Goal: Contribute content: Add original content to the website for others to see

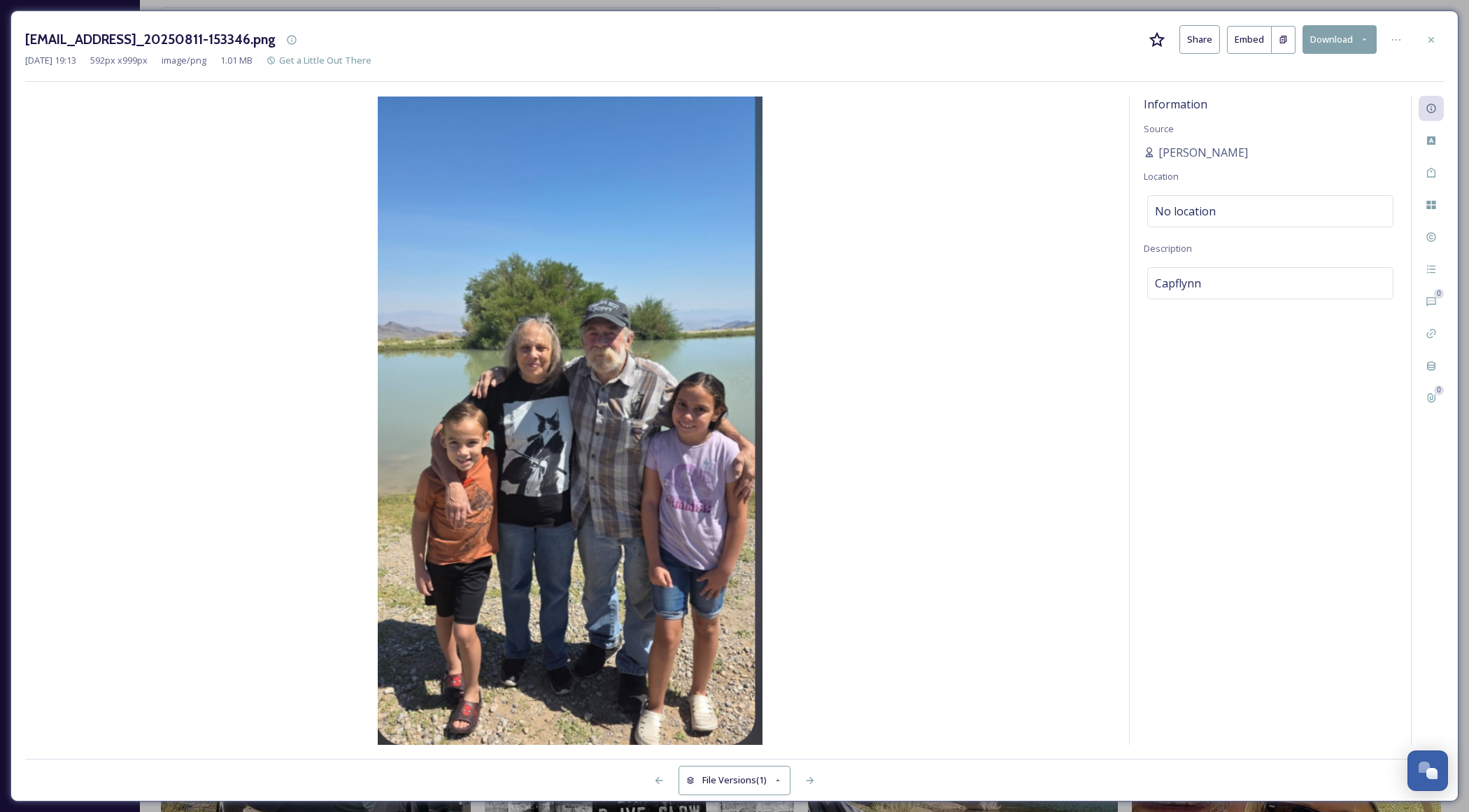
scroll to position [225, 0]
drag, startPoint x: 1429, startPoint y: 36, endPoint x: 1431, endPoint y: 7, distance: 29.1
click at [1429, 35] on icon at bounding box center [1430, 40] width 11 height 11
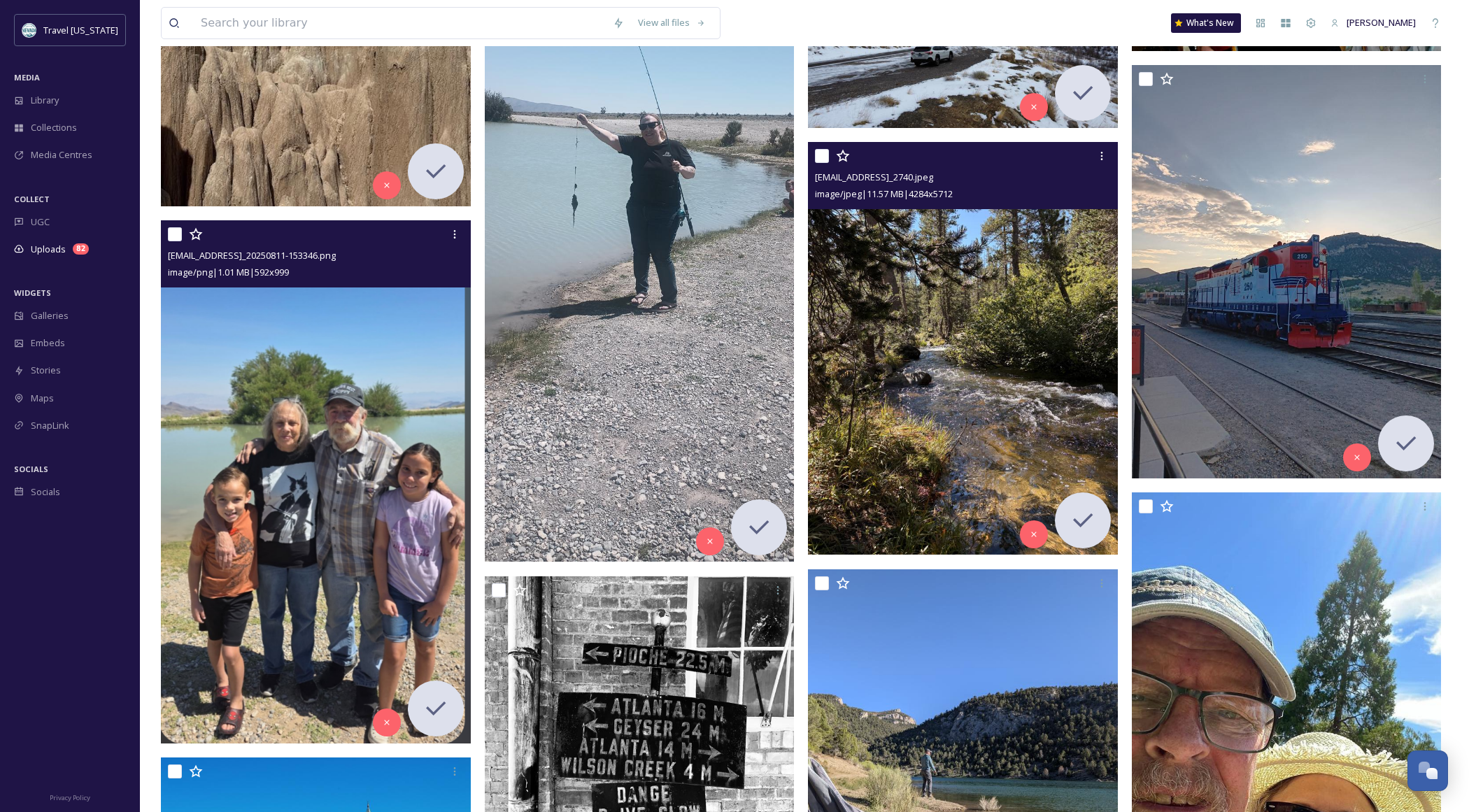
click at [947, 397] on img at bounding box center [963, 349] width 310 height 413
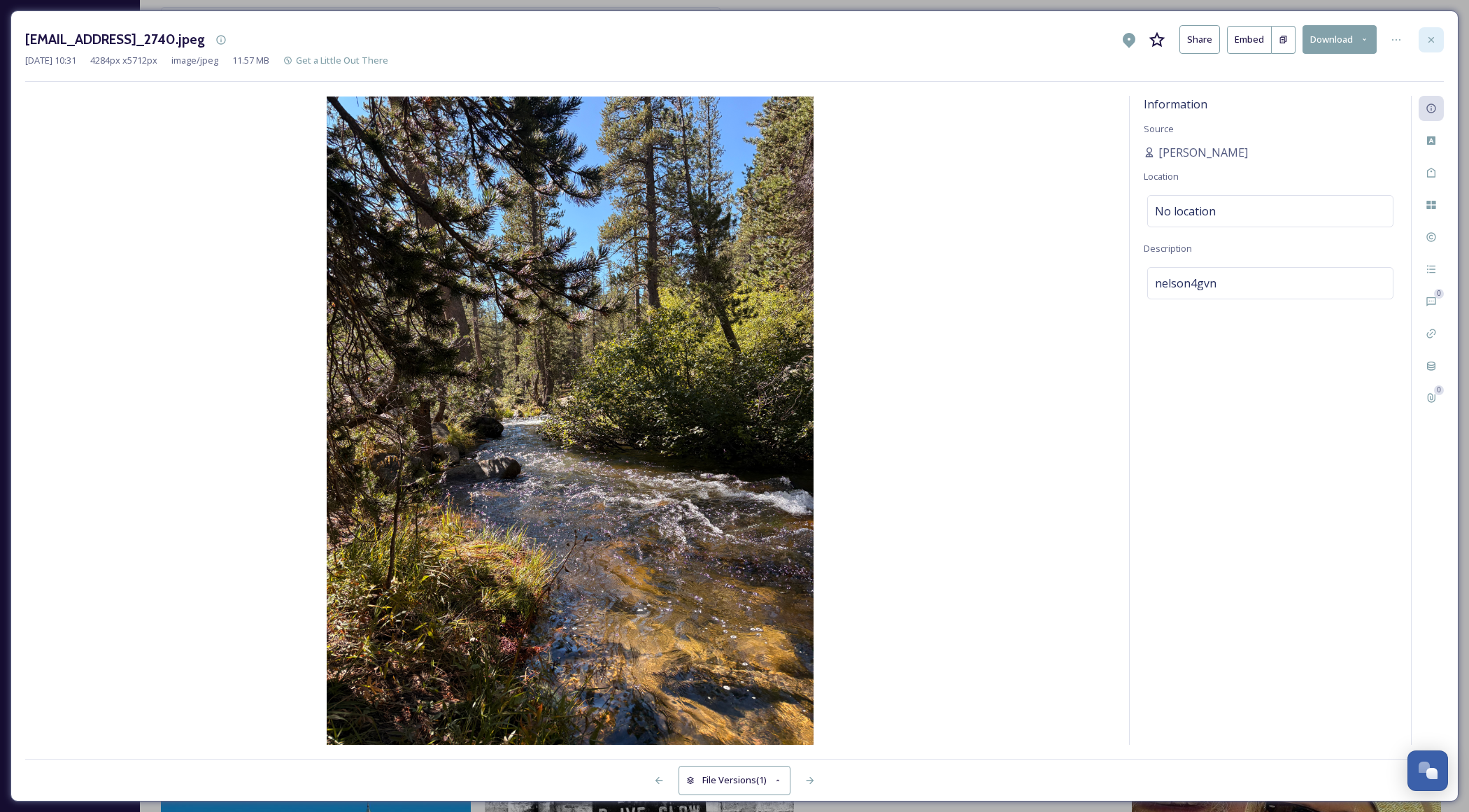
click at [1437, 45] on div at bounding box center [1431, 40] width 25 height 25
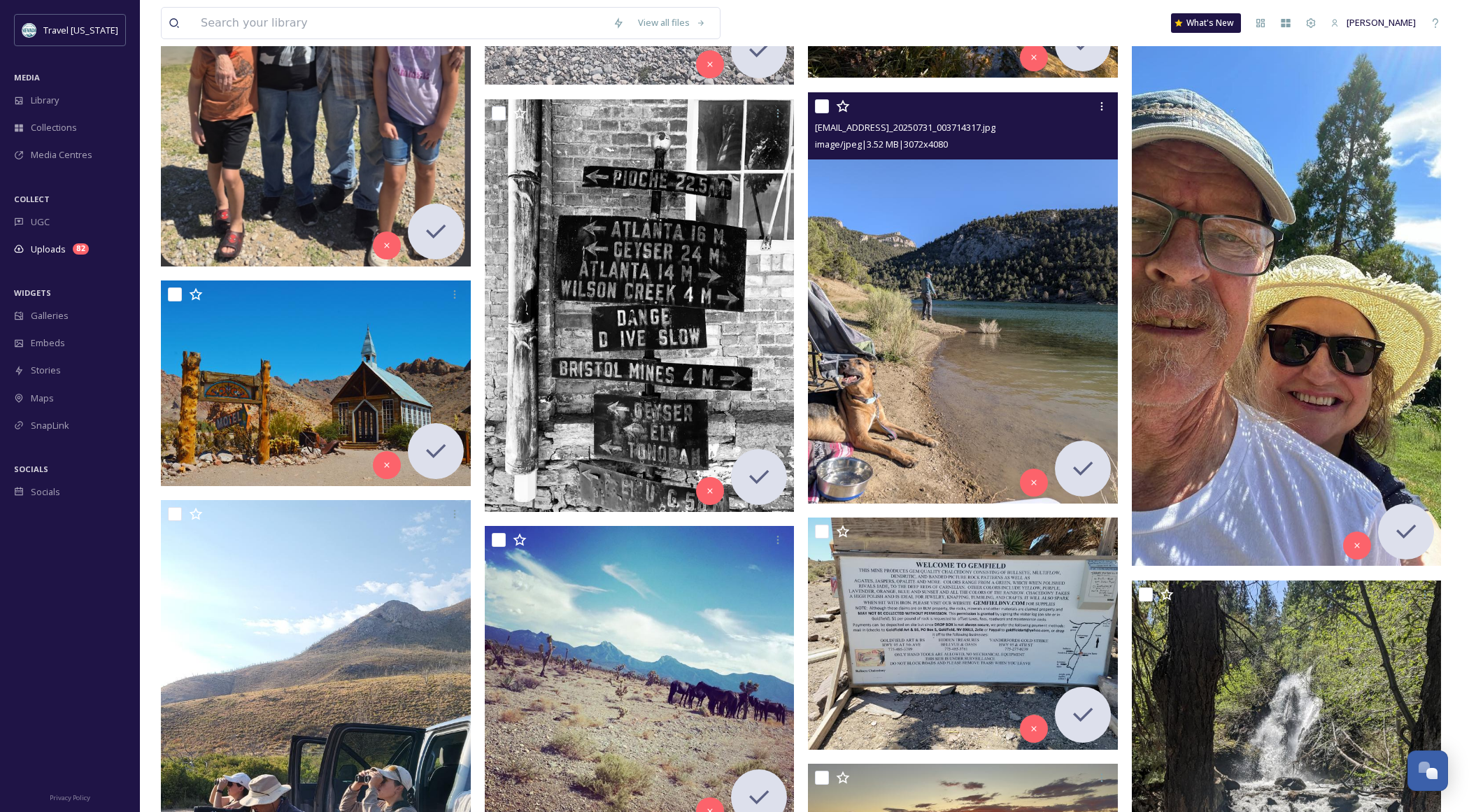
scroll to position [15844, 0]
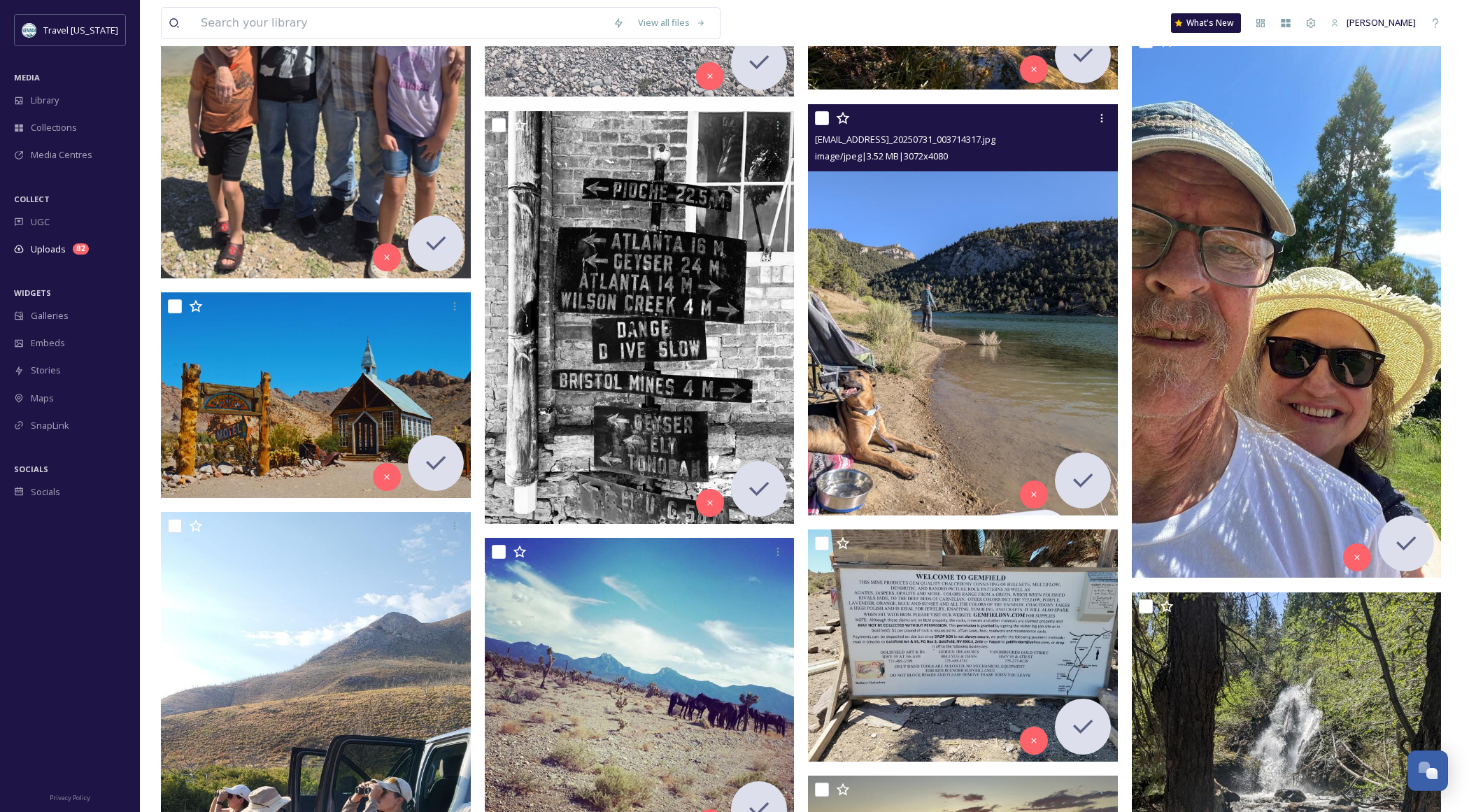
click at [820, 116] on input "checkbox" at bounding box center [821, 118] width 14 height 14
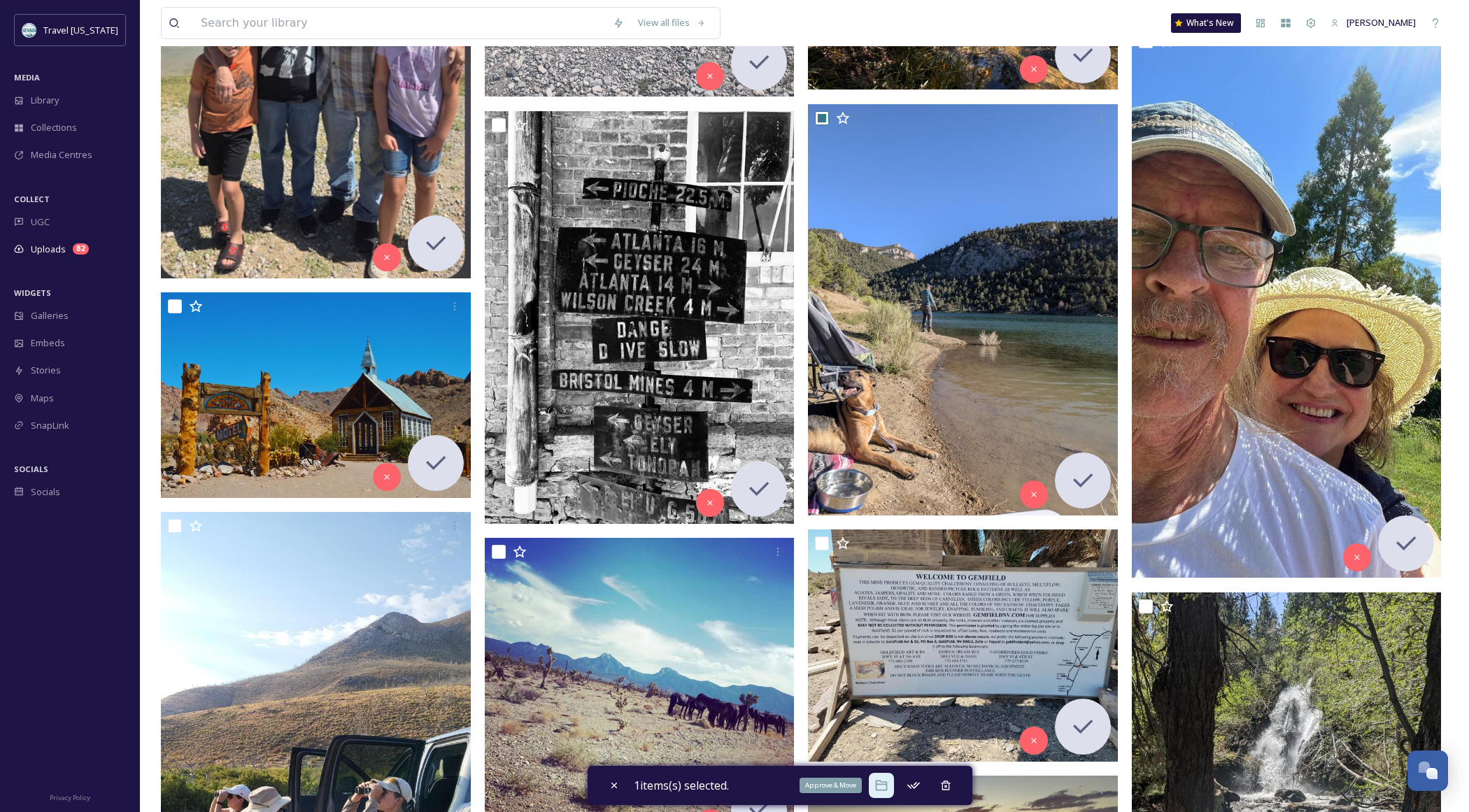
click at [886, 788] on icon at bounding box center [881, 785] width 14 height 14
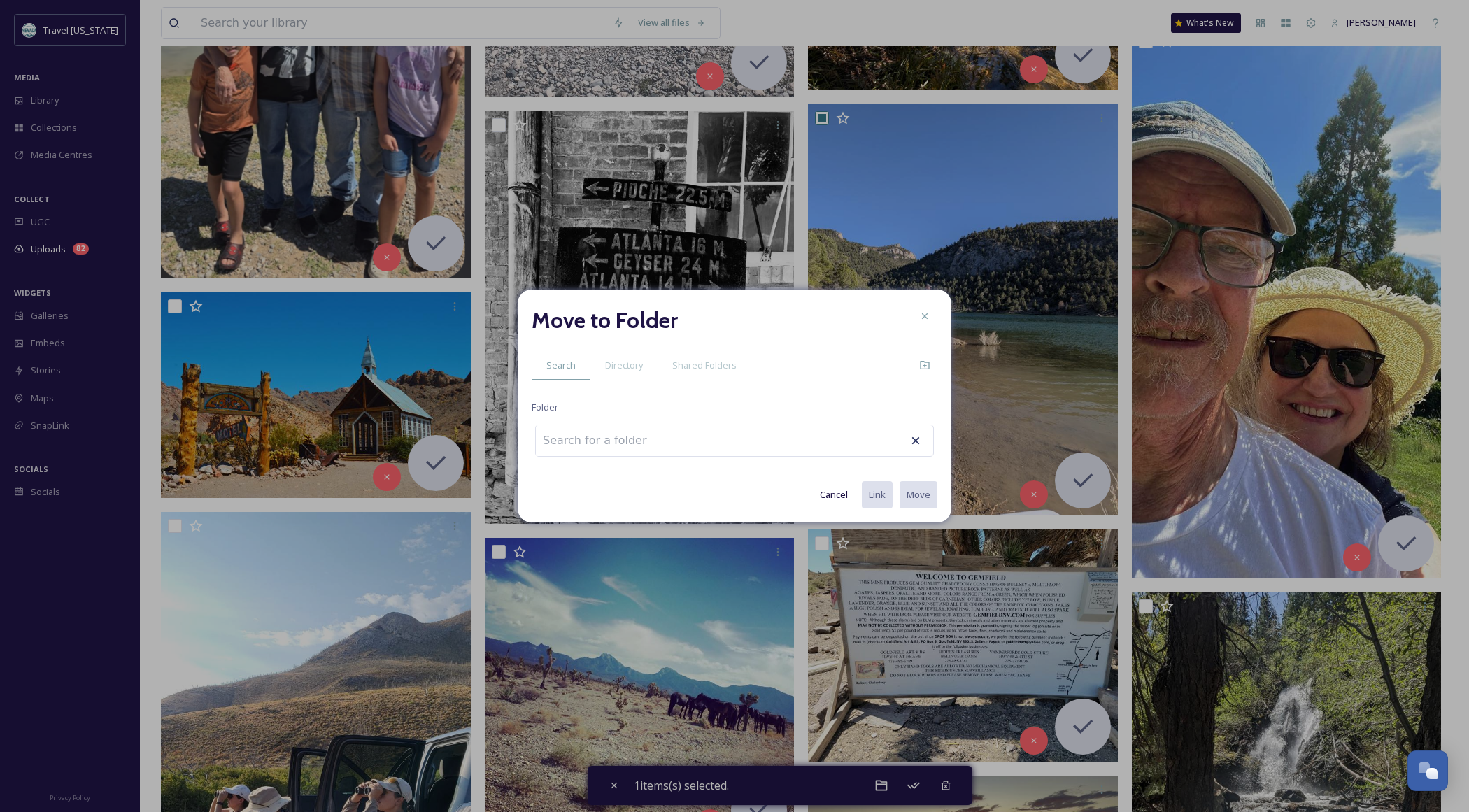
click at [580, 441] on input at bounding box center [612, 441] width 154 height 31
click at [924, 318] on icon at bounding box center [924, 316] width 11 height 11
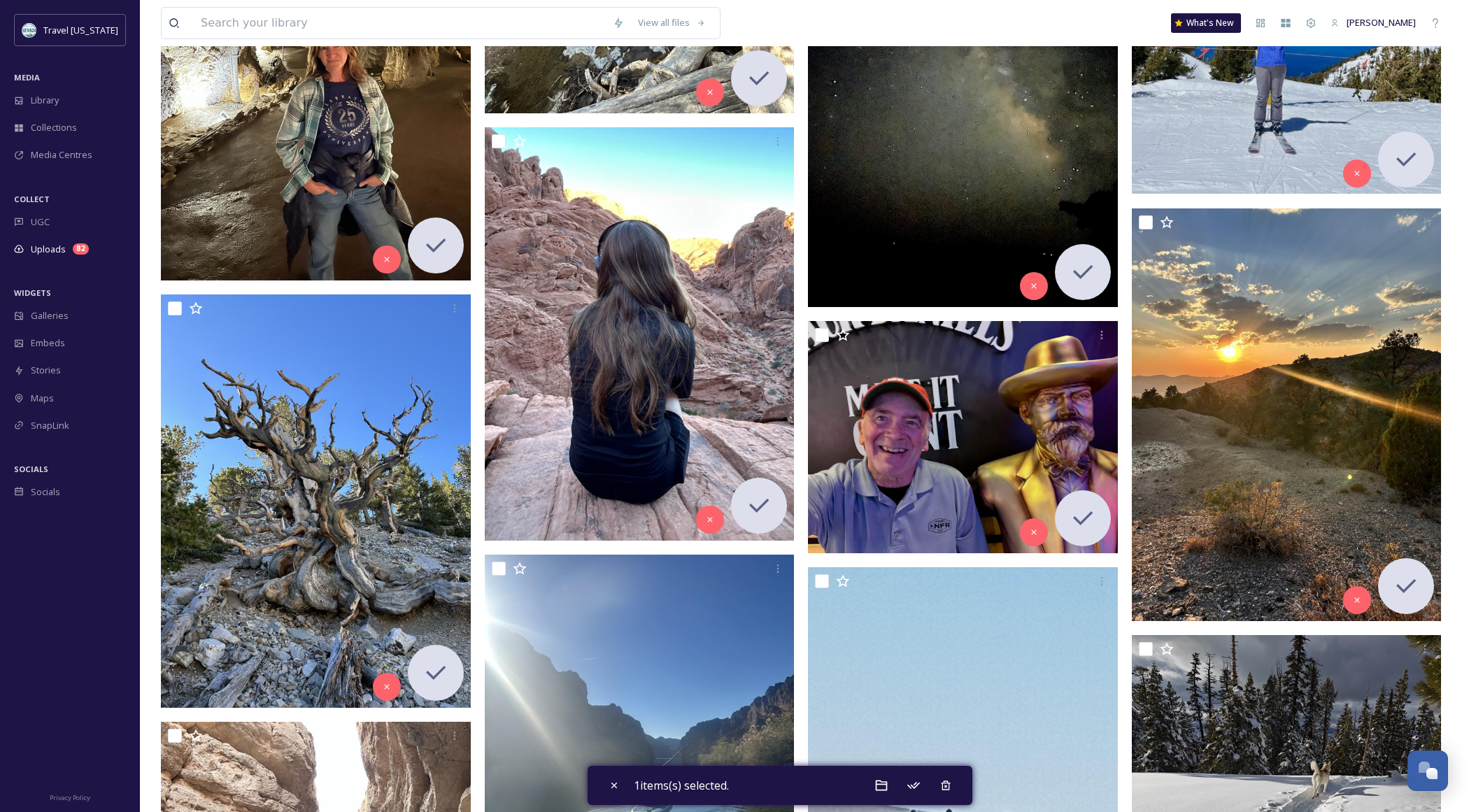
scroll to position [11707, 0]
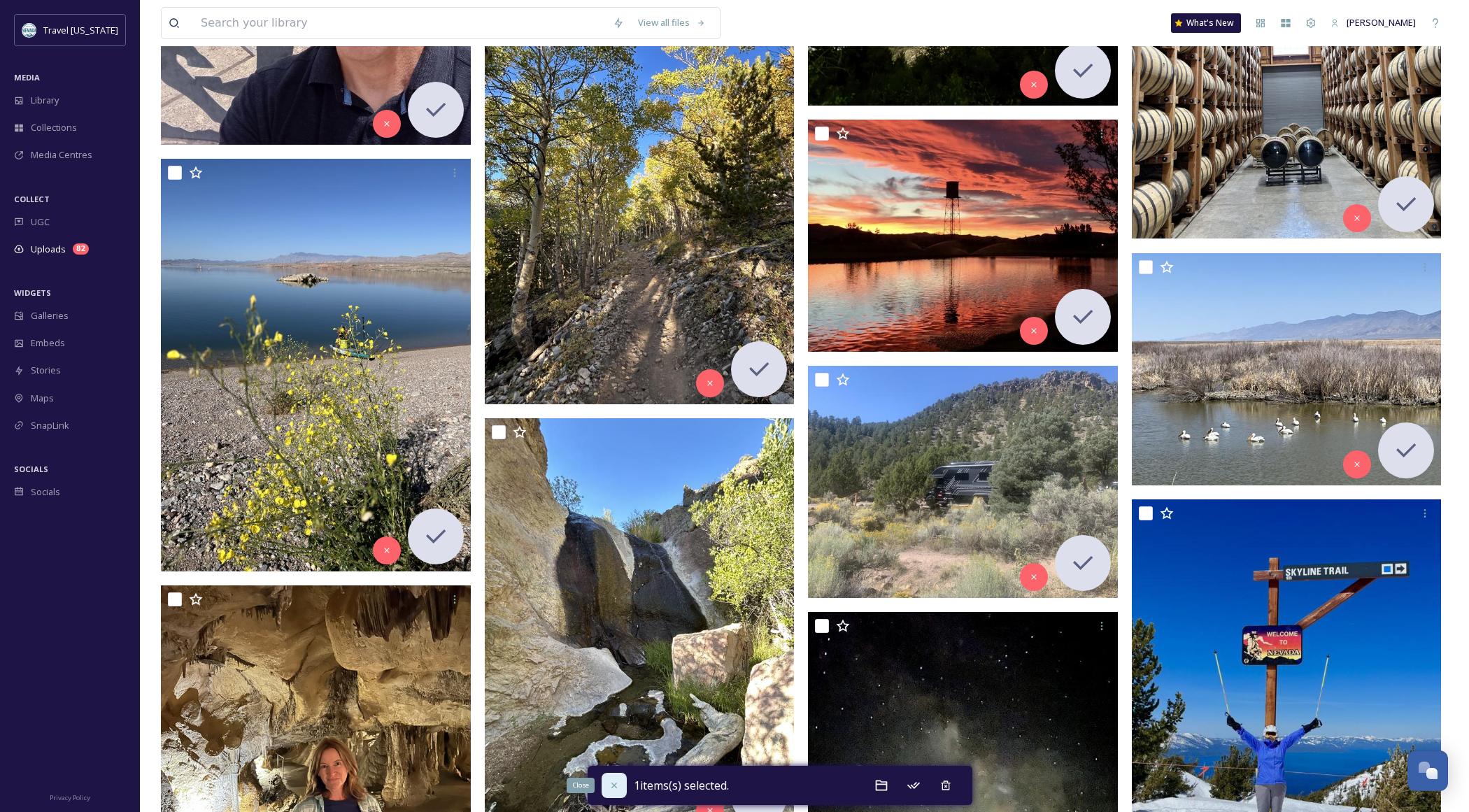
click at [612, 788] on icon at bounding box center [613, 785] width 11 height 11
checkbox input "false"
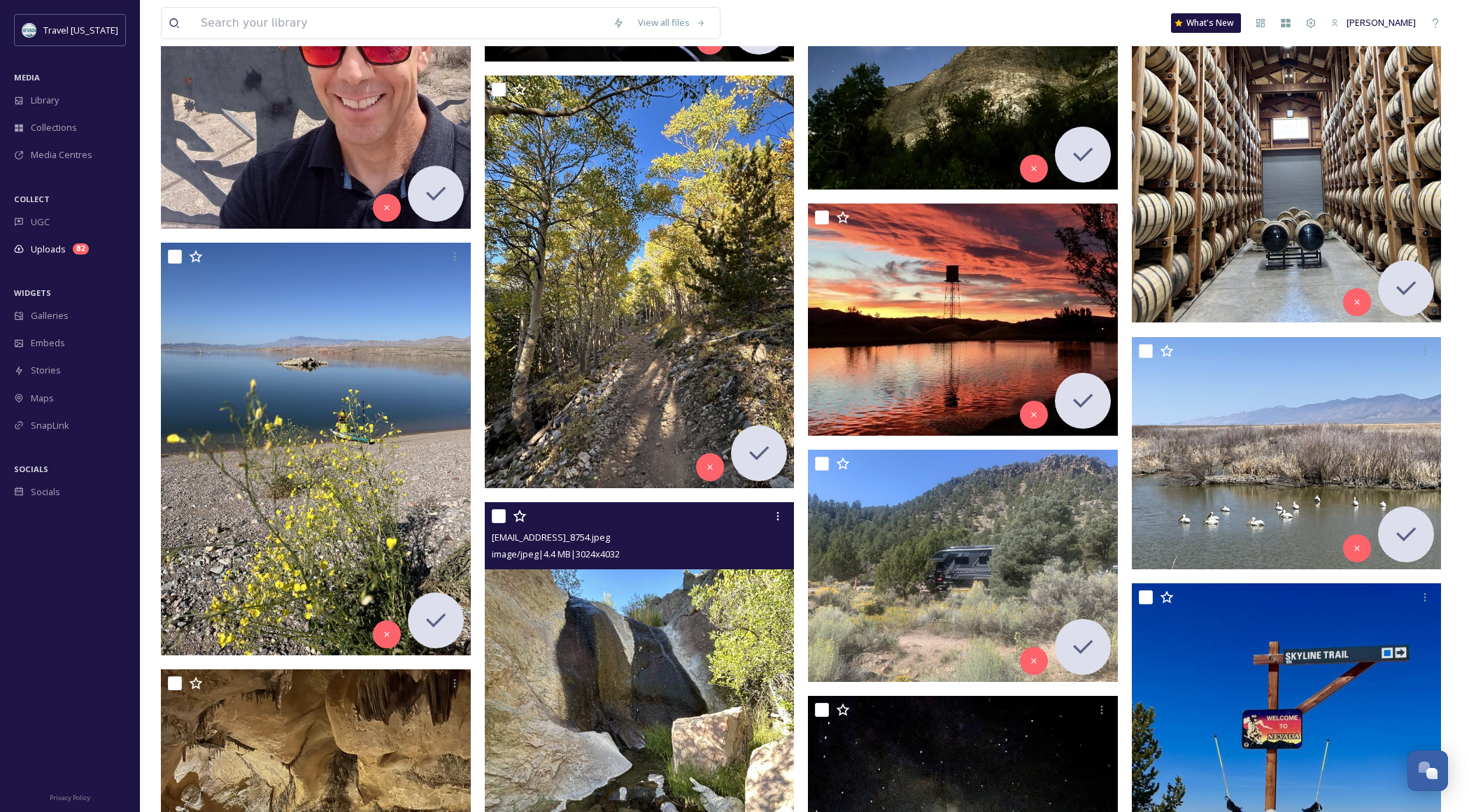
scroll to position [11453, 0]
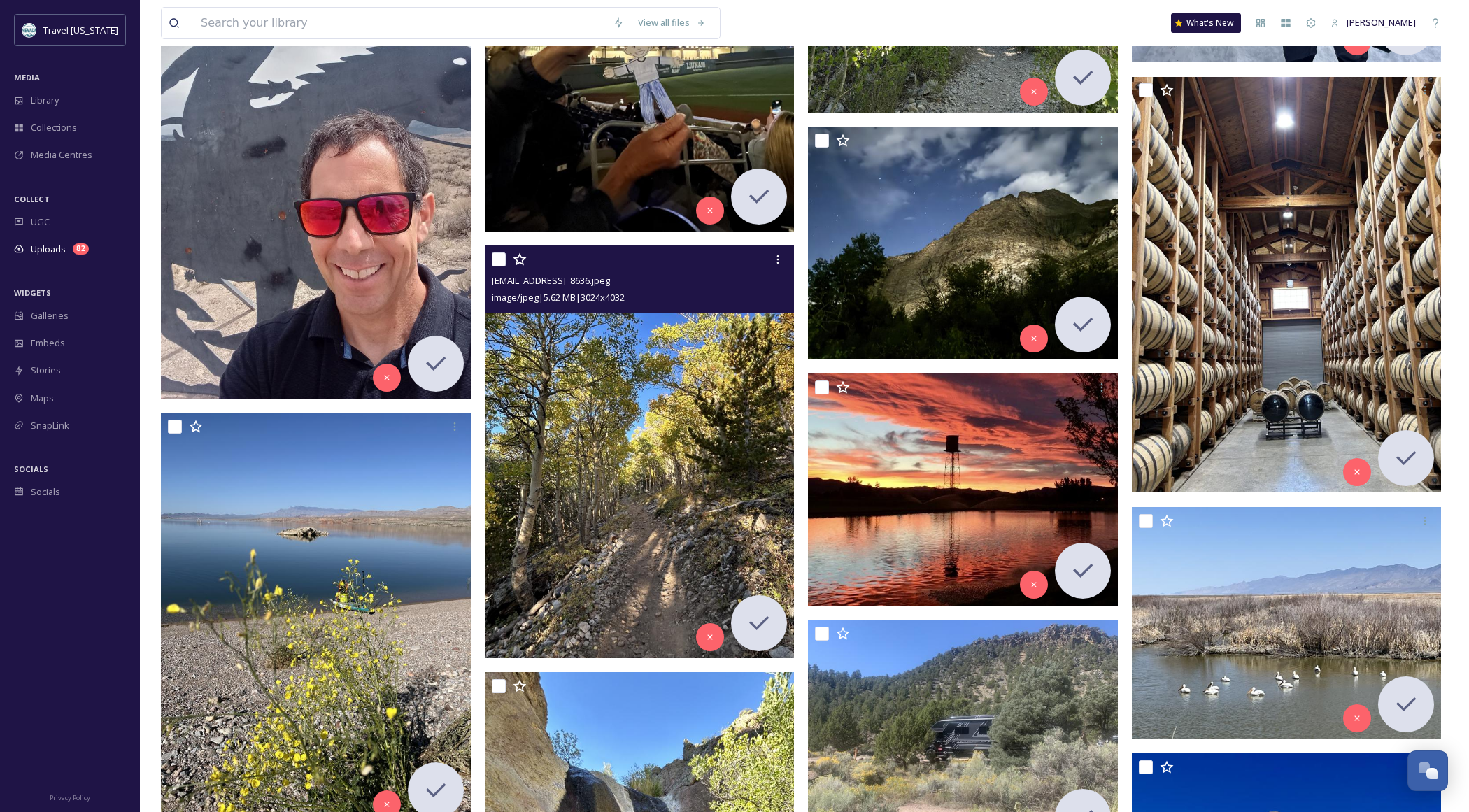
click at [648, 510] on img at bounding box center [639, 451] width 310 height 413
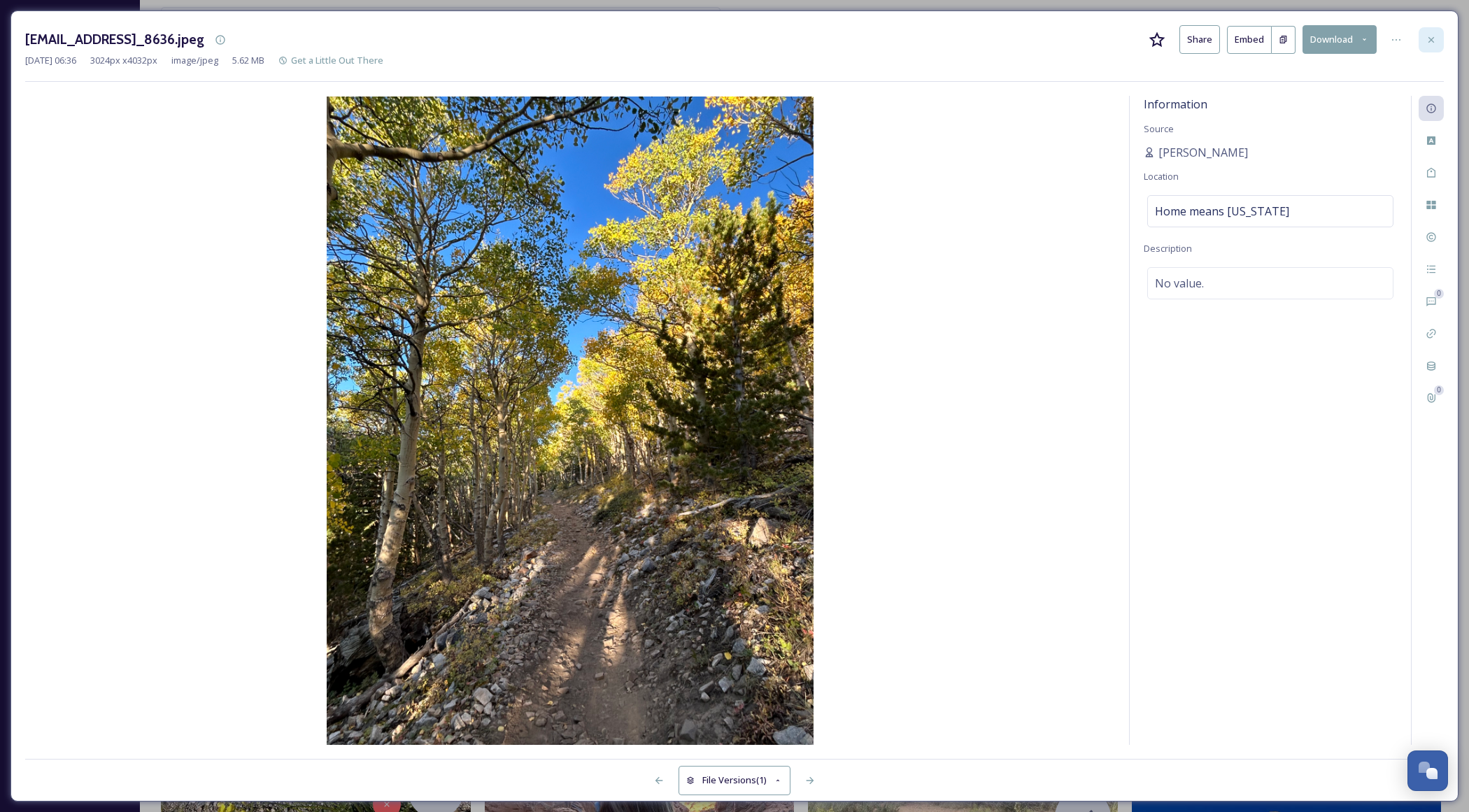
click at [1426, 35] on icon at bounding box center [1430, 40] width 11 height 11
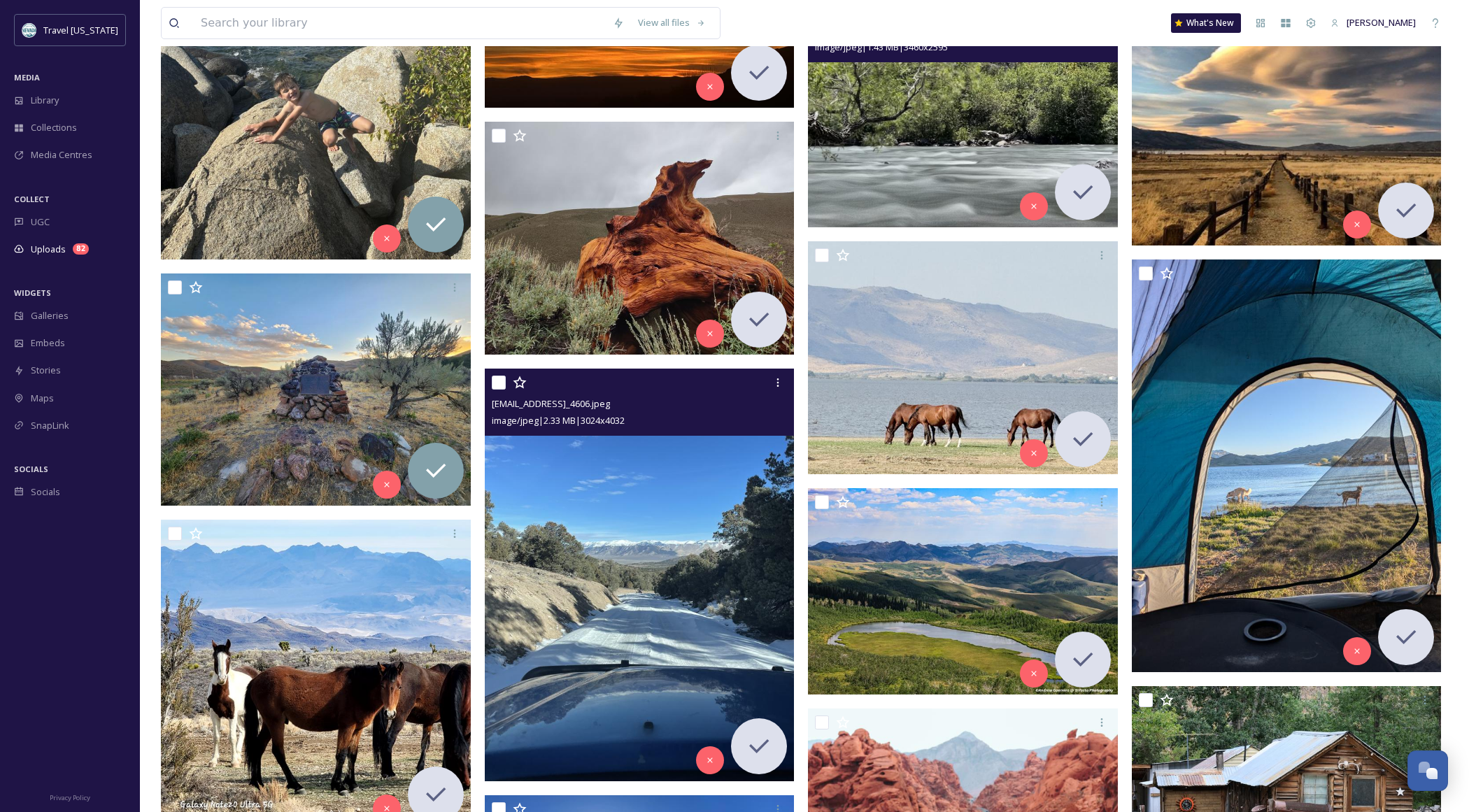
scroll to position [8235, 0]
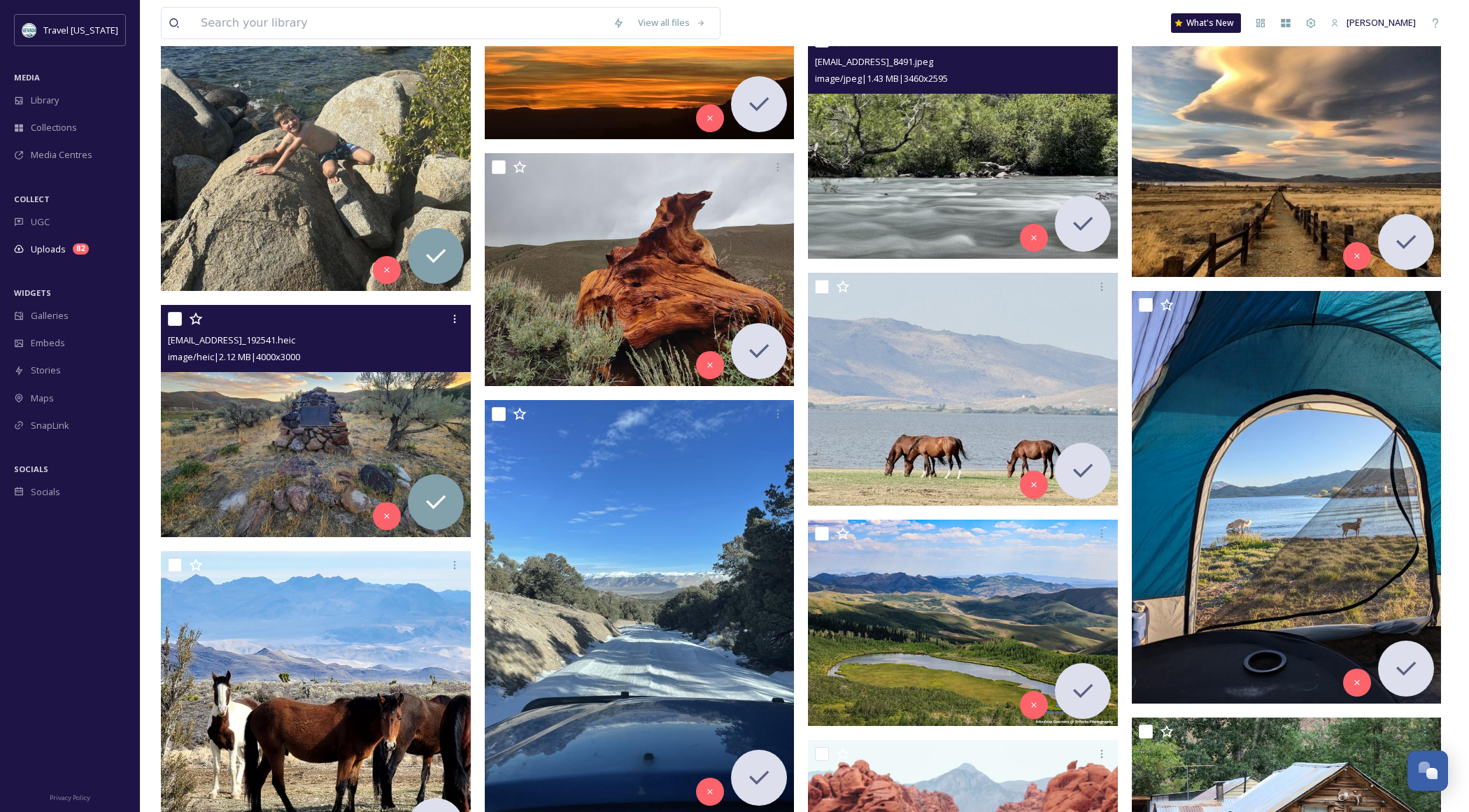
click at [339, 399] on img at bounding box center [316, 421] width 310 height 232
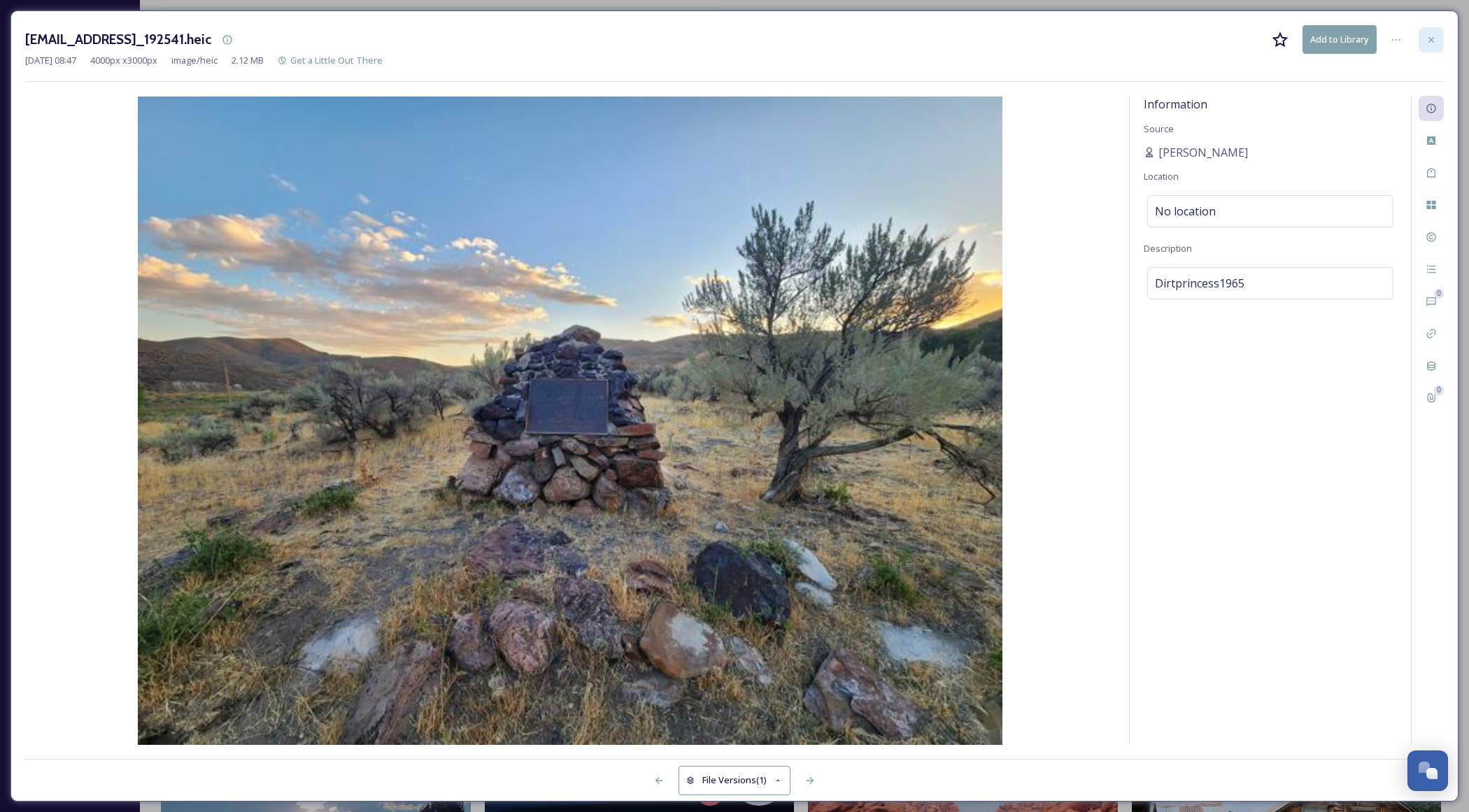
click at [1425, 35] on icon at bounding box center [1430, 40] width 11 height 11
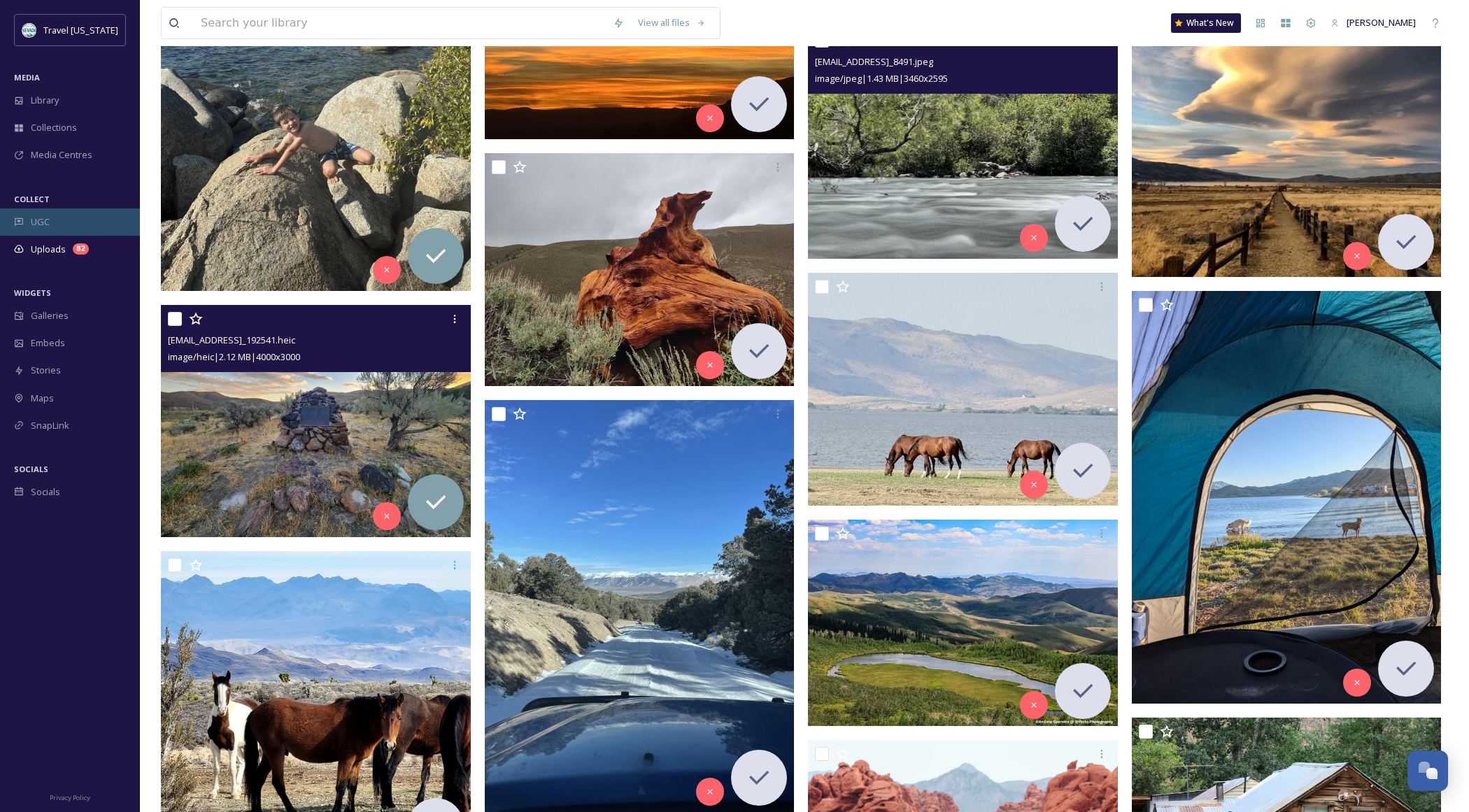
click at [39, 221] on span "UGC" at bounding box center [40, 222] width 19 height 13
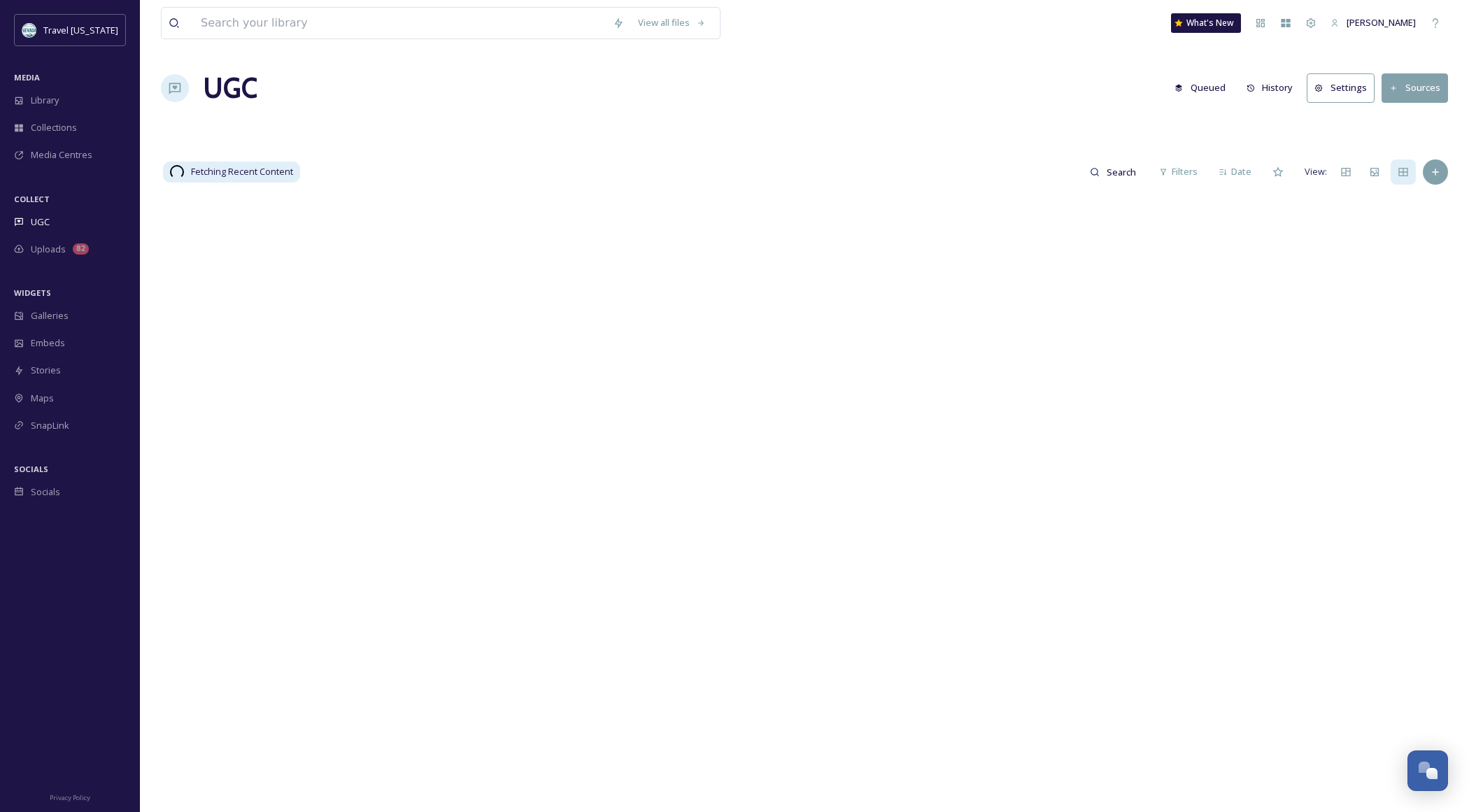
click at [366, 13] on input at bounding box center [399, 23] width 412 height 31
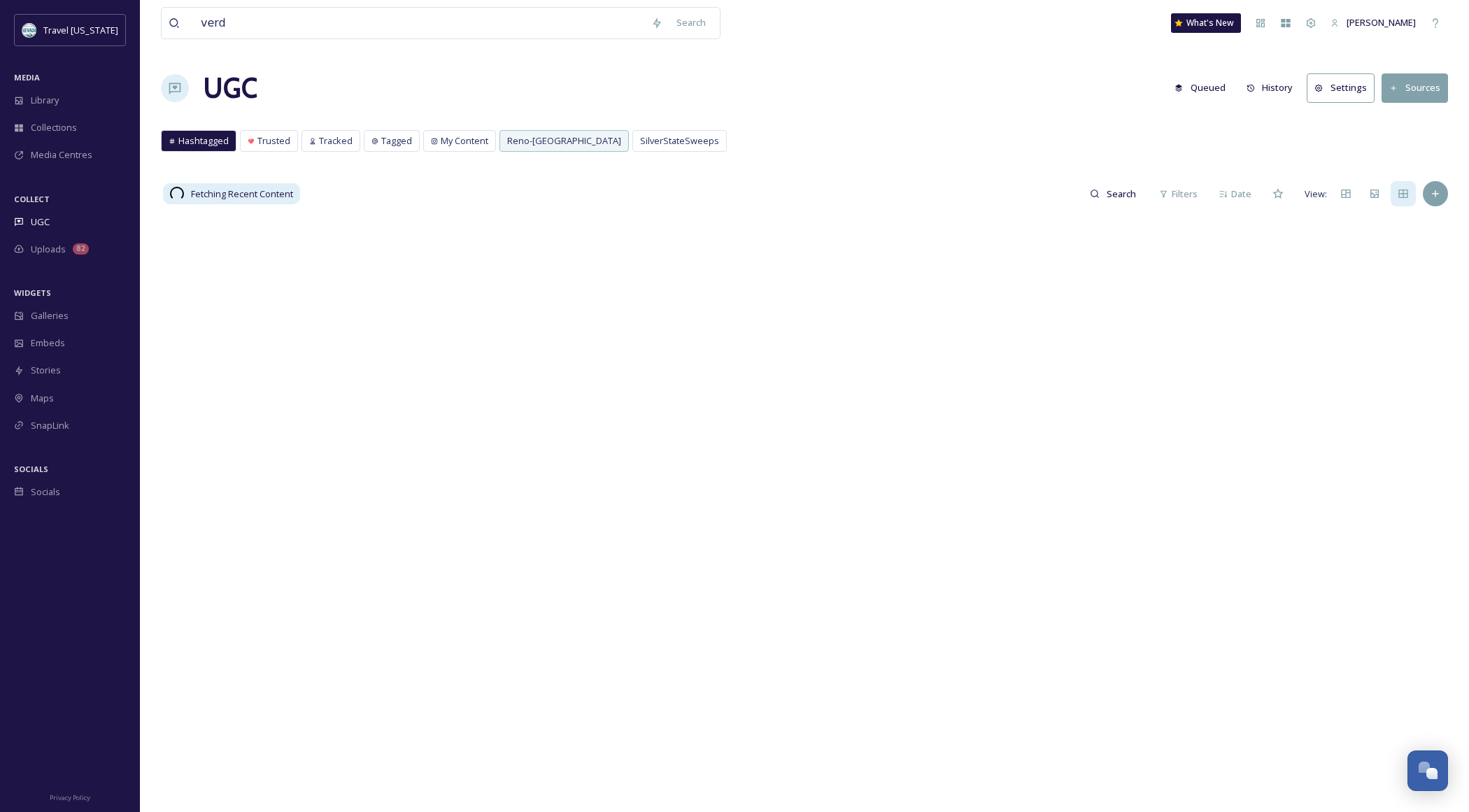
type input "verdi"
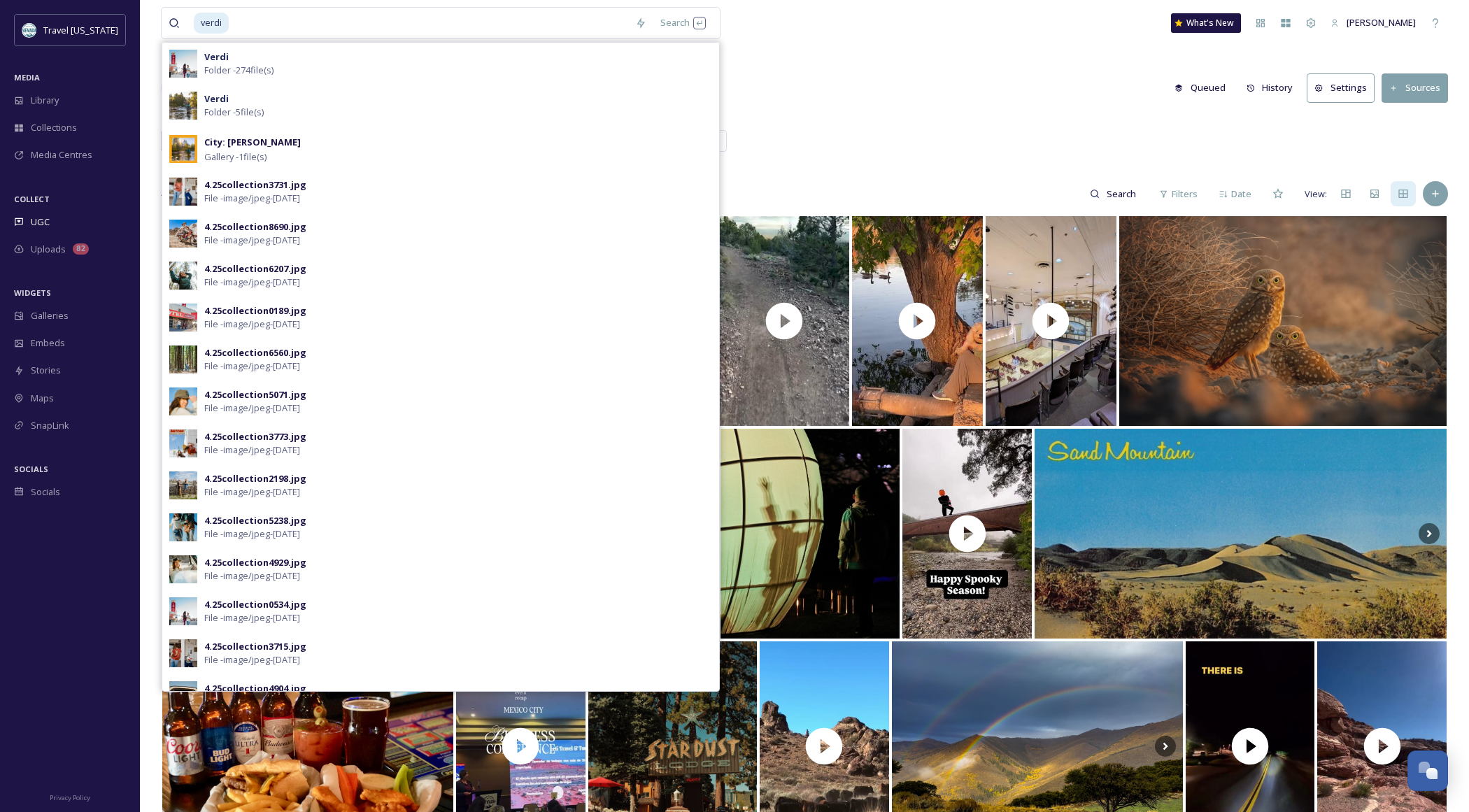
drag, startPoint x: 1012, startPoint y: 148, endPoint x: 978, endPoint y: 147, distance: 34.0
click at [1012, 148] on div "Hashtagged Trusted Tracked Tagged My Content Reno-[GEOGRAPHIC_DATA] SilverState…" at bounding box center [804, 144] width 1287 height 29
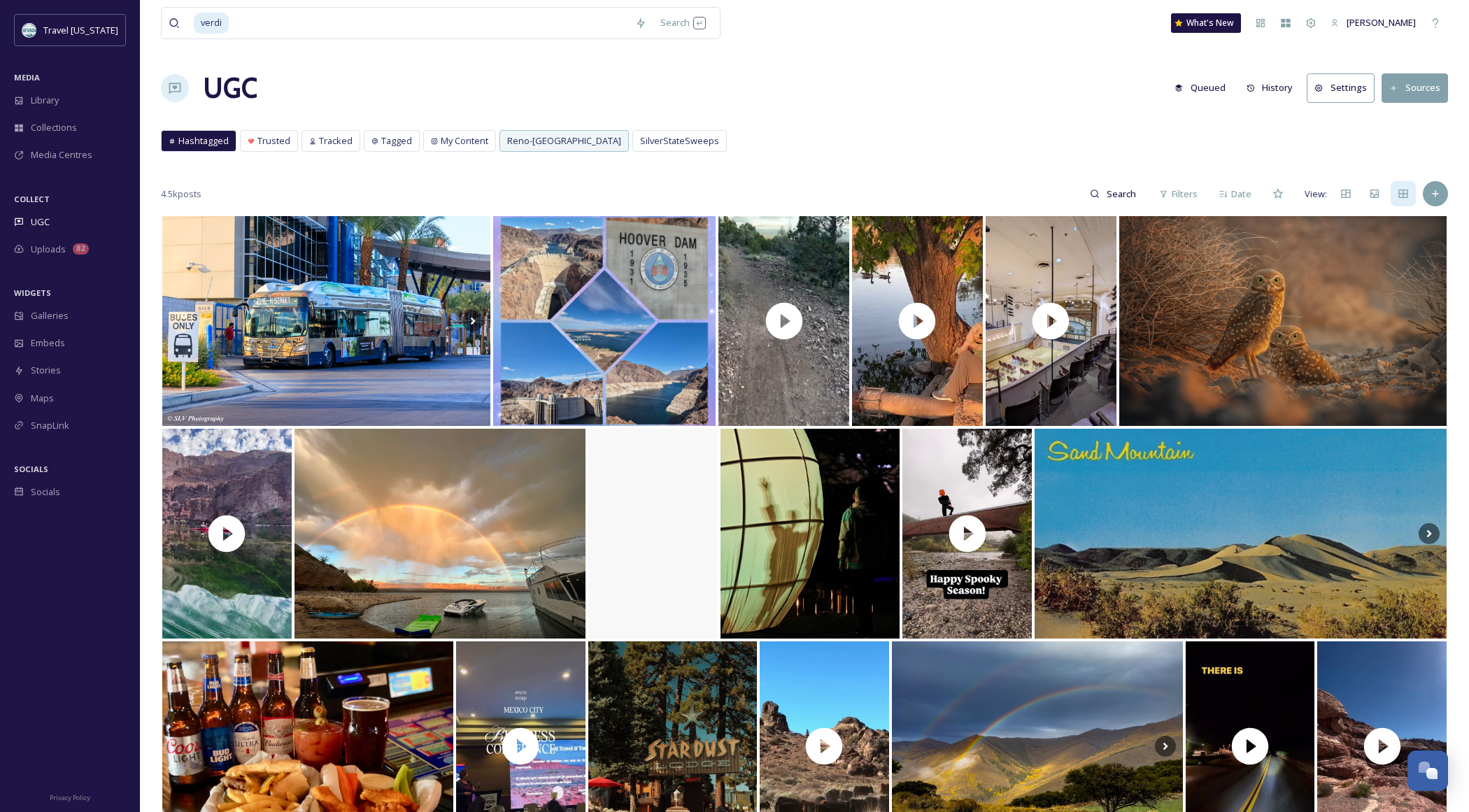
drag, startPoint x: 212, startPoint y: 153, endPoint x: 213, endPoint y: 144, distance: 9.1
click at [212, 153] on div "Hashtagged Trusted Tracked Tagged My Content Reno-[GEOGRAPHIC_DATA] SilverState…" at bounding box center [804, 144] width 1287 height 29
click at [213, 144] on span "Hashtagged" at bounding box center [204, 141] width 51 height 13
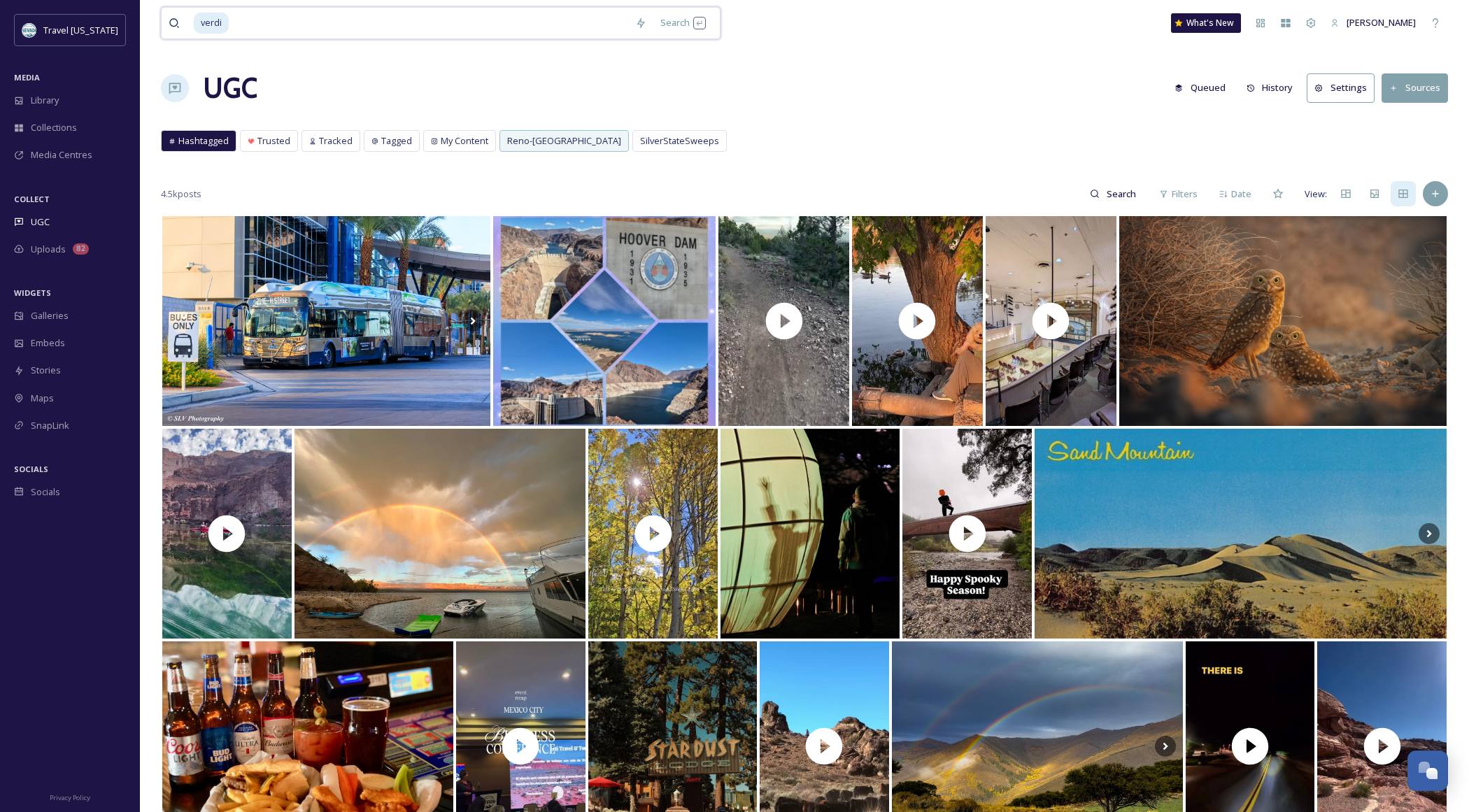
click at [328, 24] on input at bounding box center [429, 23] width 398 height 31
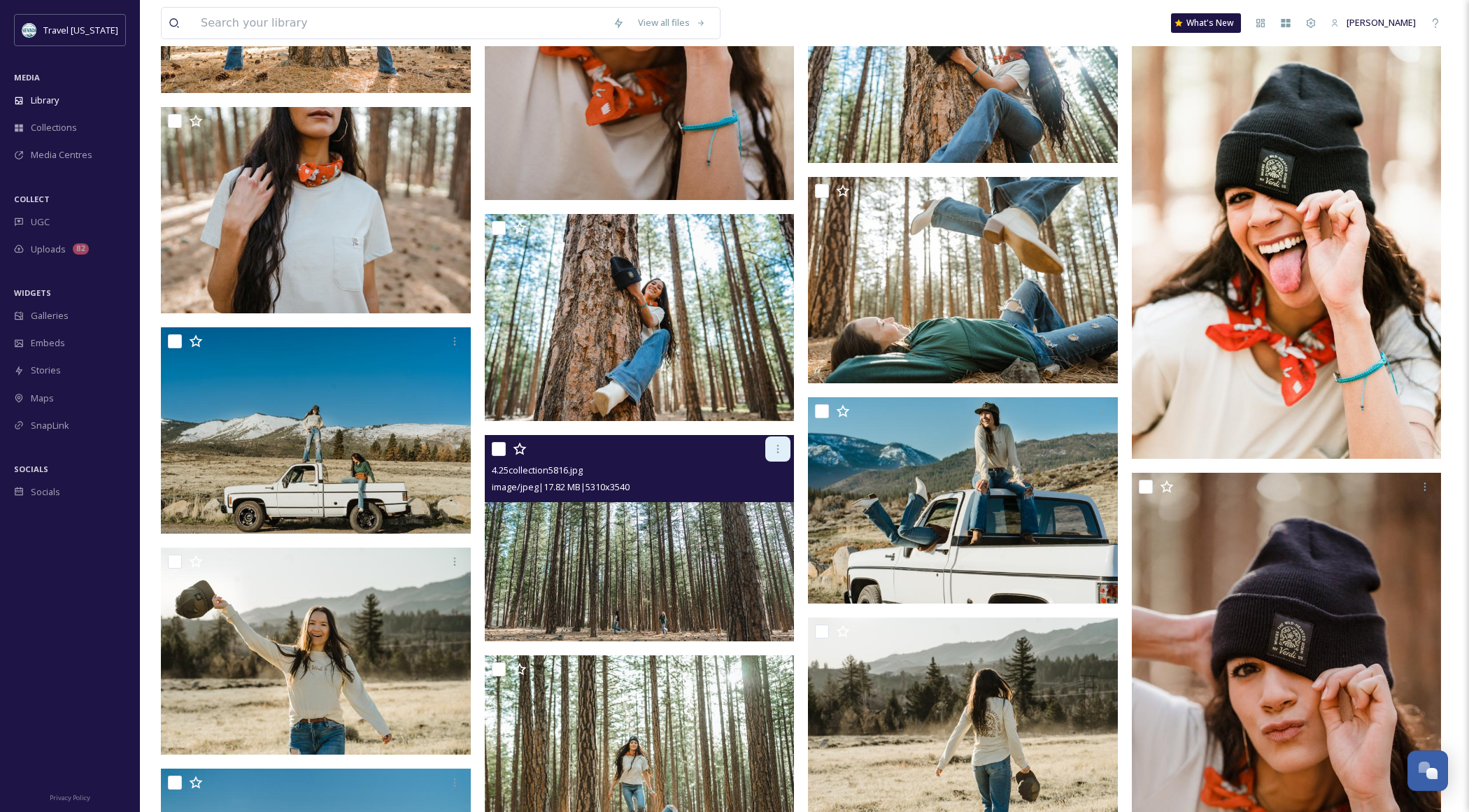
scroll to position [7723, 0]
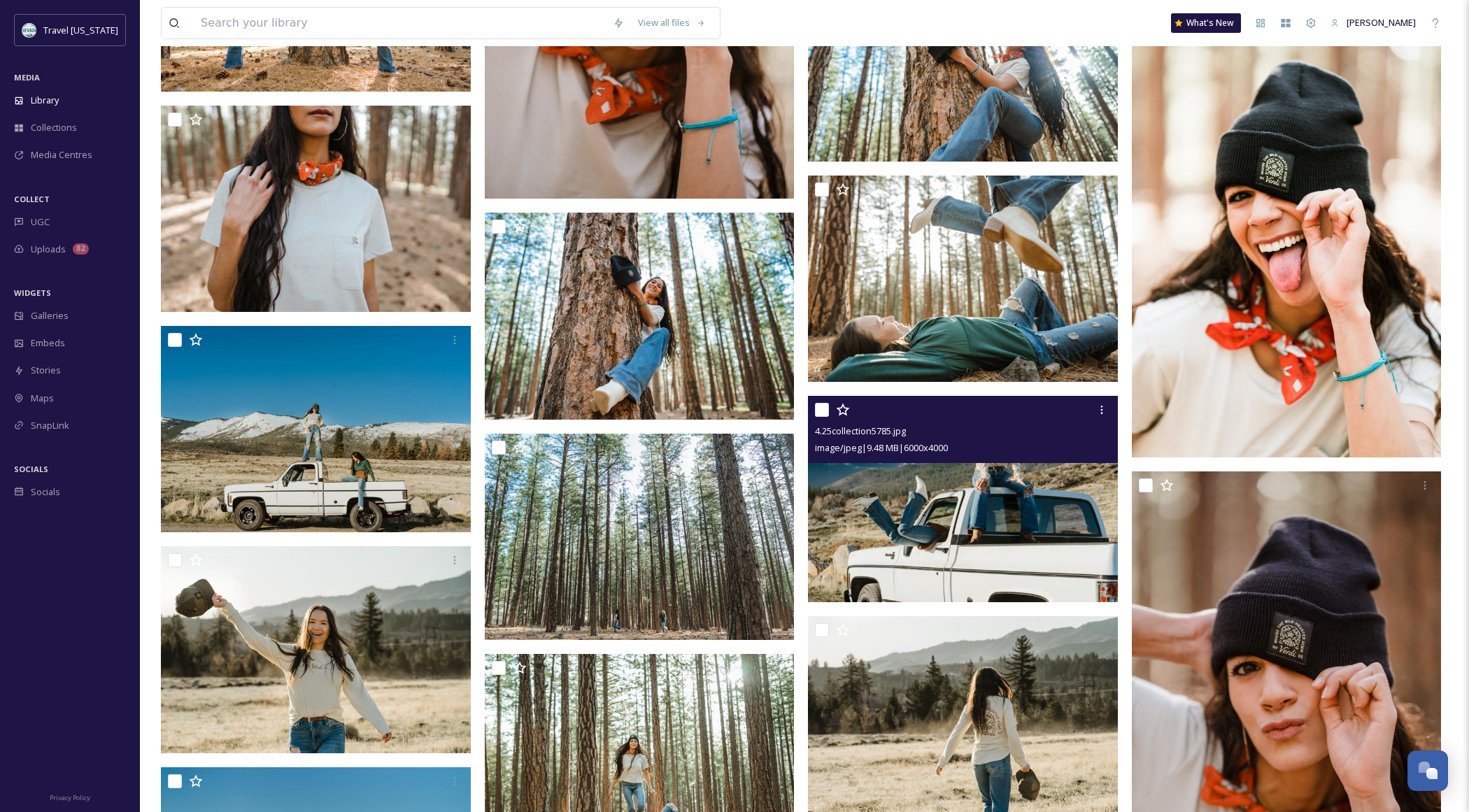
click at [823, 418] on div at bounding box center [964, 410] width 299 height 25
click at [823, 410] on input "checkbox" at bounding box center [821, 409] width 14 height 14
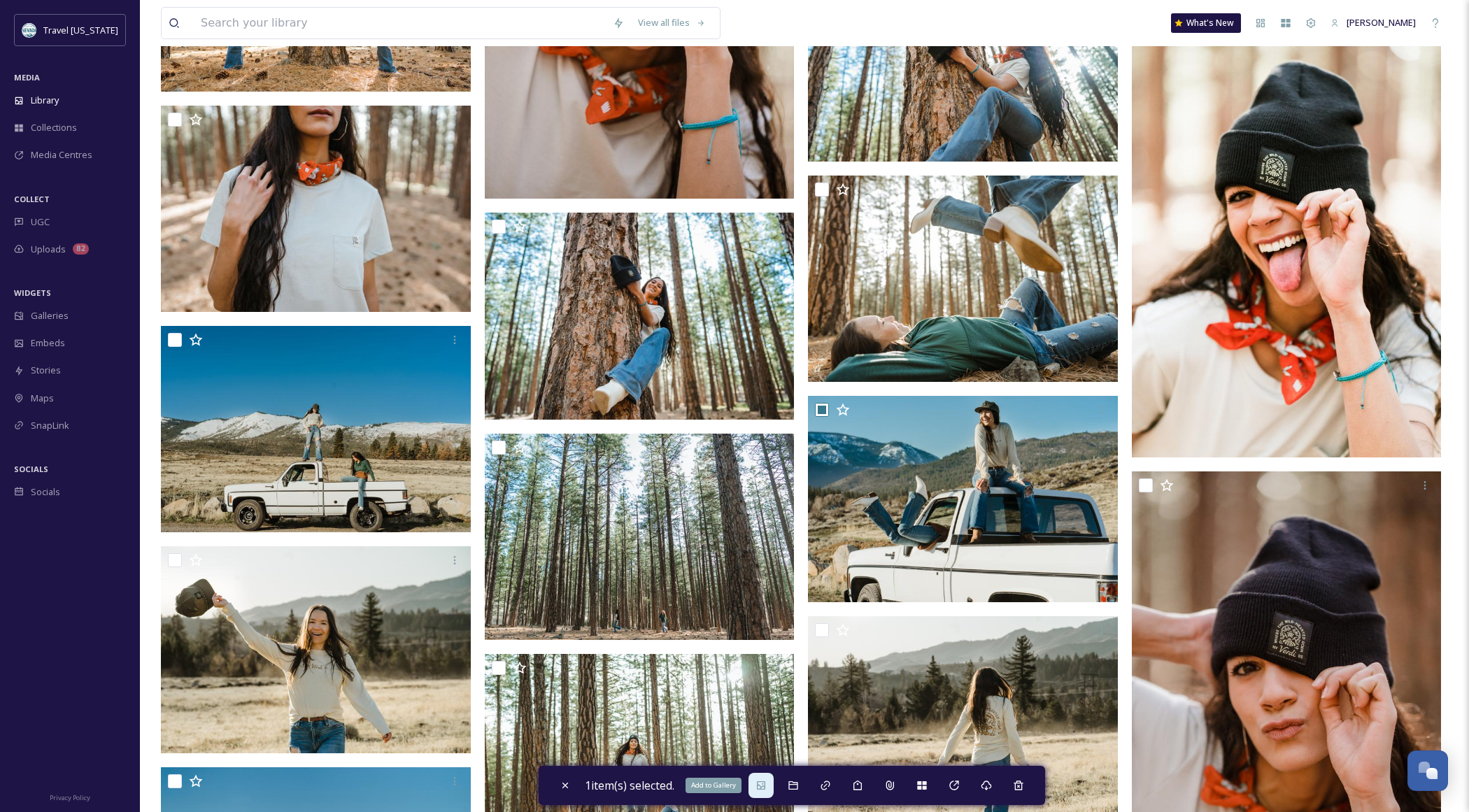
click at [765, 785] on icon at bounding box center [761, 786] width 8 height 8
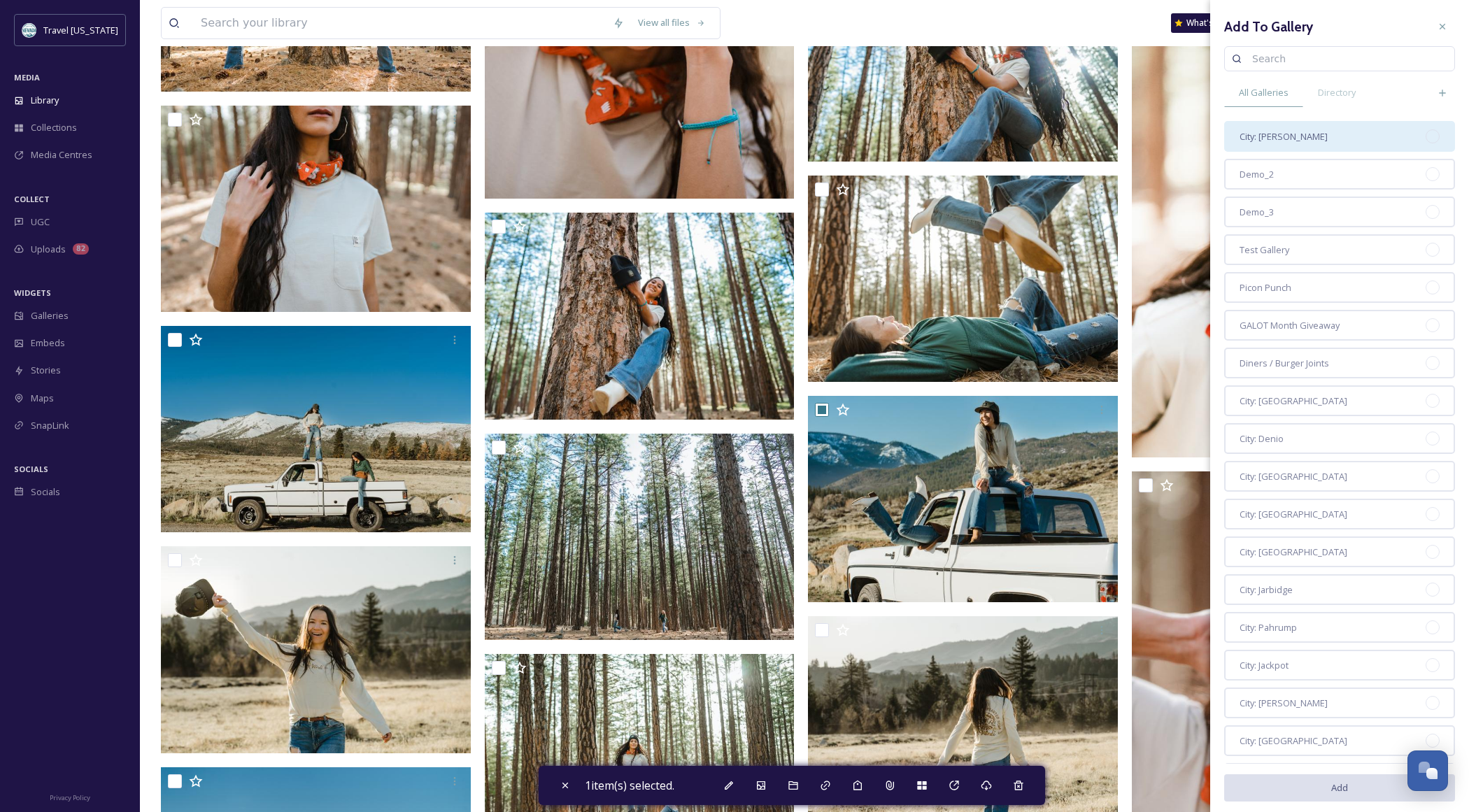
click at [1258, 137] on span "City: [PERSON_NAME]" at bounding box center [1284, 136] width 88 height 13
click at [1343, 787] on button "Add" at bounding box center [1339, 788] width 231 height 29
checkbox input "false"
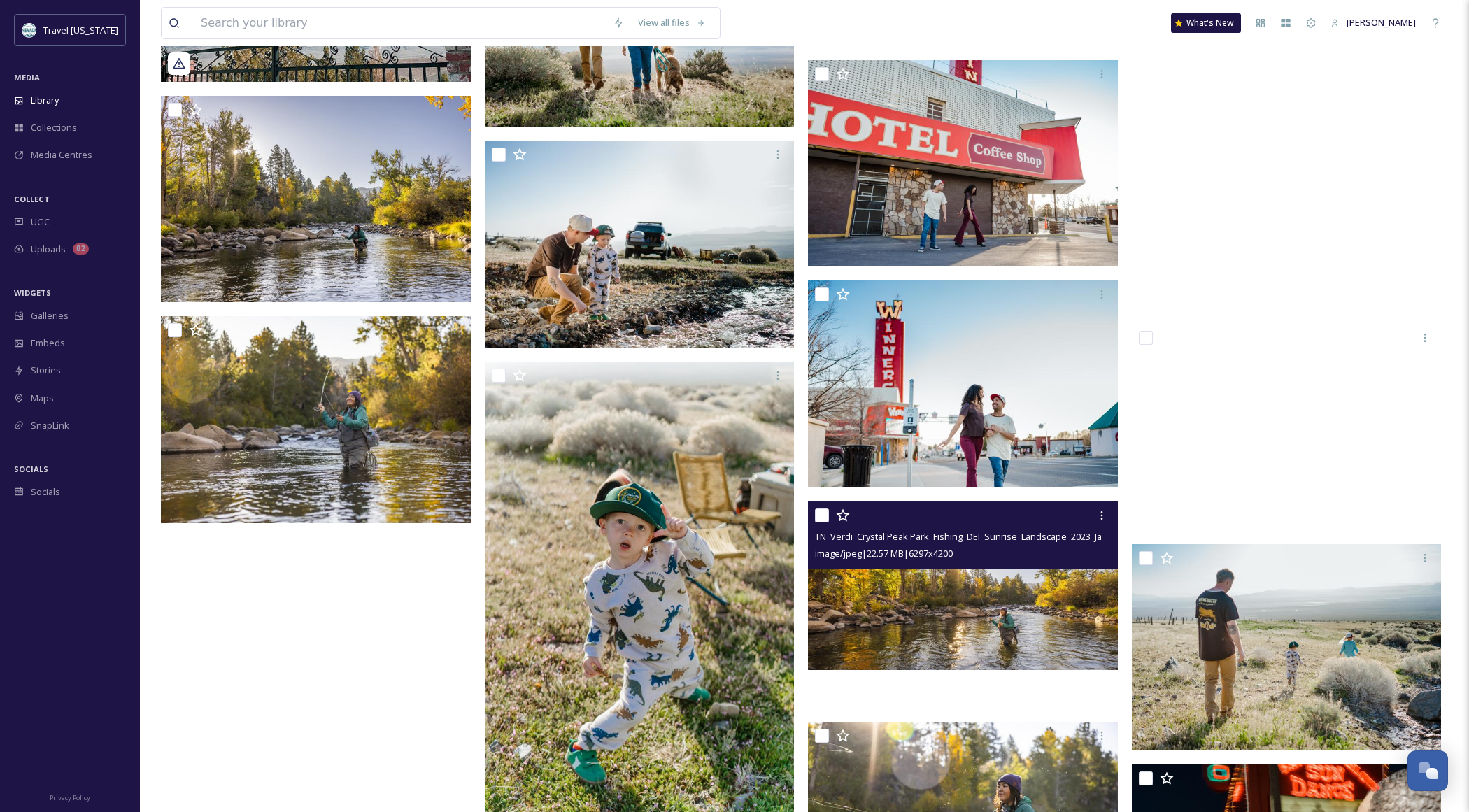
scroll to position [19187, 0]
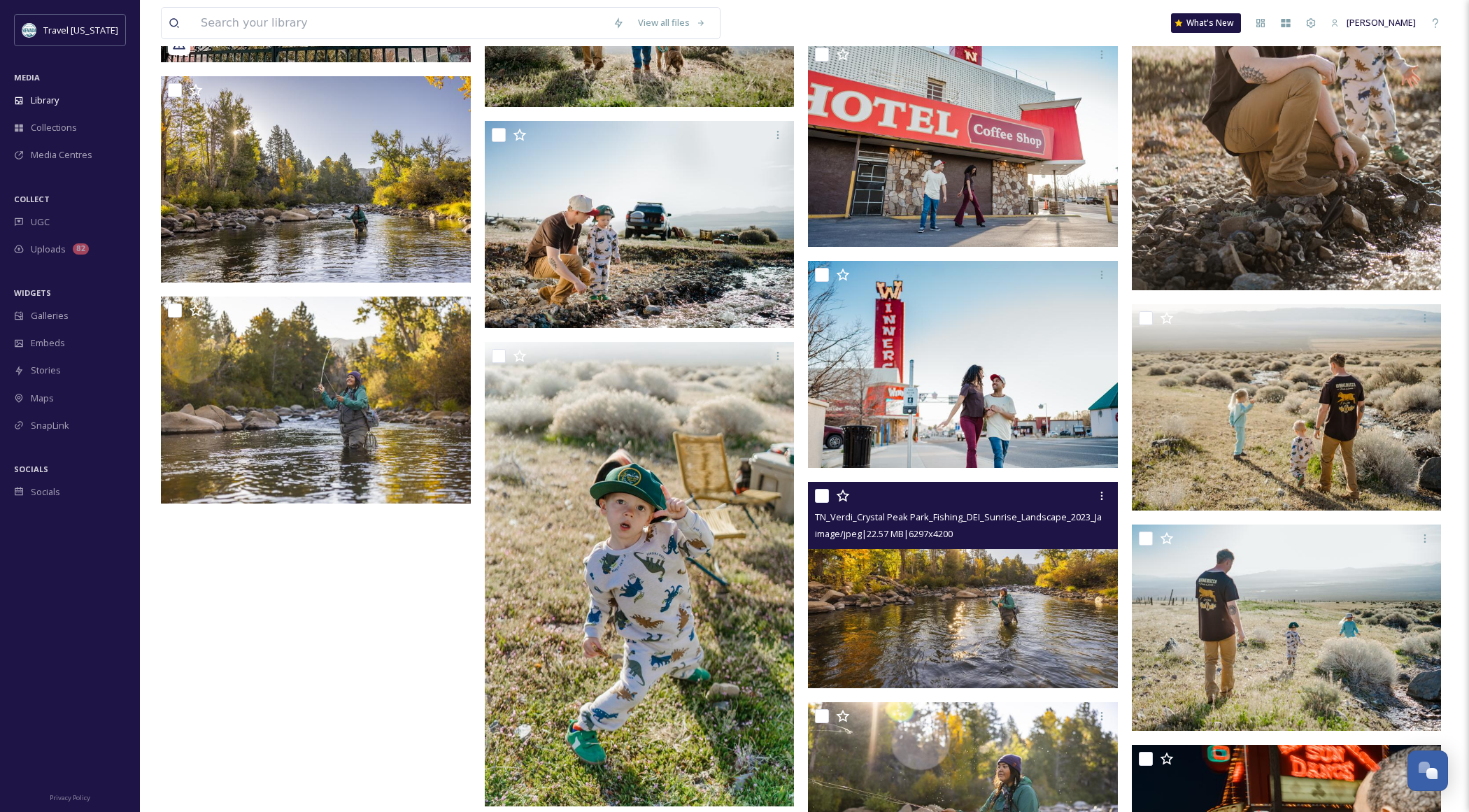
click at [818, 495] on input "checkbox" at bounding box center [821, 495] width 14 height 14
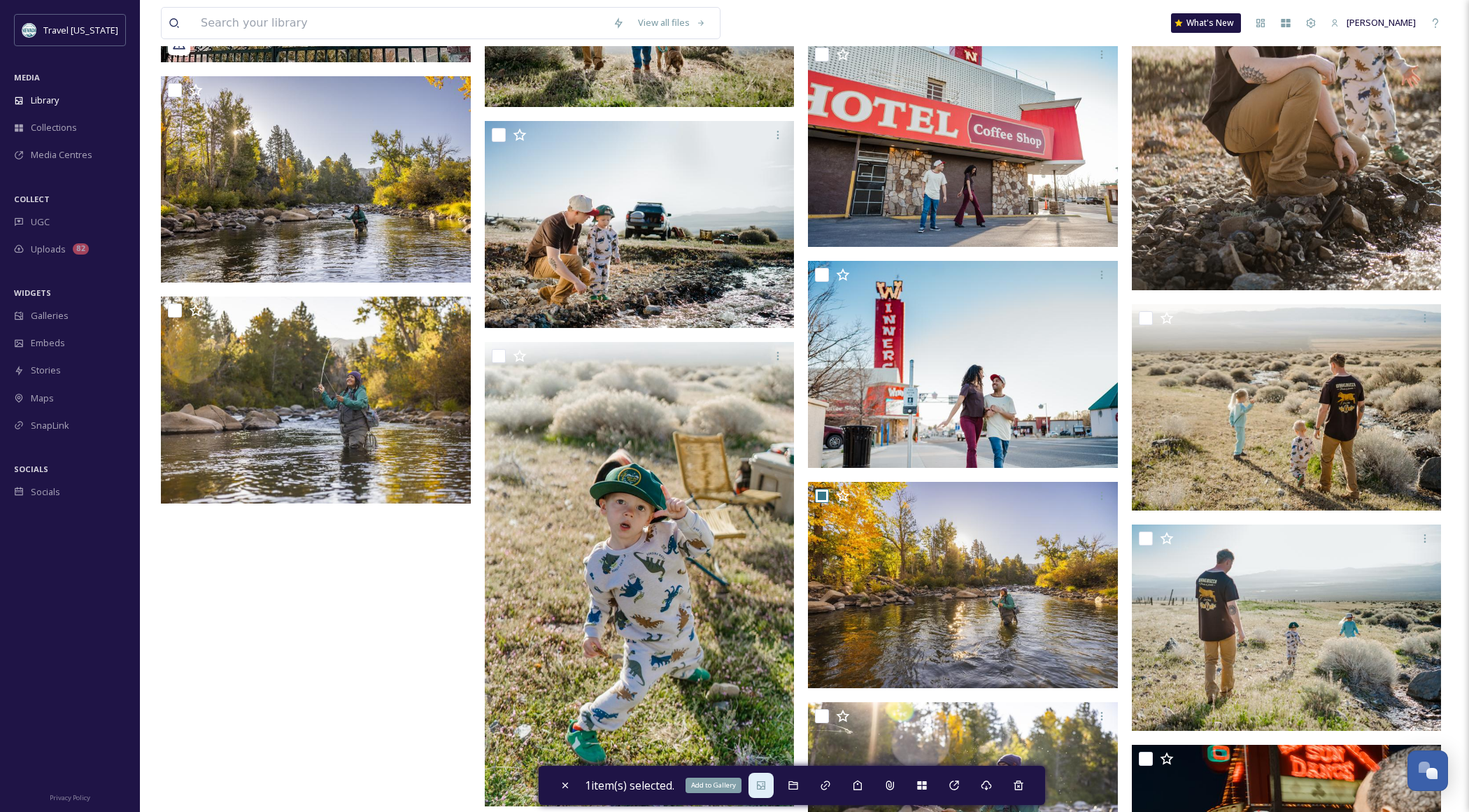
click at [763, 787] on icon at bounding box center [761, 785] width 11 height 11
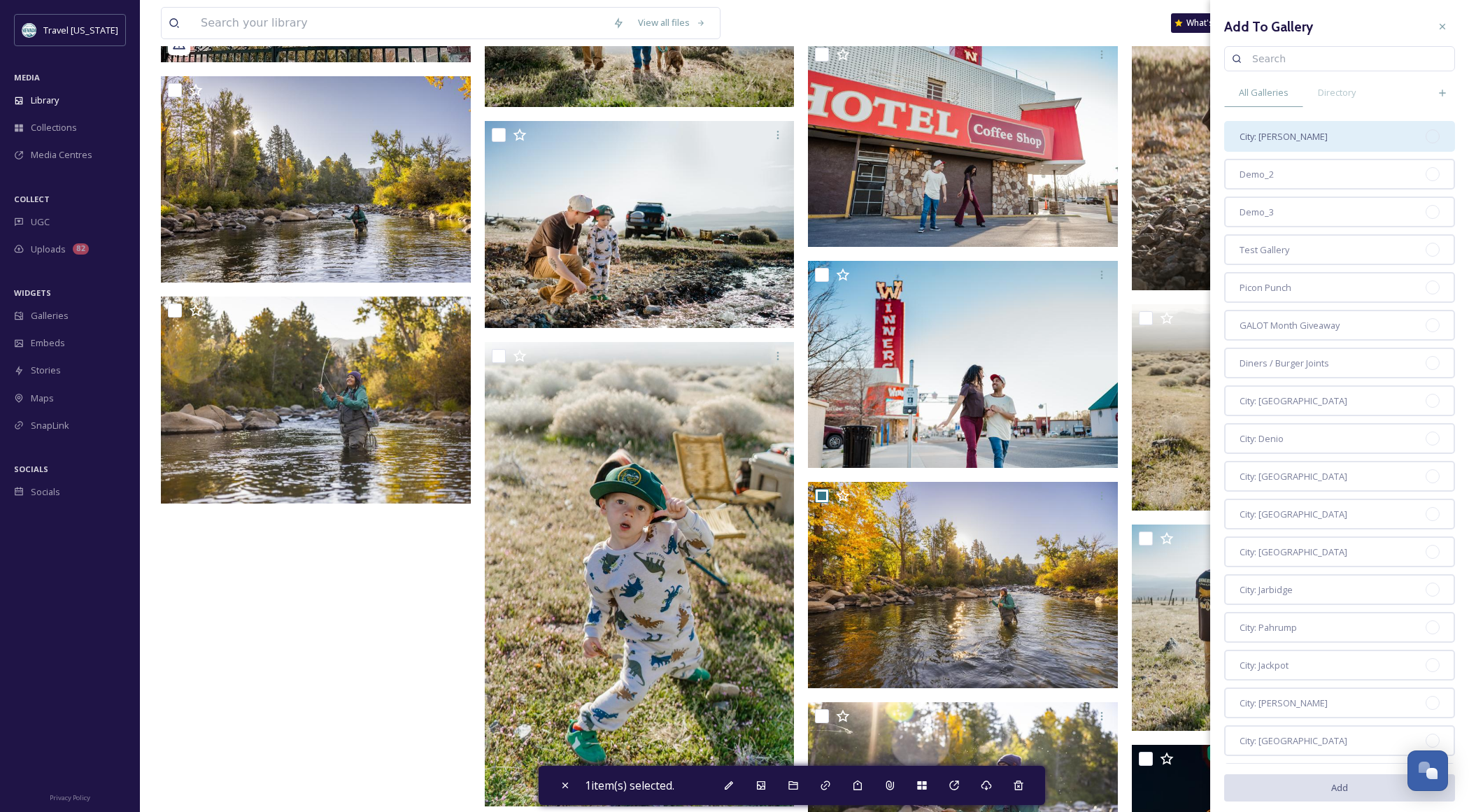
click at [1289, 131] on div "City: [PERSON_NAME]" at bounding box center [1339, 136] width 231 height 31
click at [1360, 787] on button "Add" at bounding box center [1339, 788] width 231 height 29
checkbox input "false"
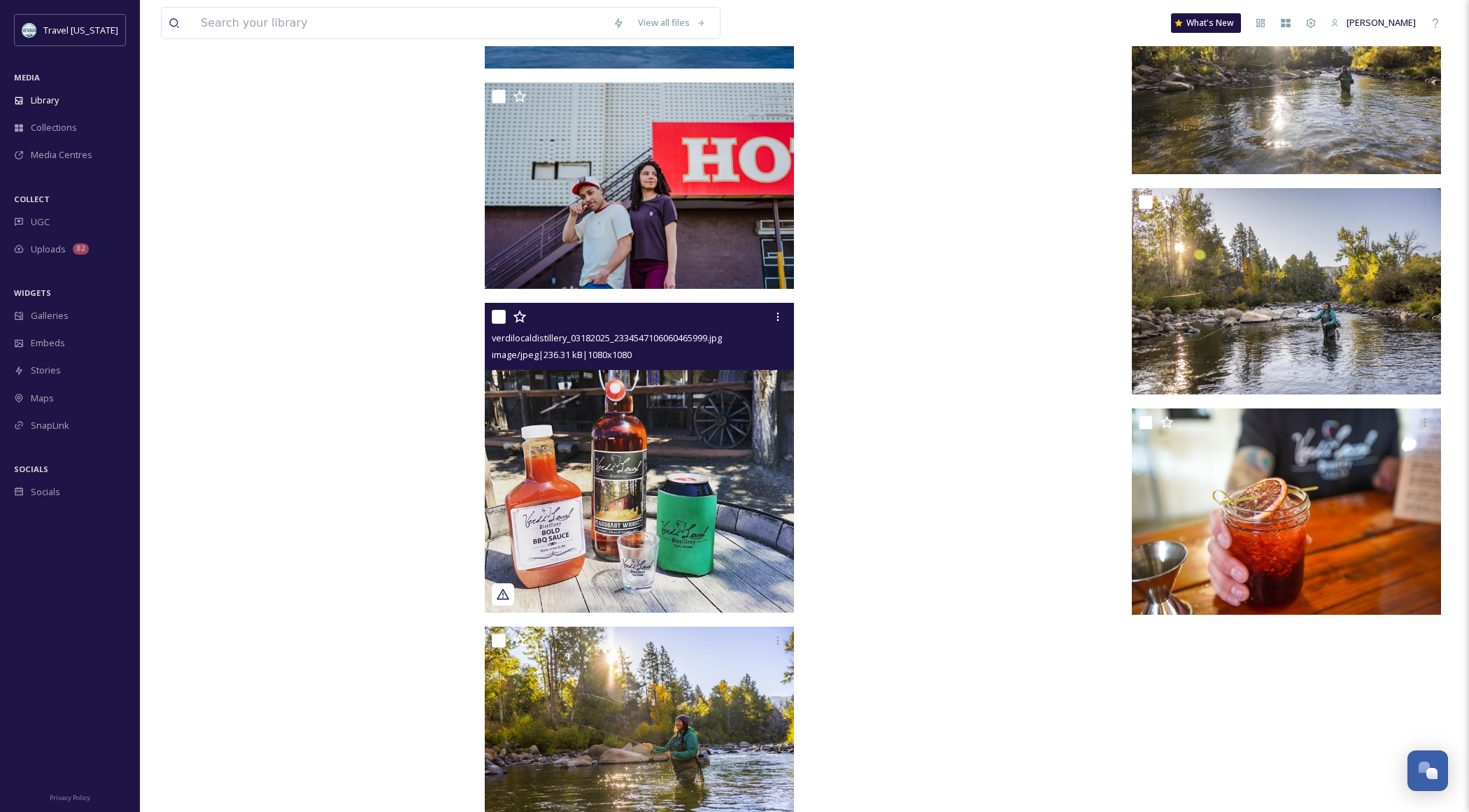
scroll to position [21617, 0]
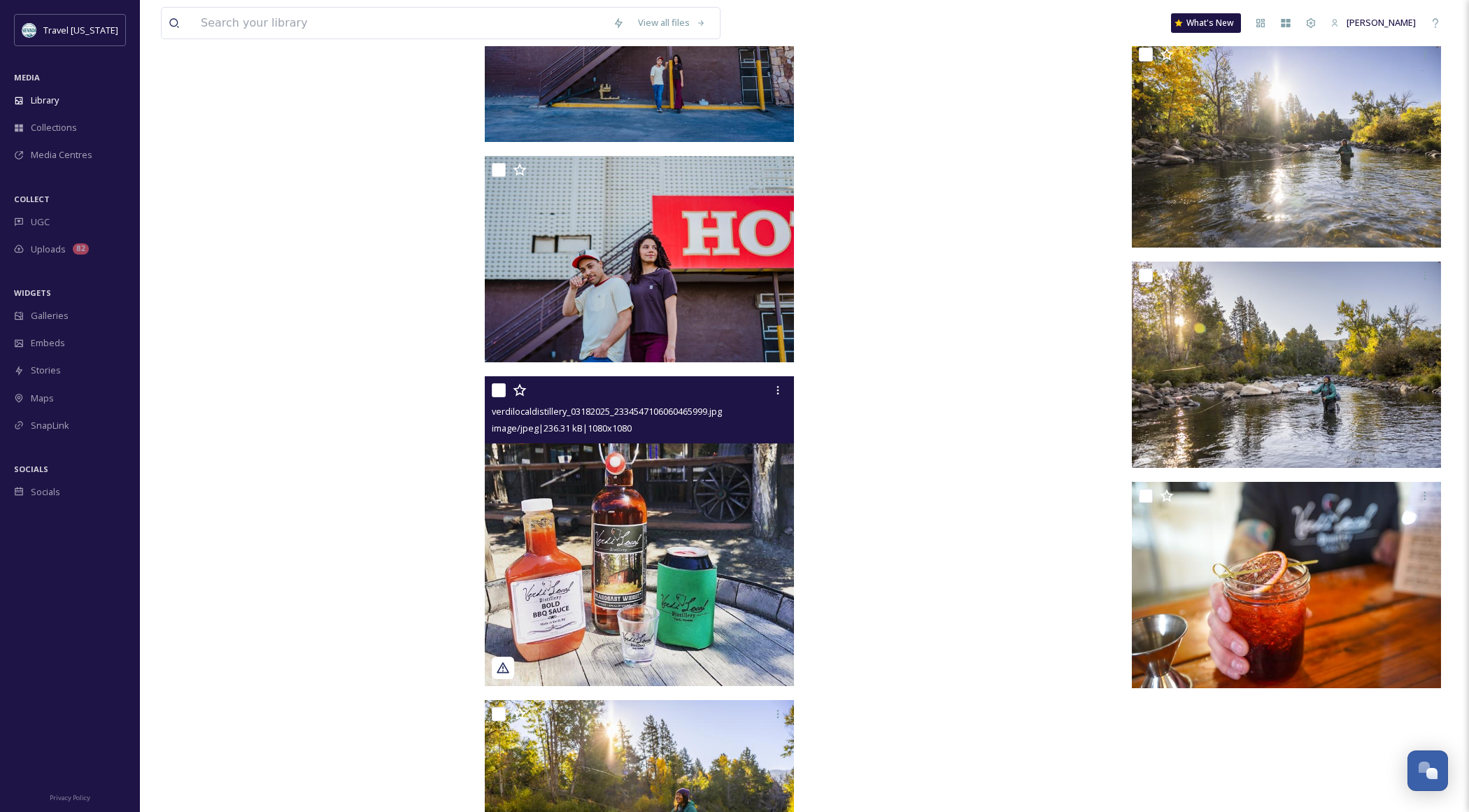
click at [610, 500] on img at bounding box center [639, 532] width 310 height 310
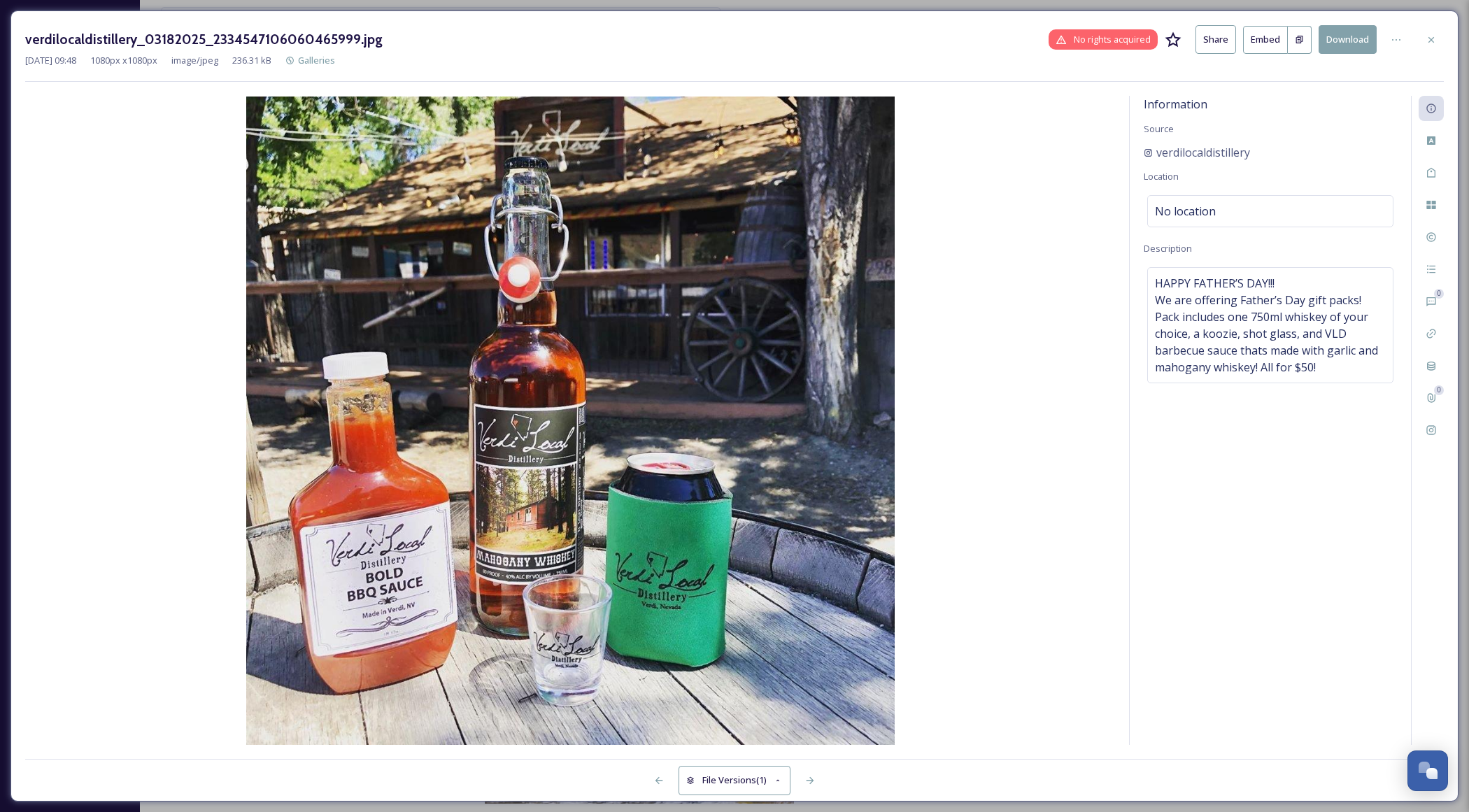
click at [1426, 38] on icon at bounding box center [1430, 40] width 11 height 11
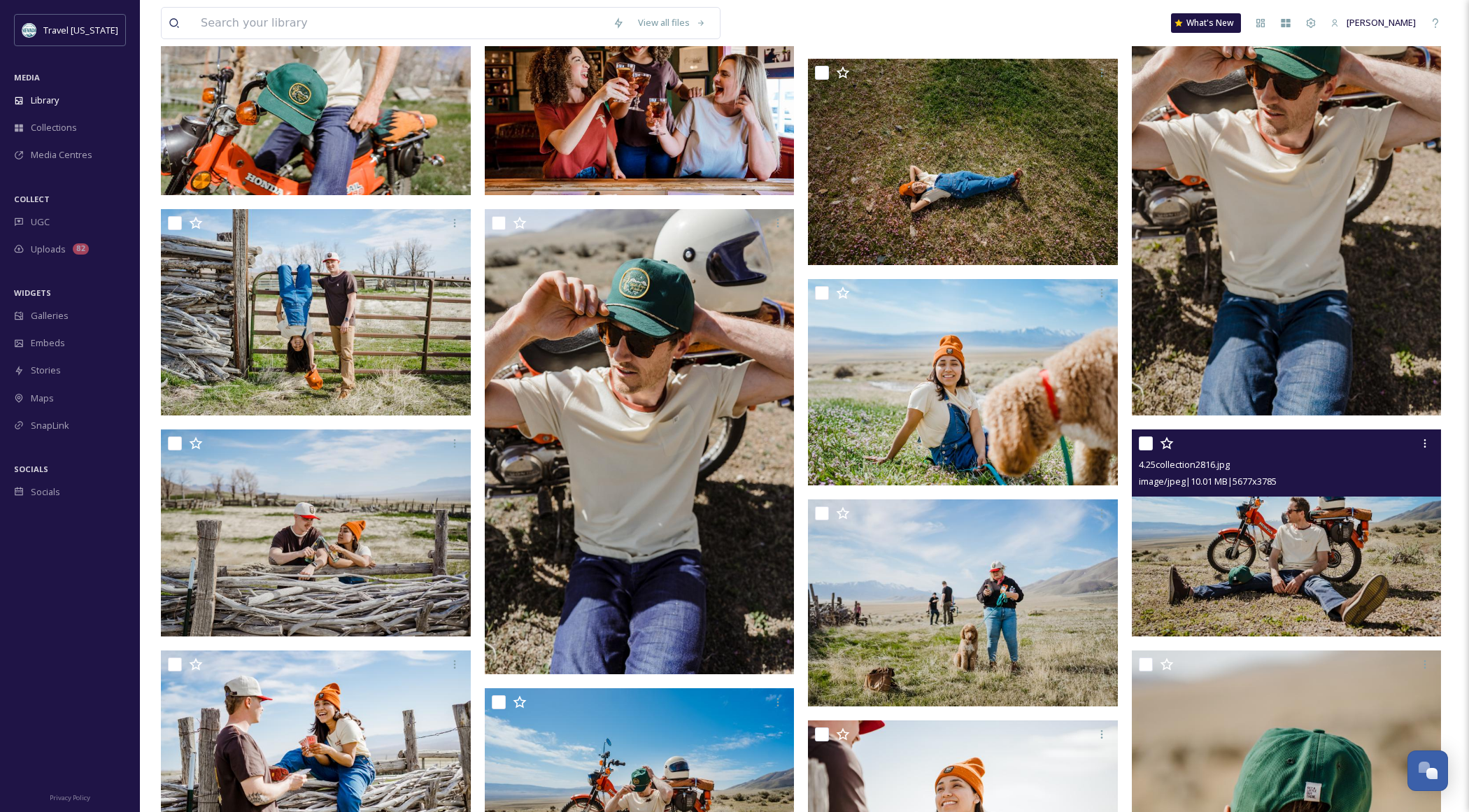
scroll to position [14544, 0]
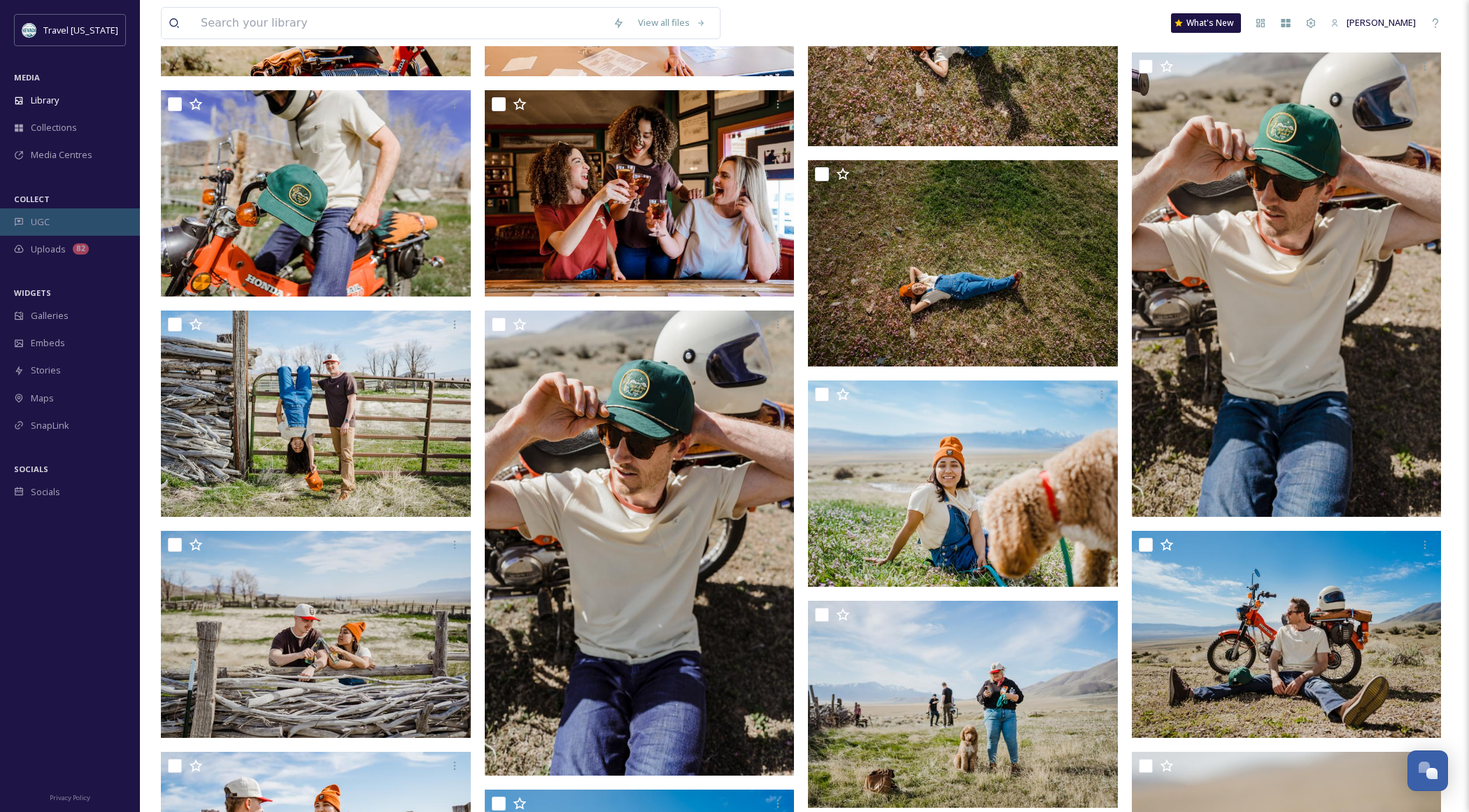
click at [51, 224] on div "UGC" at bounding box center [70, 222] width 140 height 27
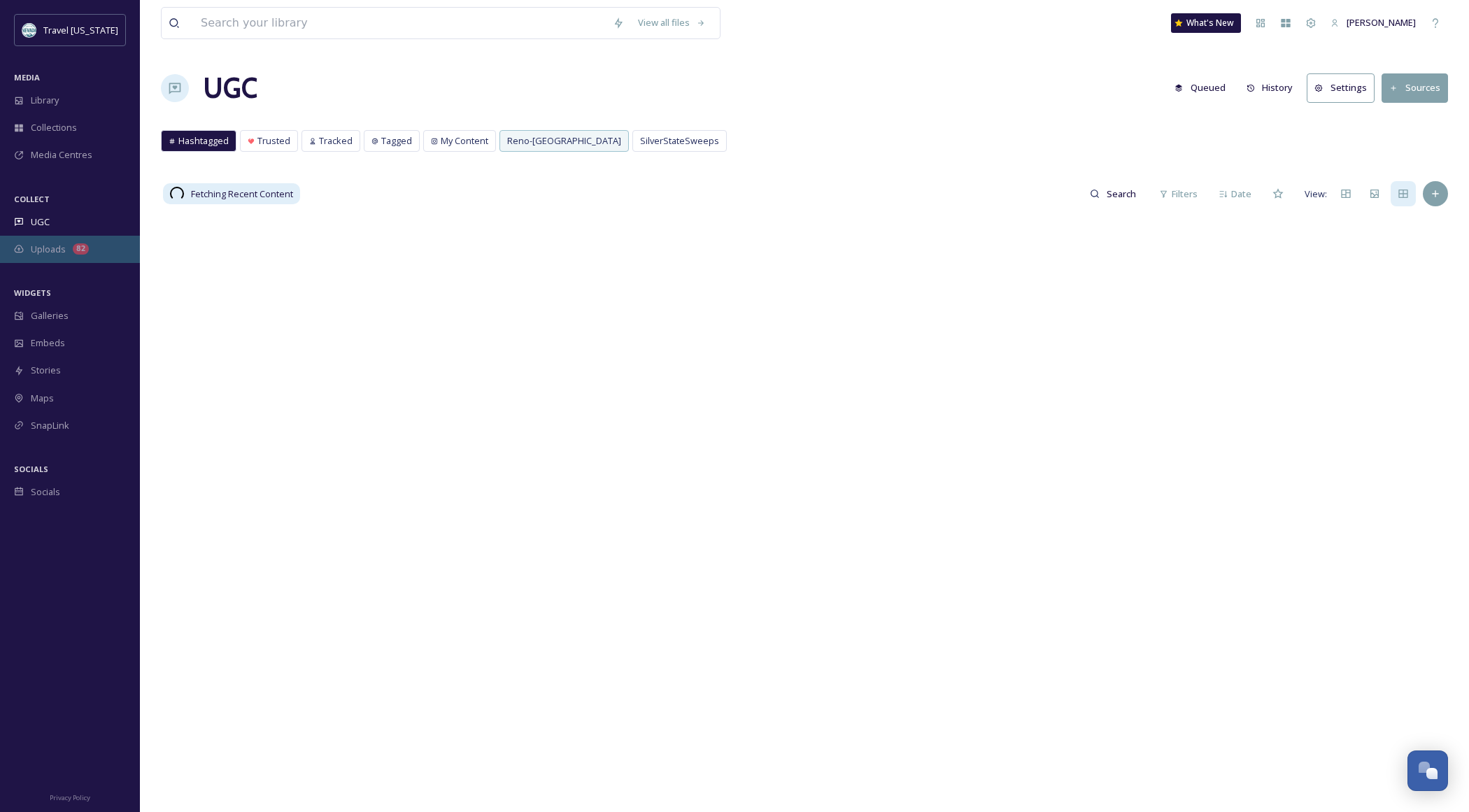
click at [61, 250] on span "Uploads" at bounding box center [49, 249] width 35 height 13
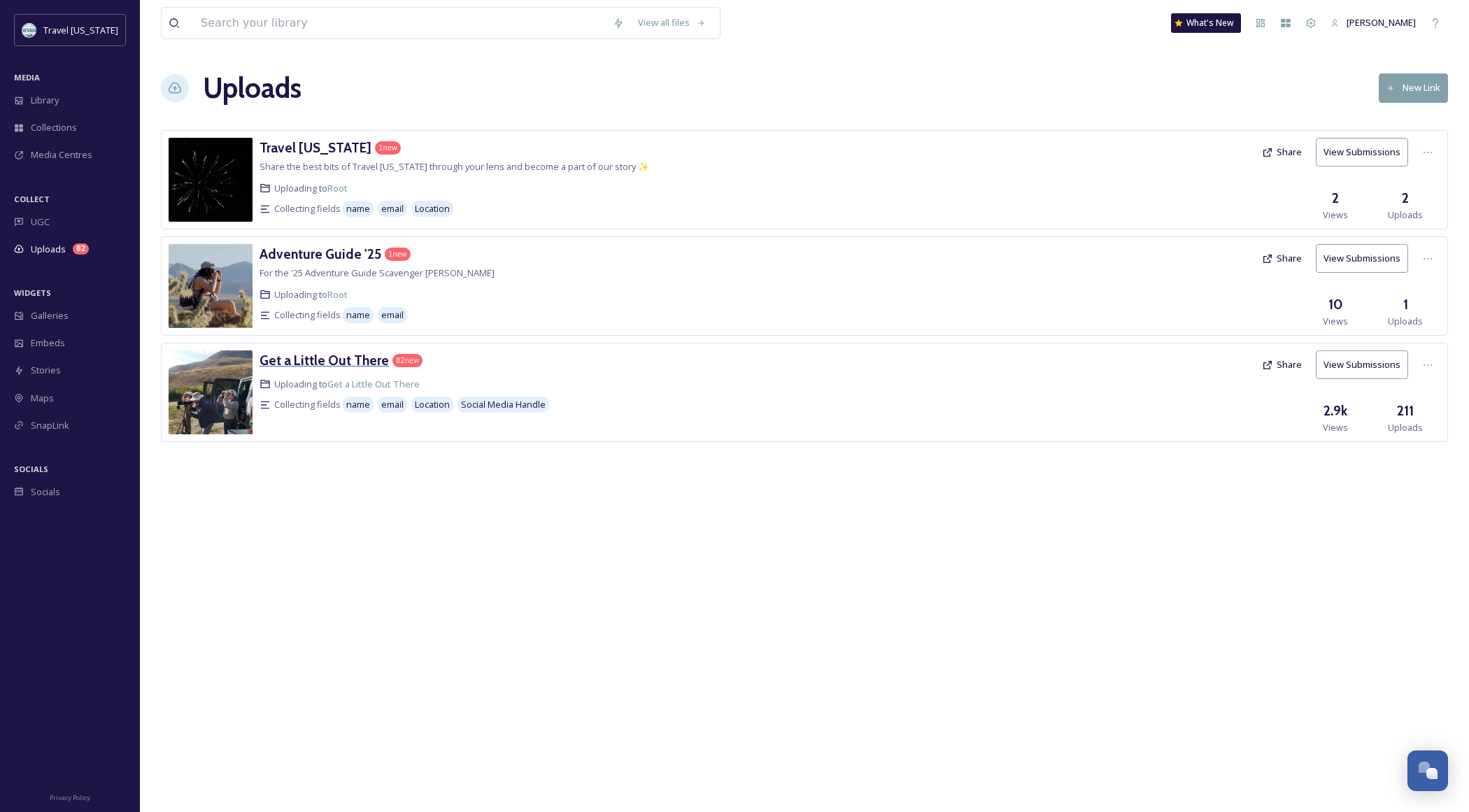
click at [323, 360] on h3 "Get a Little Out There" at bounding box center [324, 361] width 130 height 17
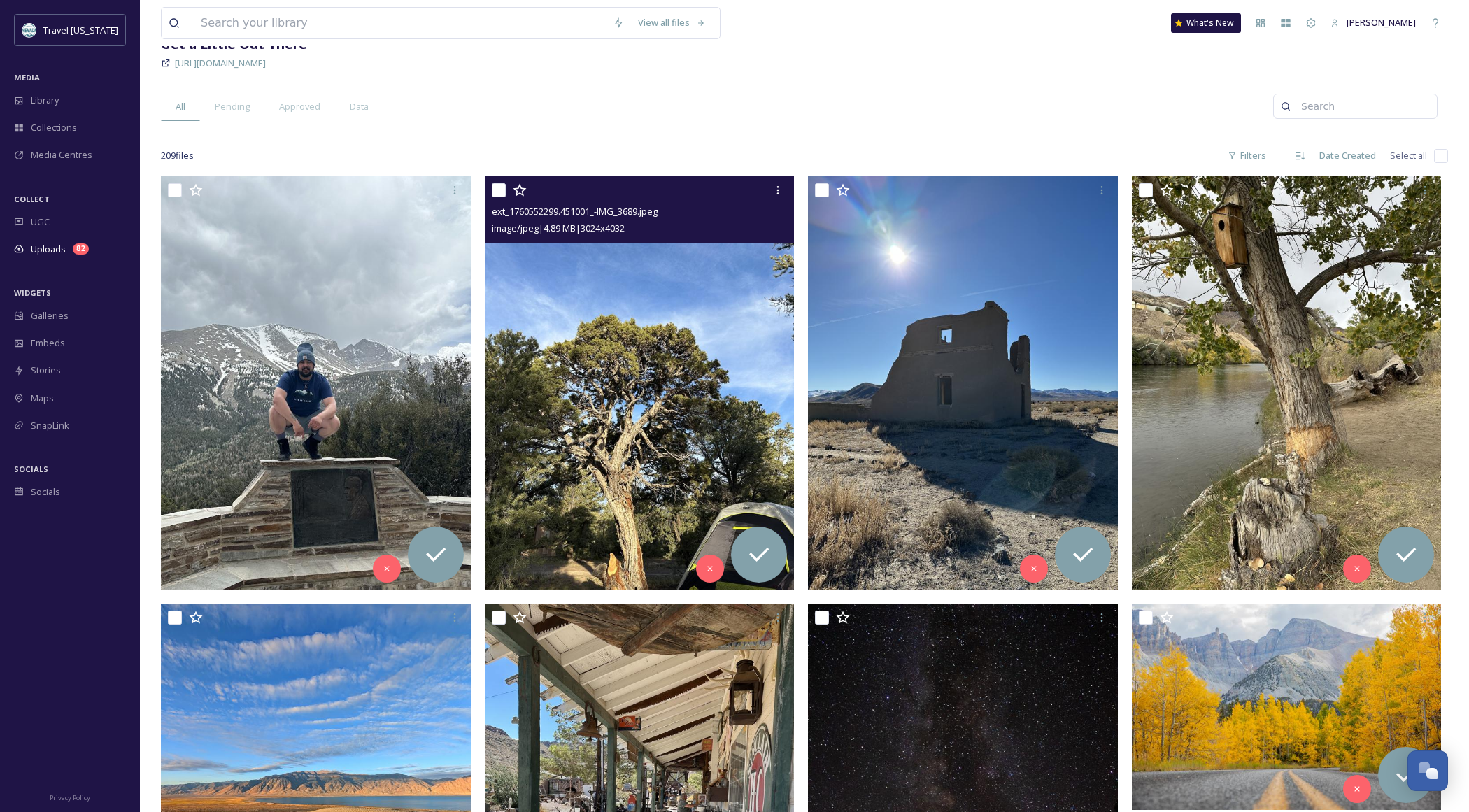
scroll to position [118, 0]
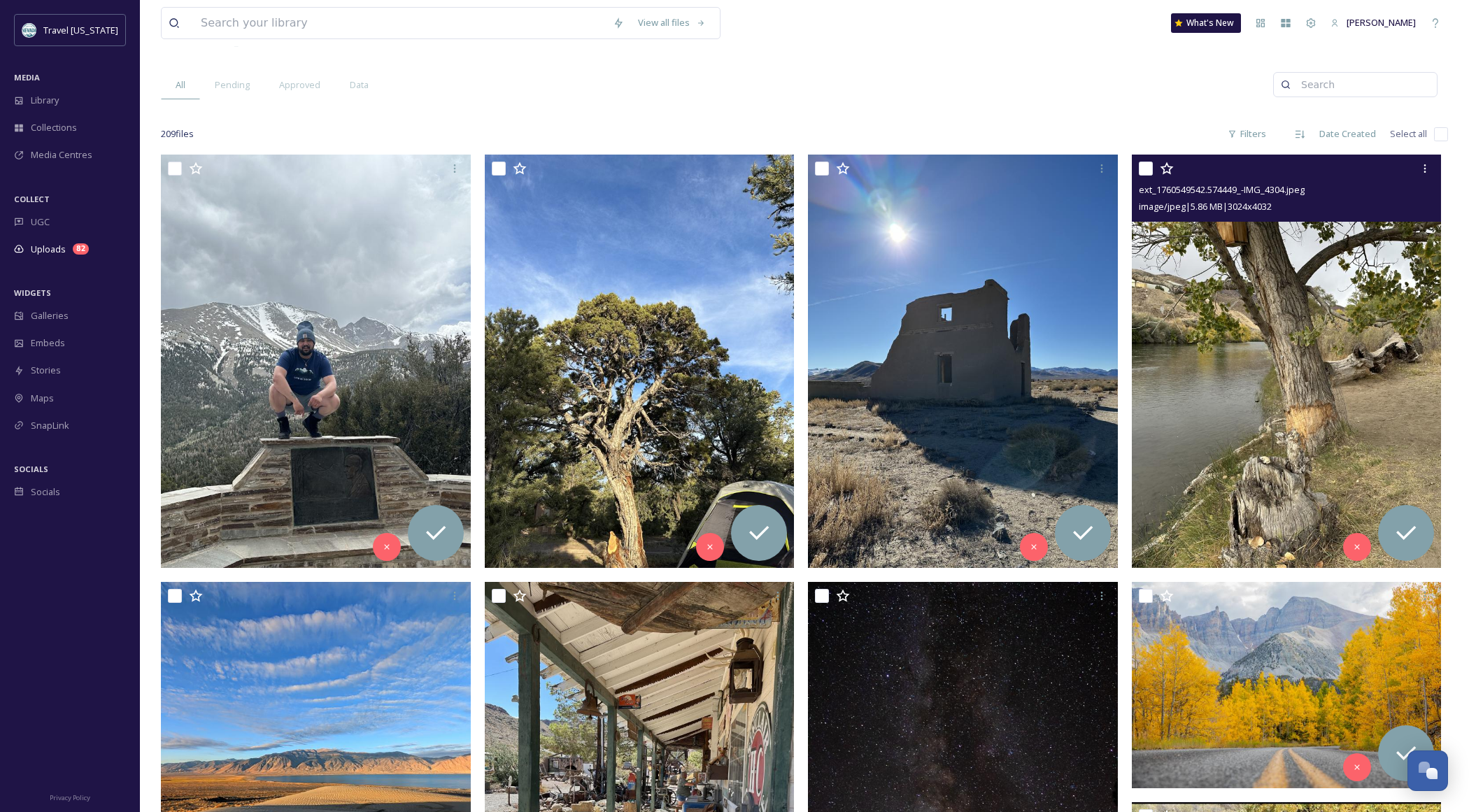
click at [1357, 411] on img at bounding box center [1287, 361] width 310 height 413
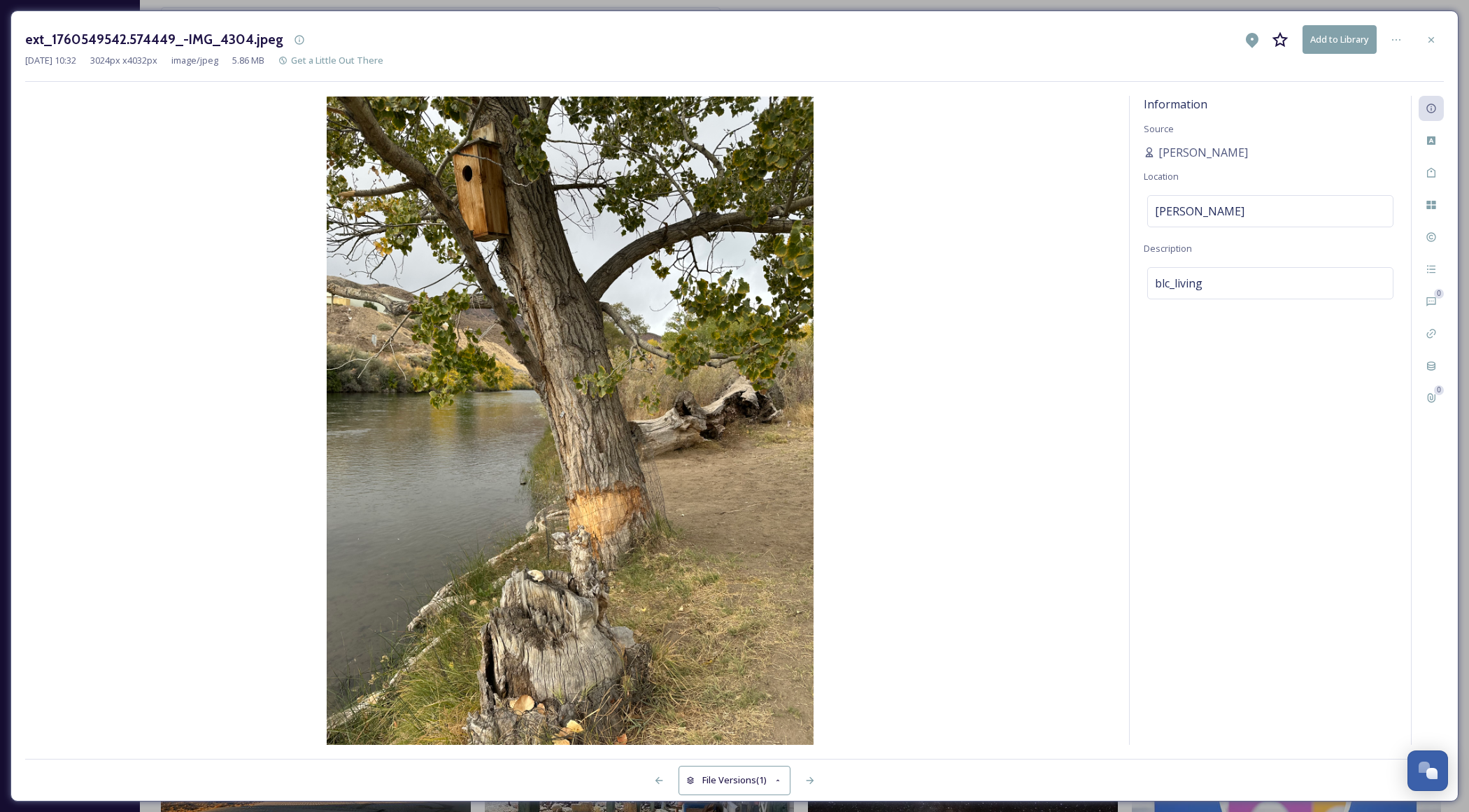
click at [1435, 43] on icon at bounding box center [1430, 40] width 11 height 11
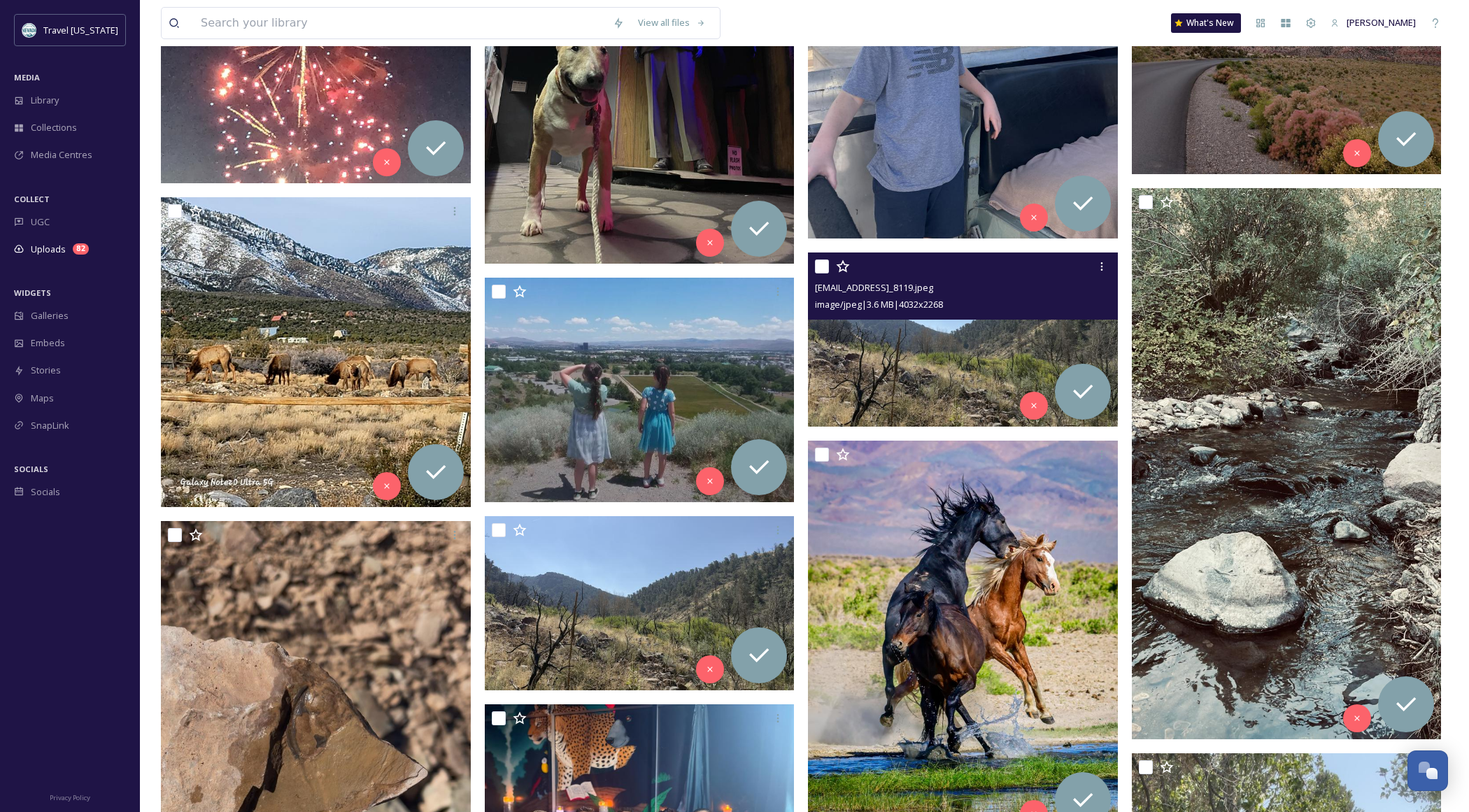
scroll to position [3416, 0]
click at [926, 349] on img at bounding box center [963, 340] width 310 height 174
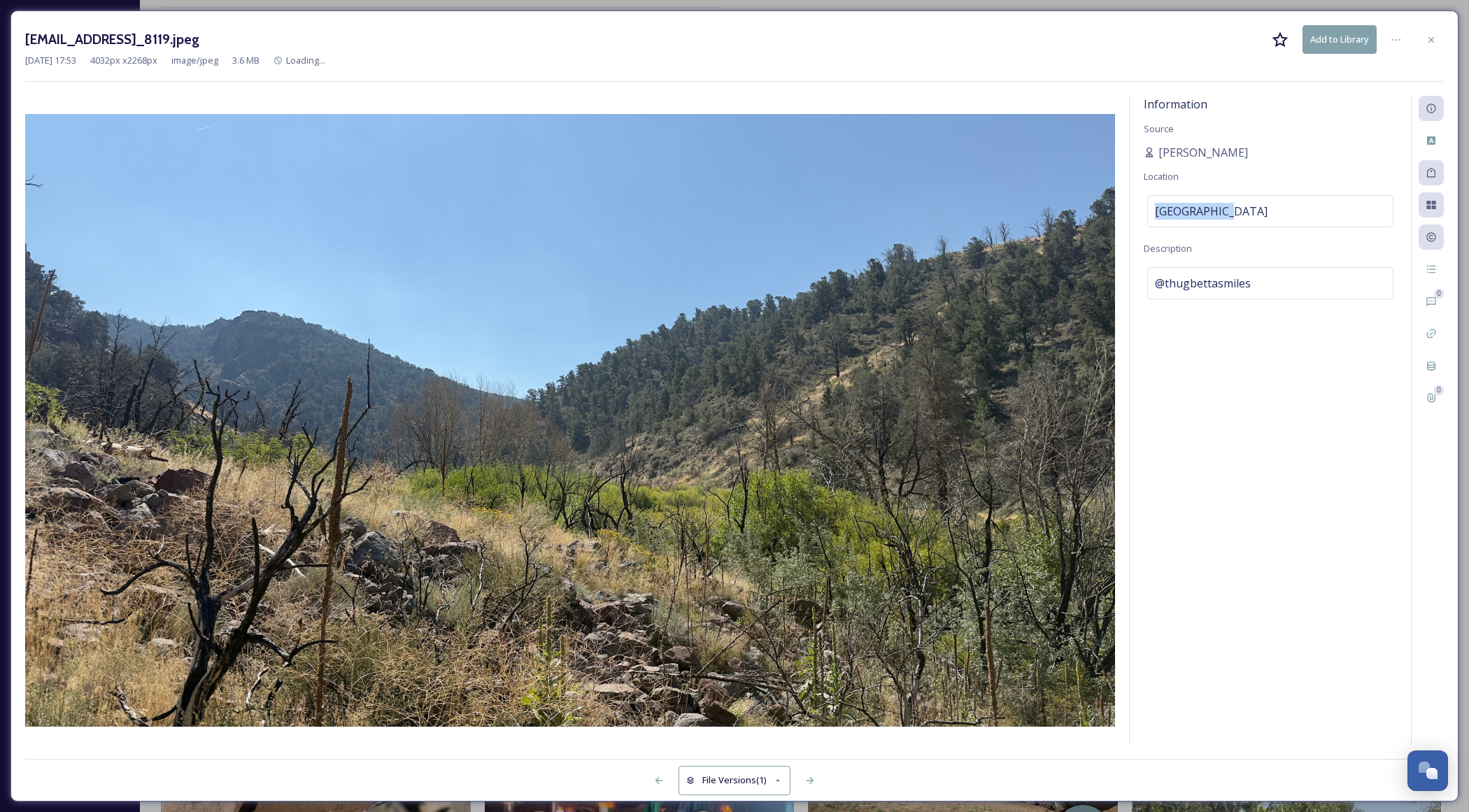
drag, startPoint x: 1219, startPoint y: 207, endPoint x: 1143, endPoint y: 202, distance: 76.2
click at [1144, 202] on div "Information Source [PERSON_NAME] Location [GEOGRAPHIC_DATA] Description @thugbe…" at bounding box center [1270, 420] width 281 height 649
copy span "[GEOGRAPHIC_DATA]"
click at [1425, 37] on icon at bounding box center [1430, 40] width 11 height 11
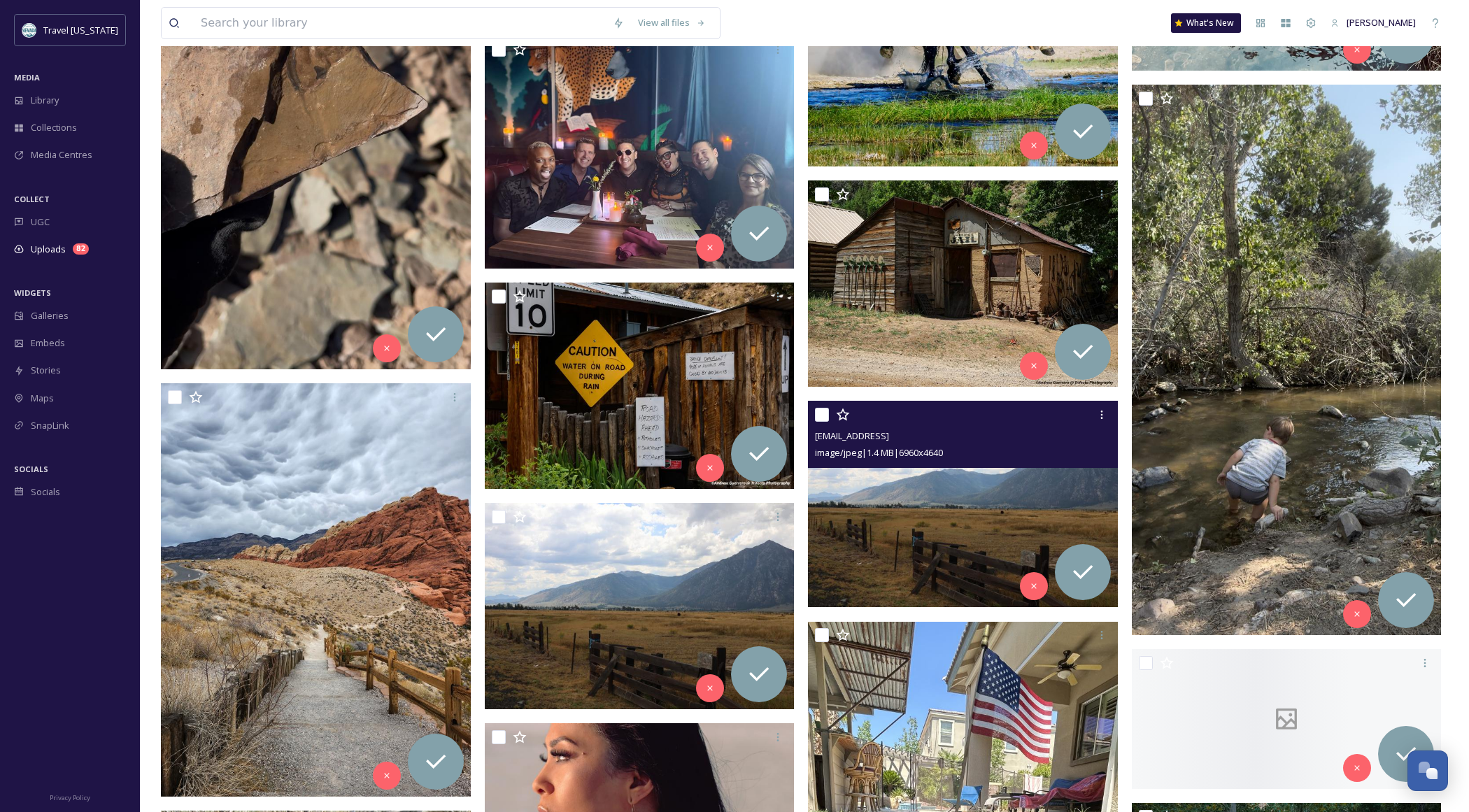
scroll to position [4087, 0]
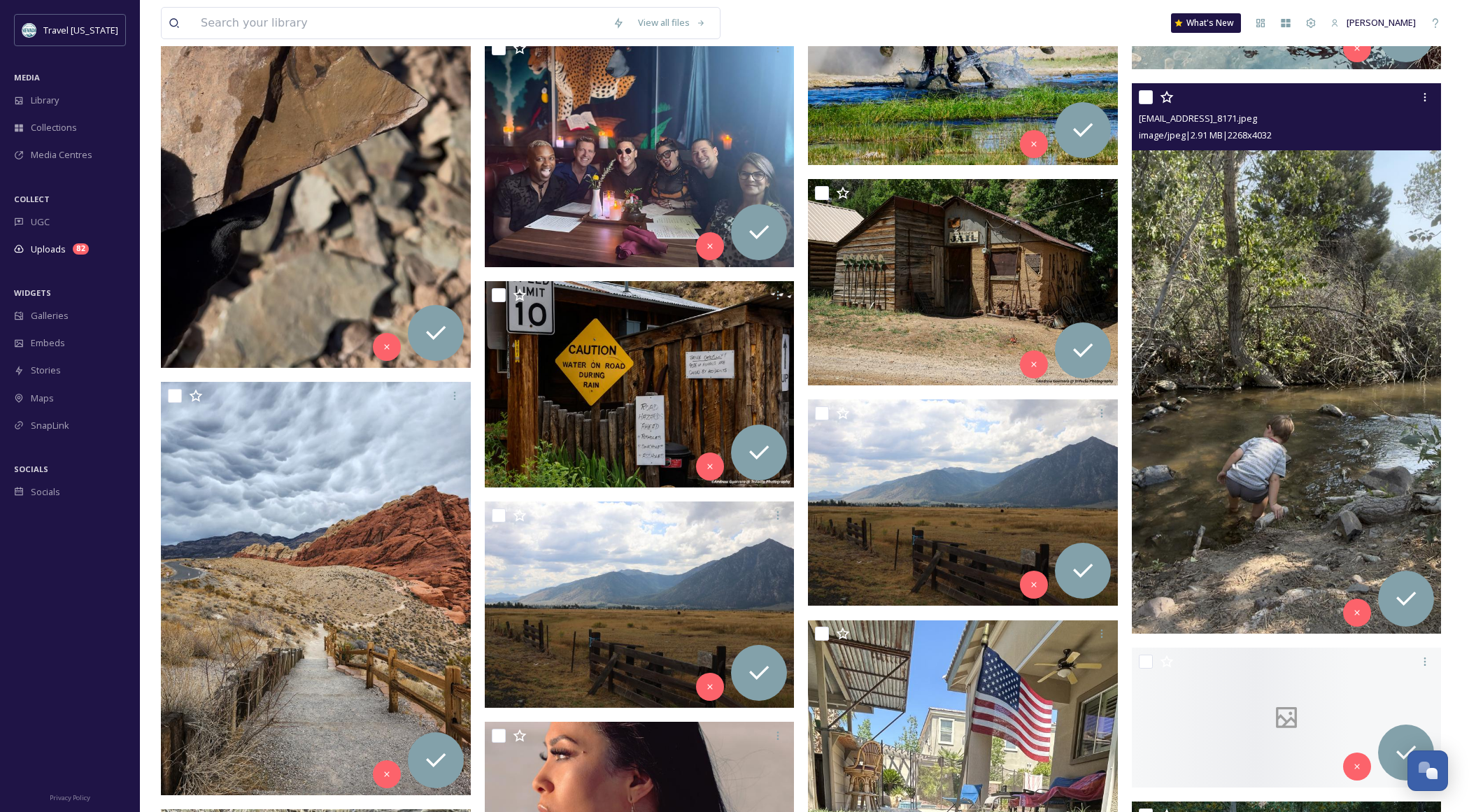
click at [1281, 383] on img at bounding box center [1287, 359] width 310 height 551
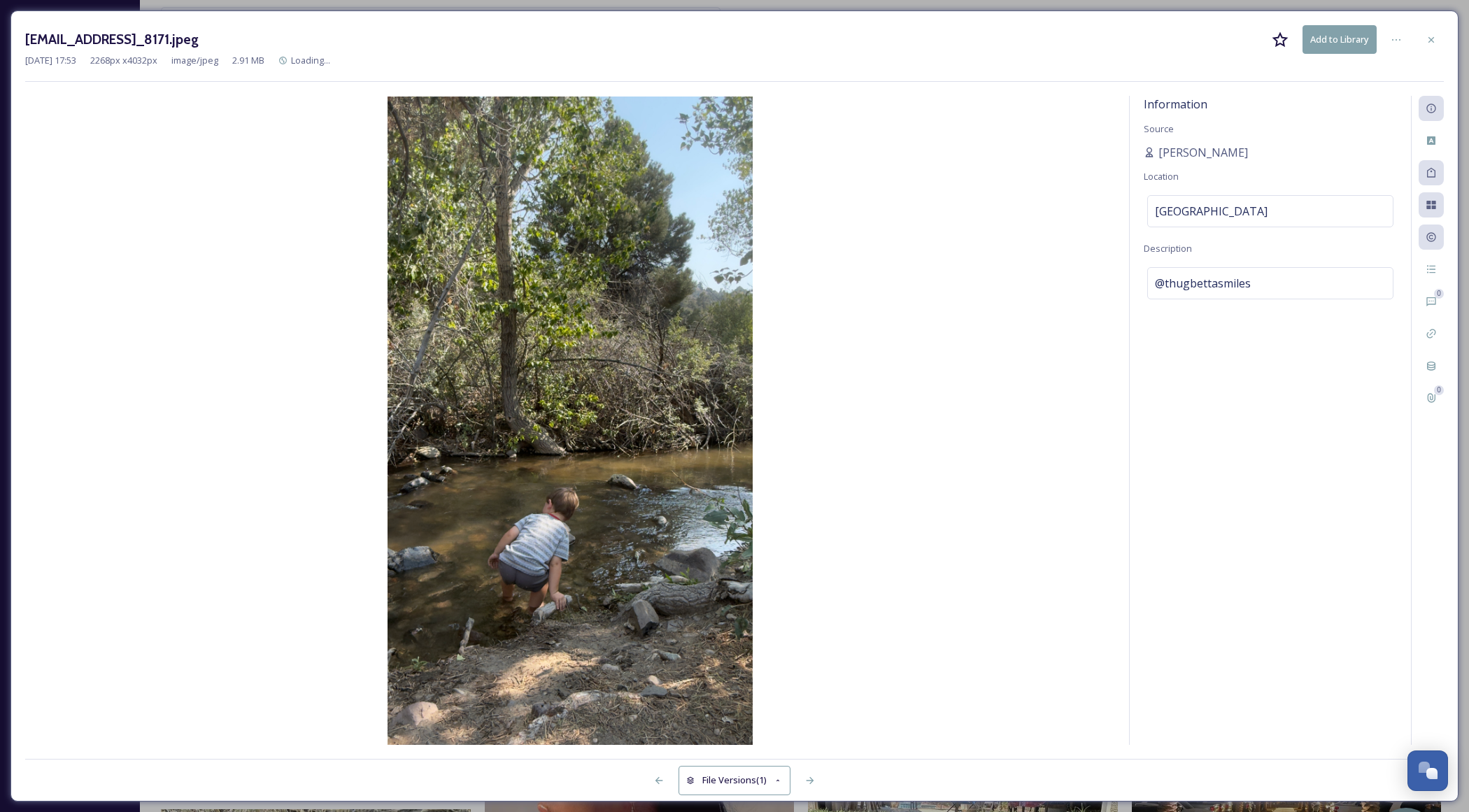
drag, startPoint x: 1433, startPoint y: 40, endPoint x: 1425, endPoint y: 49, distance: 12.0
click at [1433, 40] on icon at bounding box center [1430, 40] width 11 height 11
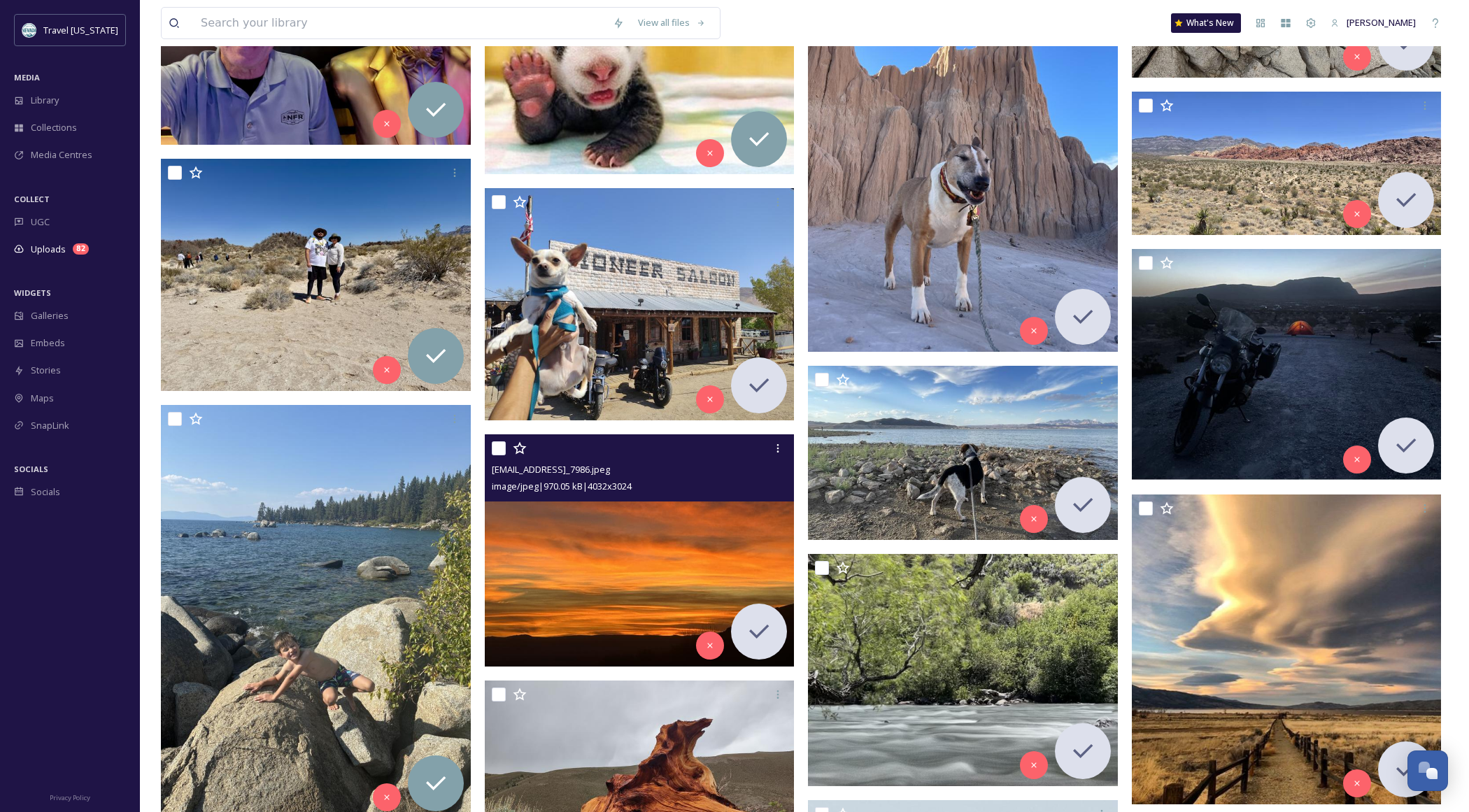
scroll to position [7708, 0]
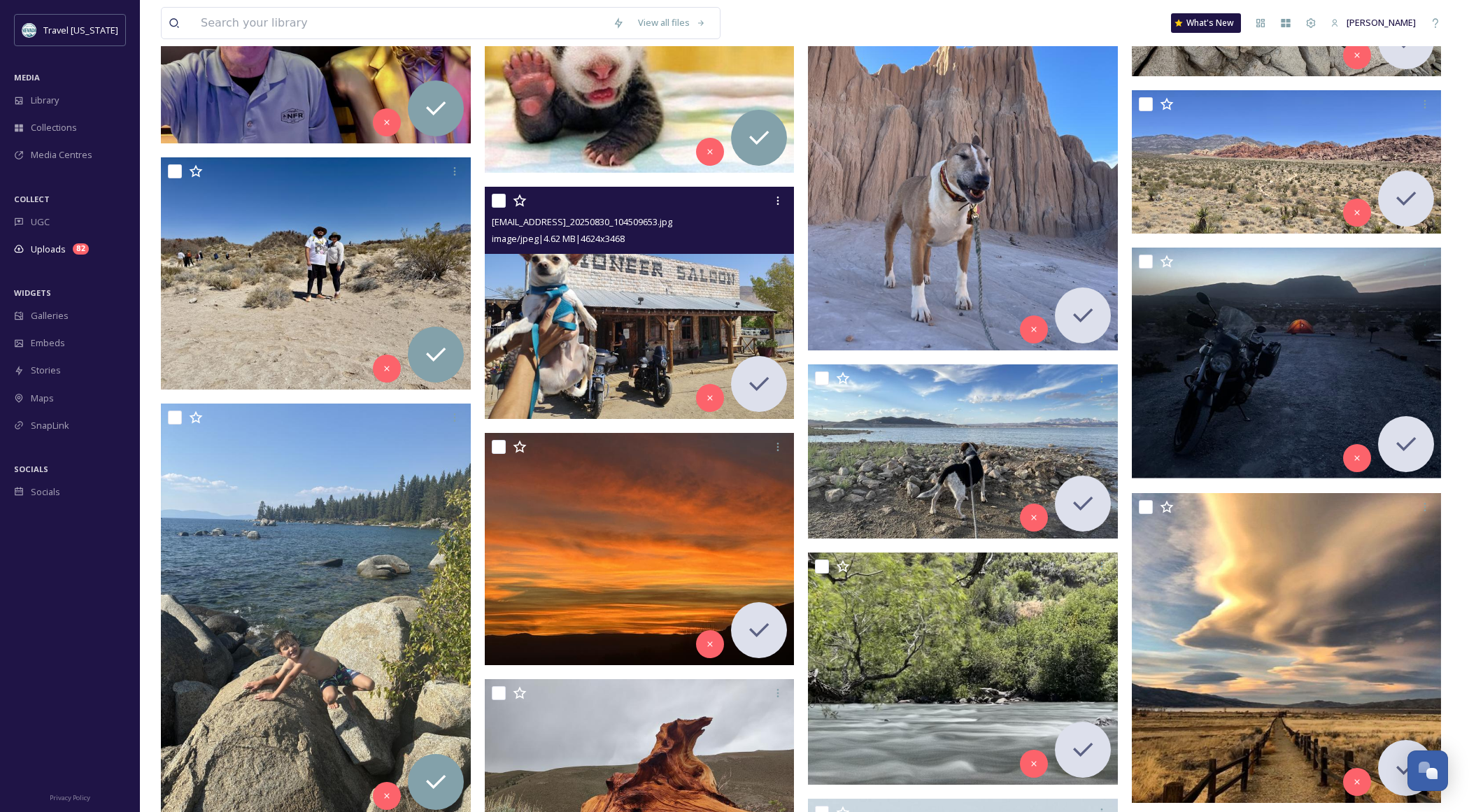
click at [502, 200] on input "checkbox" at bounding box center [499, 200] width 14 height 14
checkbox input "true"
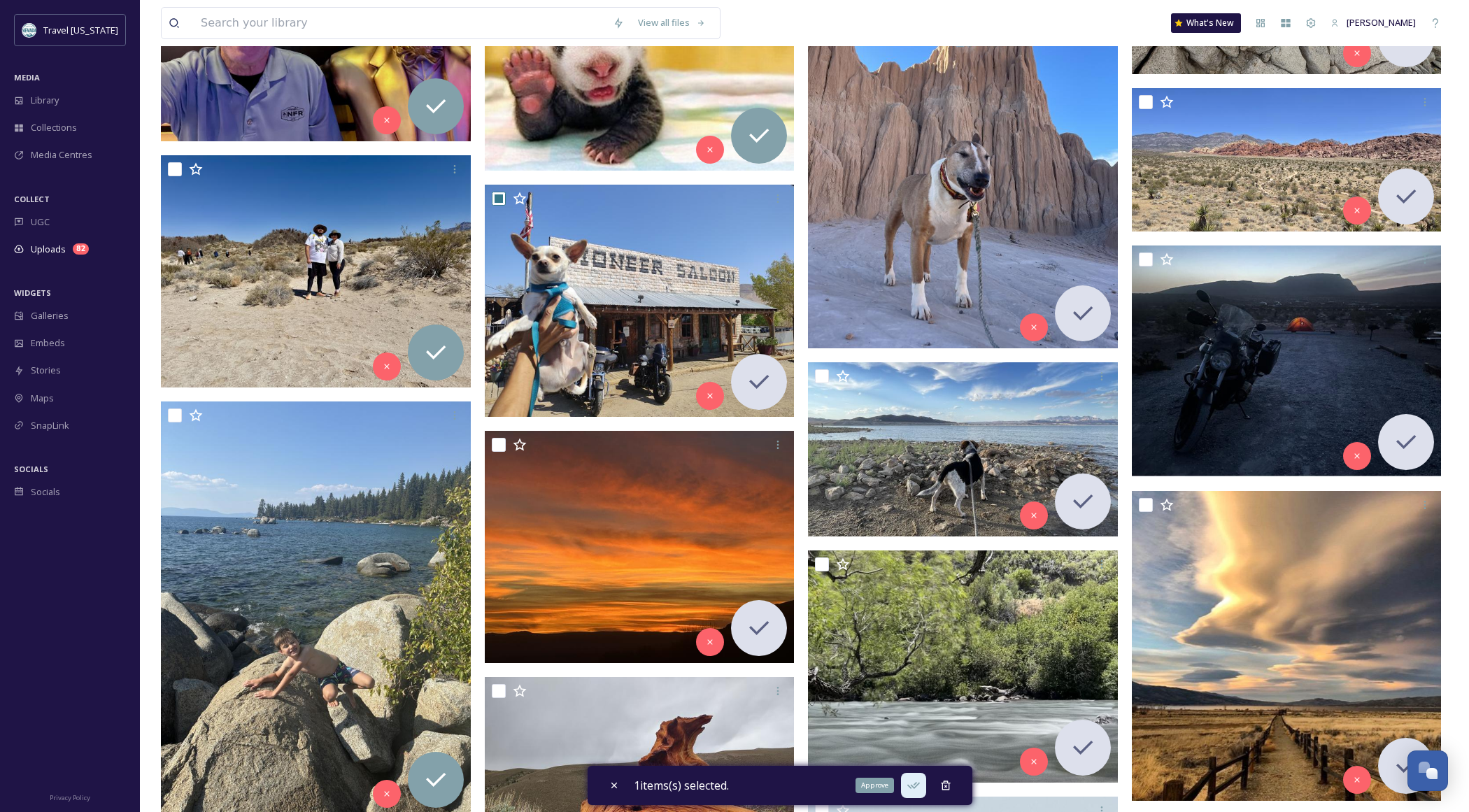
click at [911, 783] on icon at bounding box center [913, 785] width 14 height 14
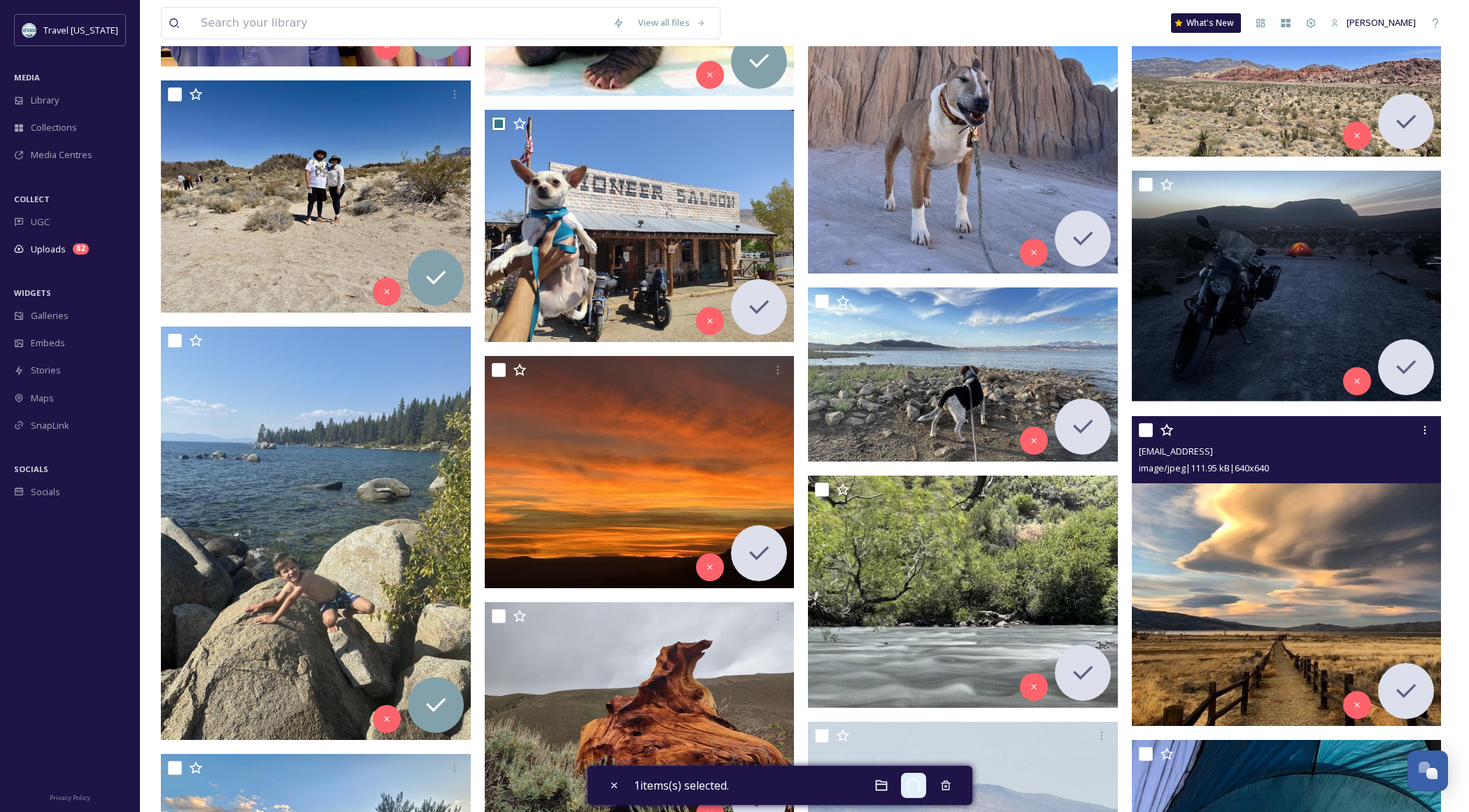
scroll to position [7914, 0]
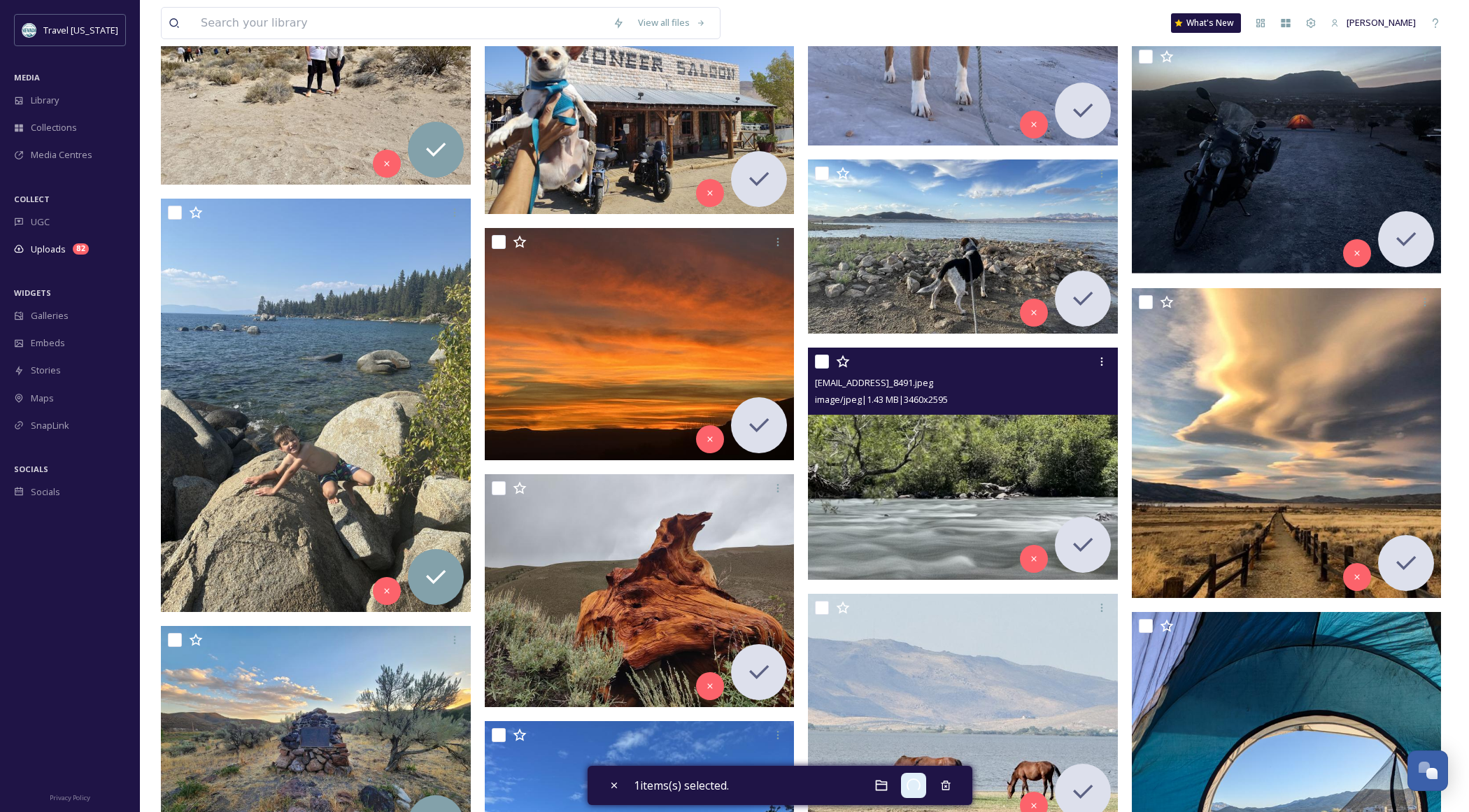
click at [921, 455] on img at bounding box center [963, 464] width 310 height 232
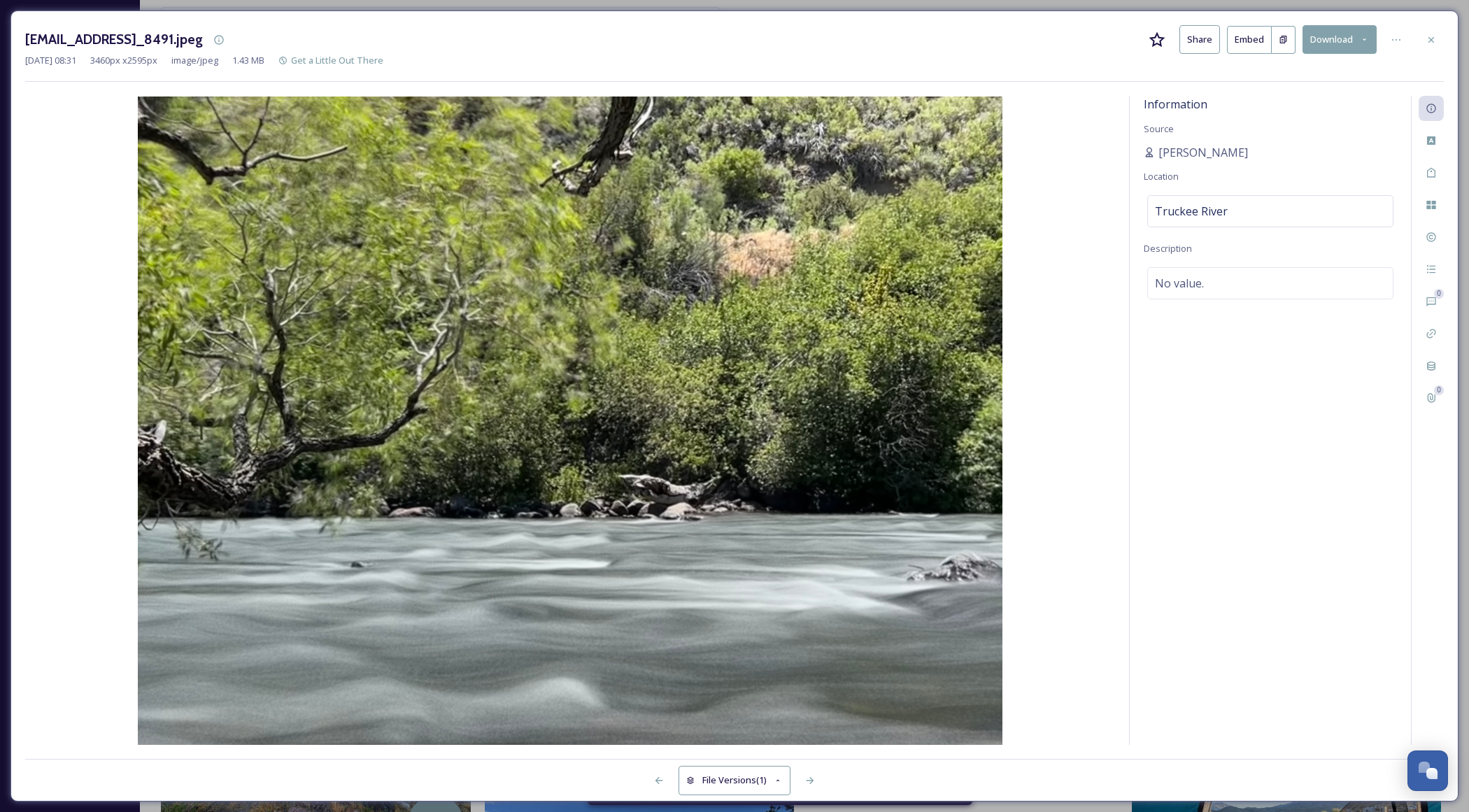
drag, startPoint x: 1434, startPoint y: 34, endPoint x: 1427, endPoint y: 40, distance: 9.2
click at [1434, 35] on icon at bounding box center [1430, 40] width 11 height 11
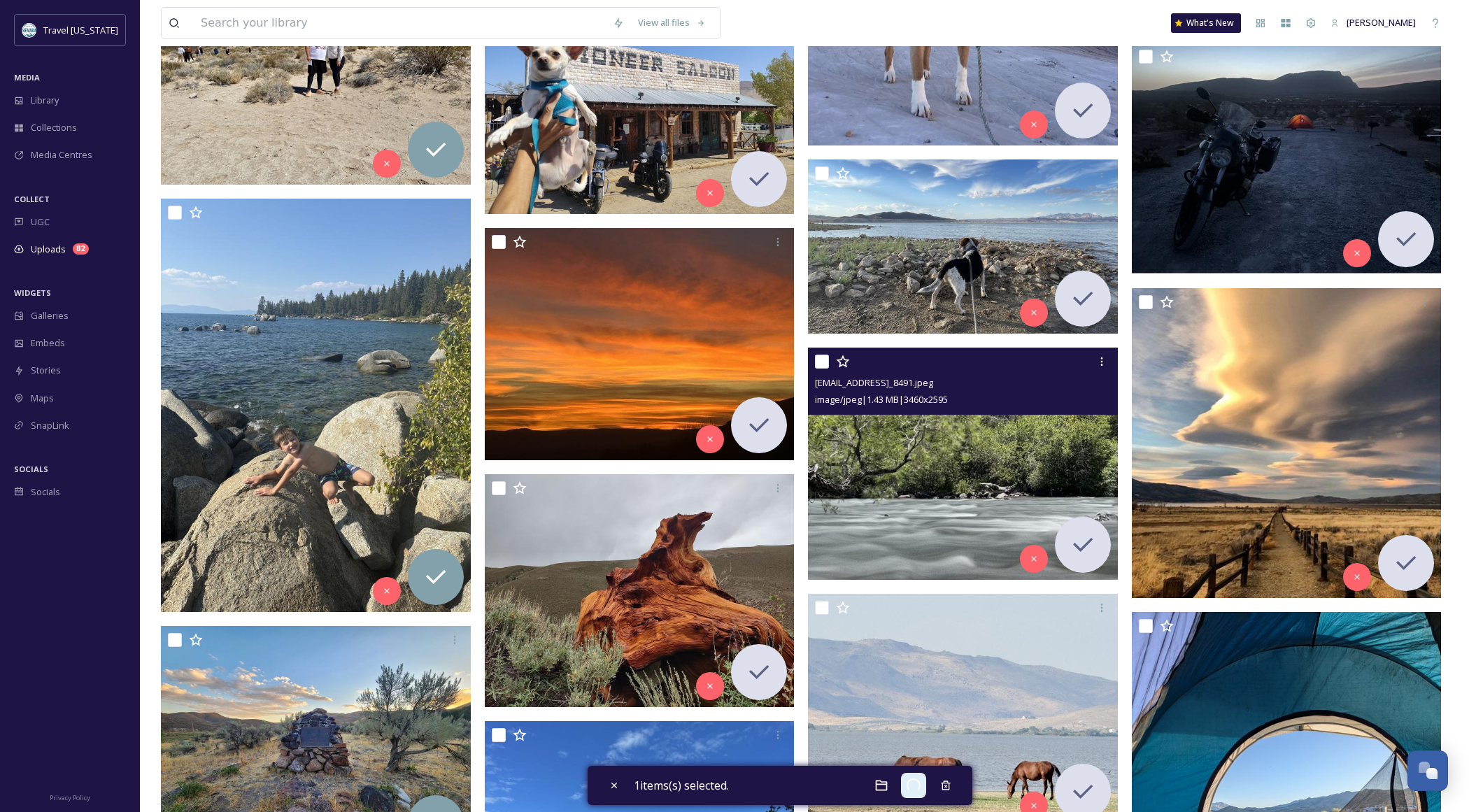
click at [823, 366] on input "checkbox" at bounding box center [821, 361] width 14 height 14
checkbox input "true"
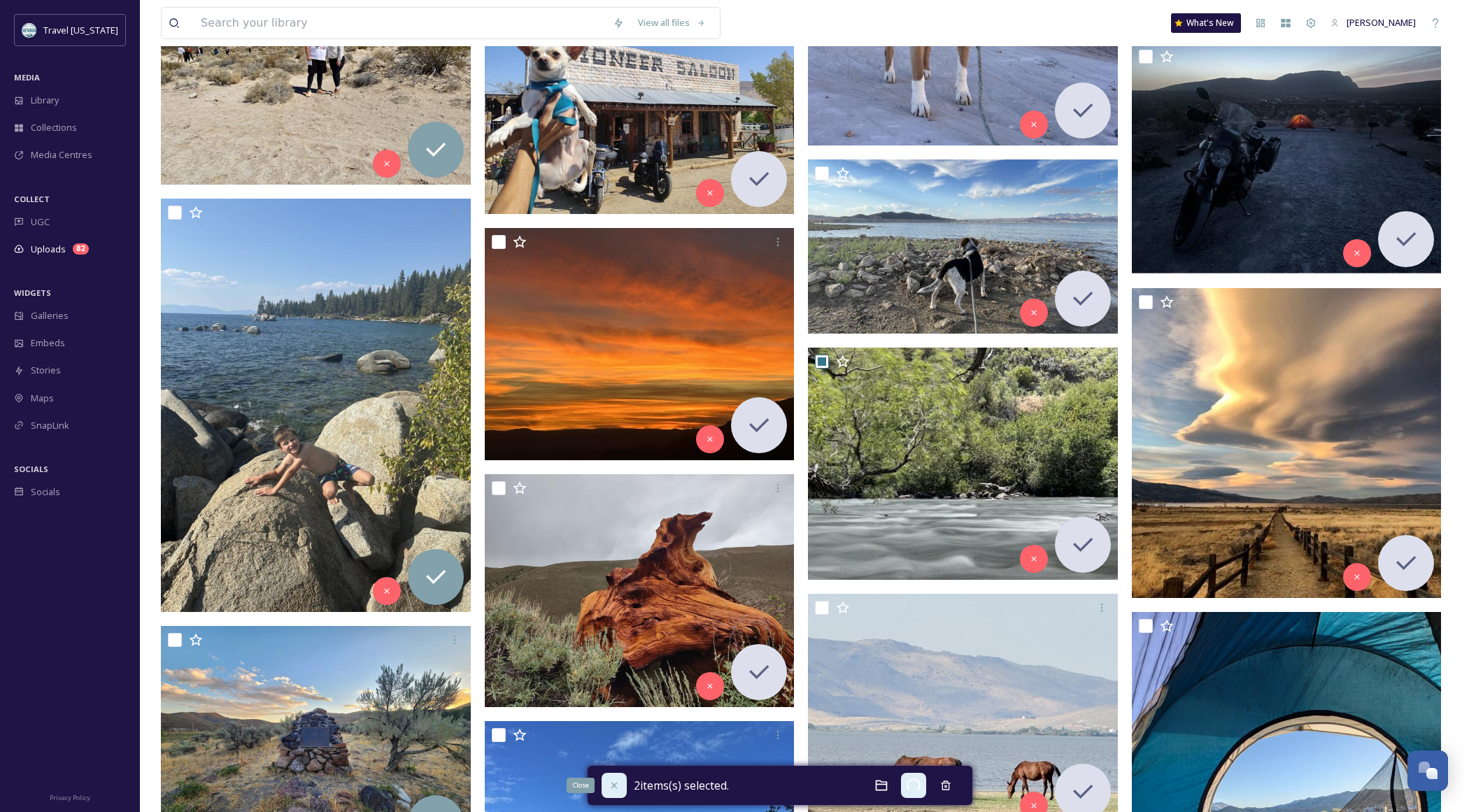
click at [607, 788] on div "Close" at bounding box center [614, 786] width 25 height 25
checkbox input "false"
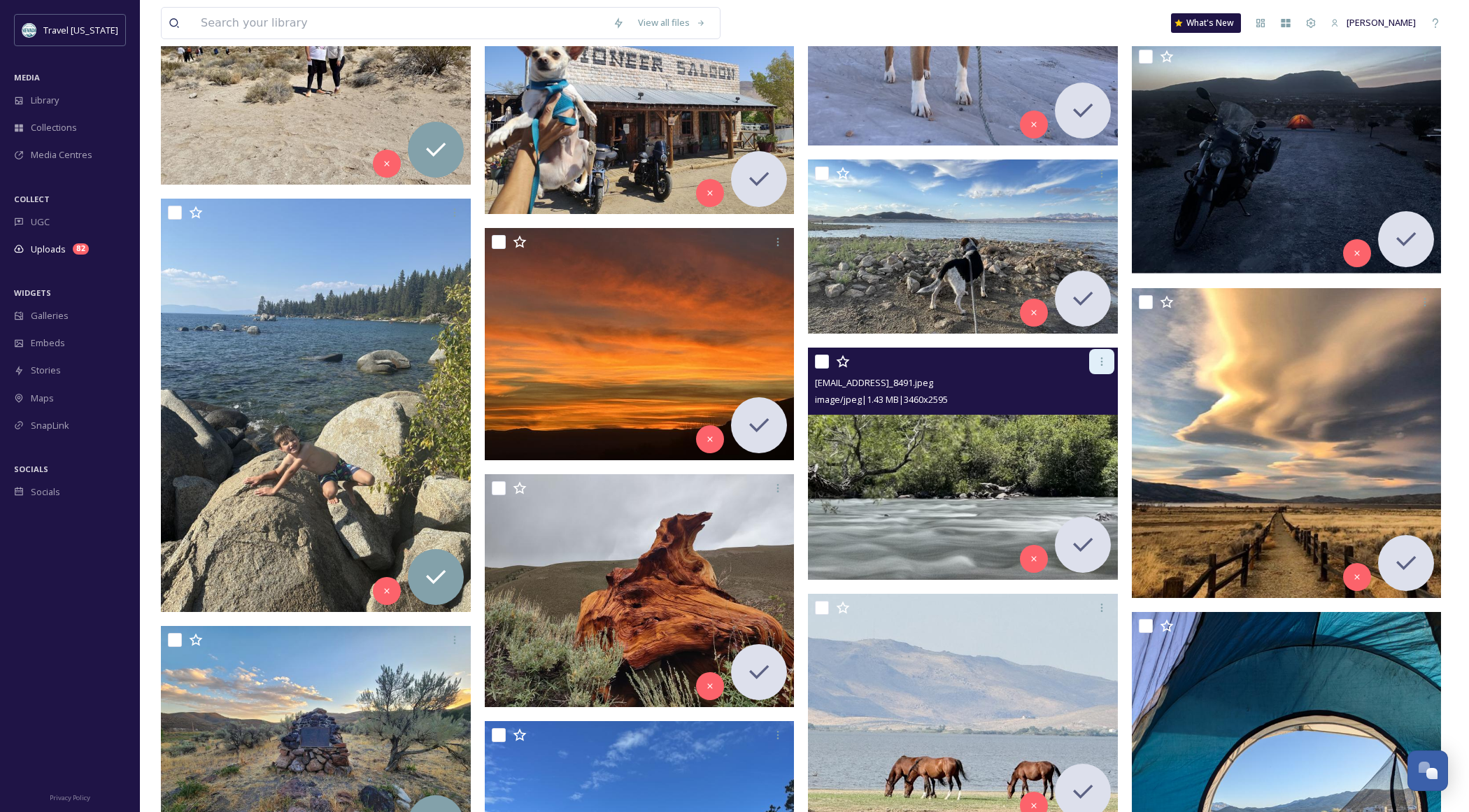
click at [1102, 361] on icon at bounding box center [1101, 361] width 11 height 11
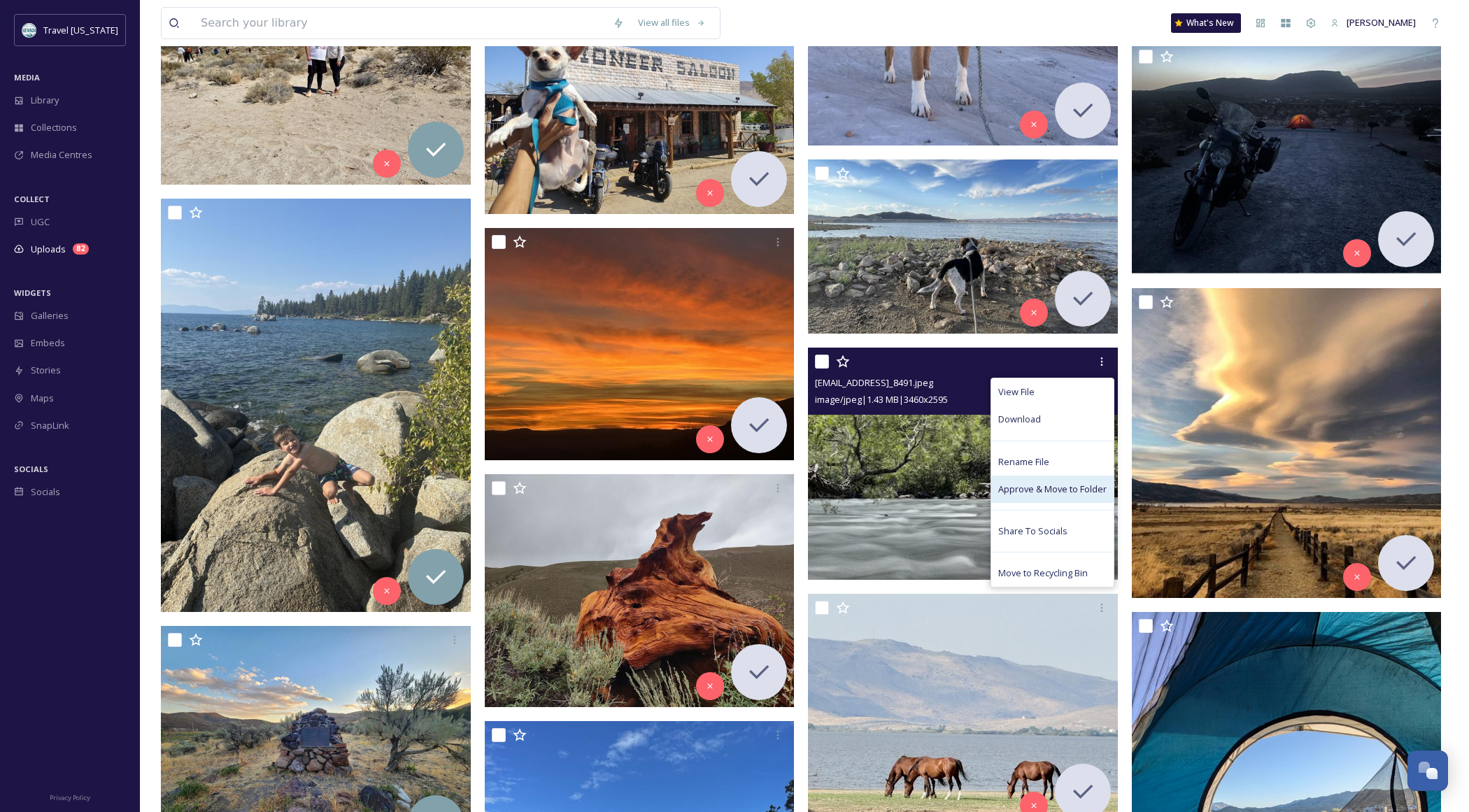
click at [1082, 489] on span "Approve & Move to Folder" at bounding box center [1052, 489] width 109 height 13
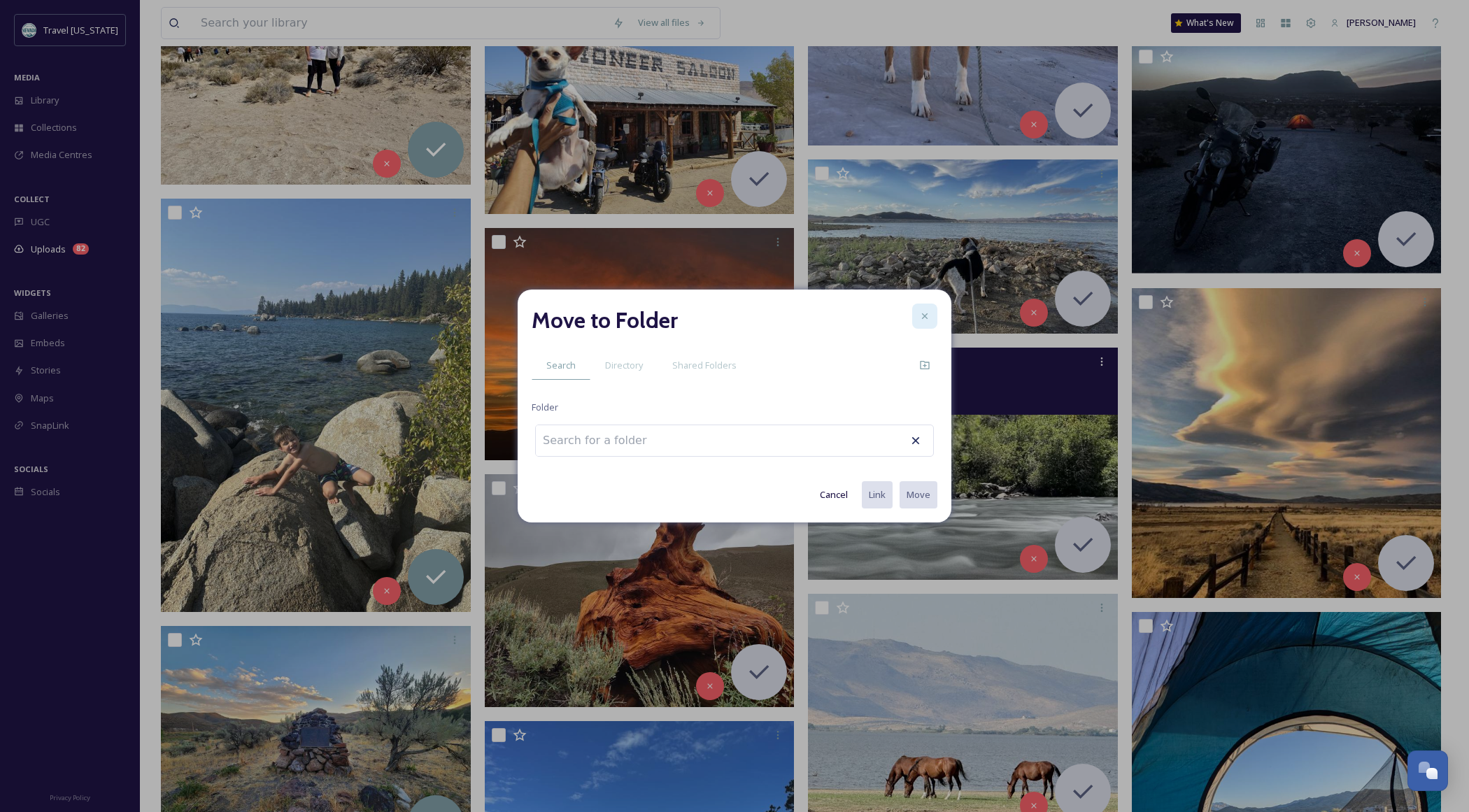
click at [927, 320] on icon at bounding box center [924, 316] width 11 height 11
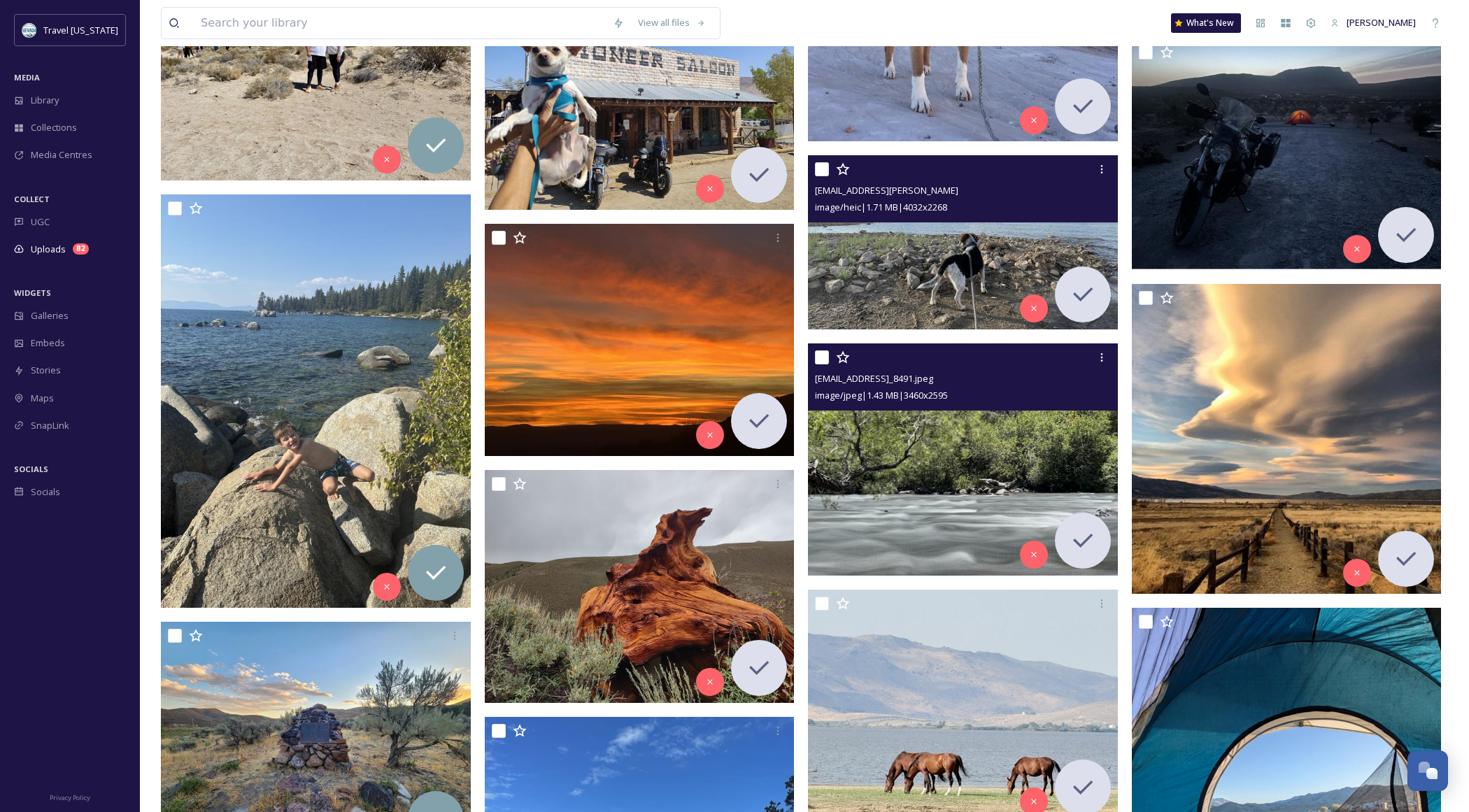
scroll to position [7922, 0]
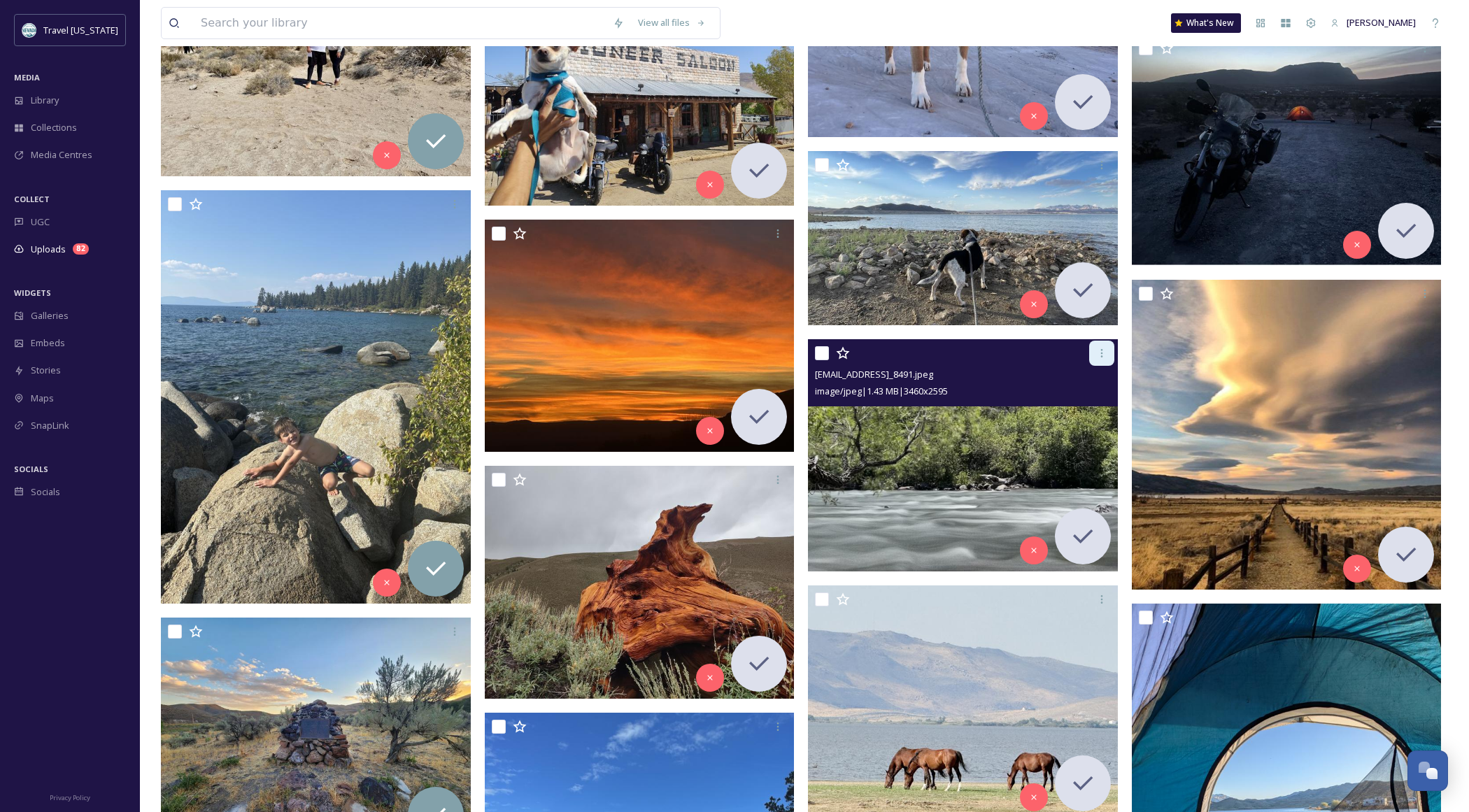
click at [1091, 358] on div at bounding box center [1102, 353] width 25 height 25
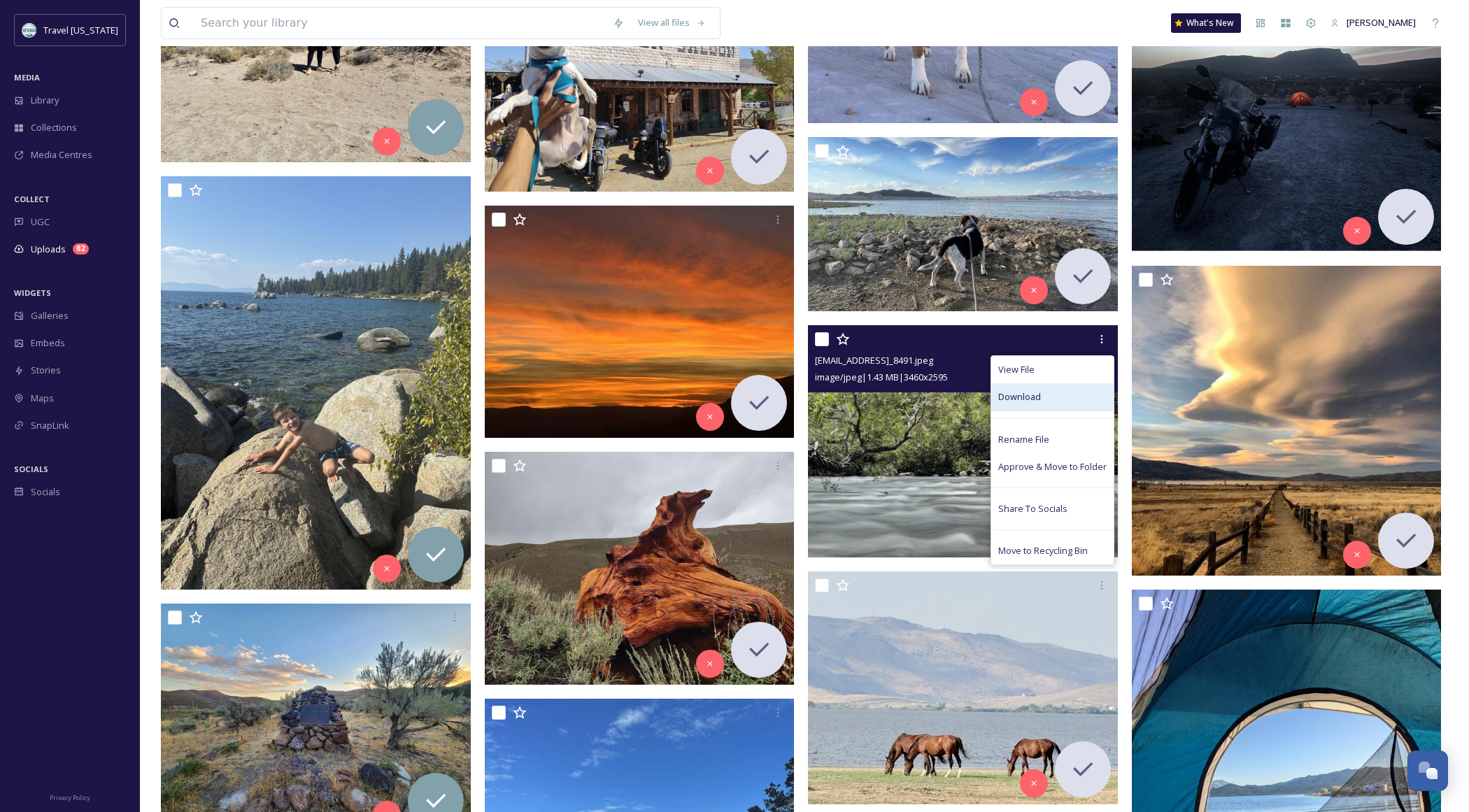
scroll to position [7934, 0]
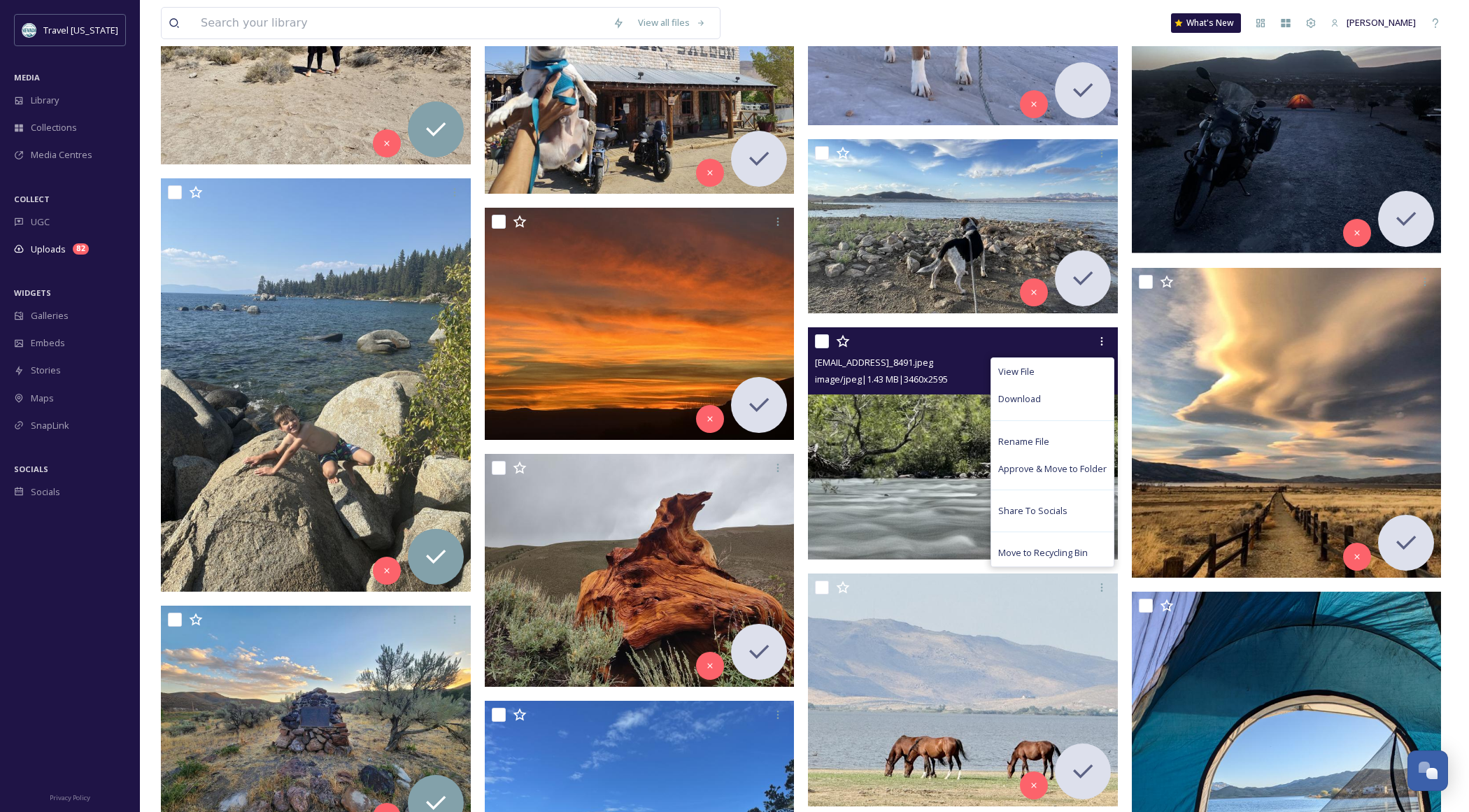
click at [920, 451] on img at bounding box center [963, 444] width 310 height 232
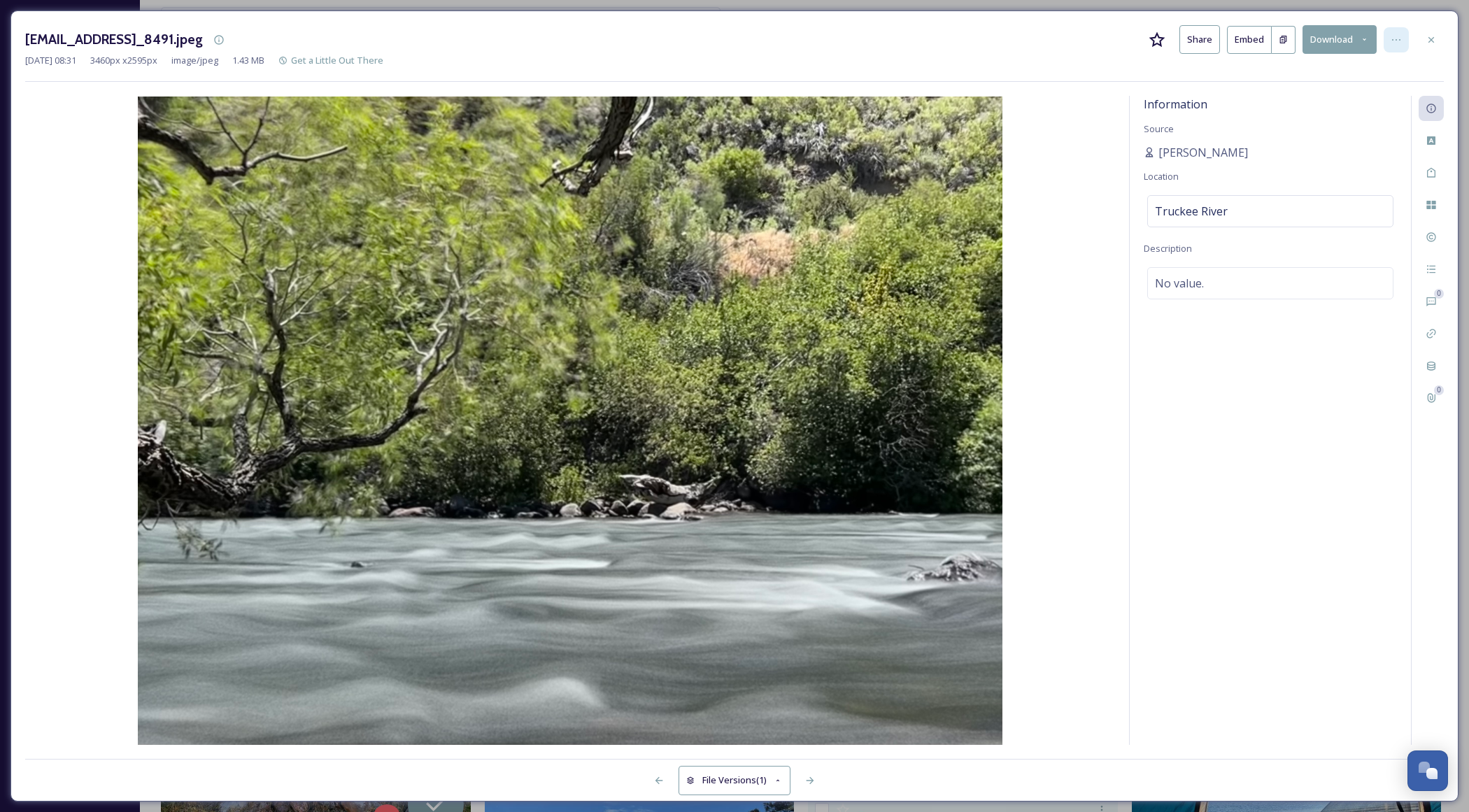
click at [1402, 43] on div at bounding box center [1397, 40] width 25 height 25
click at [1306, 101] on span "Move to Folder" at bounding box center [1283, 98] width 62 height 13
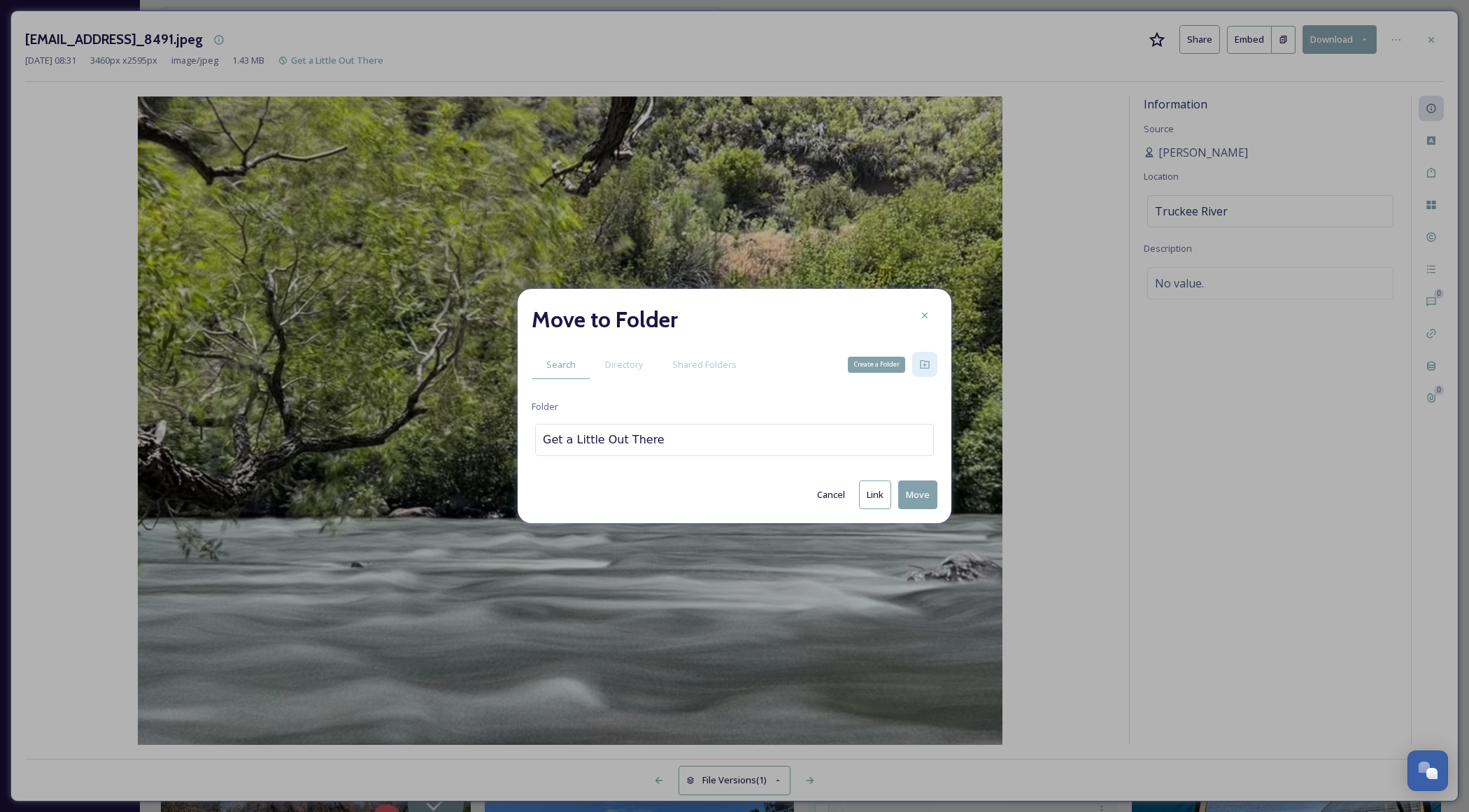
click at [927, 368] on icon at bounding box center [924, 364] width 11 height 11
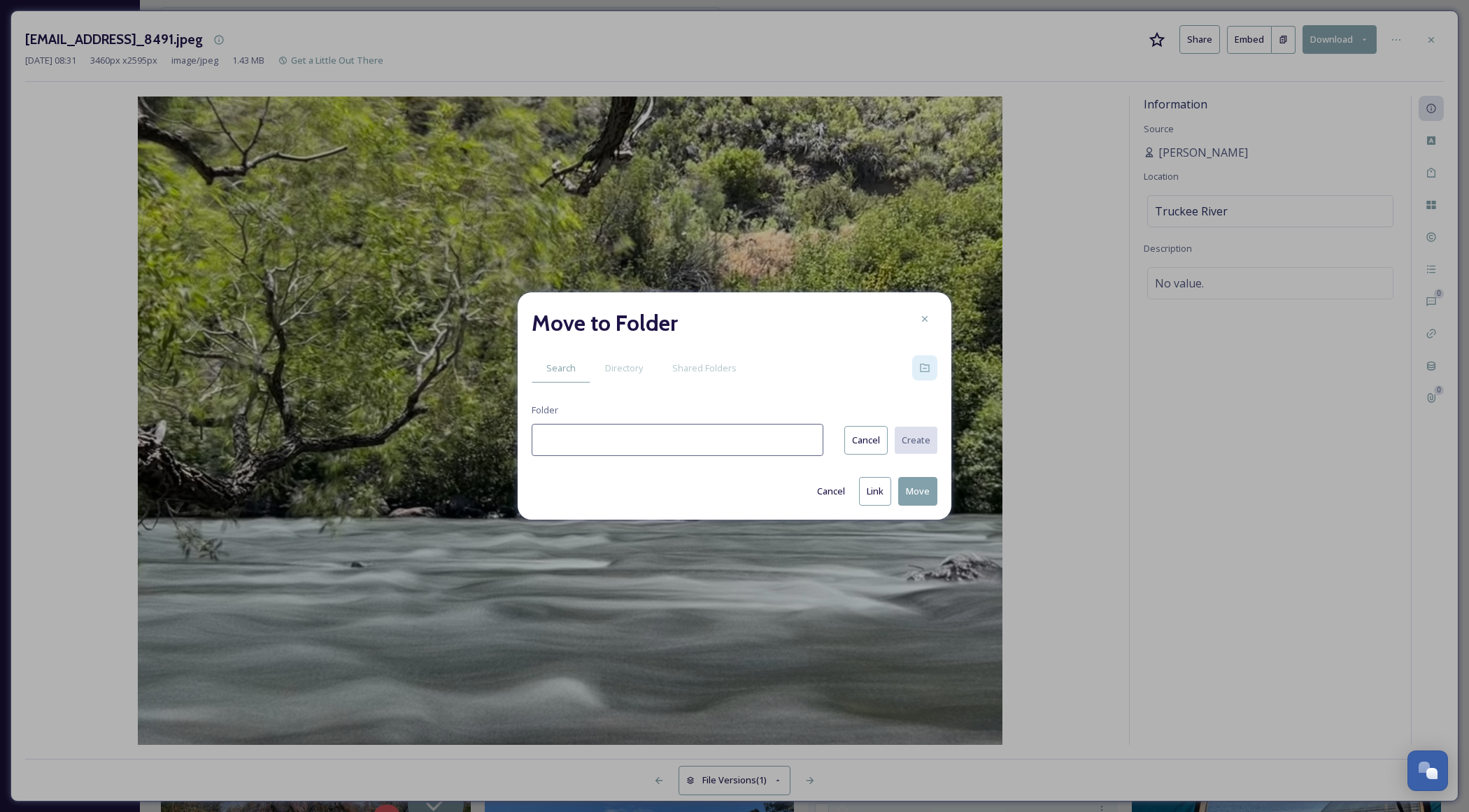
click at [651, 454] on input at bounding box center [677, 440] width 291 height 32
type input "City: [PERSON_NAME]"
click at [907, 436] on button "Create" at bounding box center [915, 441] width 44 height 29
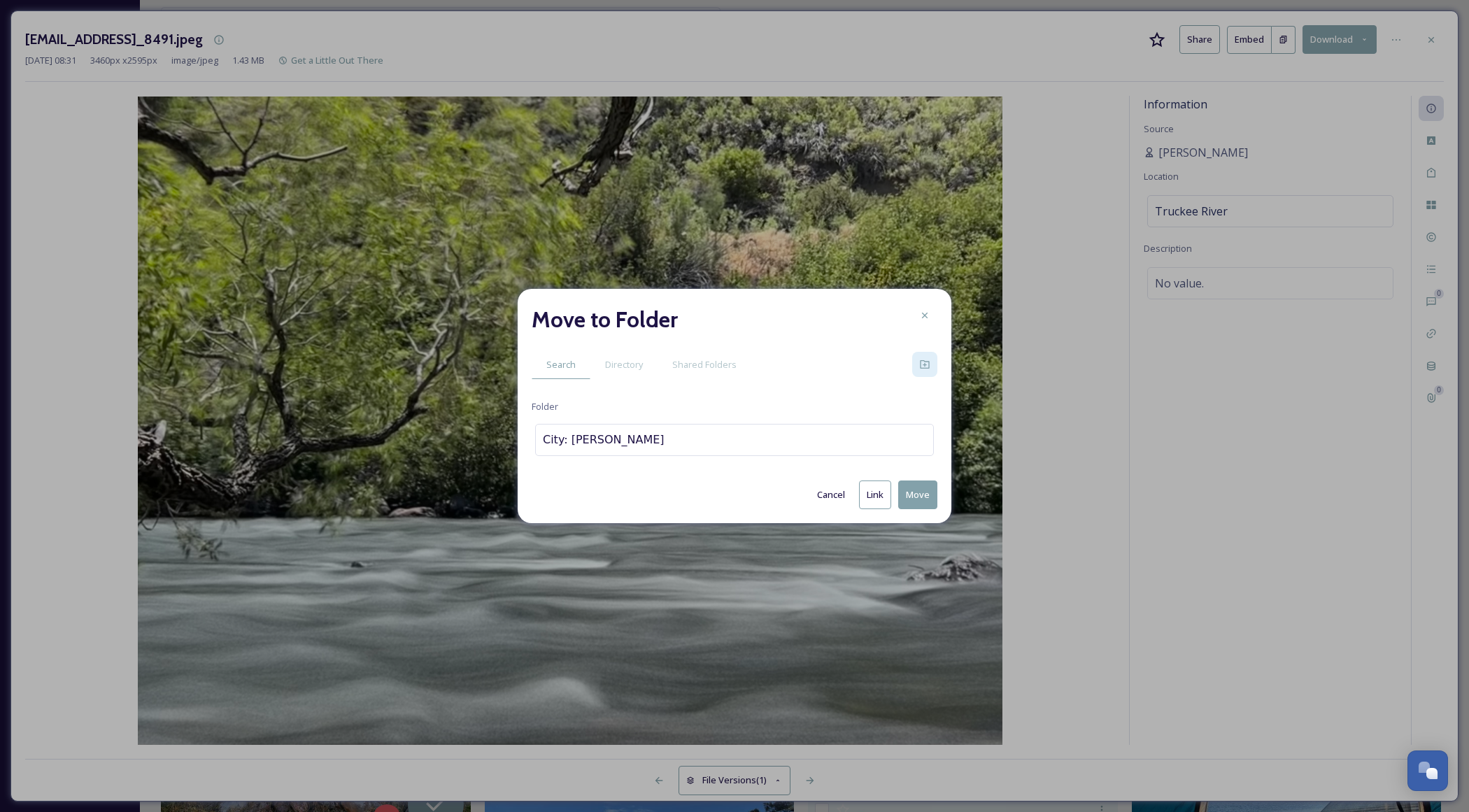
drag, startPoint x: 922, startPoint y: 323, endPoint x: 1012, endPoint y: 260, distance: 109.9
click at [922, 323] on div at bounding box center [925, 316] width 25 height 25
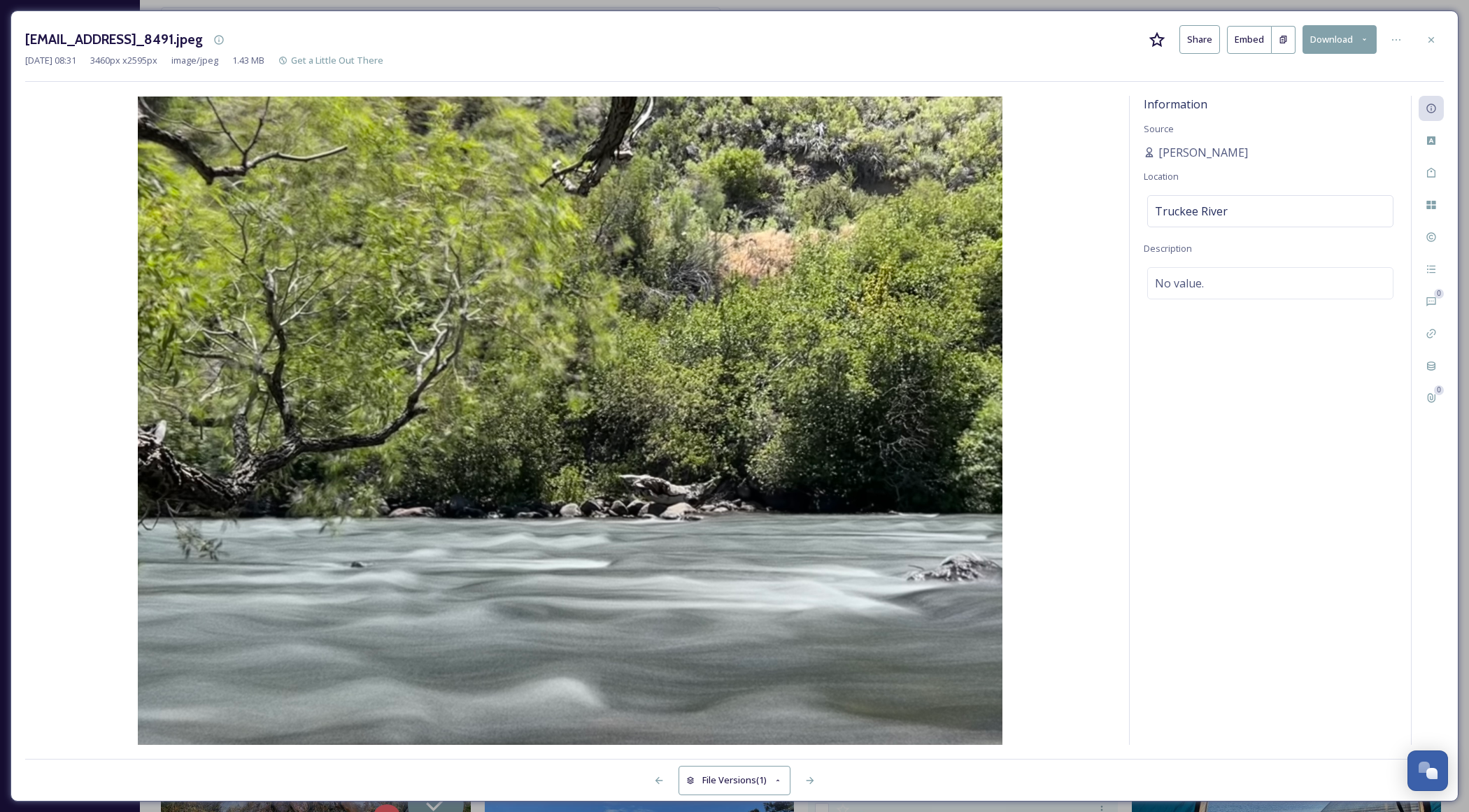
drag, startPoint x: 1434, startPoint y: 40, endPoint x: 1364, endPoint y: 122, distance: 107.8
click at [1433, 40] on icon at bounding box center [1430, 40] width 11 height 11
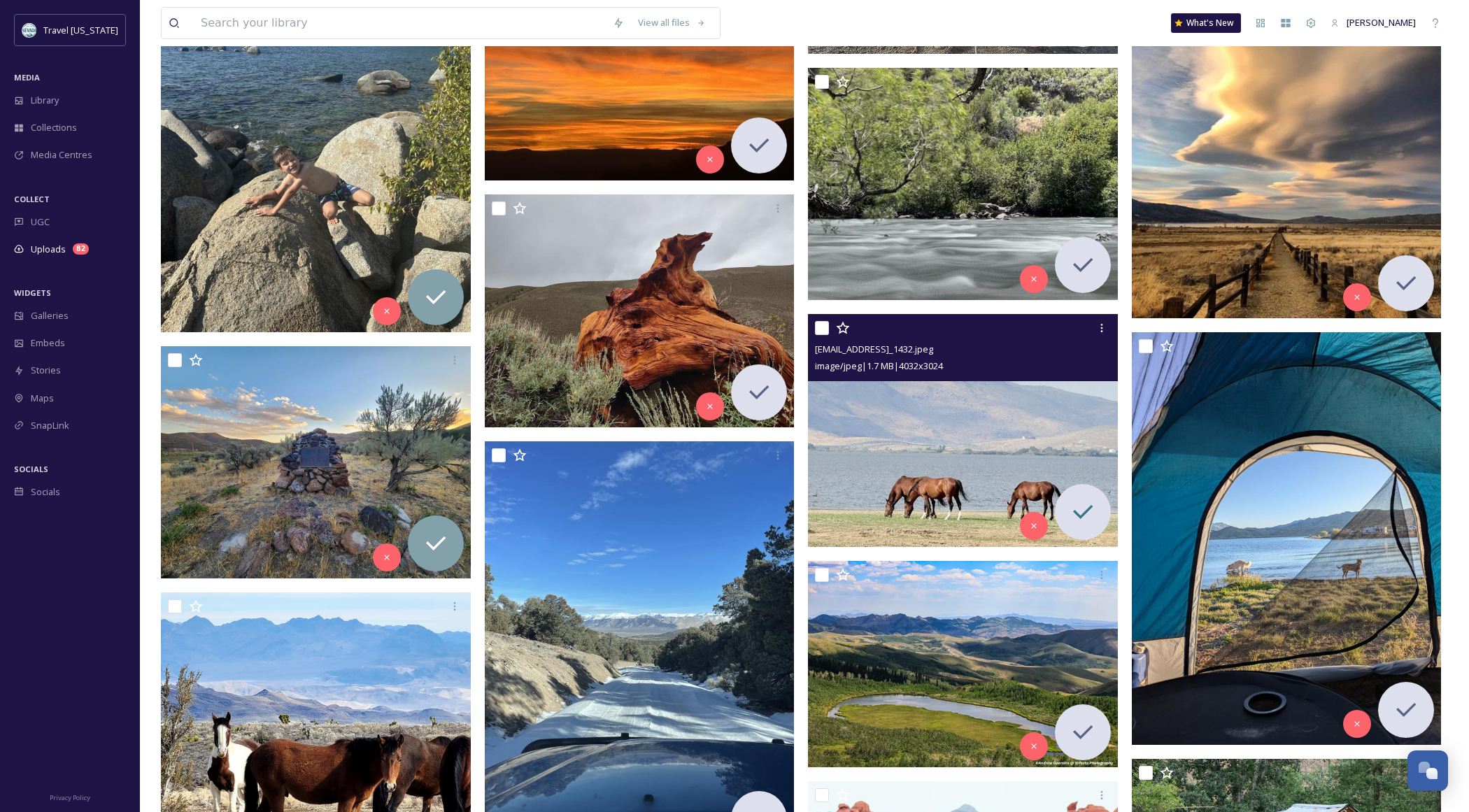
scroll to position [8219, 0]
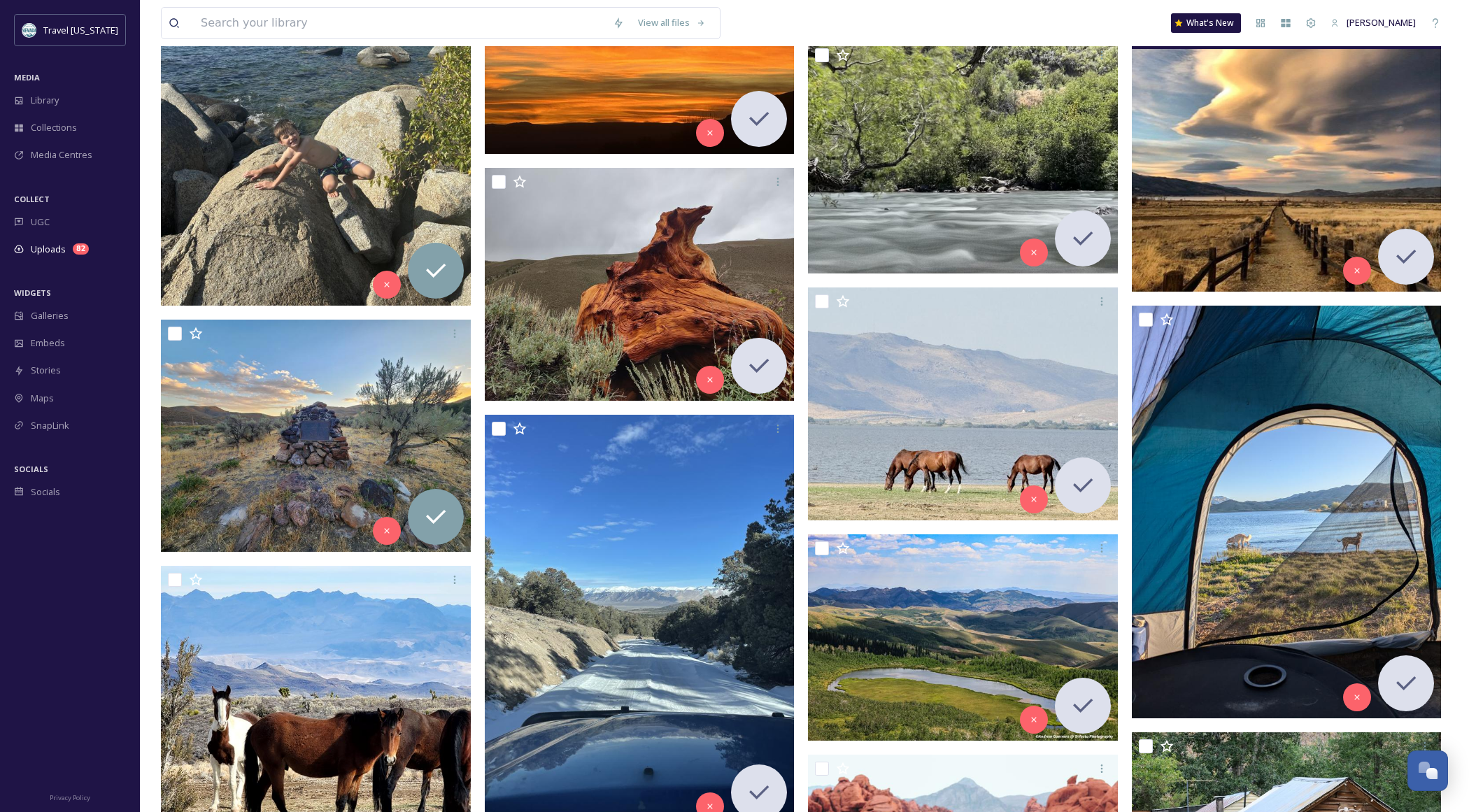
click at [1288, 222] on img at bounding box center [1287, 136] width 310 height 310
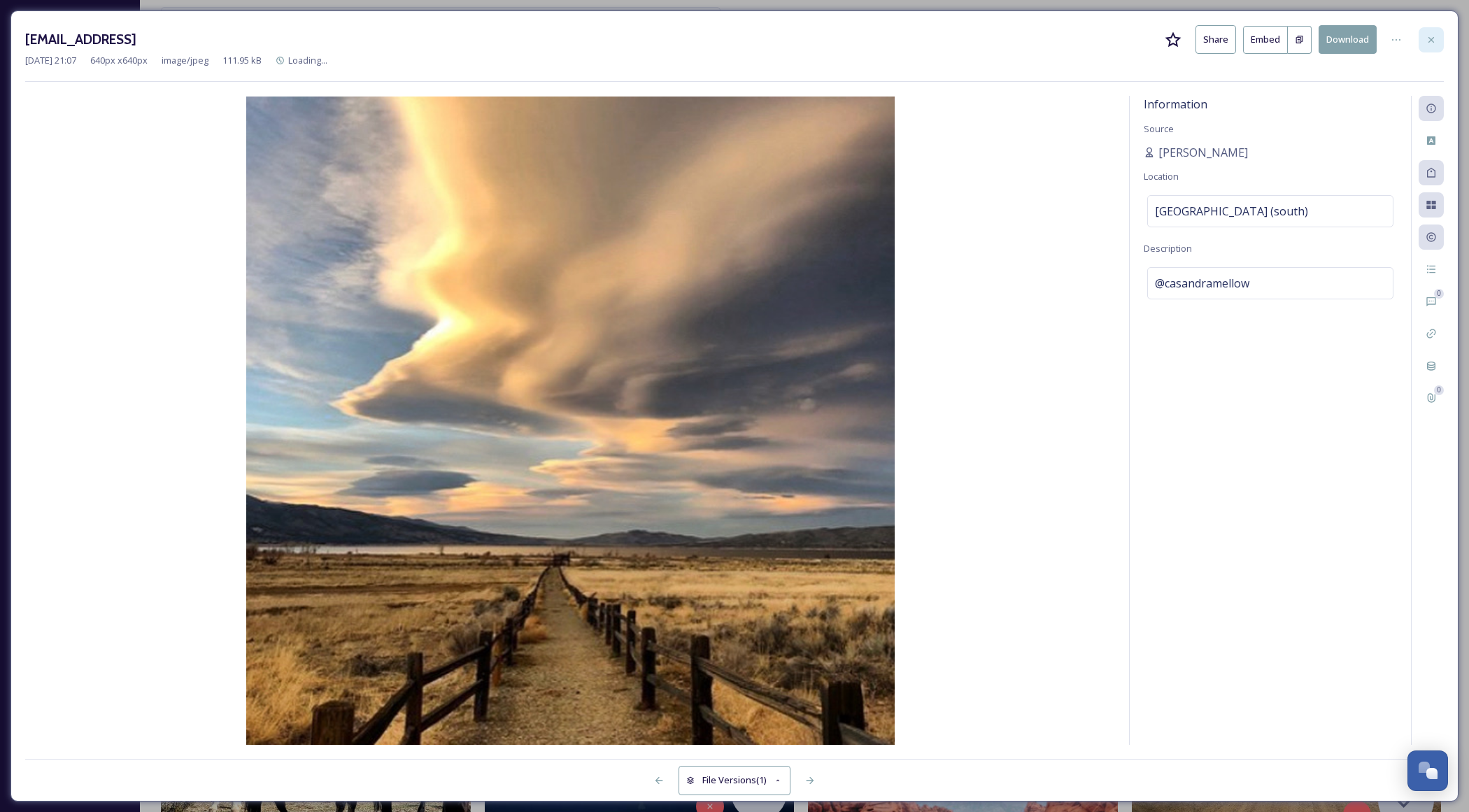
click at [1433, 40] on icon at bounding box center [1431, 39] width 6 height 6
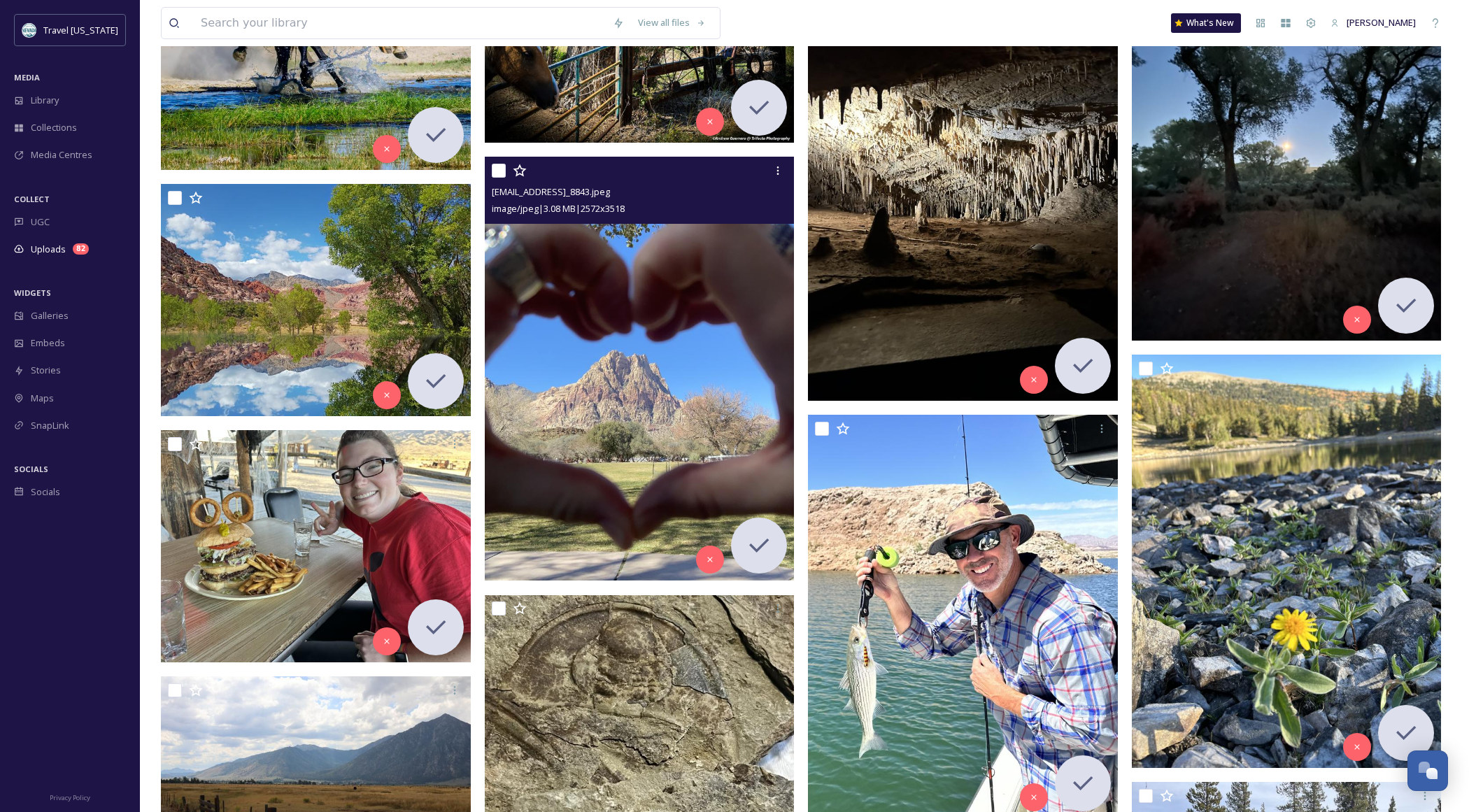
scroll to position [10326, 0]
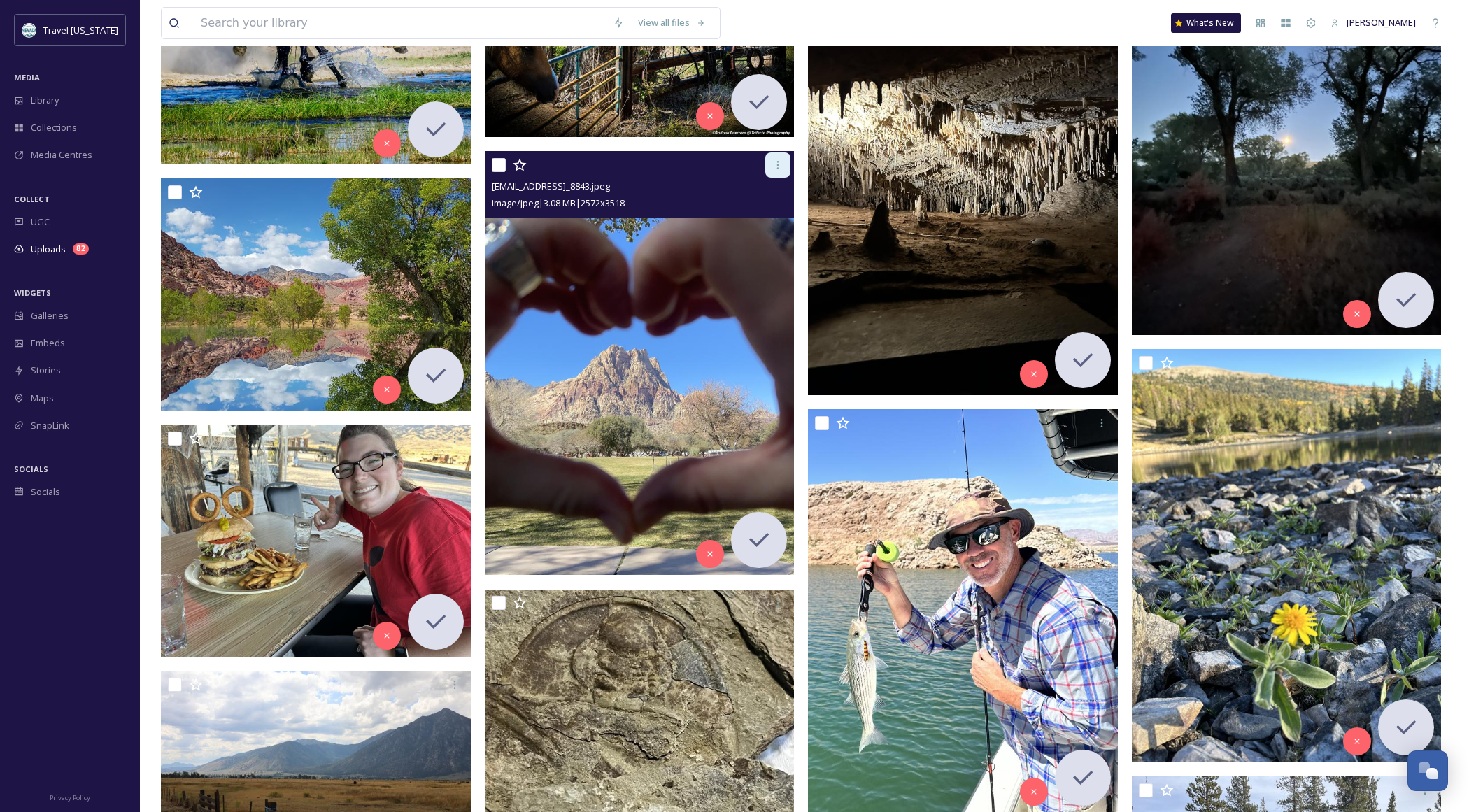
click at [783, 171] on div at bounding box center [777, 165] width 25 height 25
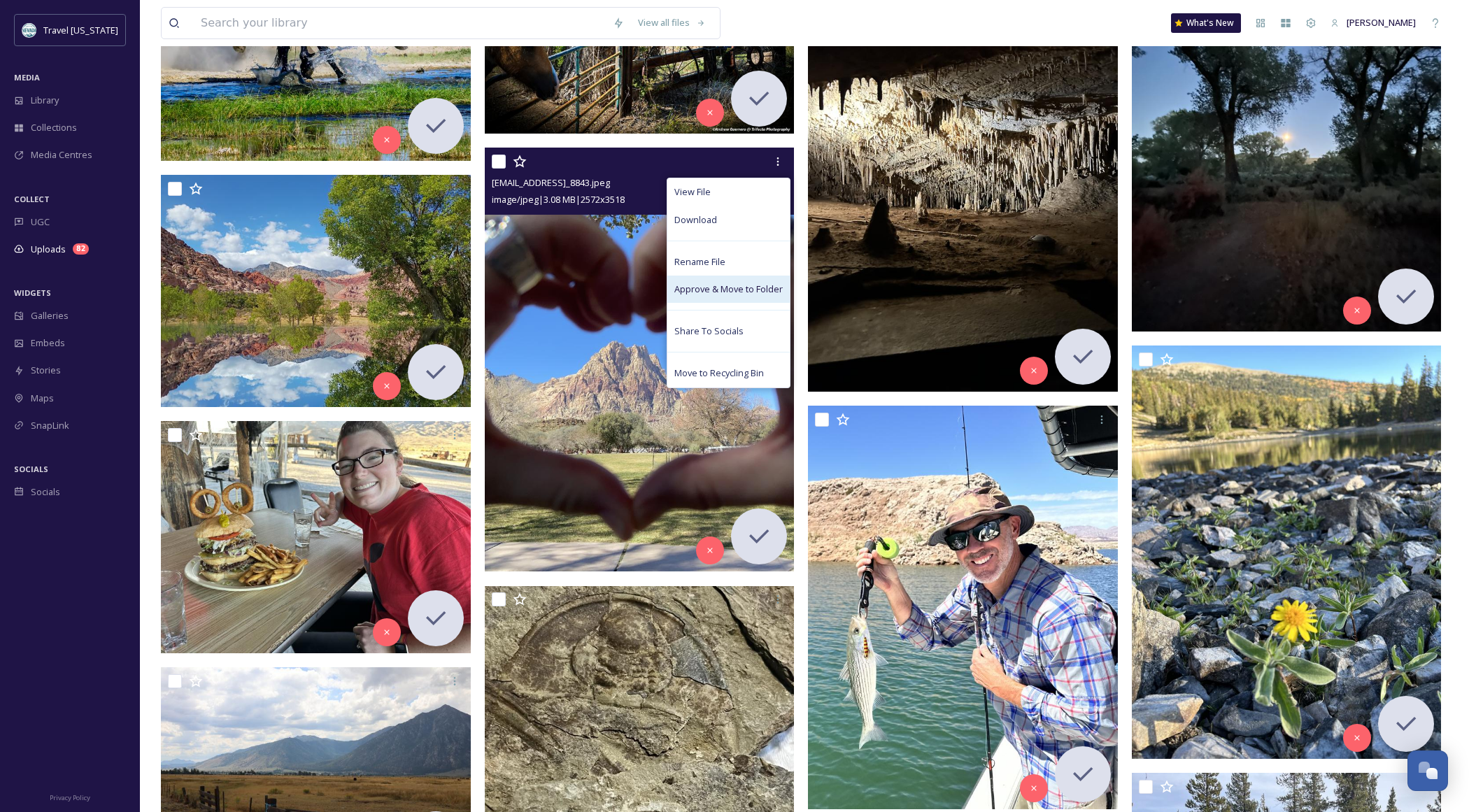
click at [751, 295] on span "Approve & Move to Folder" at bounding box center [729, 289] width 109 height 13
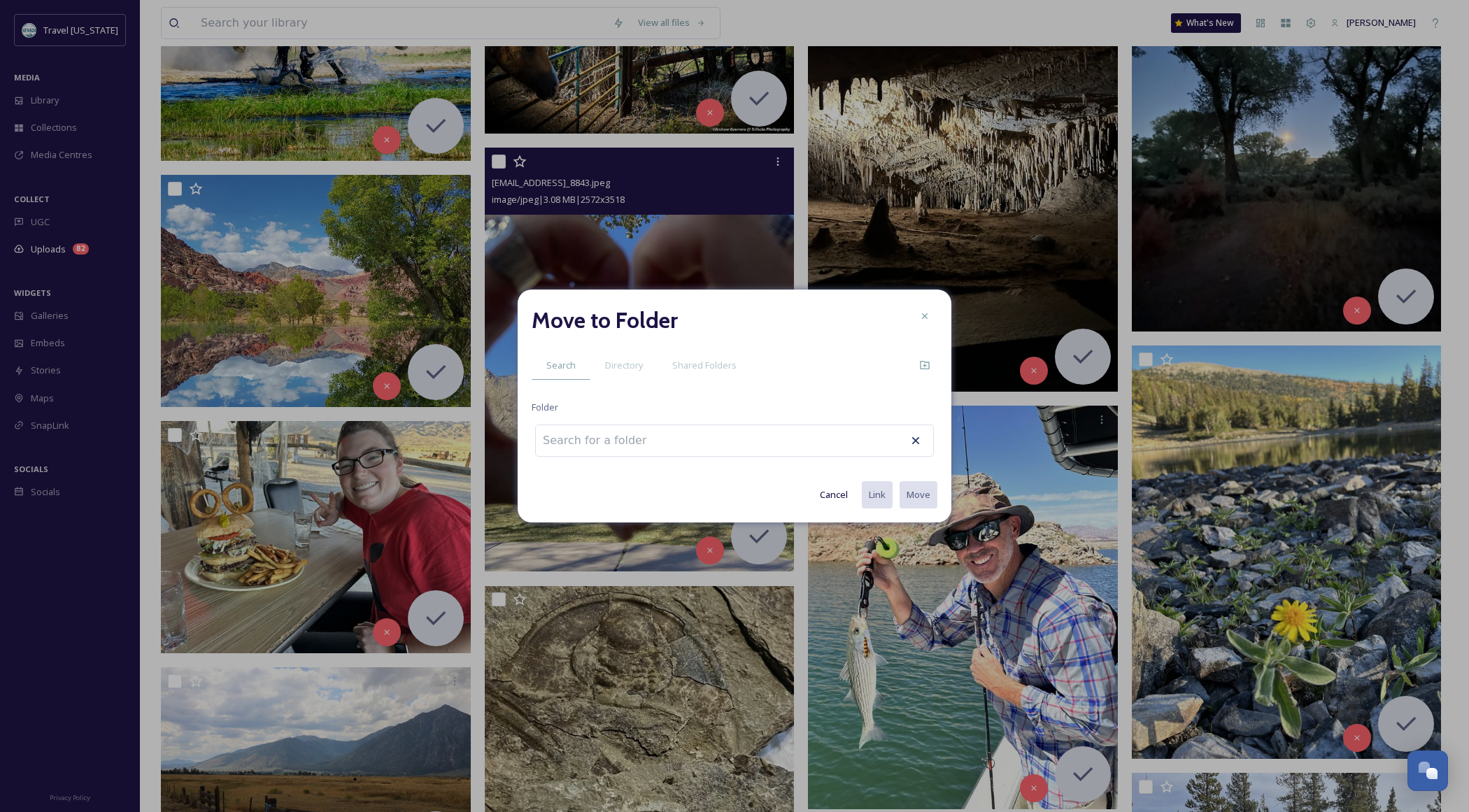
click at [921, 312] on icon at bounding box center [924, 316] width 11 height 11
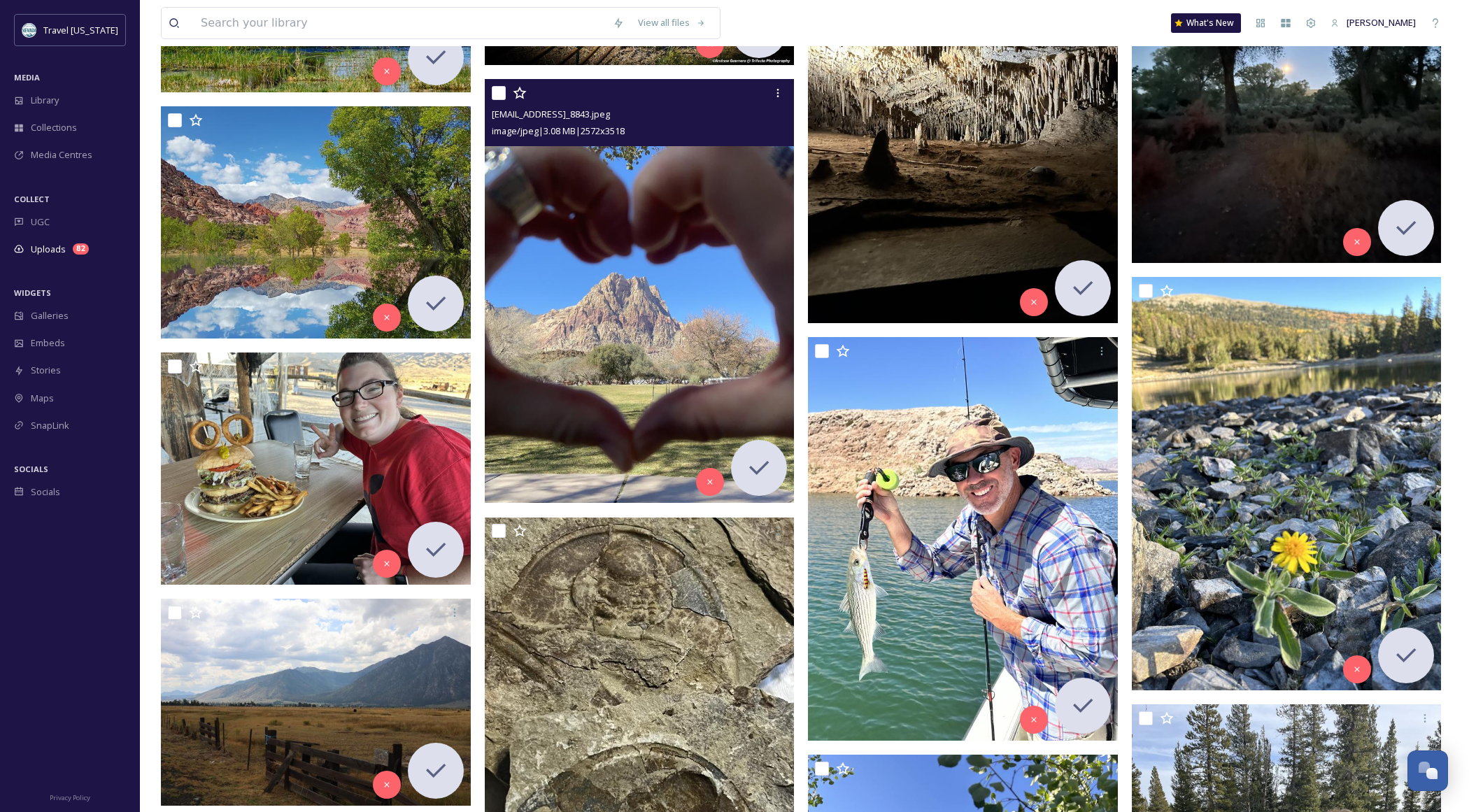
scroll to position [10395, 0]
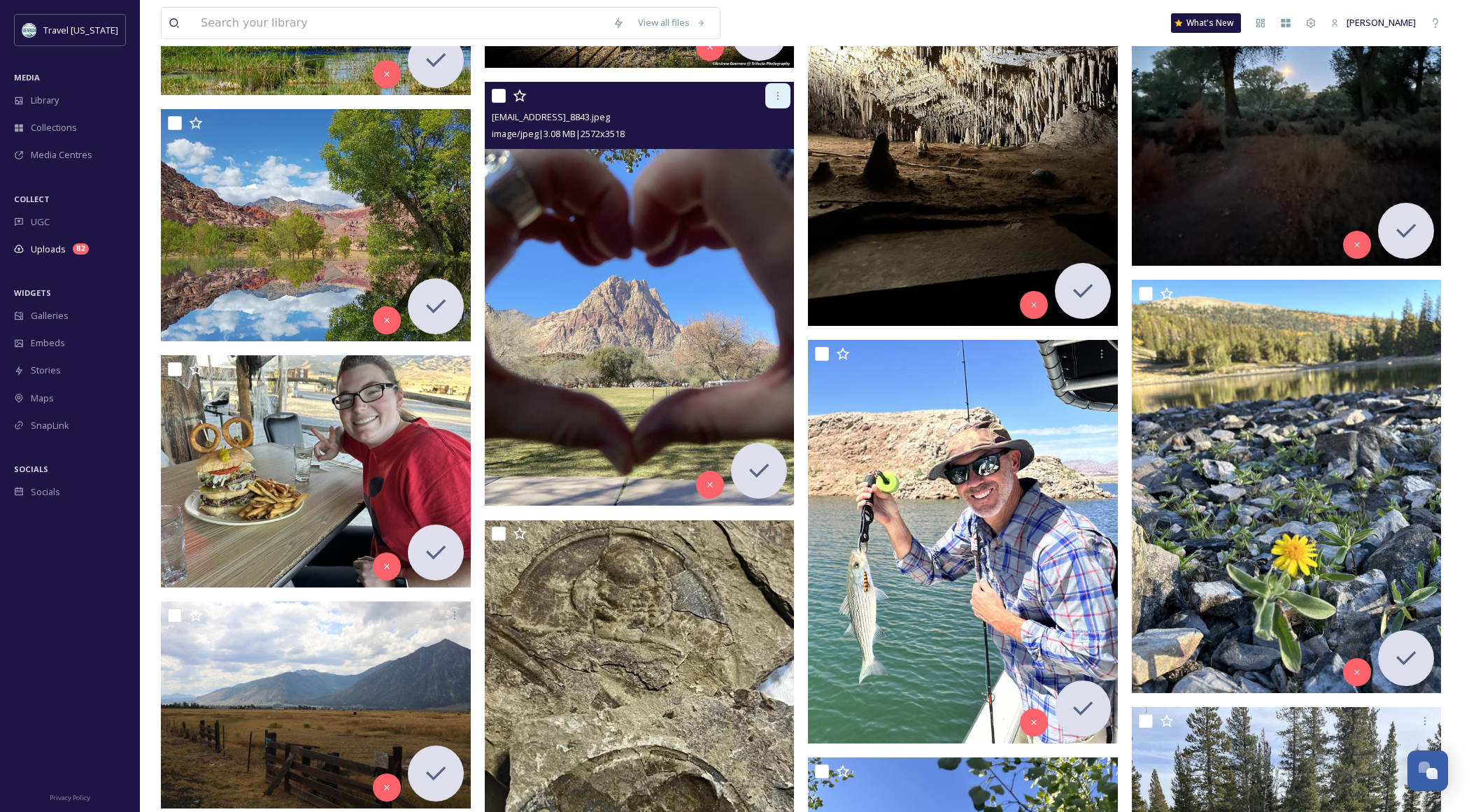
click at [778, 96] on icon at bounding box center [777, 95] width 11 height 11
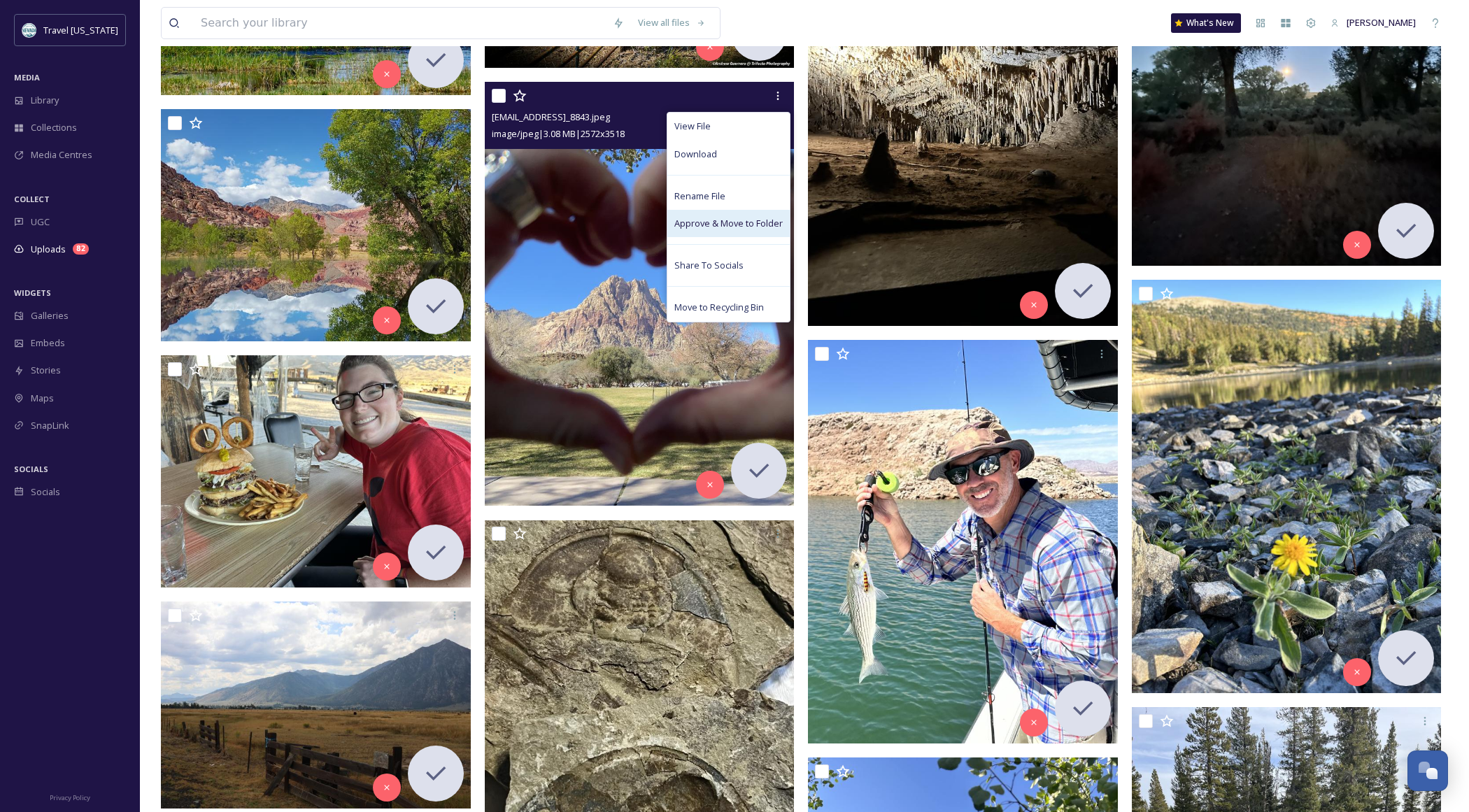
click at [761, 226] on span "Approve & Move to Folder" at bounding box center [729, 223] width 109 height 13
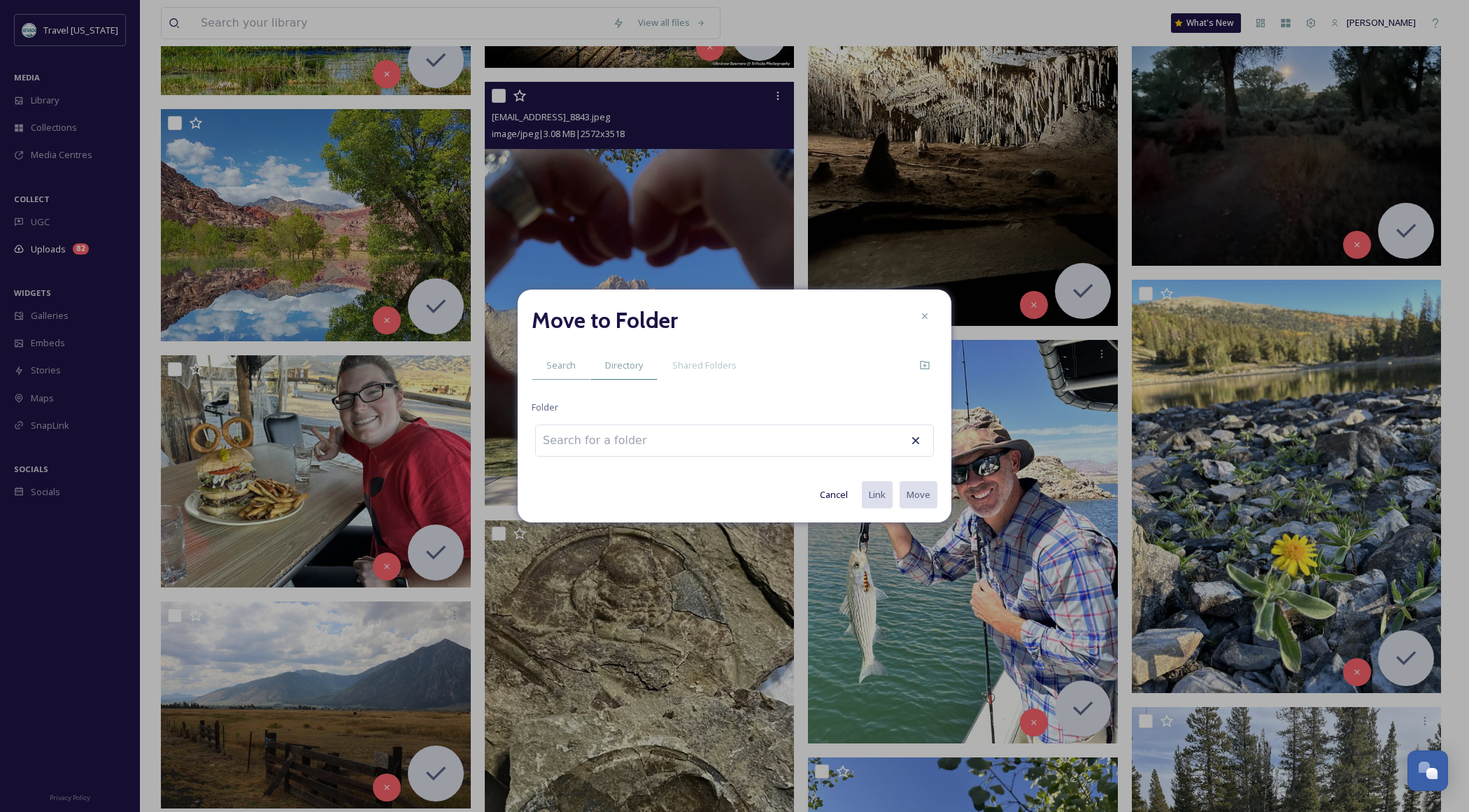
click at [621, 357] on div "Directory" at bounding box center [624, 366] width 67 height 29
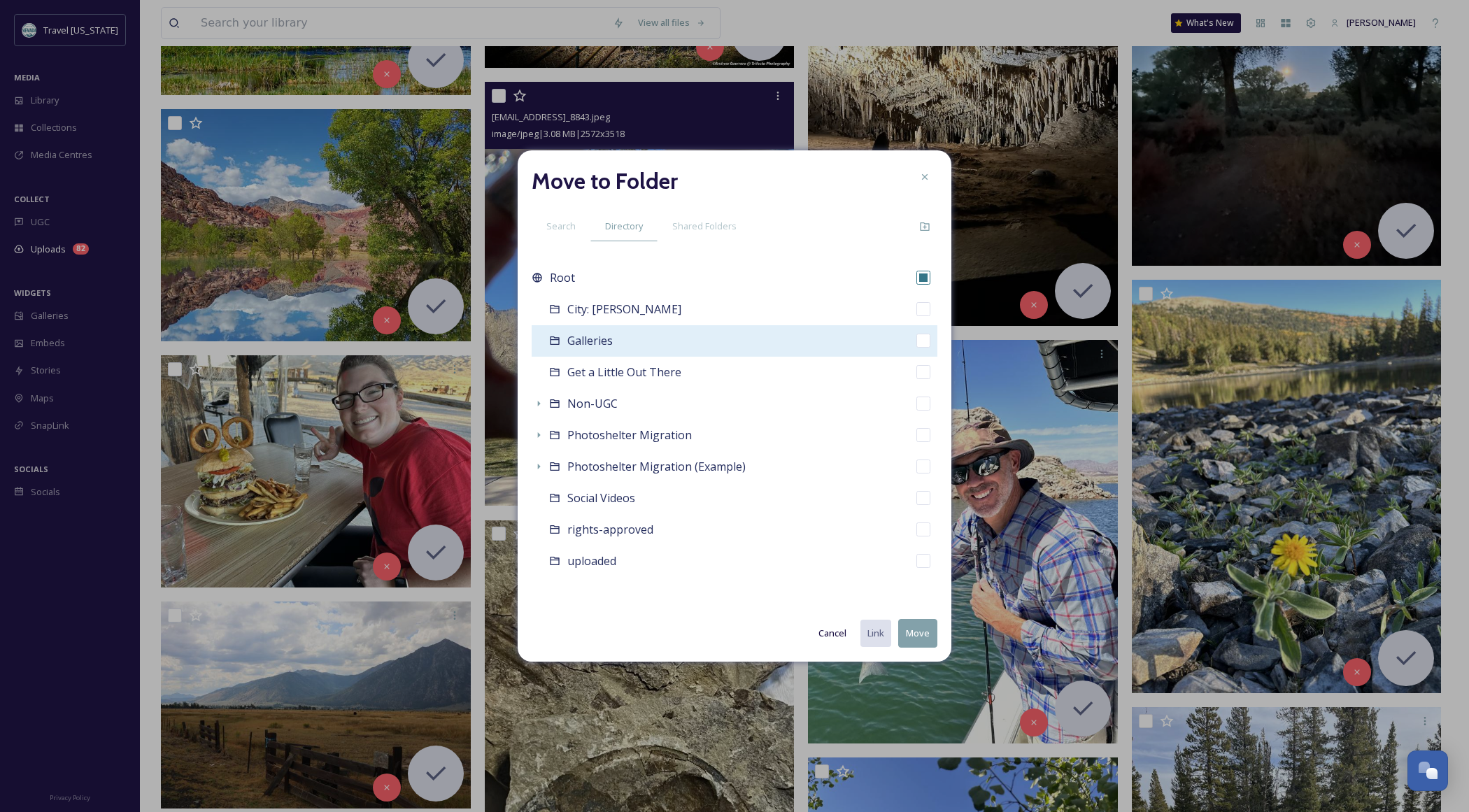
click at [596, 343] on span "Galleries" at bounding box center [590, 340] width 45 height 15
checkbox input "false"
checkbox input "true"
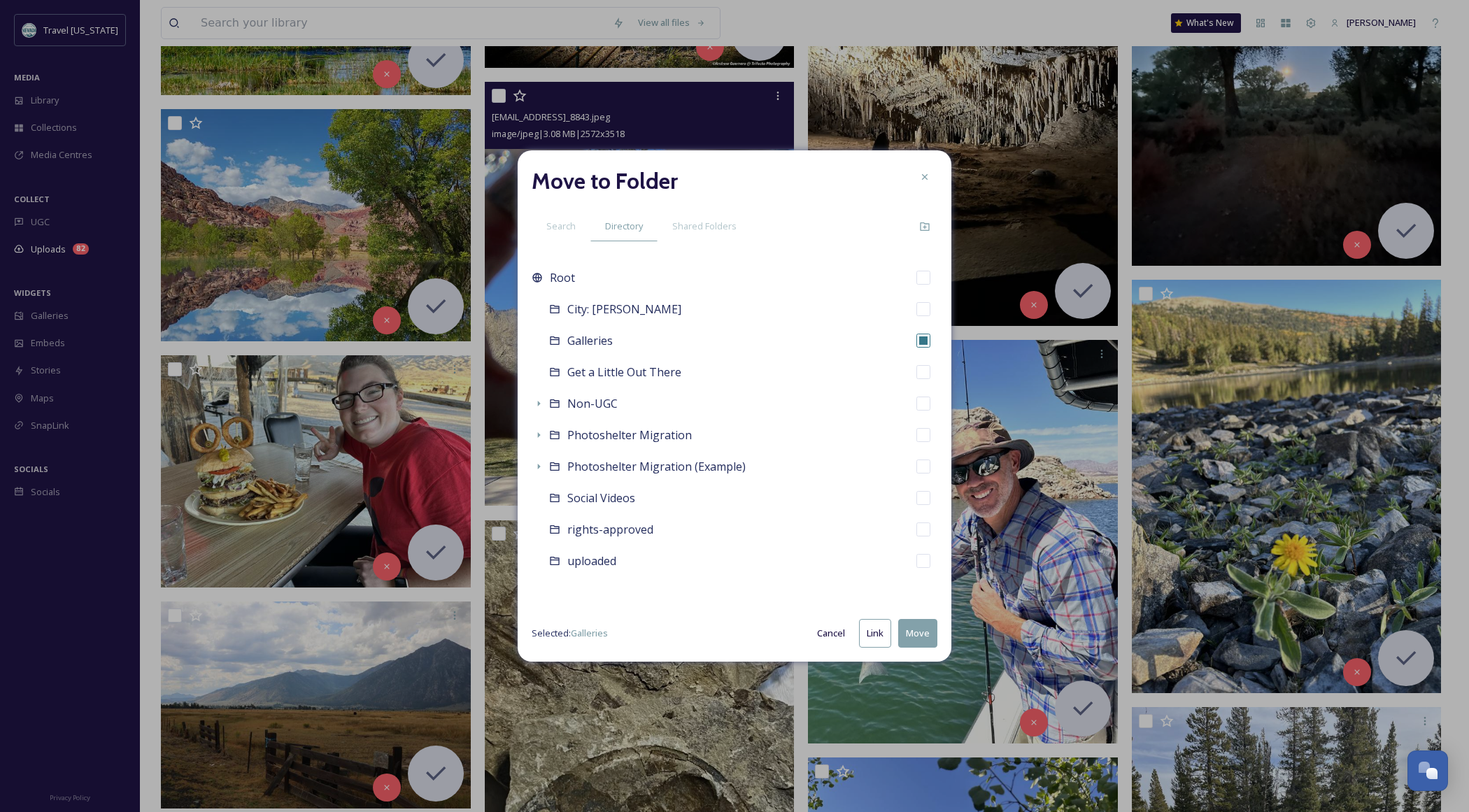
click at [924, 179] on icon at bounding box center [924, 176] width 11 height 11
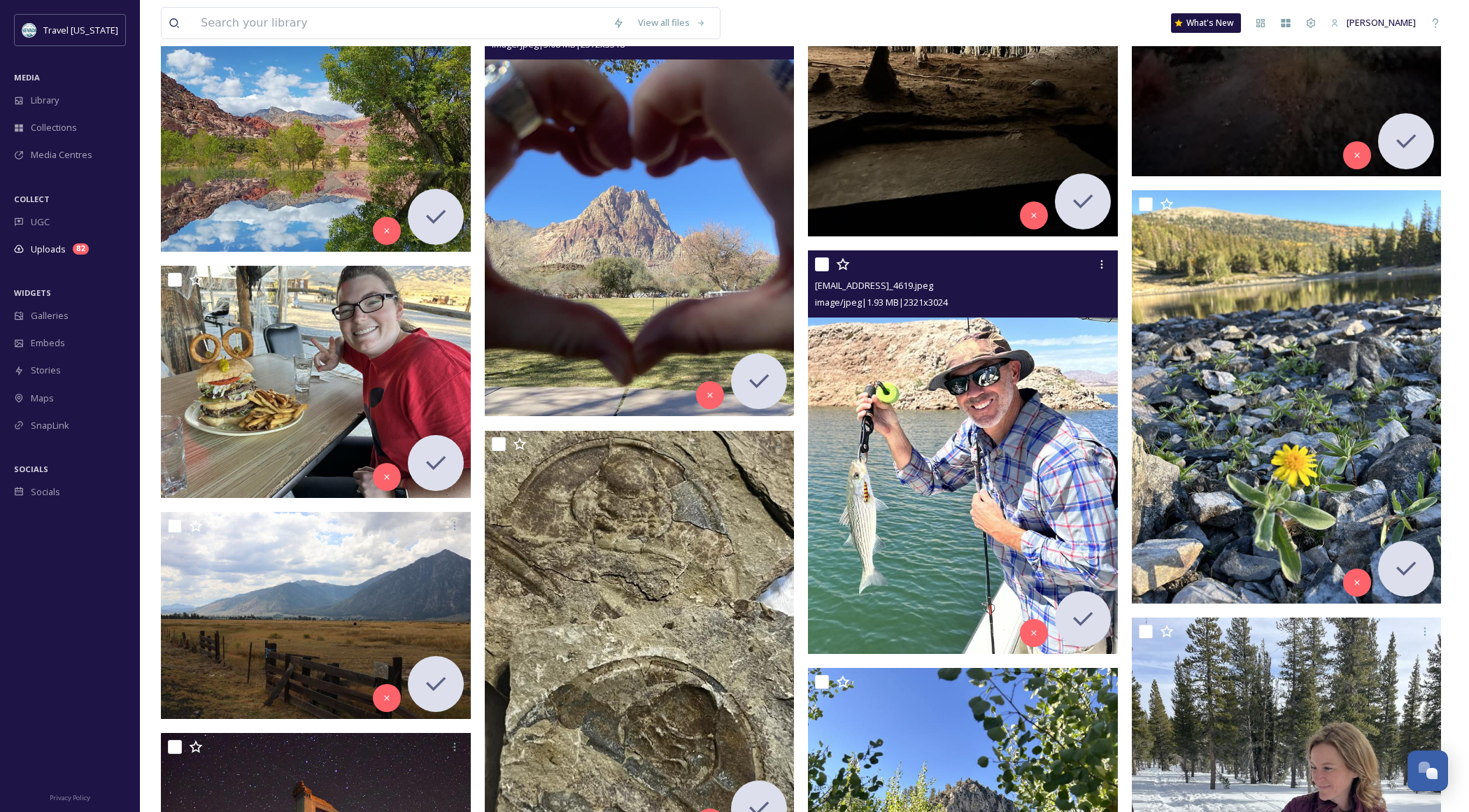
scroll to position [10508, 0]
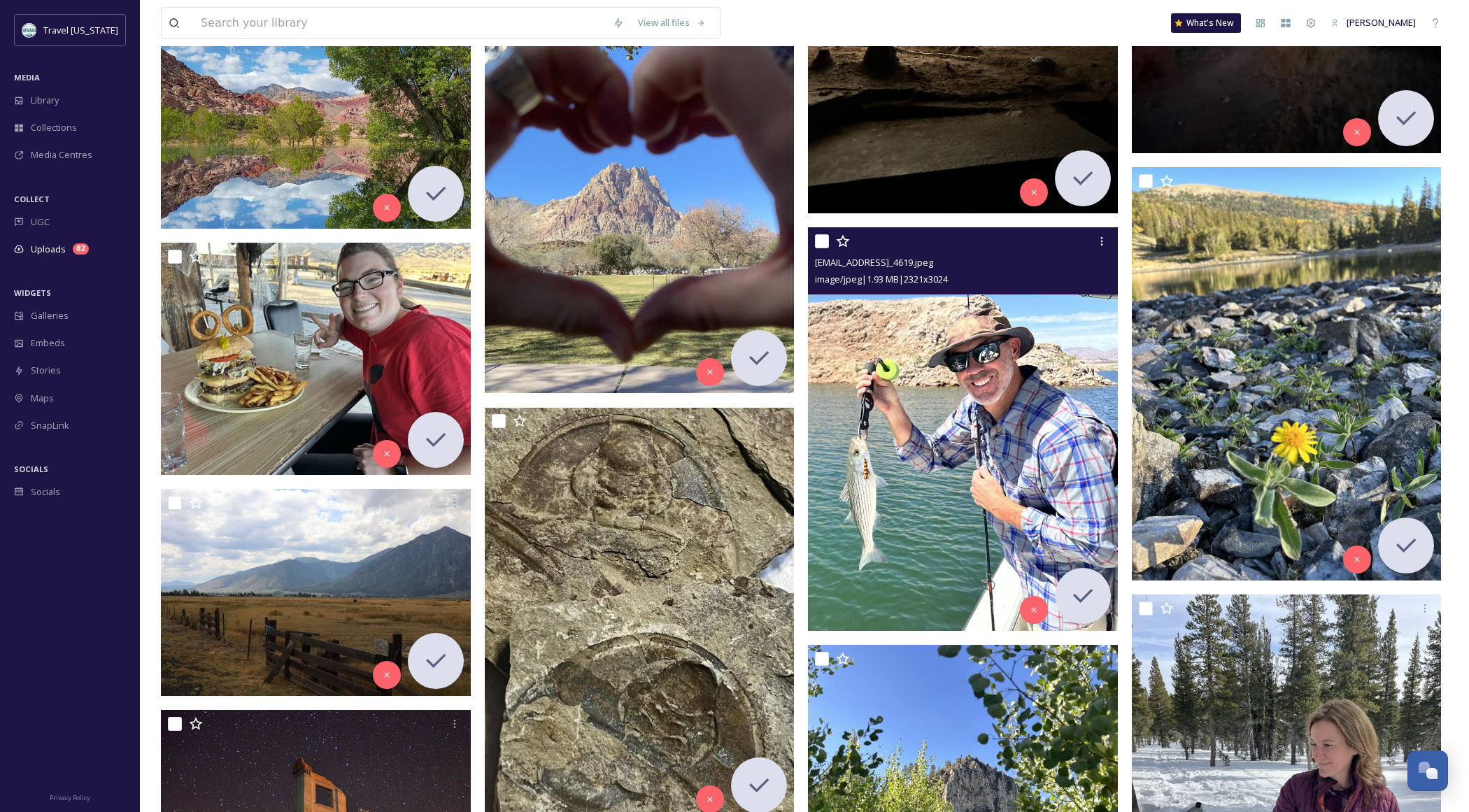
click at [945, 418] on img at bounding box center [963, 429] width 310 height 403
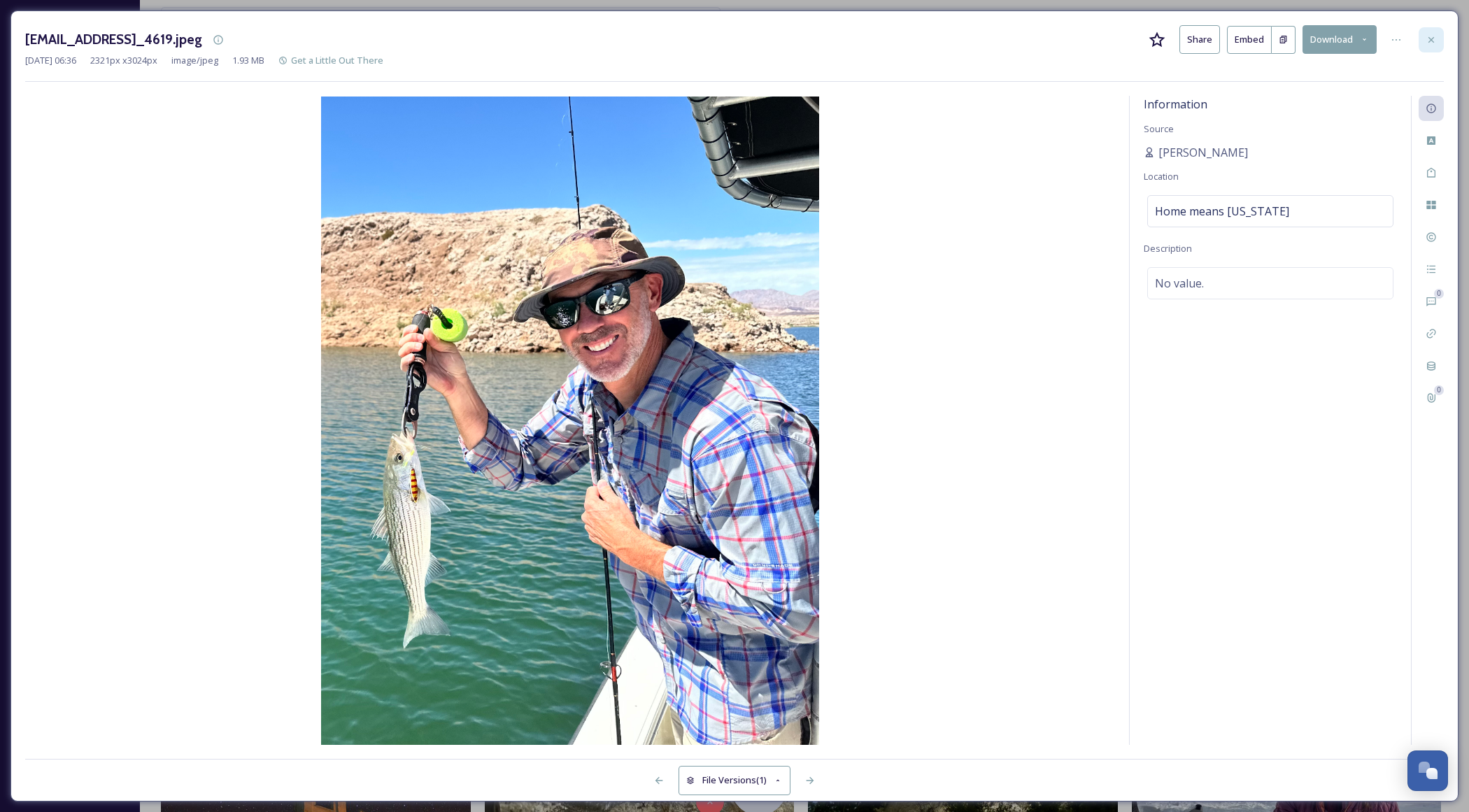
click at [1429, 39] on icon at bounding box center [1430, 40] width 11 height 11
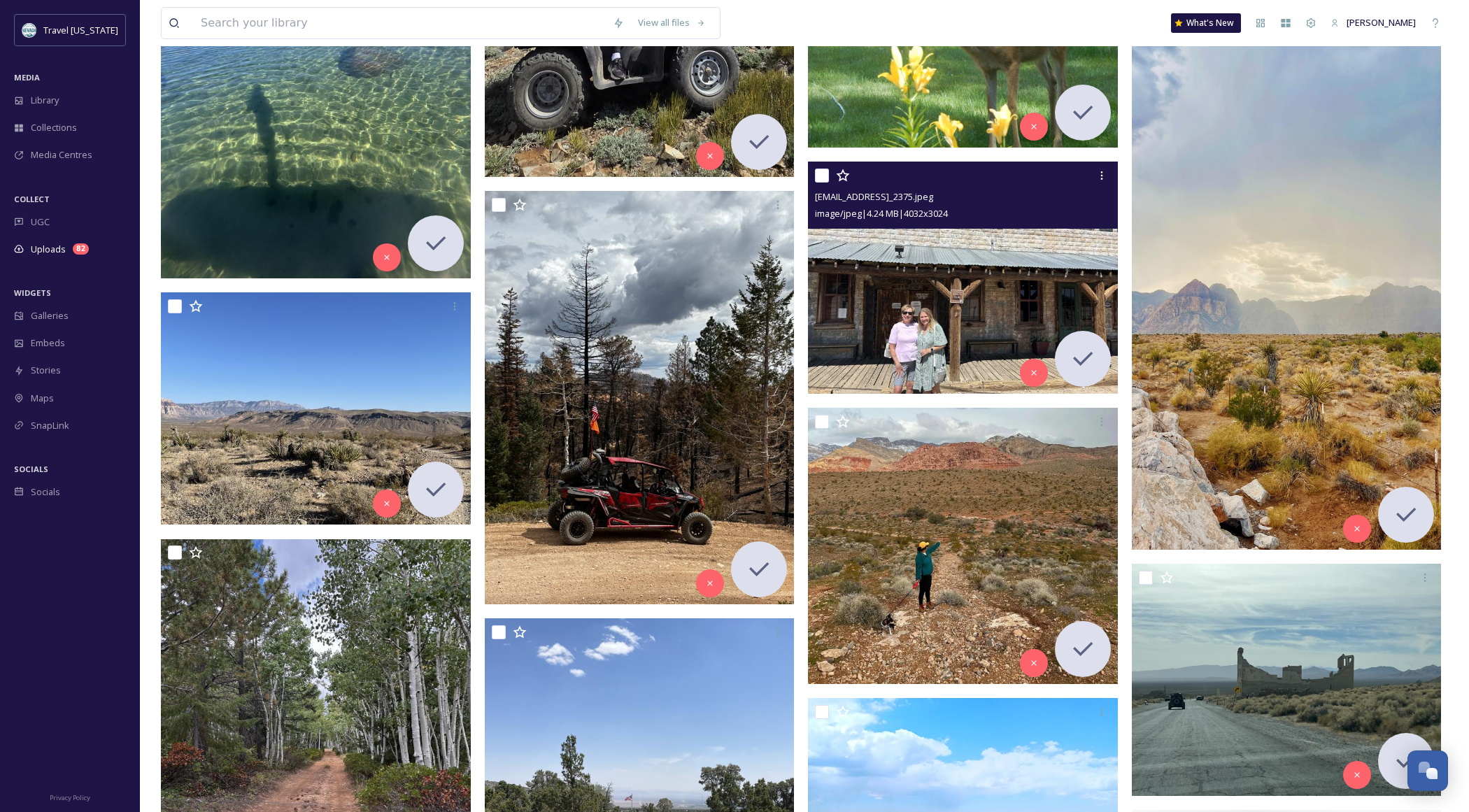
scroll to position [13856, 0]
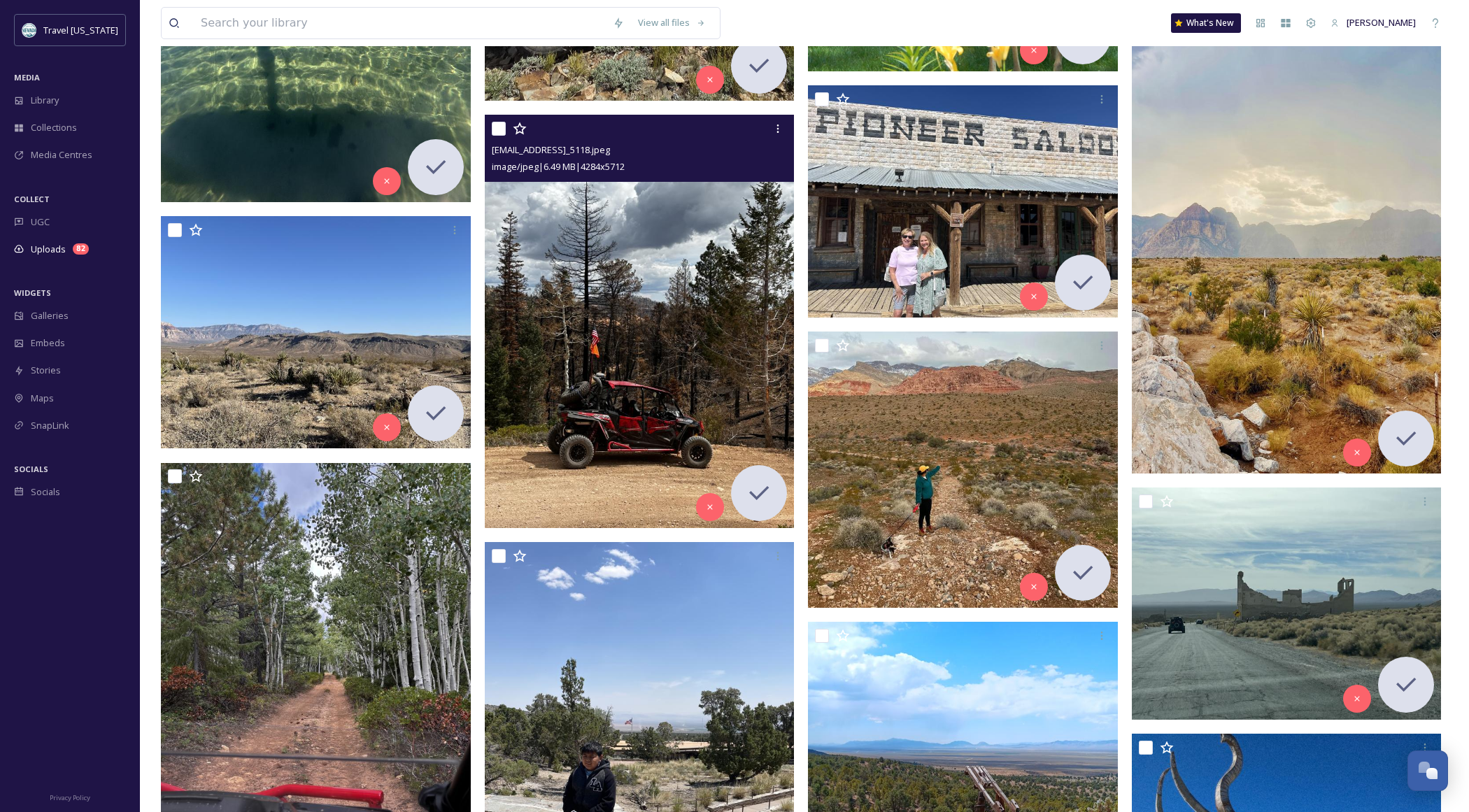
click at [674, 355] on img at bounding box center [639, 321] width 310 height 413
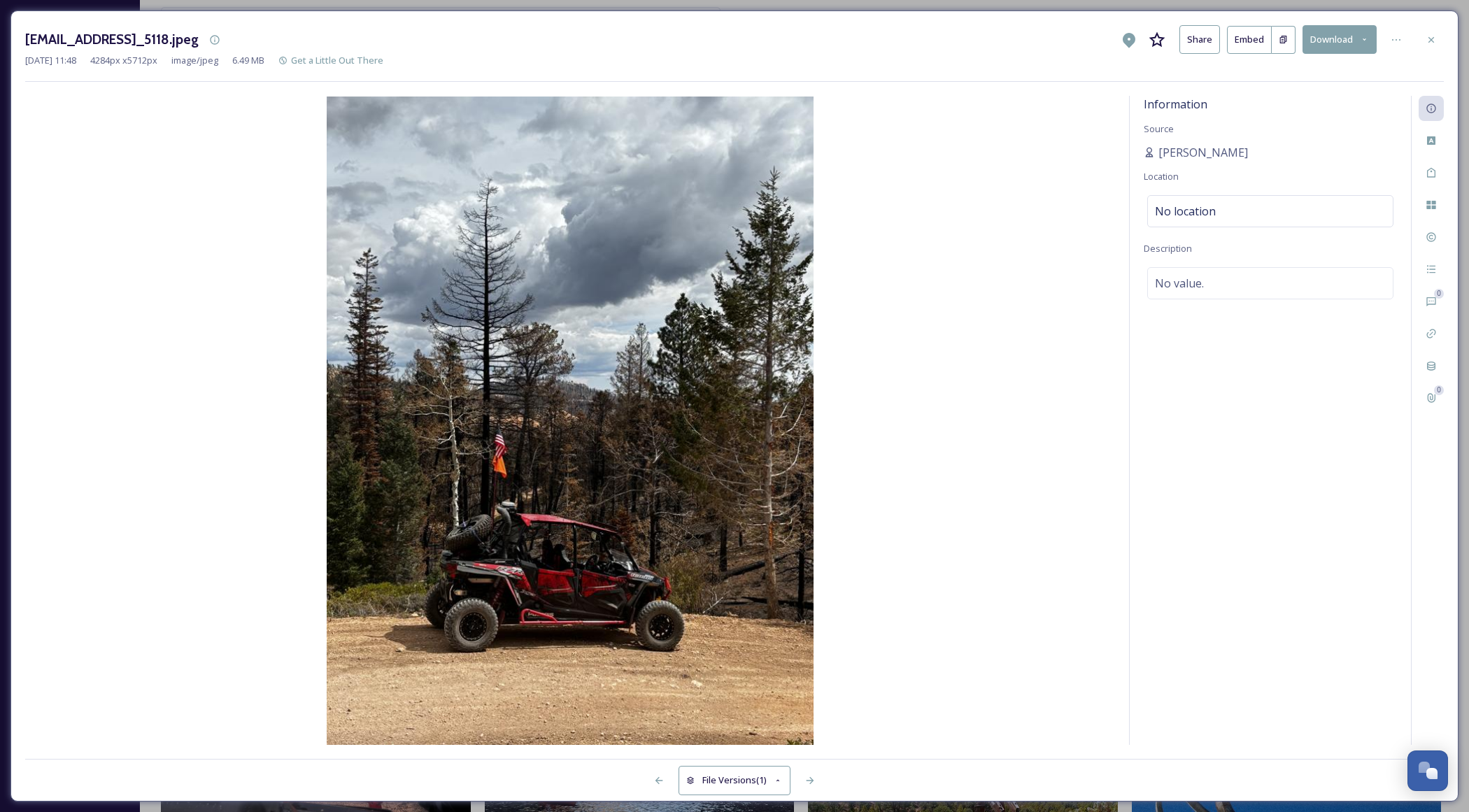
drag, startPoint x: 1429, startPoint y: 39, endPoint x: 1420, endPoint y: 43, distance: 9.8
click at [1429, 40] on icon at bounding box center [1430, 40] width 11 height 11
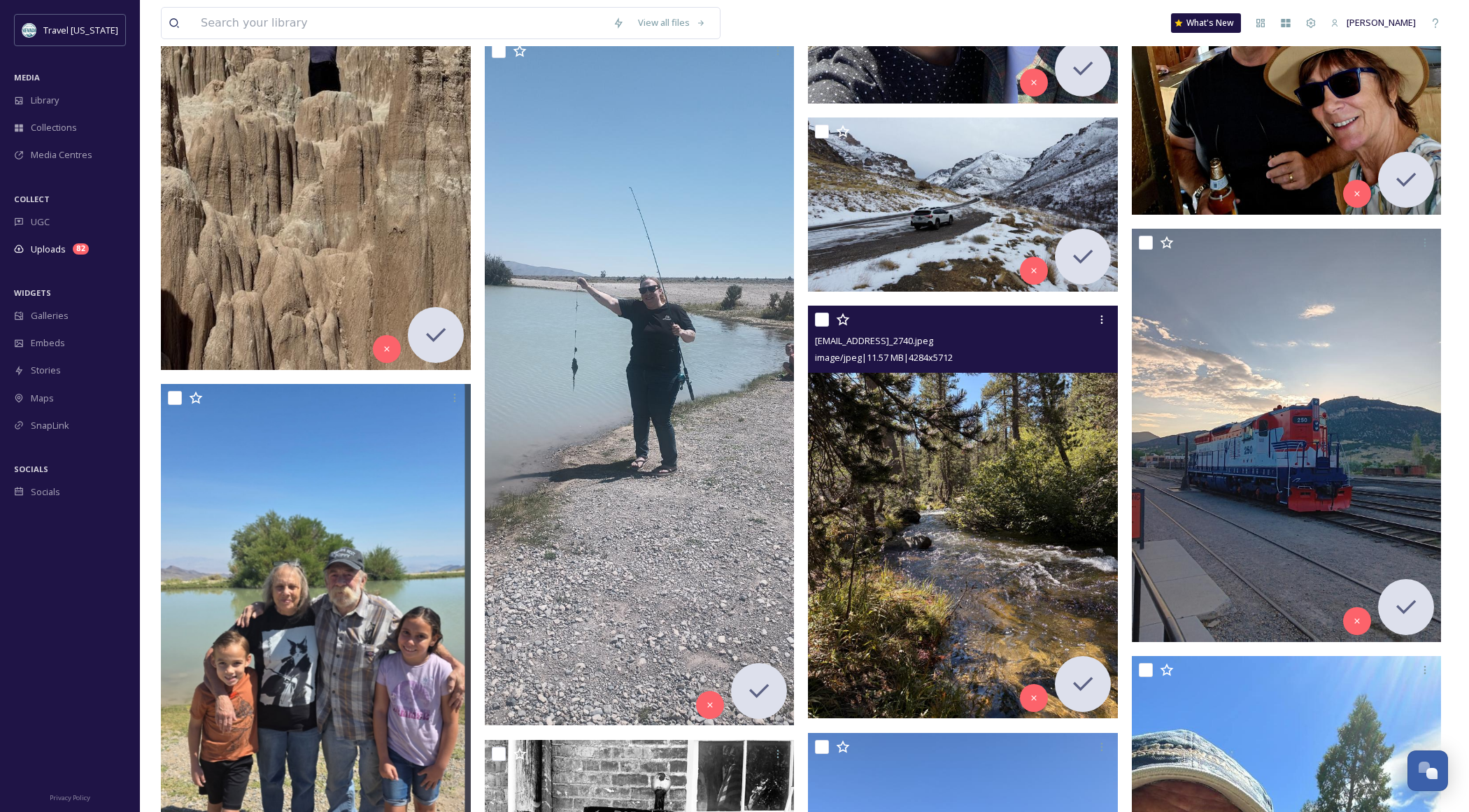
scroll to position [15216, 0]
click at [934, 474] on img at bounding box center [963, 511] width 310 height 413
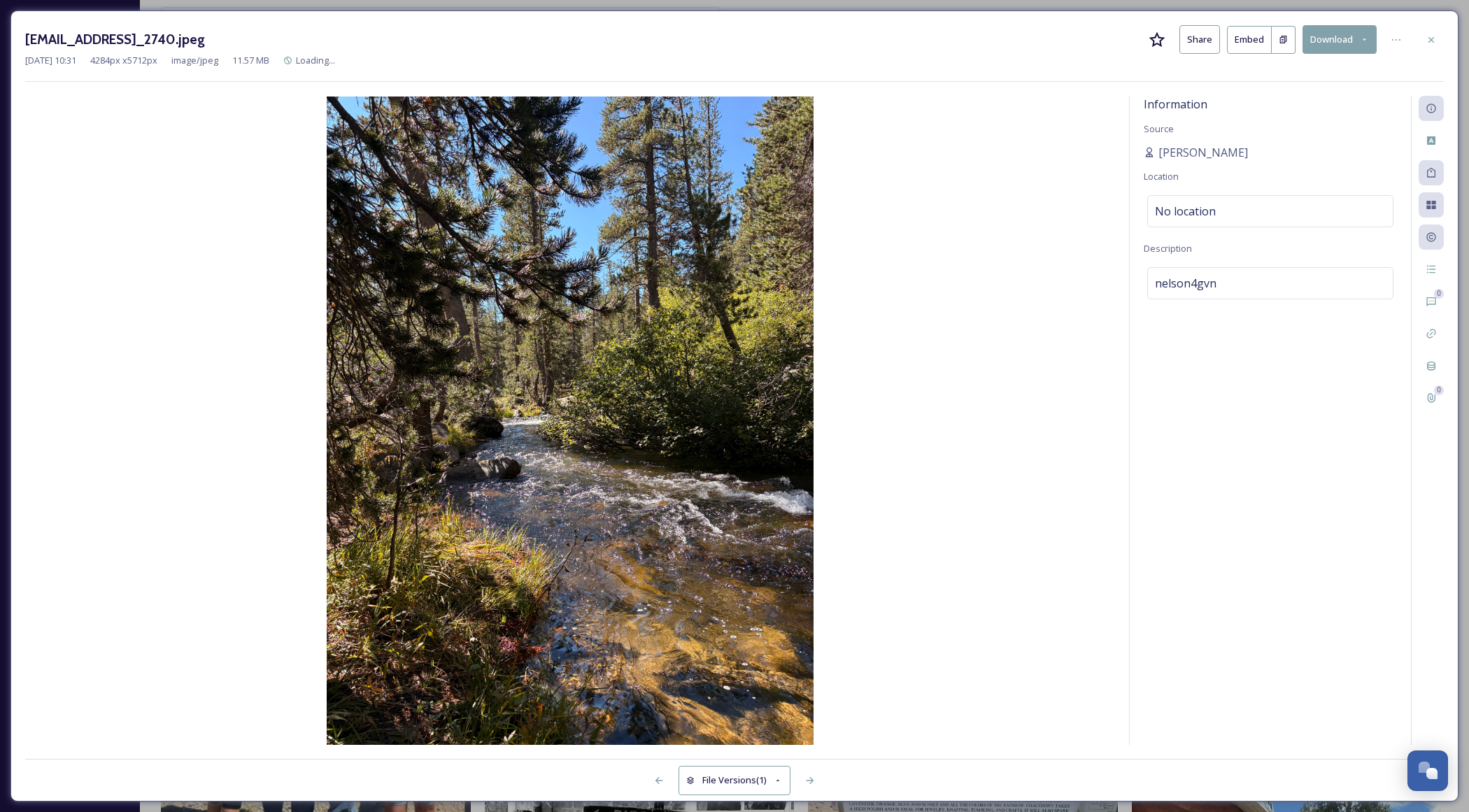
drag, startPoint x: 1439, startPoint y: 43, endPoint x: 1408, endPoint y: 121, distance: 83.9
click at [1439, 43] on div at bounding box center [1431, 40] width 25 height 25
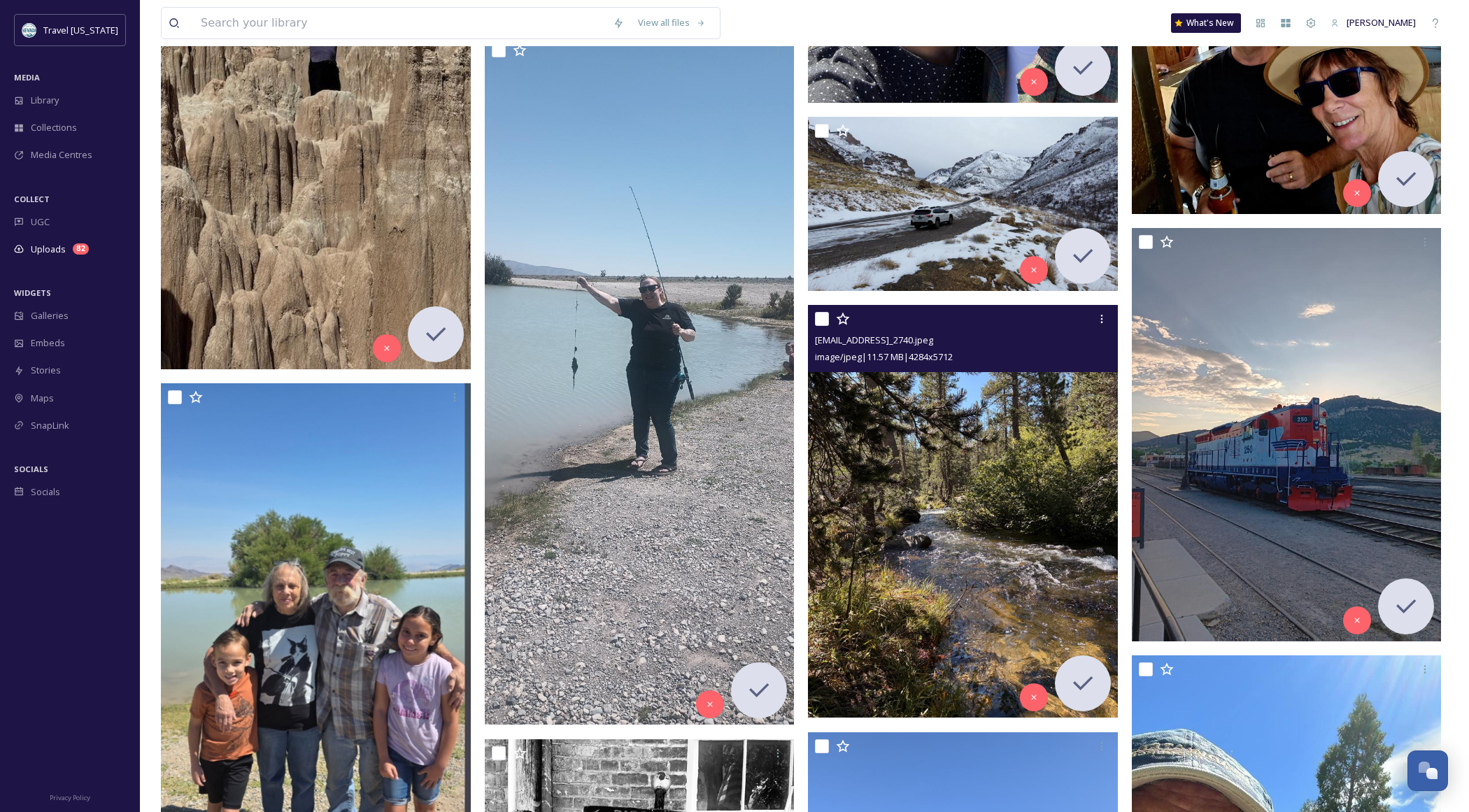
click at [970, 478] on img at bounding box center [963, 511] width 310 height 413
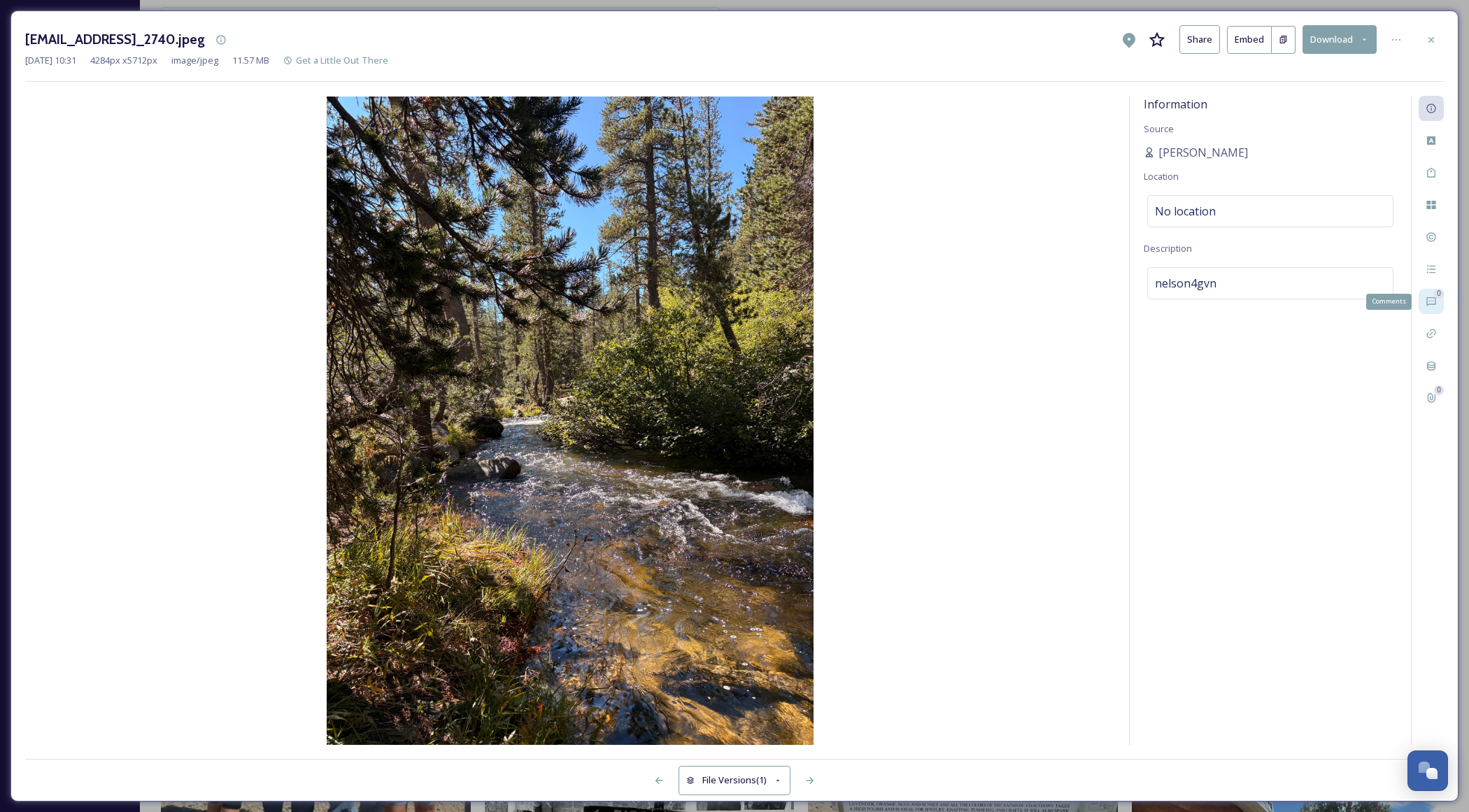
click at [1433, 303] on icon at bounding box center [1430, 302] width 9 height 9
click at [1429, 271] on icon at bounding box center [1430, 269] width 11 height 11
drag, startPoint x: 1434, startPoint y: 38, endPoint x: 1415, endPoint y: 279, distance: 241.7
click at [1434, 38] on icon at bounding box center [1430, 40] width 11 height 11
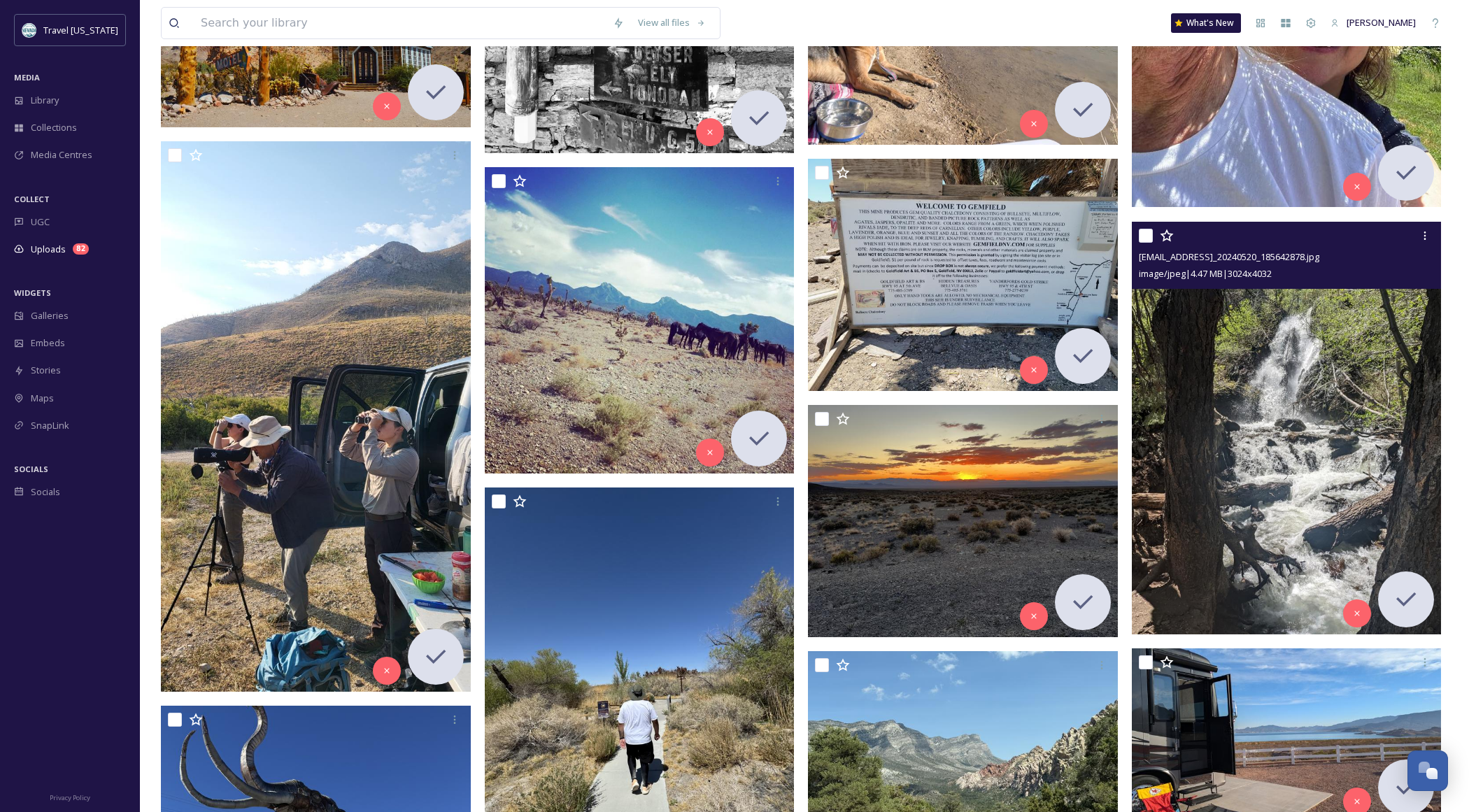
scroll to position [16297, 0]
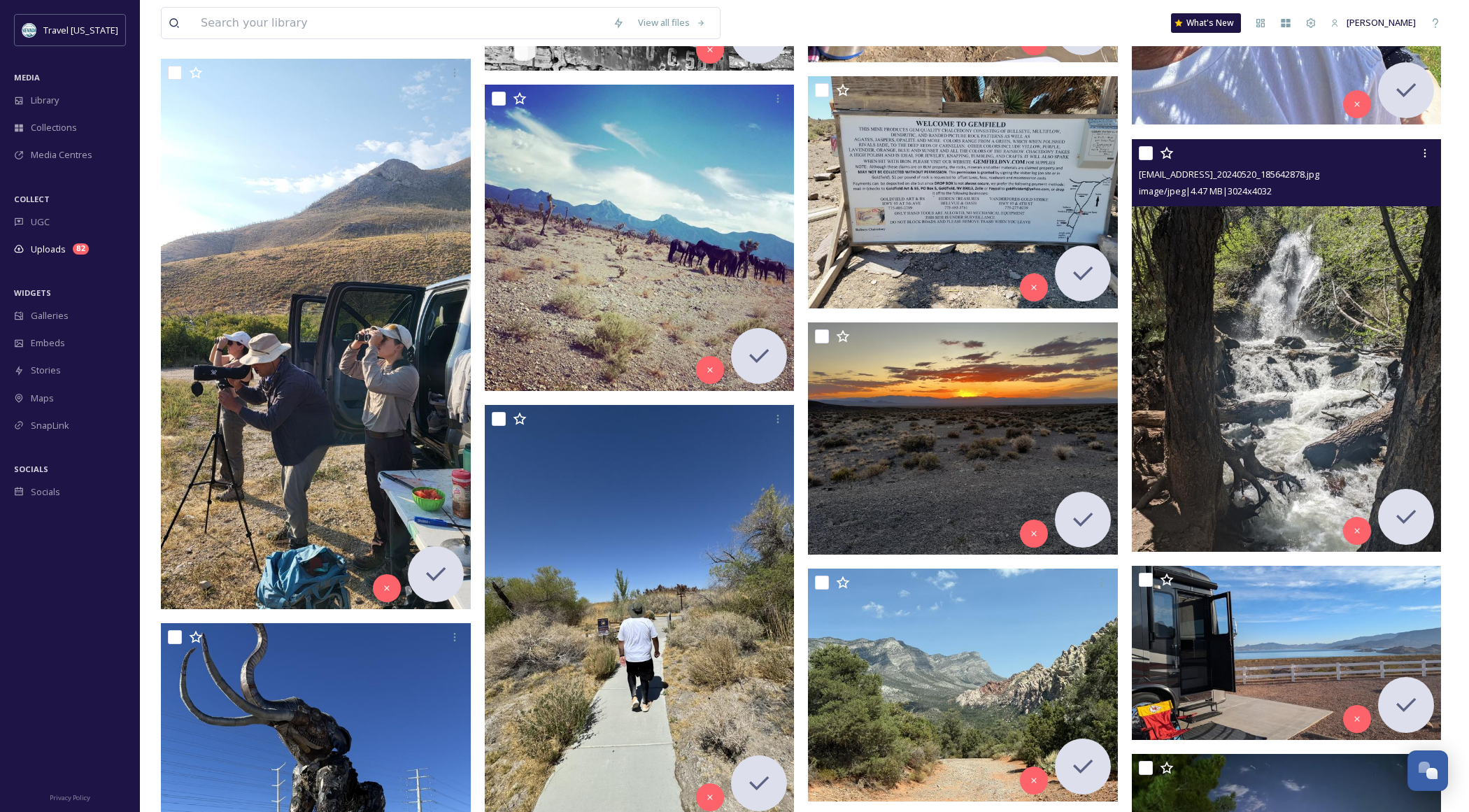
click at [1243, 394] on img at bounding box center [1287, 345] width 310 height 413
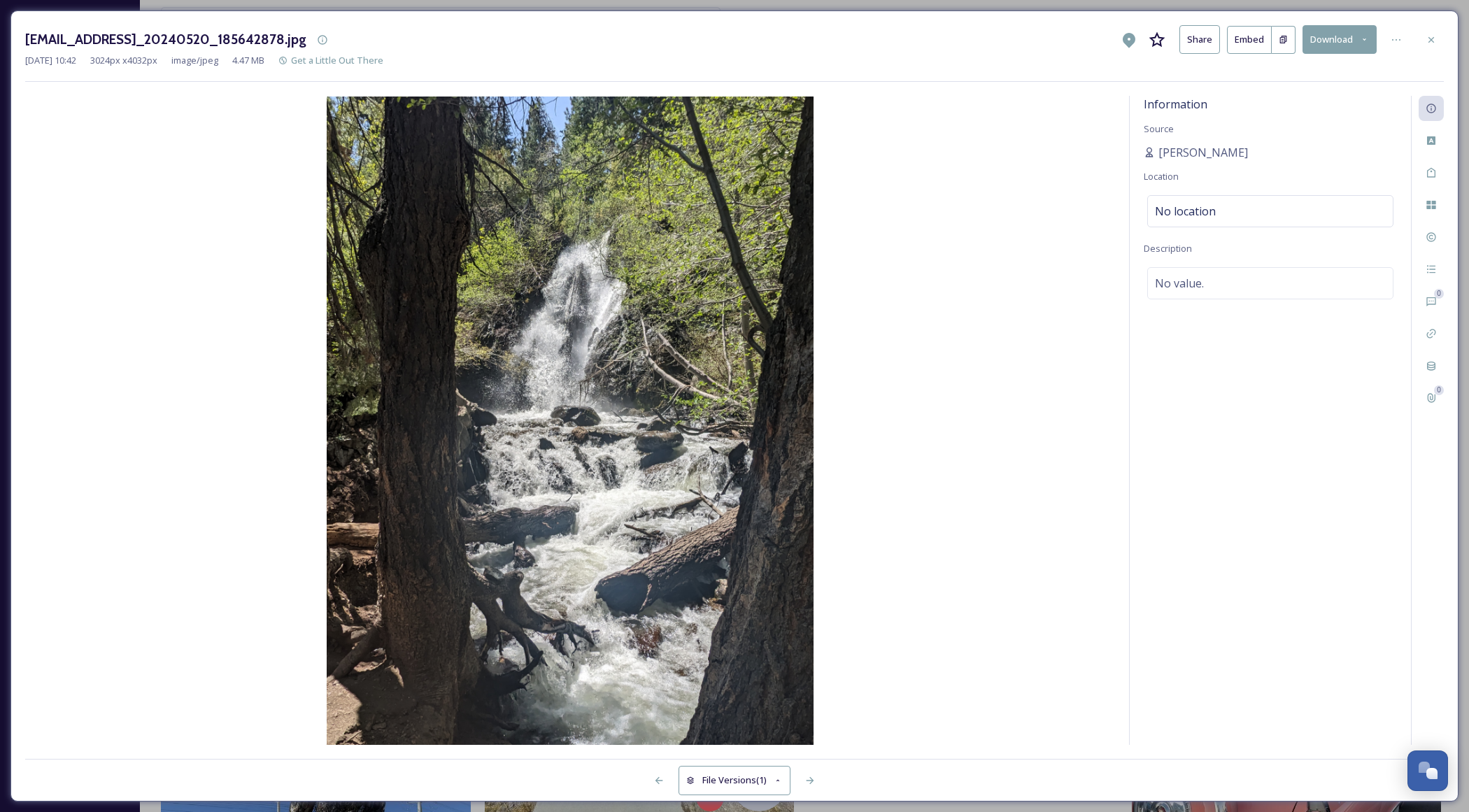
click at [1435, 35] on icon at bounding box center [1430, 40] width 11 height 11
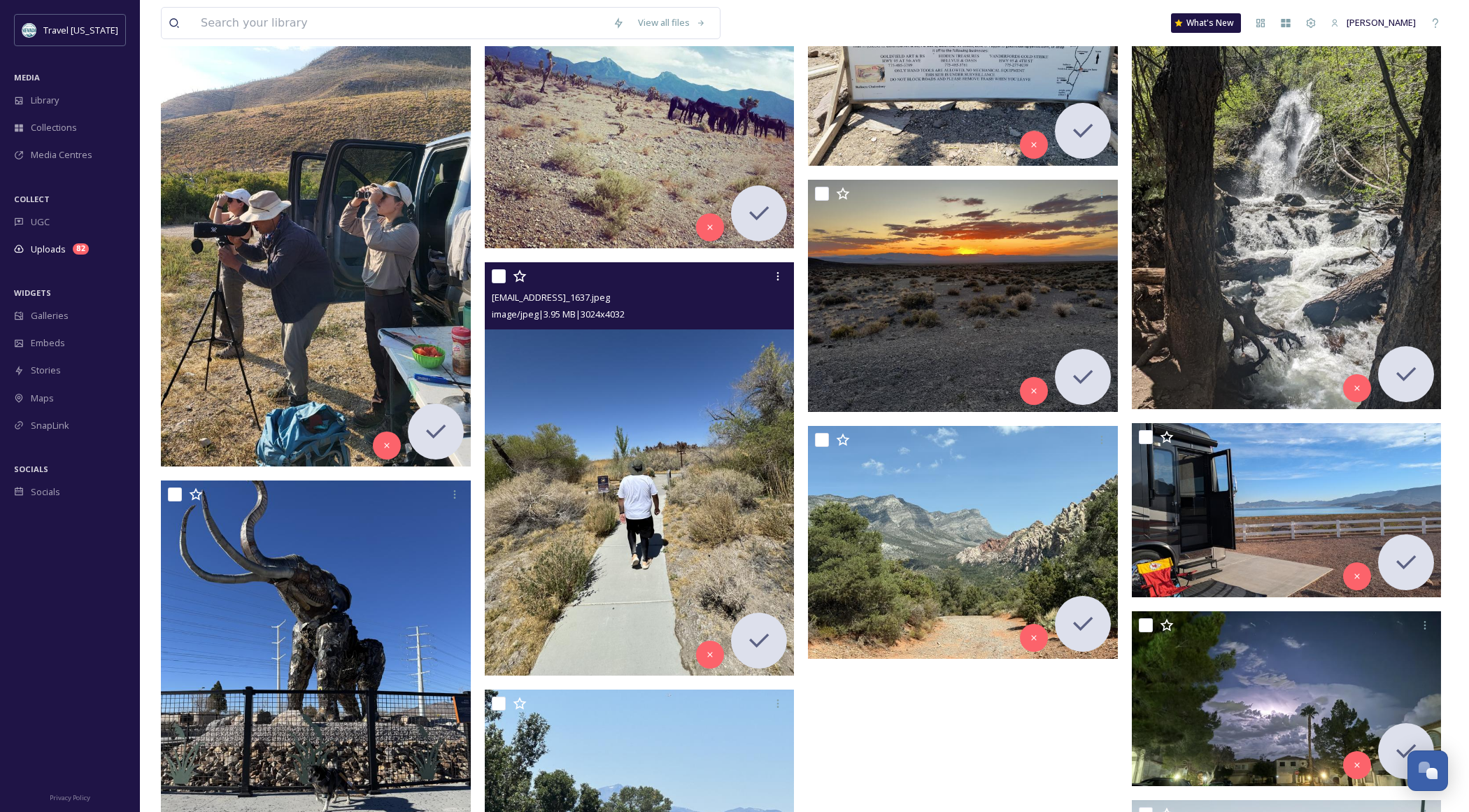
scroll to position [16501, 0]
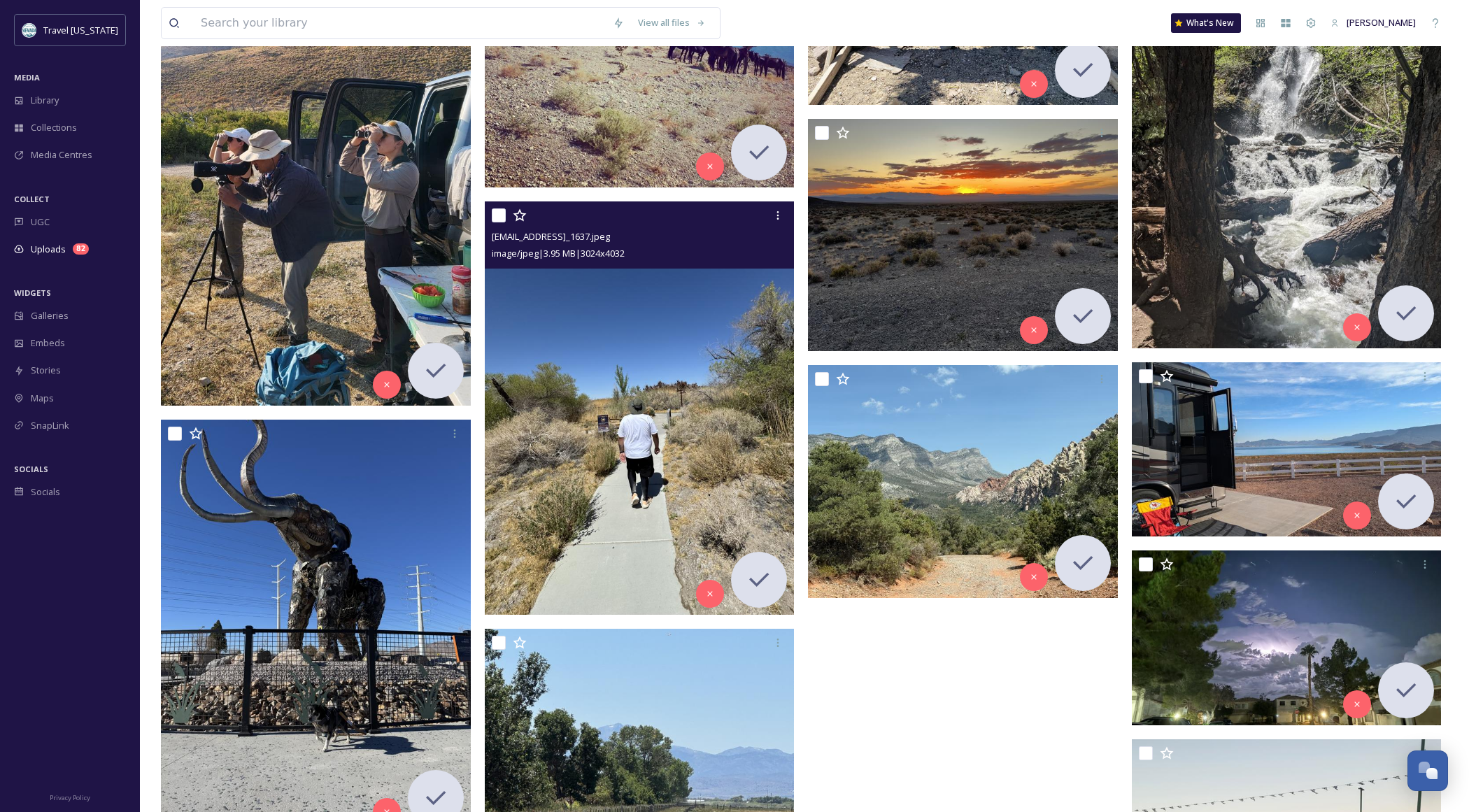
click at [658, 419] on img at bounding box center [639, 408] width 310 height 413
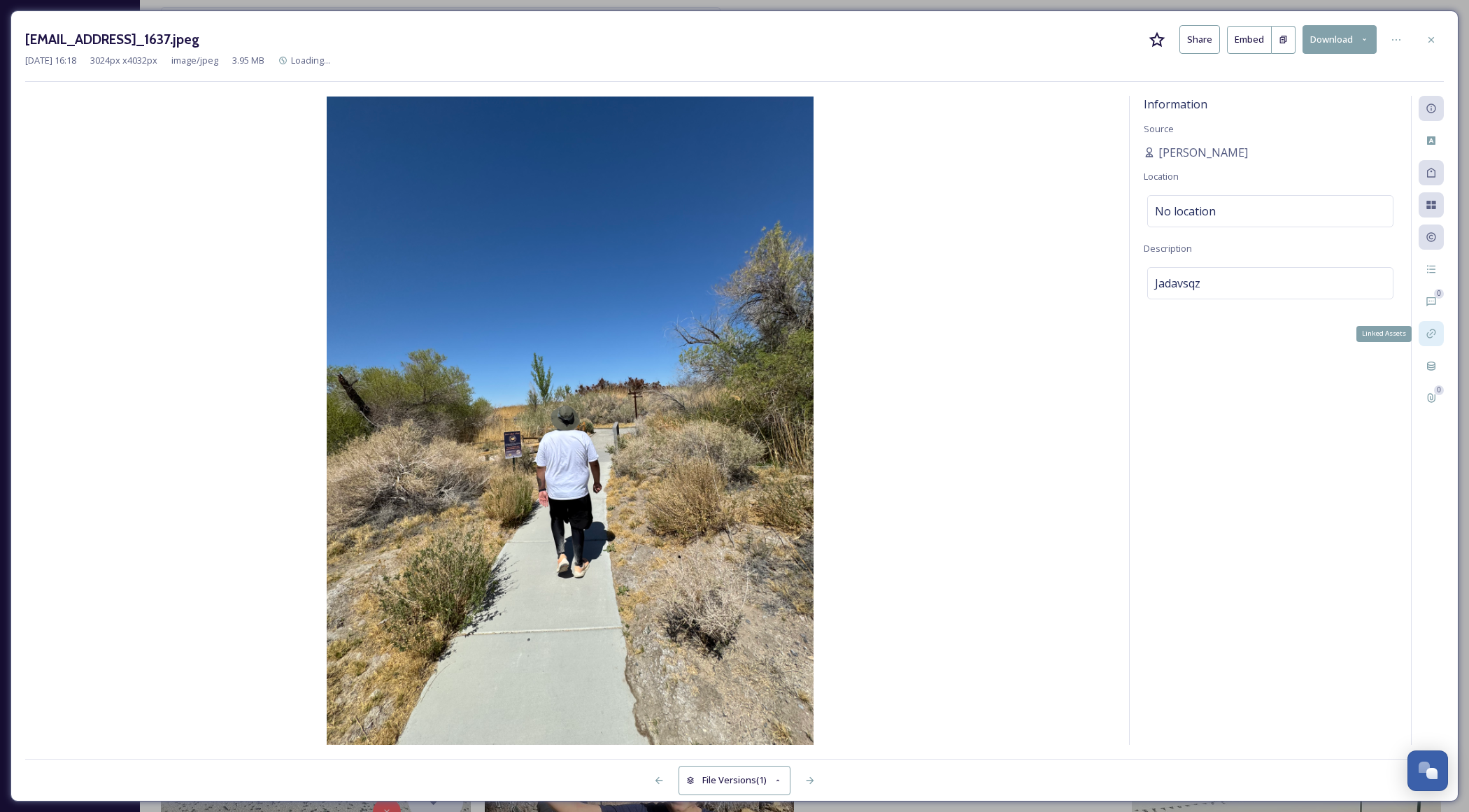
click at [1432, 333] on icon at bounding box center [1430, 333] width 11 height 11
click at [1432, 306] on icon at bounding box center [1430, 301] width 11 height 11
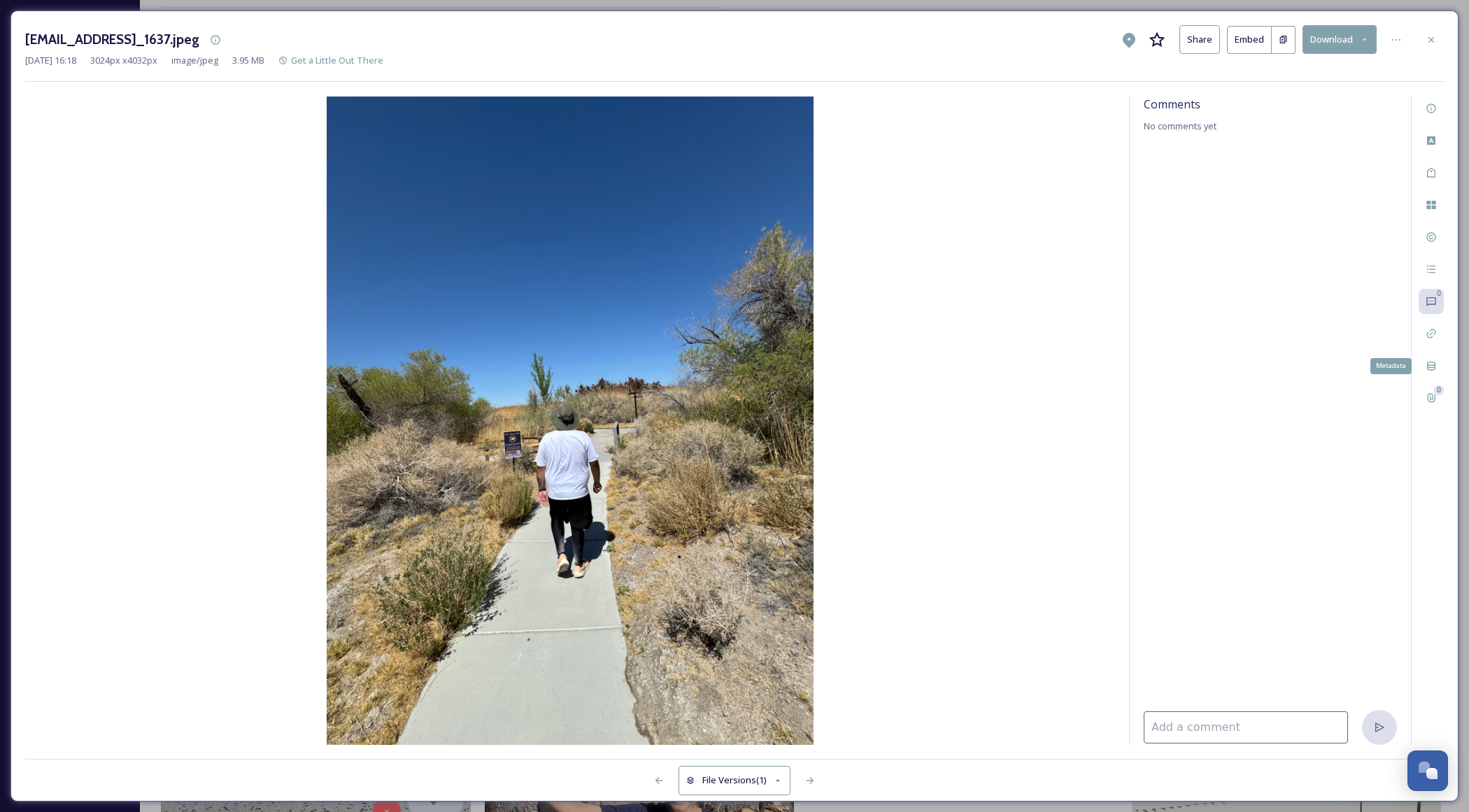
drag, startPoint x: 1434, startPoint y: 360, endPoint x: 1447, endPoint y: 221, distance: 139.6
click at [1433, 361] on icon at bounding box center [1430, 366] width 11 height 11
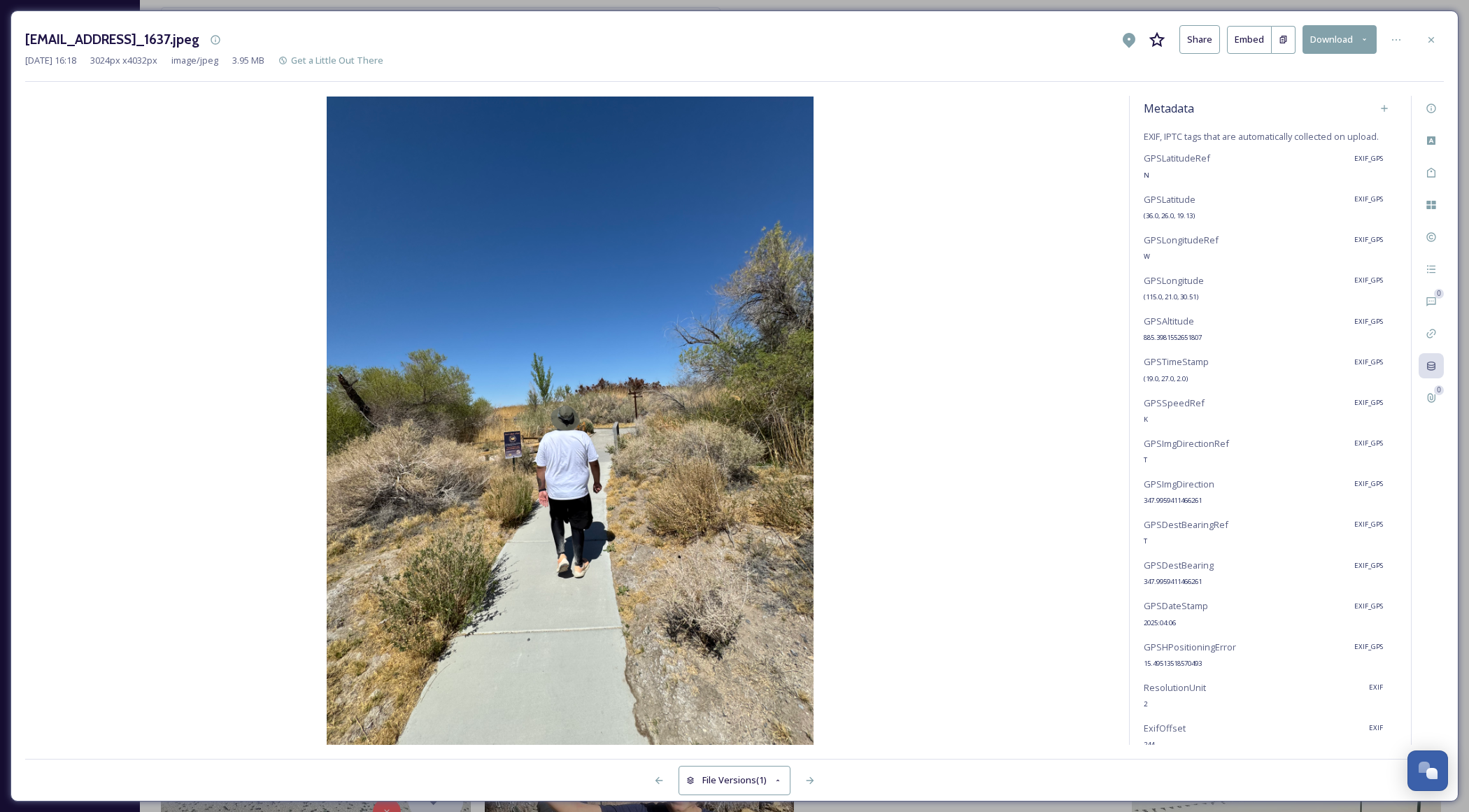
click at [1431, 35] on icon at bounding box center [1430, 40] width 11 height 11
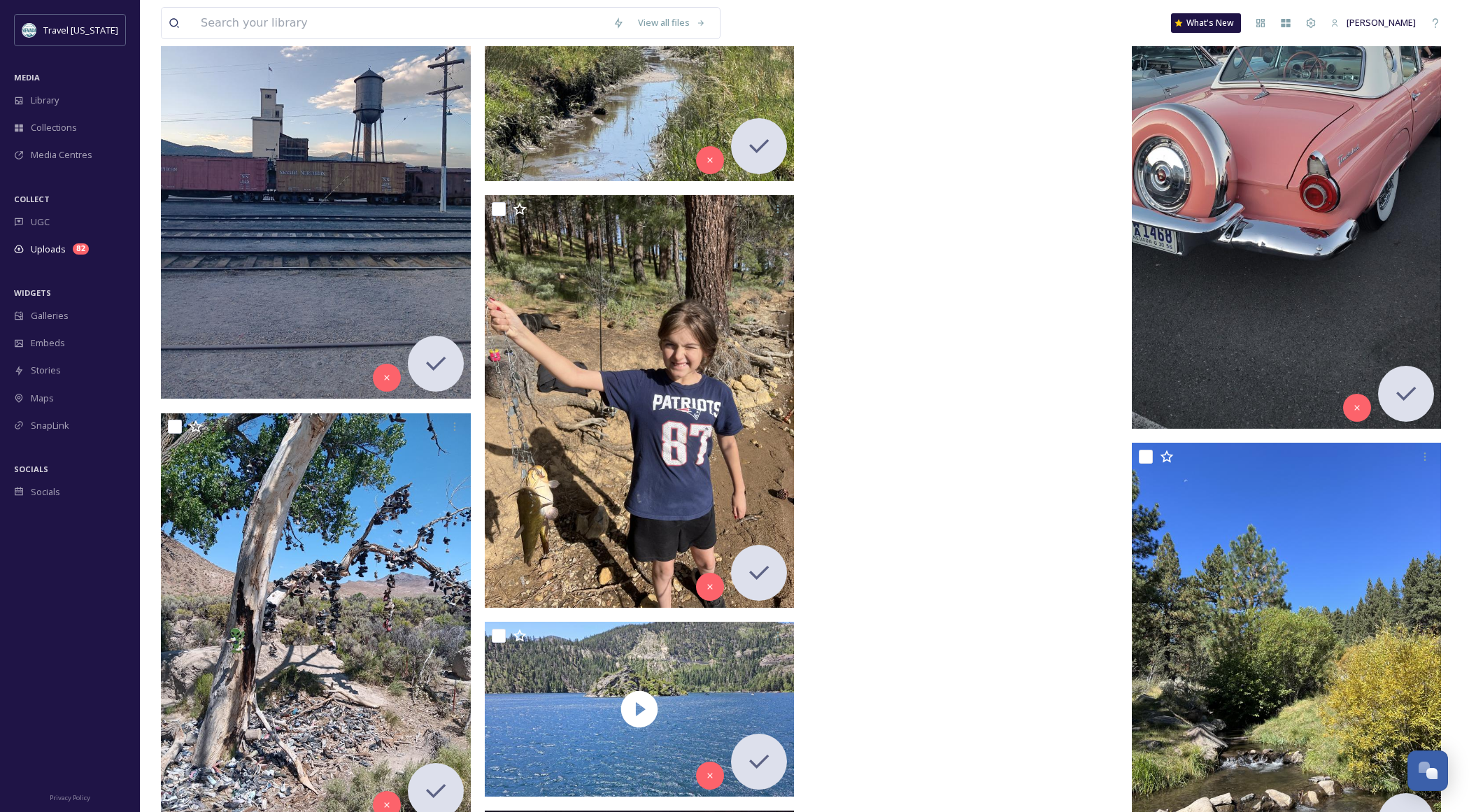
scroll to position [17740, 0]
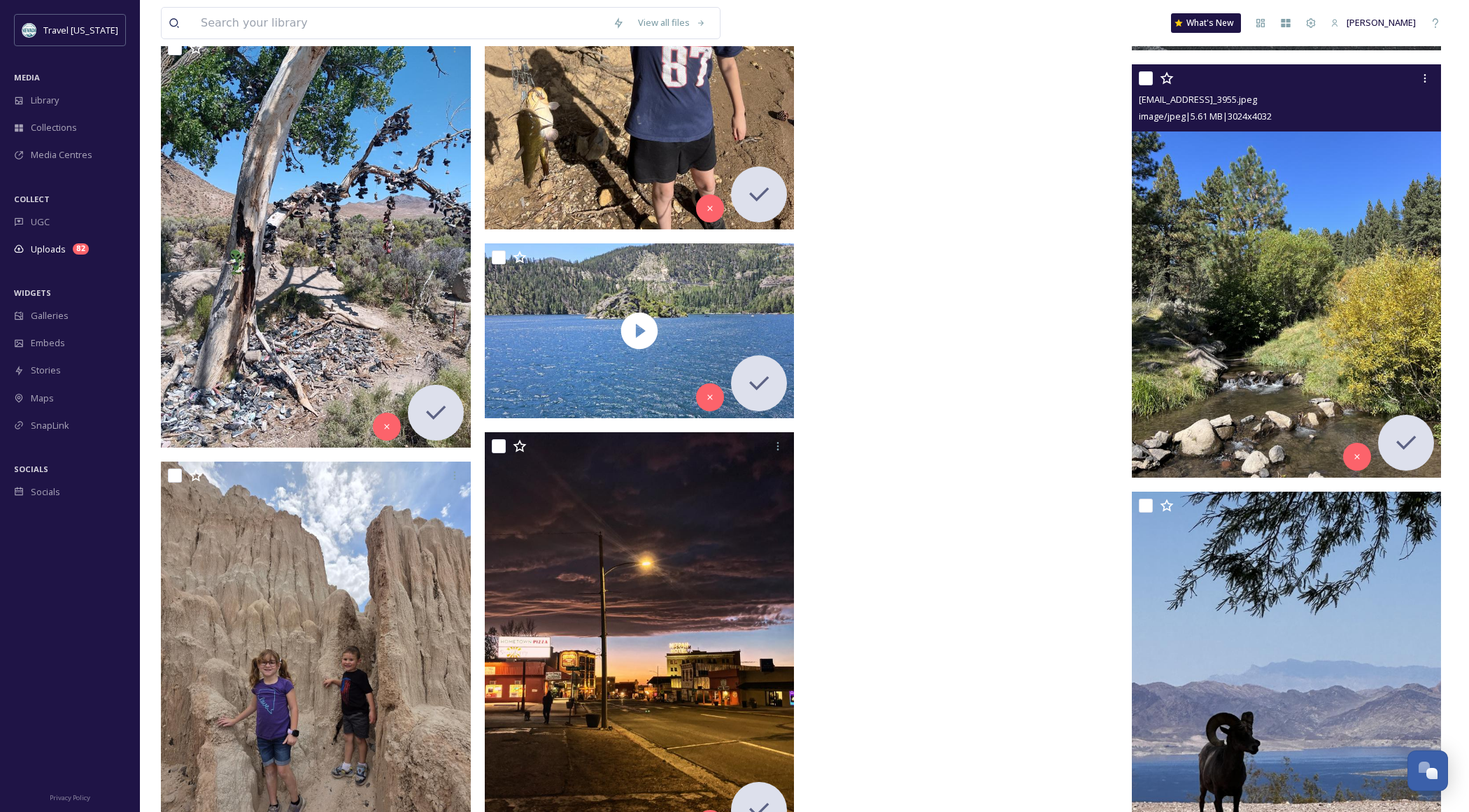
click at [1222, 211] on img at bounding box center [1287, 270] width 310 height 413
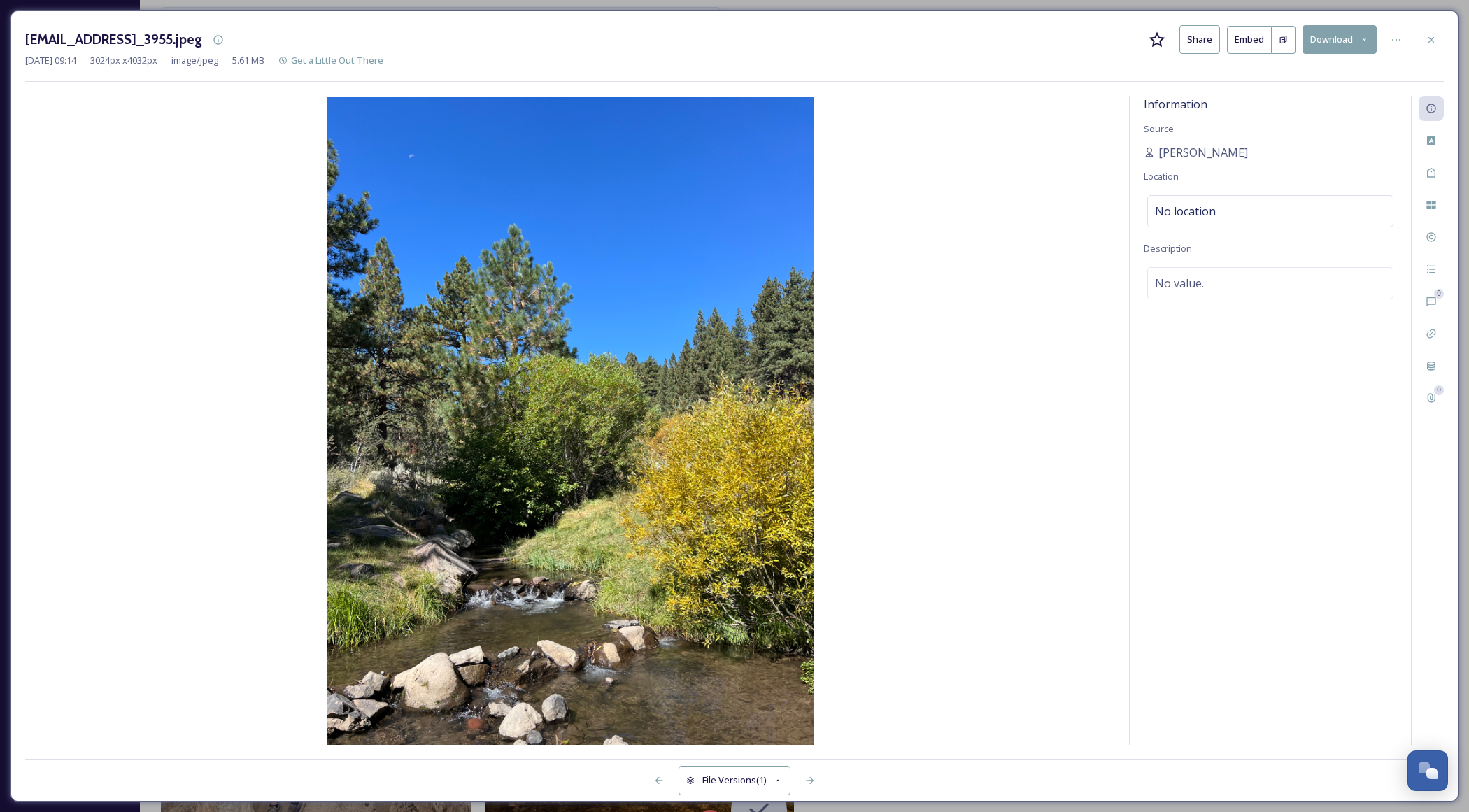
drag, startPoint x: 1427, startPoint y: 37, endPoint x: 1423, endPoint y: 51, distance: 14.6
click at [1427, 37] on icon at bounding box center [1430, 40] width 11 height 11
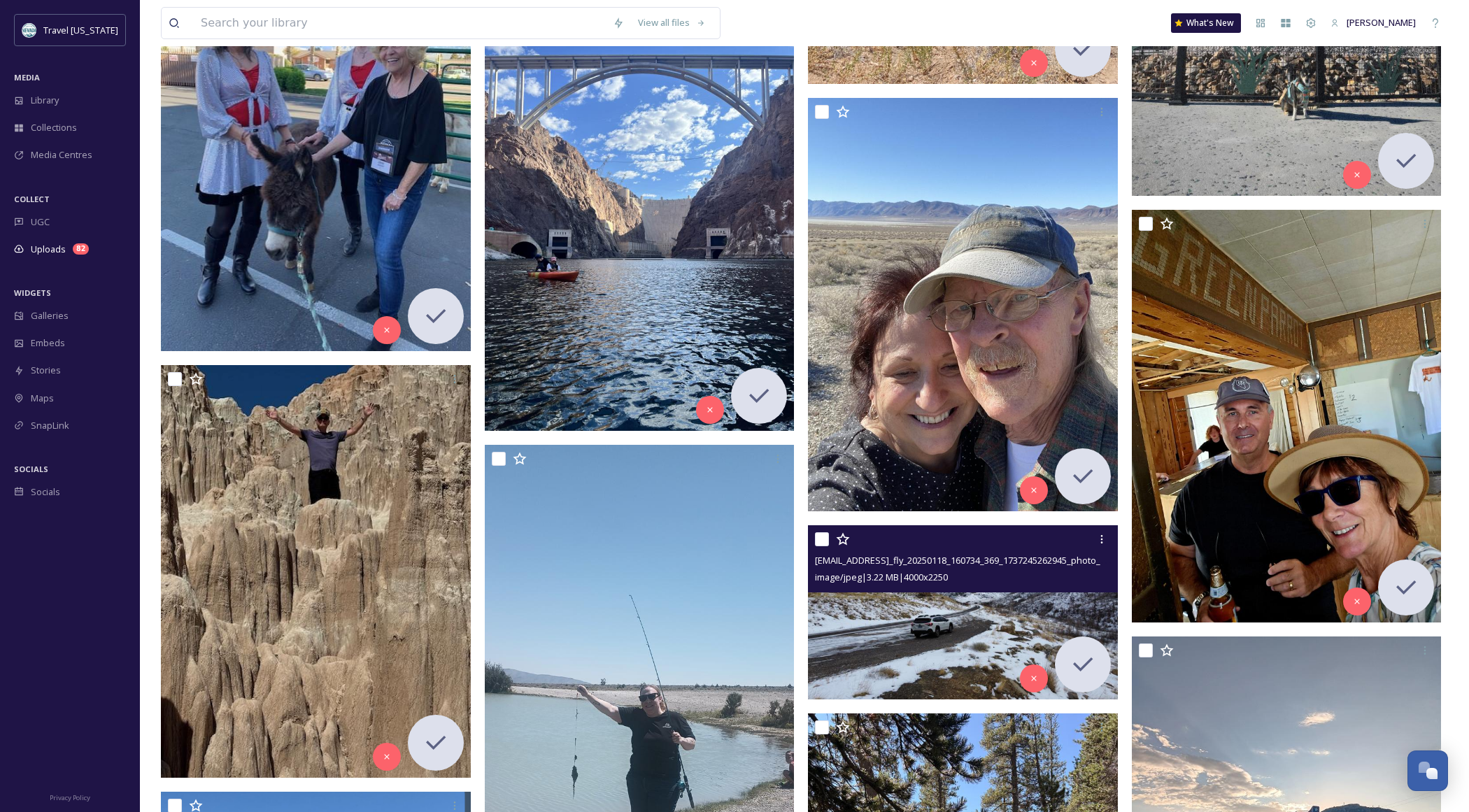
scroll to position [14720, 0]
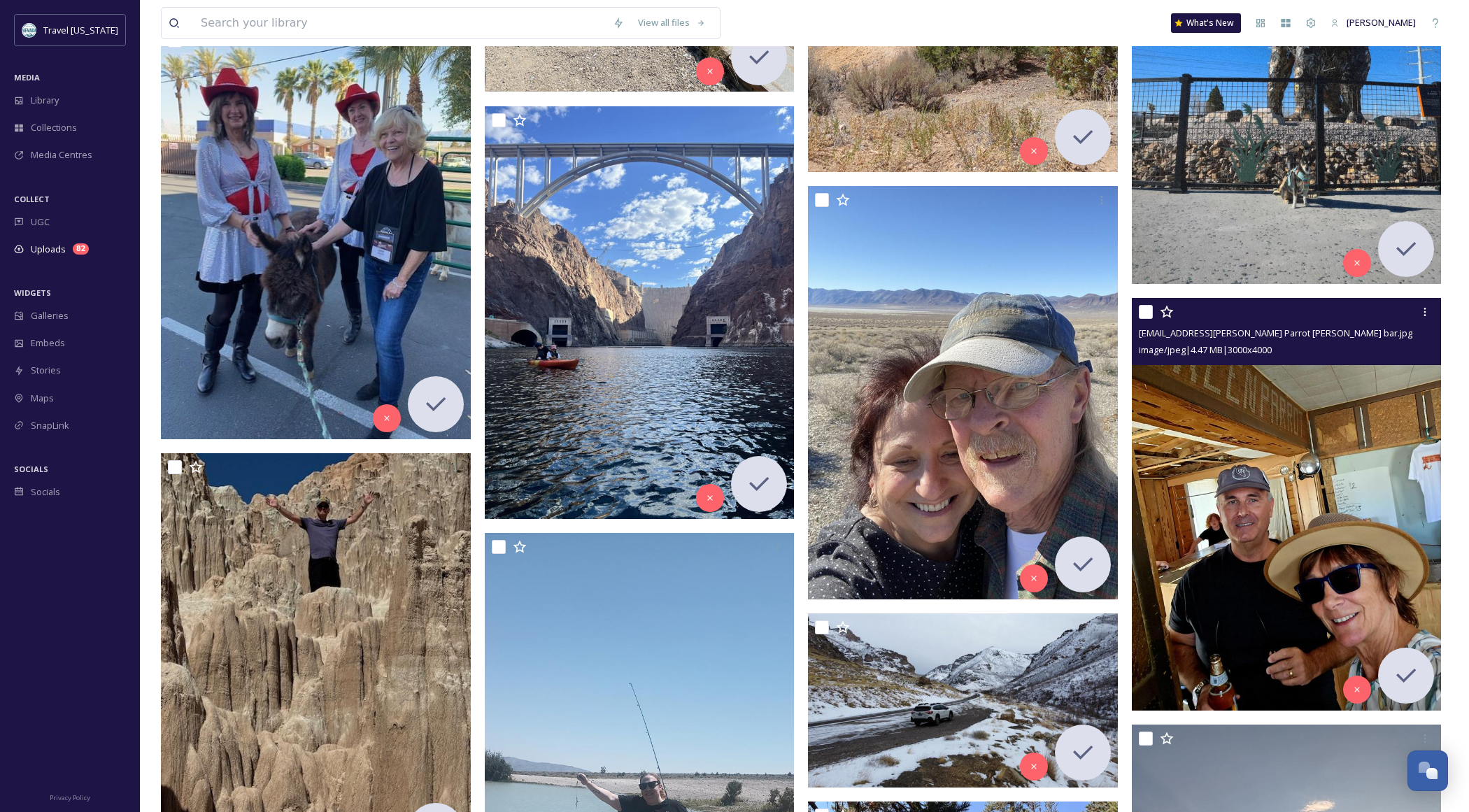
click at [1182, 478] on img at bounding box center [1287, 505] width 310 height 413
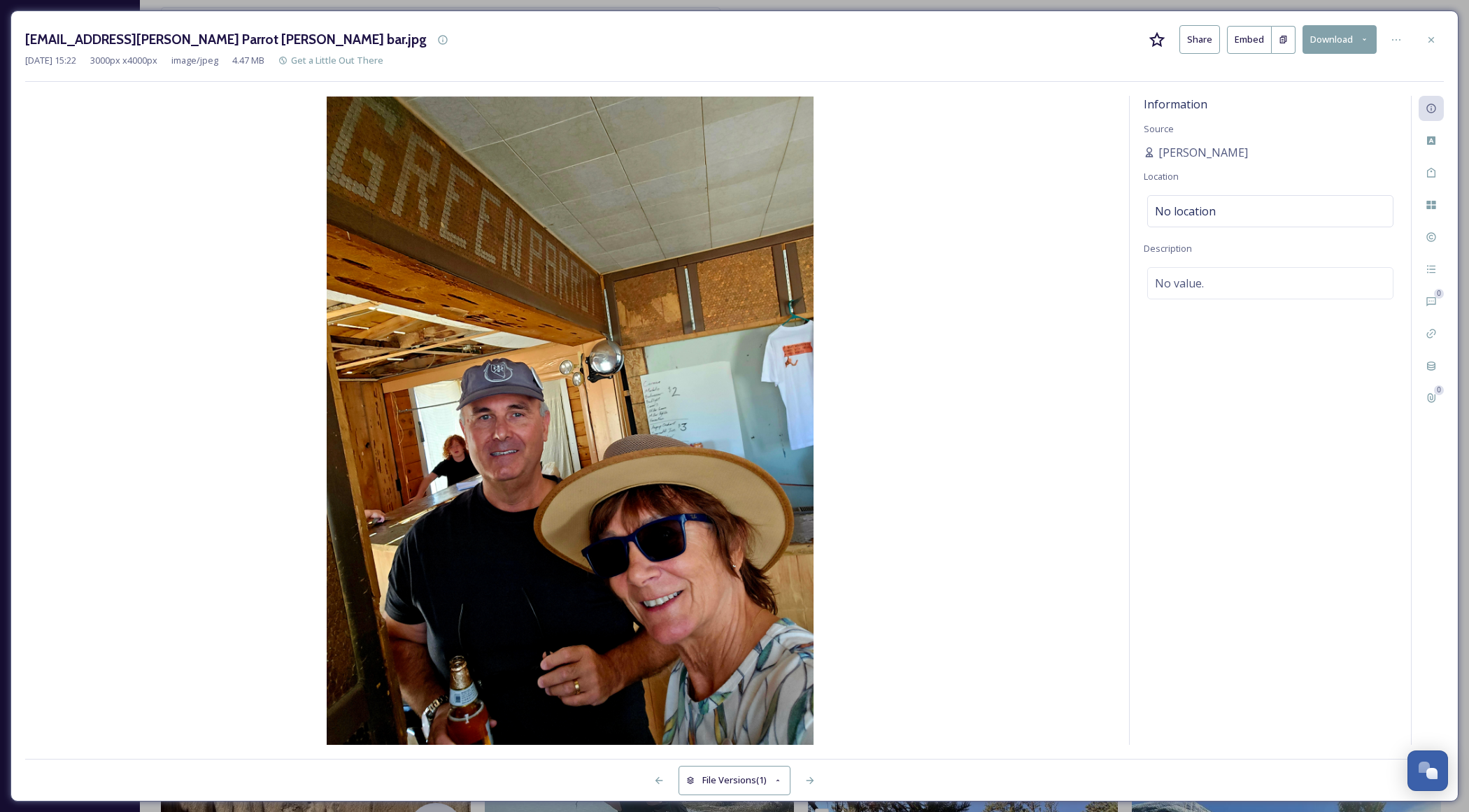
click at [1429, 41] on icon at bounding box center [1430, 40] width 11 height 11
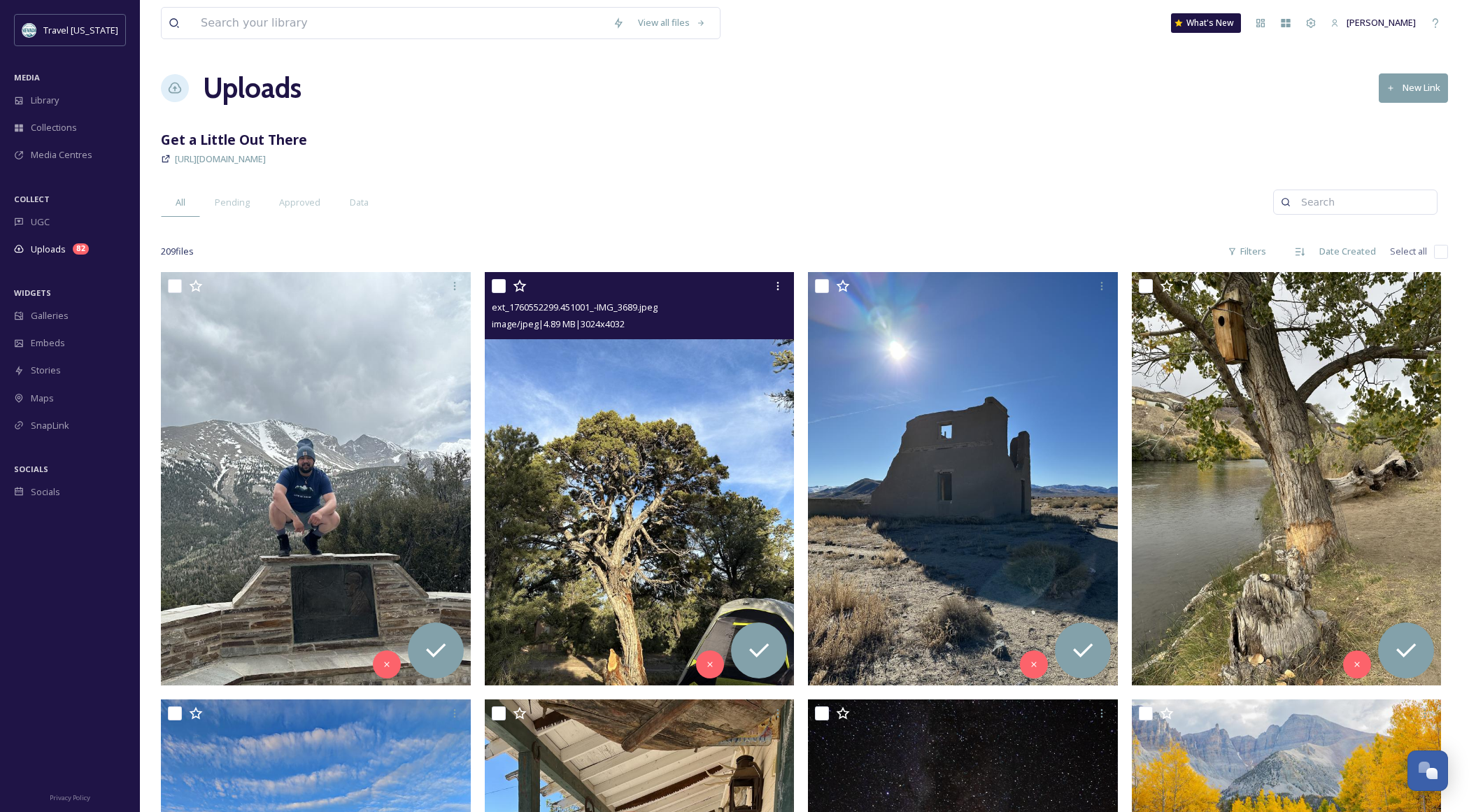
click at [616, 537] on img at bounding box center [639, 478] width 310 height 413
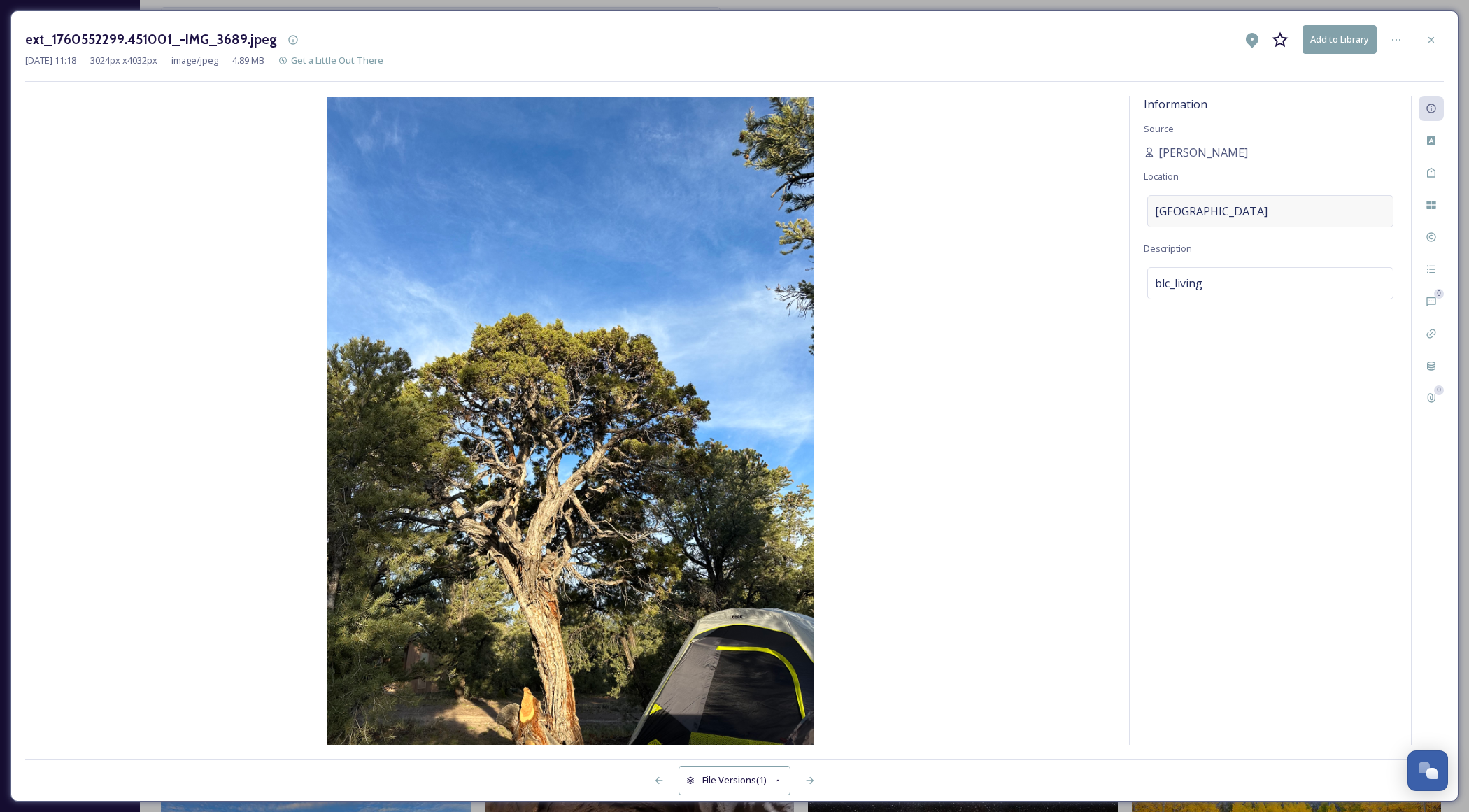
click at [1321, 210] on div "[GEOGRAPHIC_DATA]" at bounding box center [1270, 211] width 246 height 32
drag, startPoint x: 1322, startPoint y: 207, endPoint x: 1139, endPoint y: 207, distance: 183.0
click at [1136, 208] on div "Information Source [PERSON_NAME] Location [GEOGRAPHIC_DATA] Description blc_liv…" at bounding box center [1270, 420] width 281 height 649
click at [1429, 44] on icon at bounding box center [1430, 40] width 11 height 11
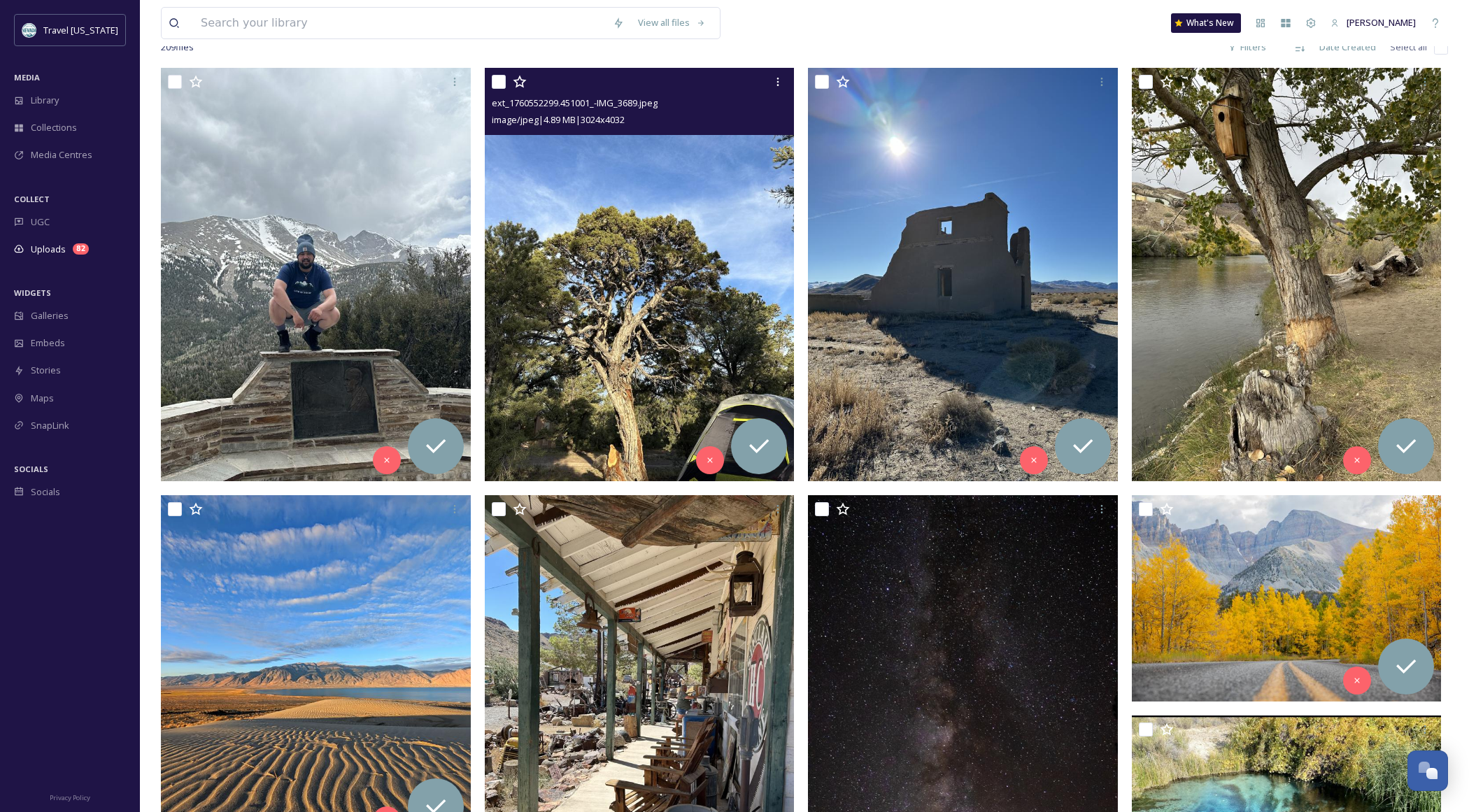
scroll to position [206, 0]
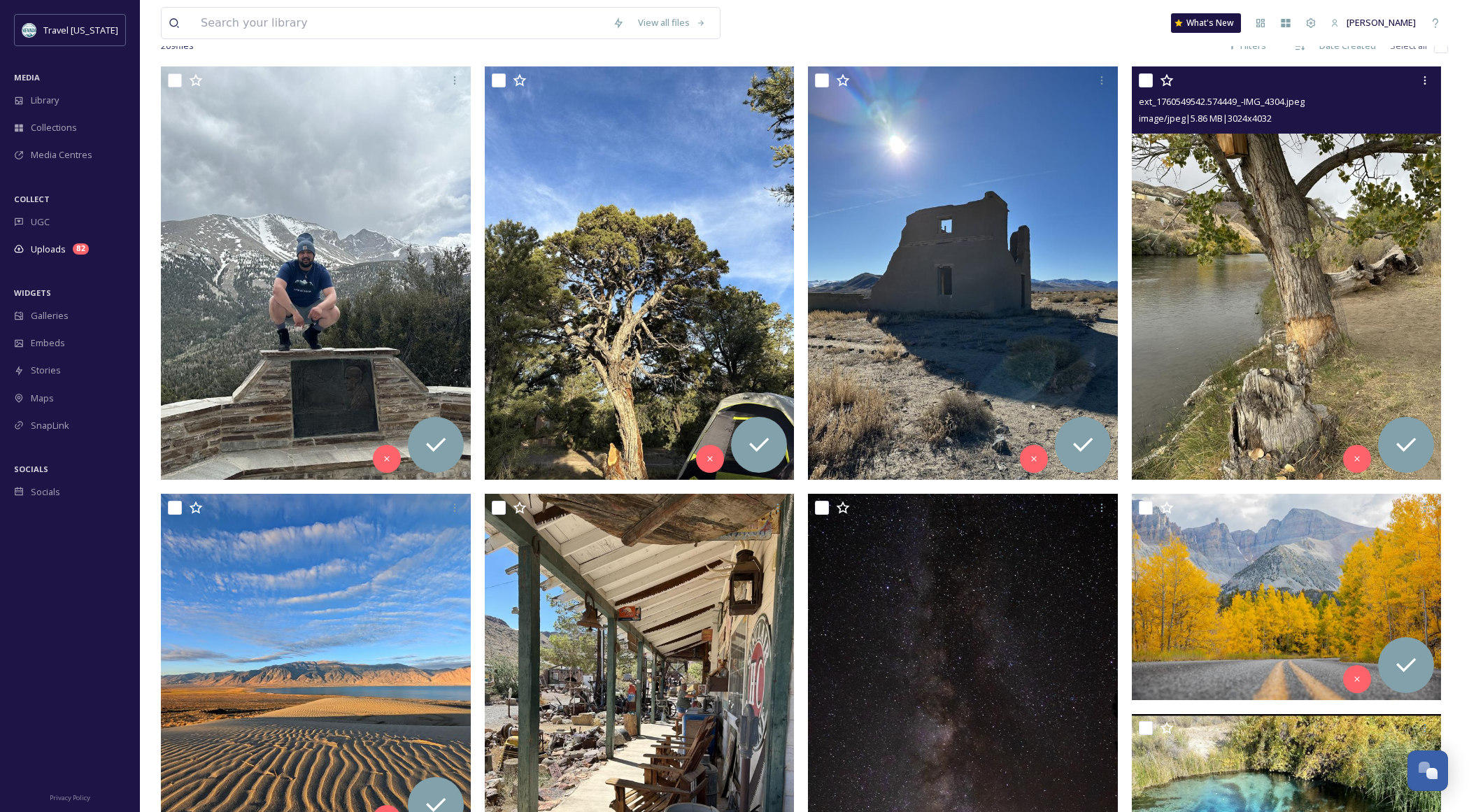
click at [1235, 364] on img at bounding box center [1287, 273] width 310 height 413
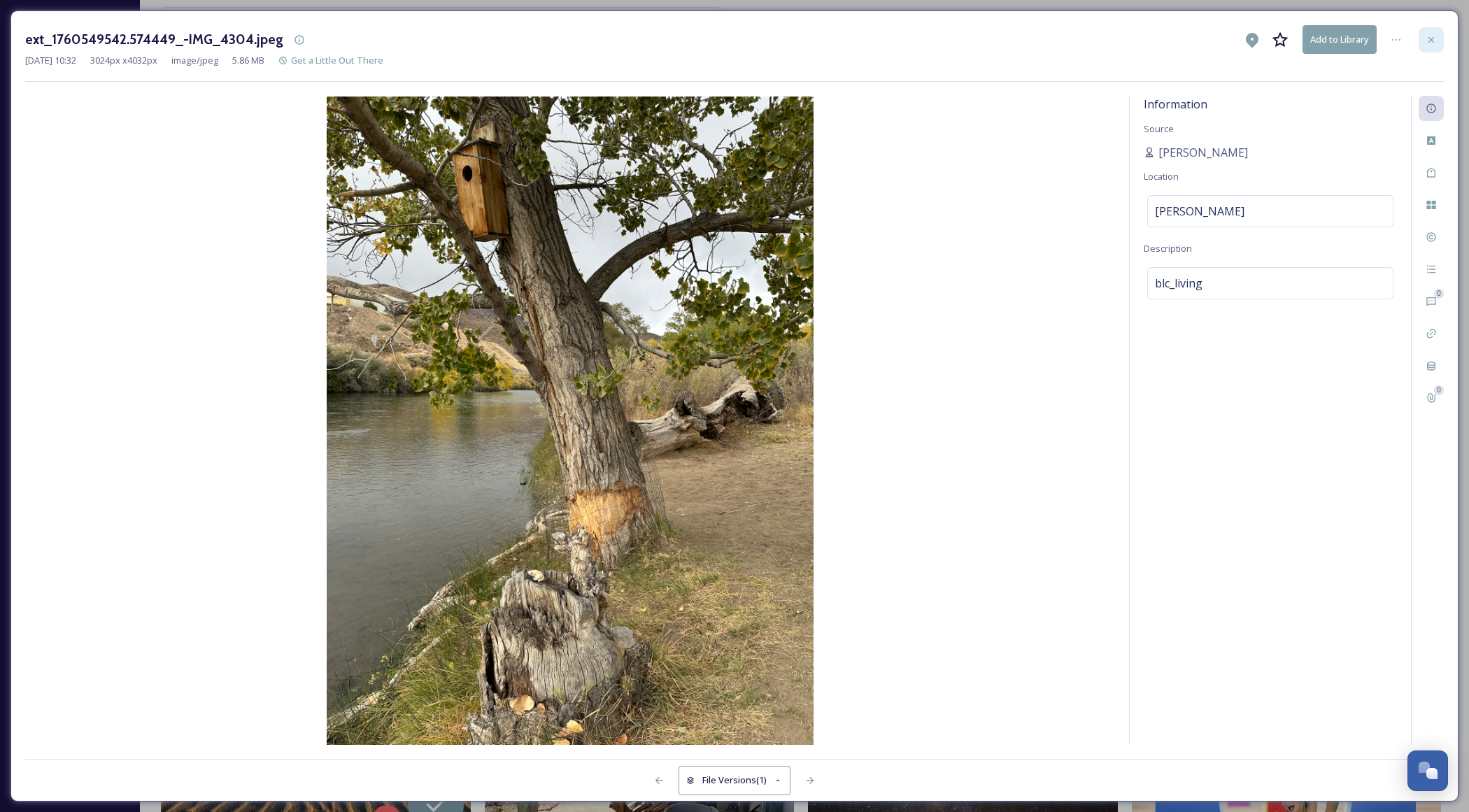
click at [1429, 47] on div at bounding box center [1431, 40] width 25 height 25
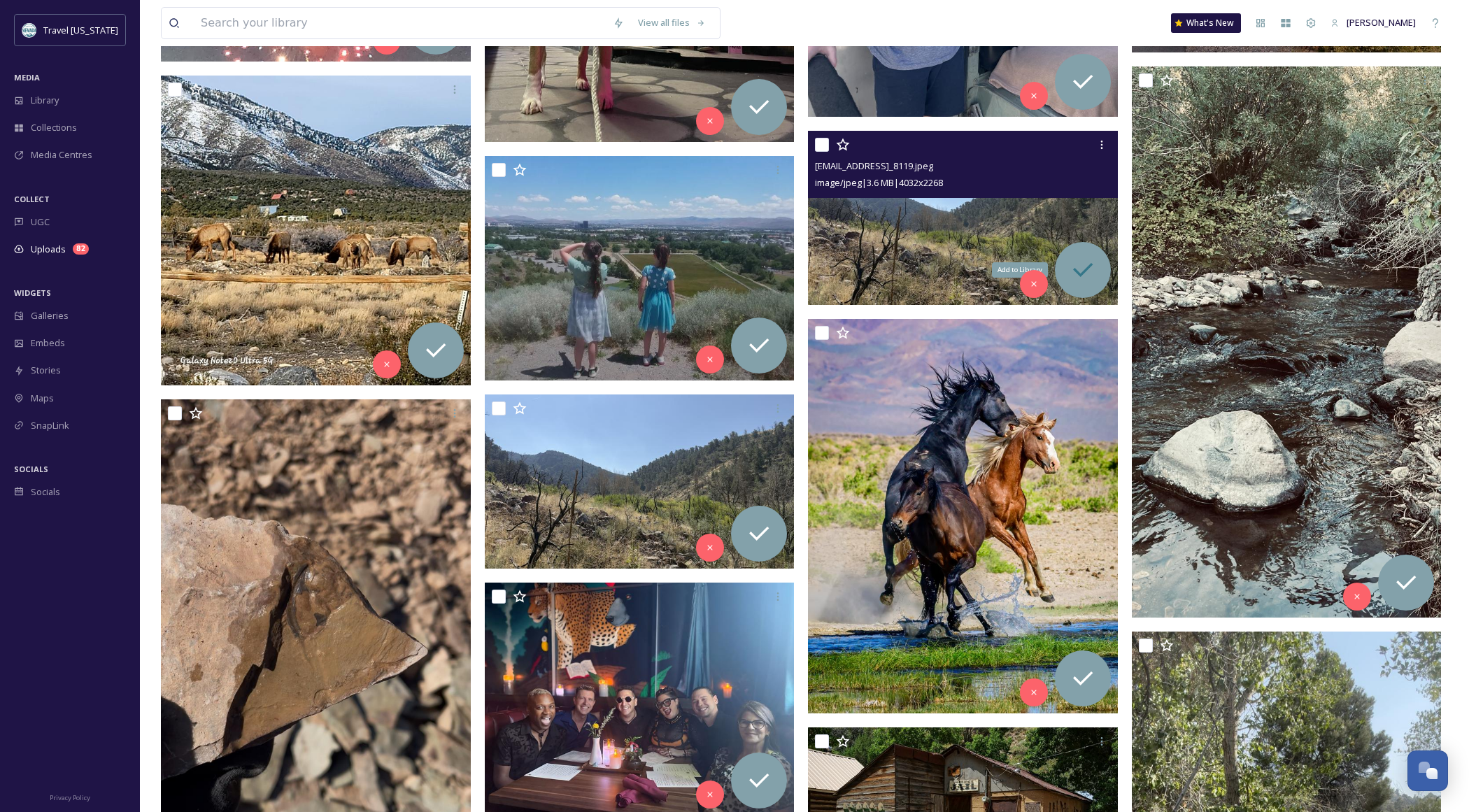
scroll to position [3562, 0]
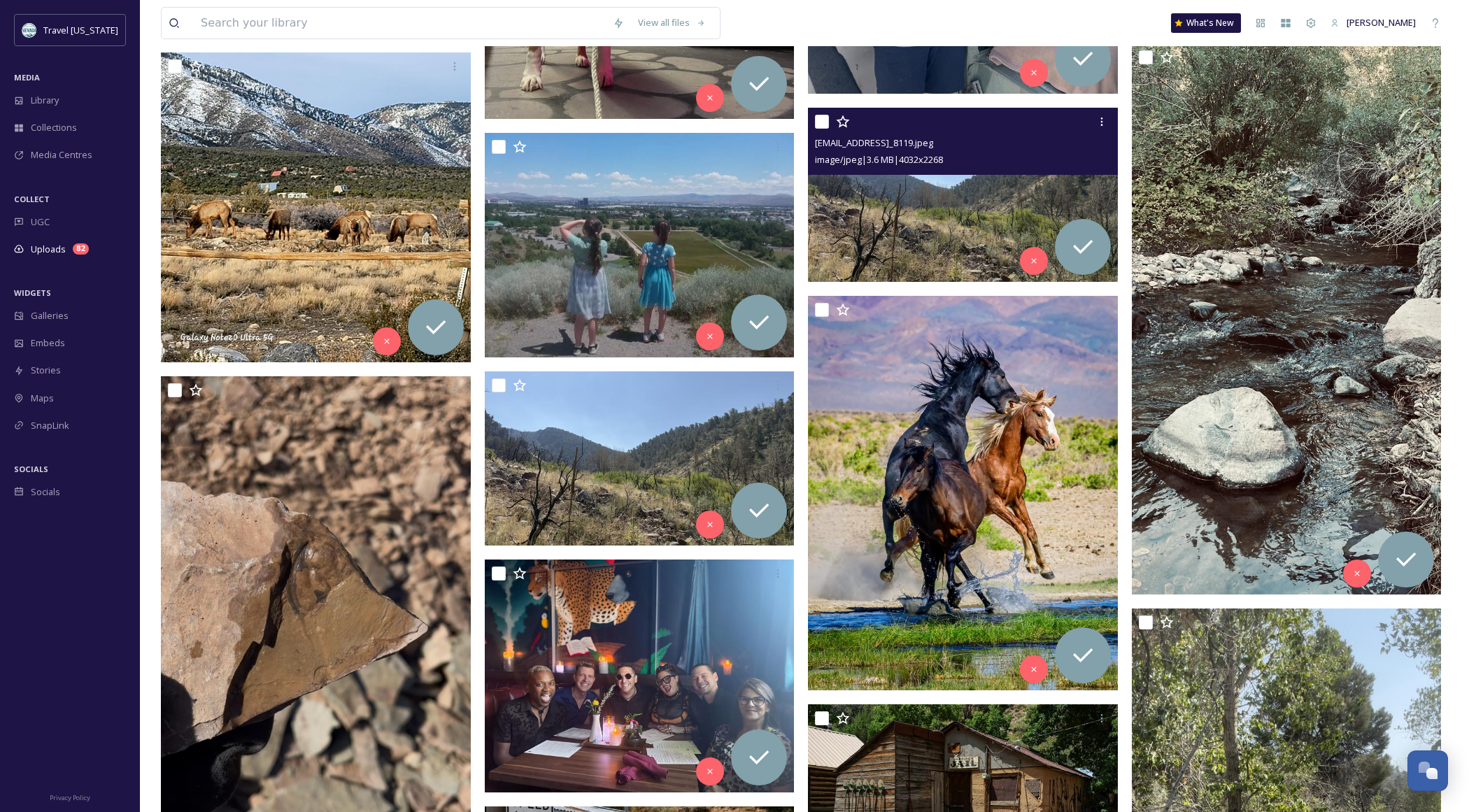
click at [914, 218] on img at bounding box center [963, 195] width 310 height 174
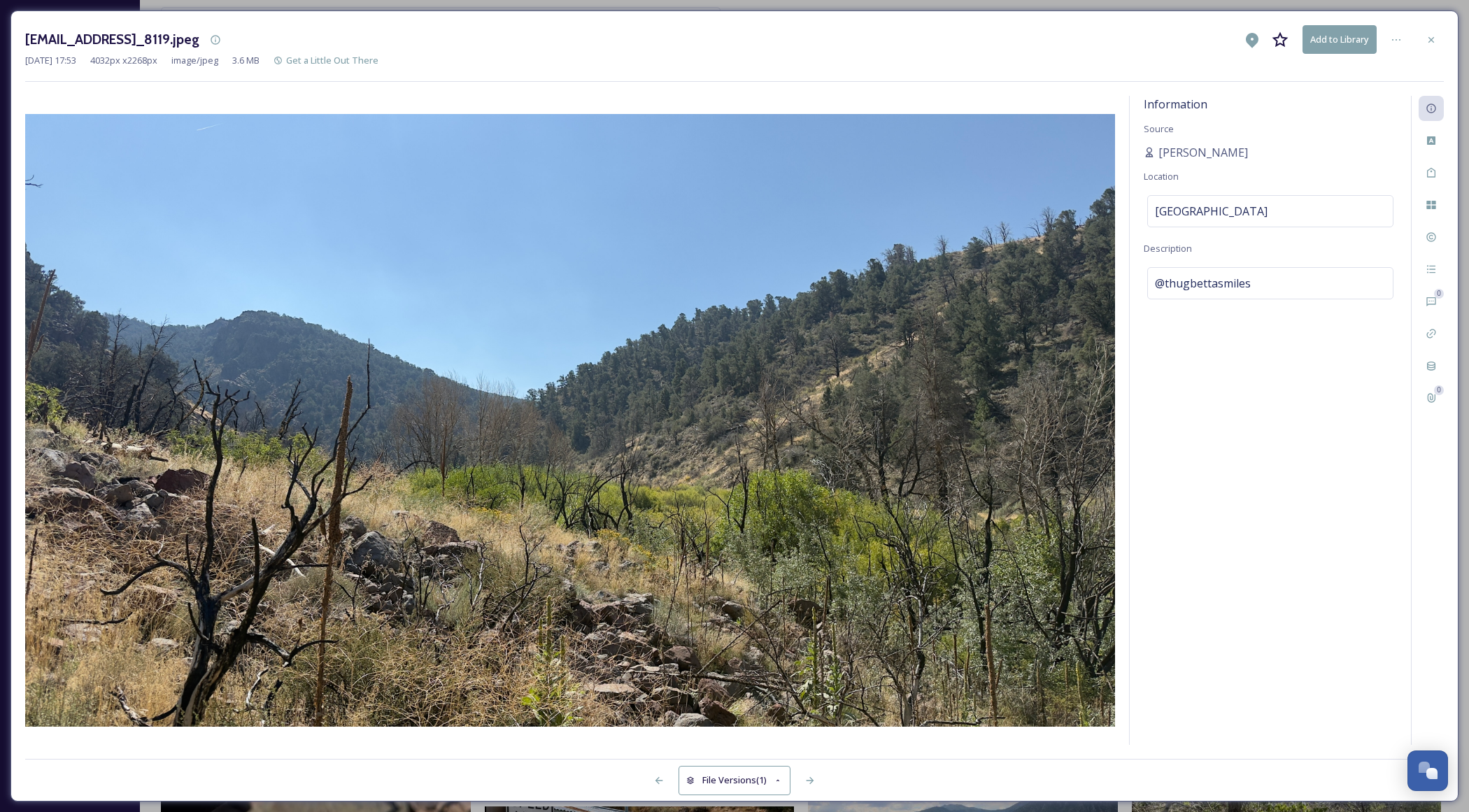
click at [1444, 42] on div "[EMAIL_ADDRESS]_8119.jpeg Add to Library [DATE] 17:53 4032 px x 2268 px image/j…" at bounding box center [734, 405] width 1448 height 791
click at [1428, 35] on icon at bounding box center [1430, 40] width 11 height 11
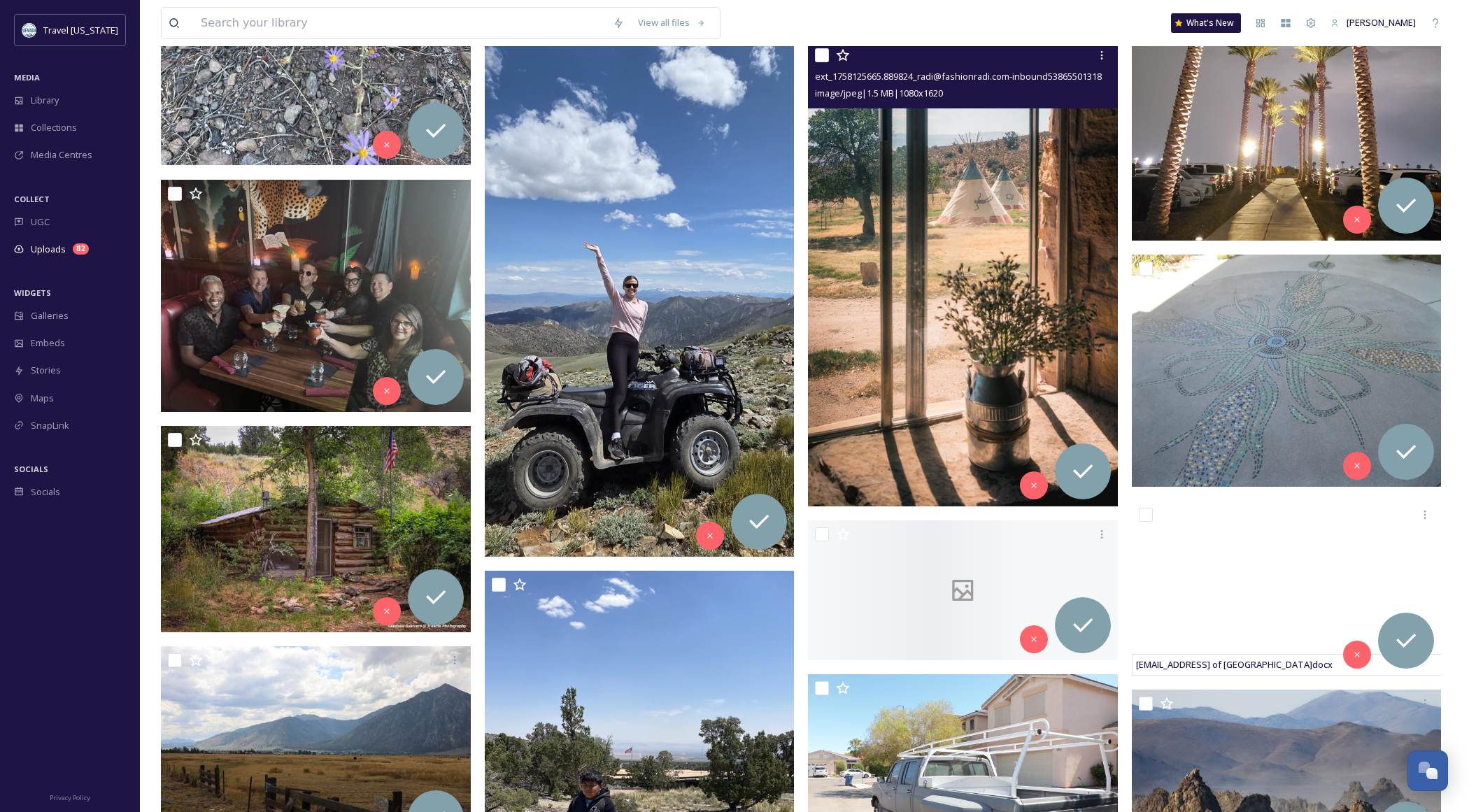
scroll to position [5285, 0]
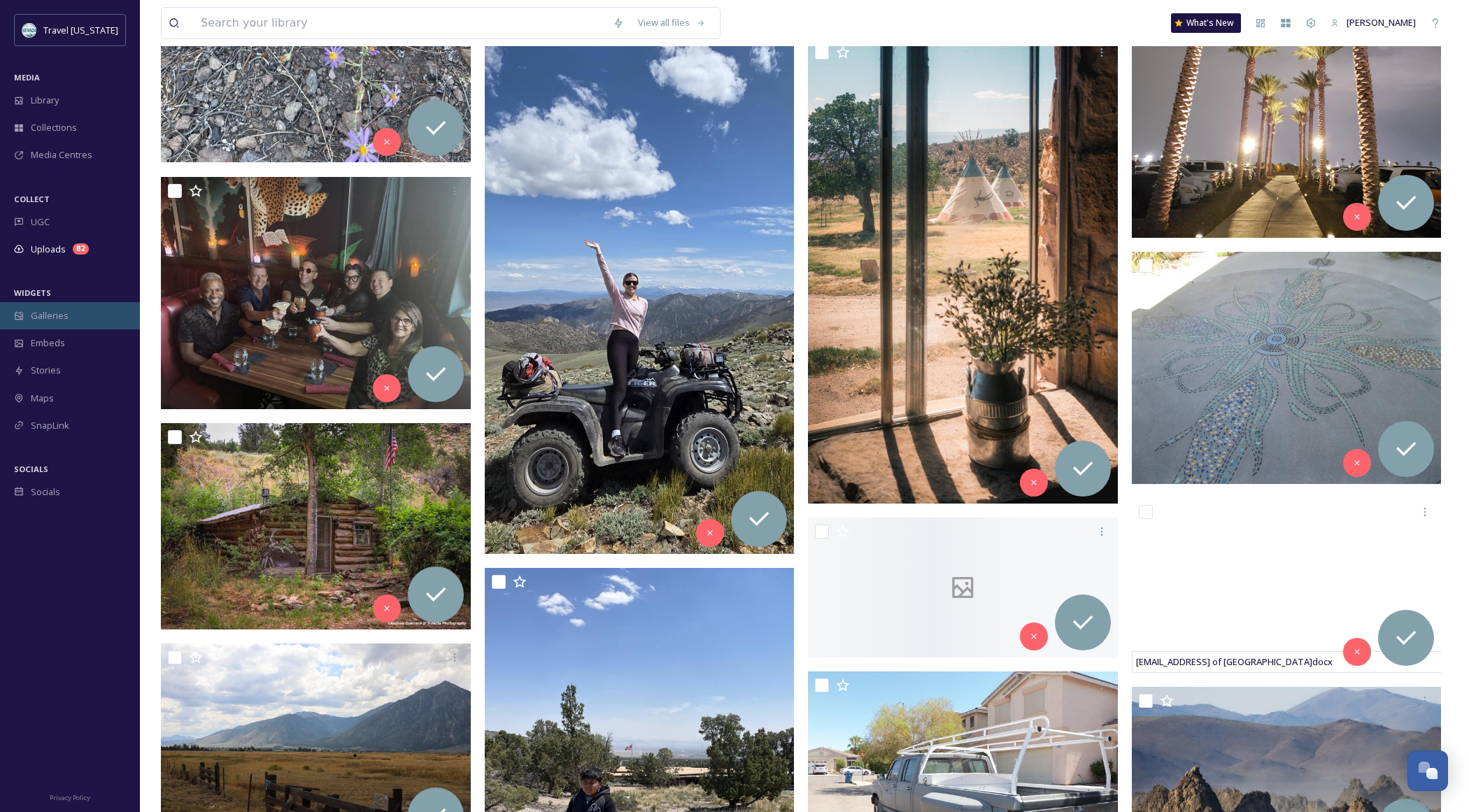
click at [67, 303] on div "Galleries" at bounding box center [70, 316] width 140 height 27
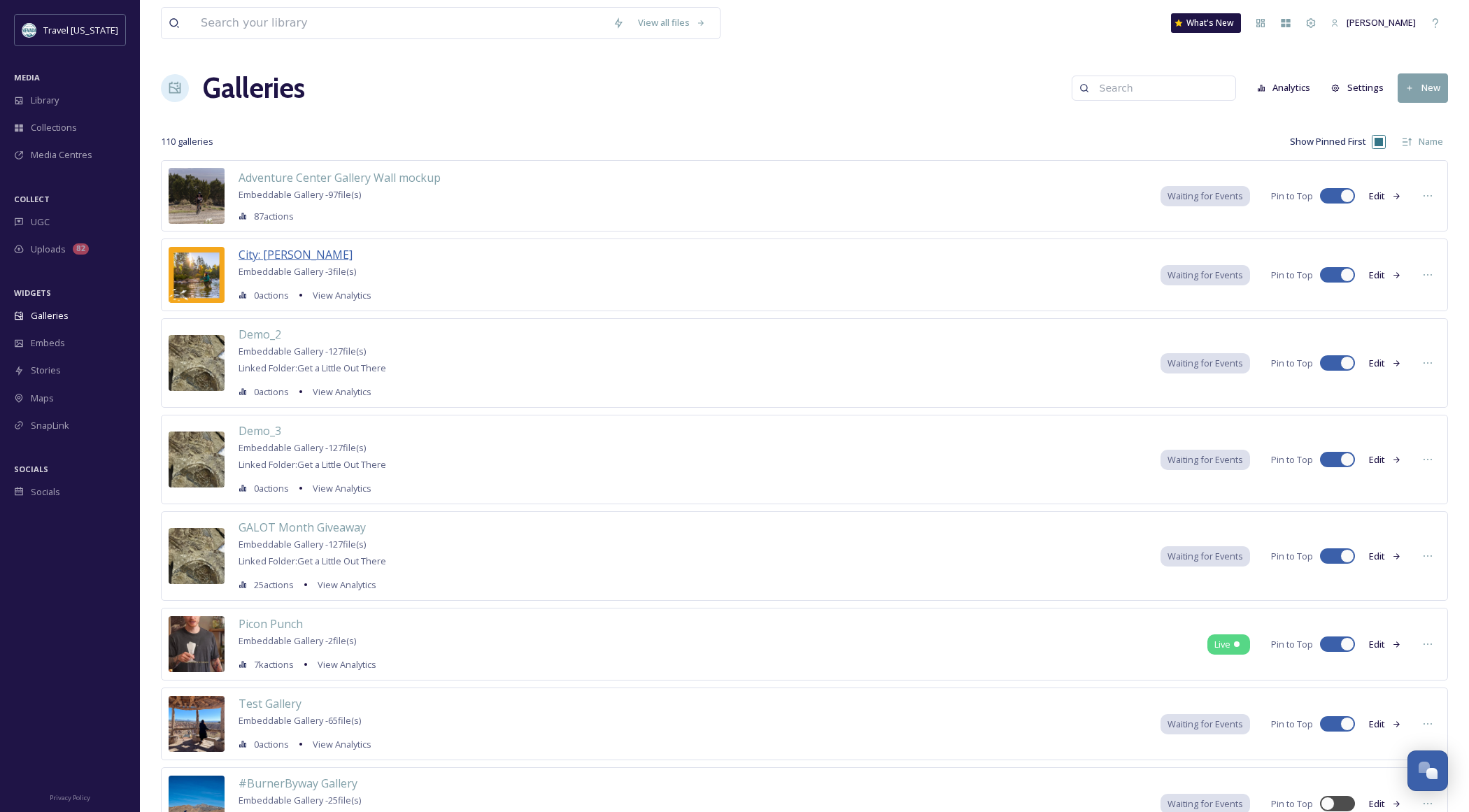
click at [271, 258] on span "City: [PERSON_NAME]" at bounding box center [295, 254] width 114 height 15
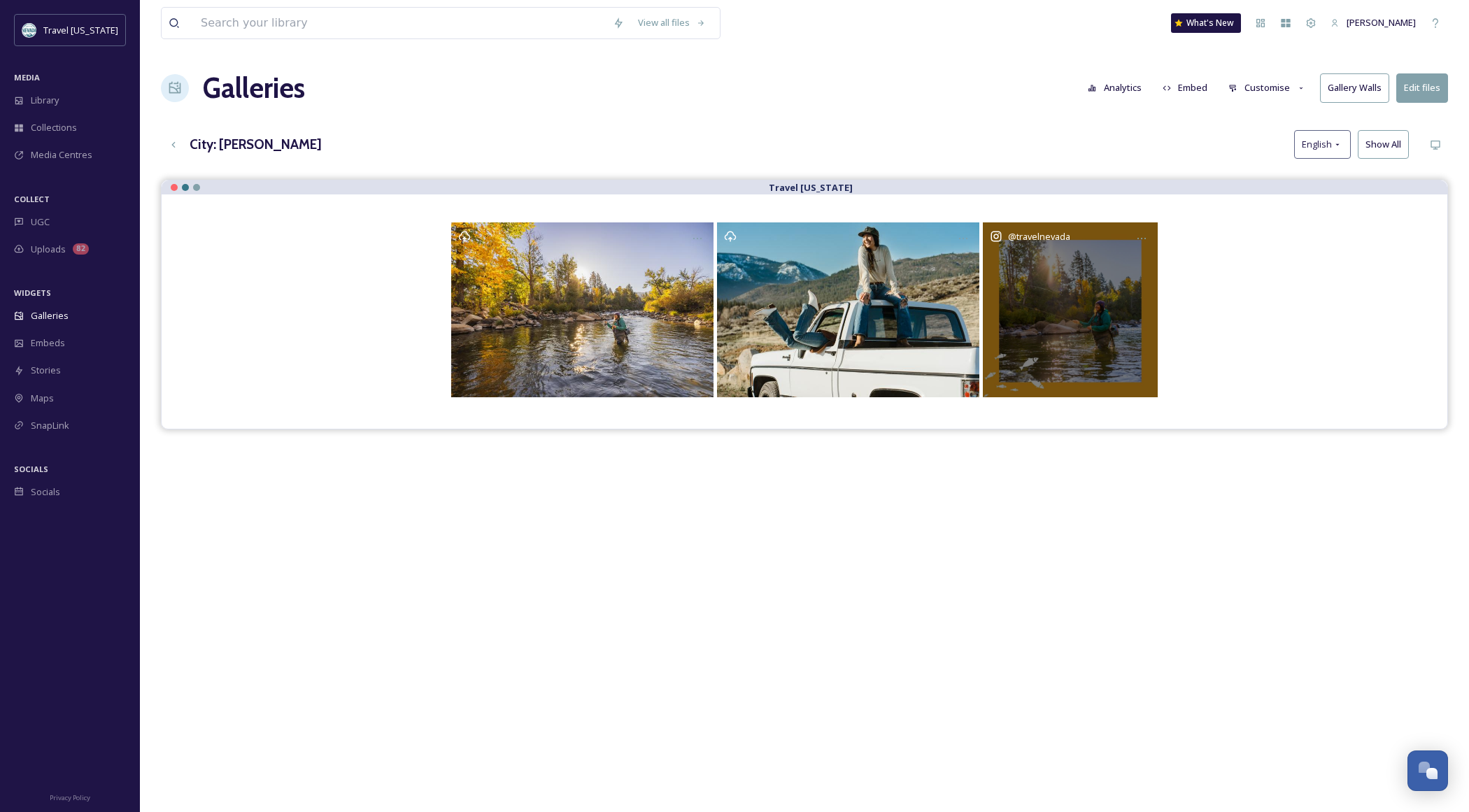
click at [1153, 242] on div "@ travelnevada" at bounding box center [1071, 310] width 175 height 175
click at [1145, 242] on icon "Opens media popup. Media description: travelnevada-3512917.jpg." at bounding box center [1141, 238] width 11 height 11
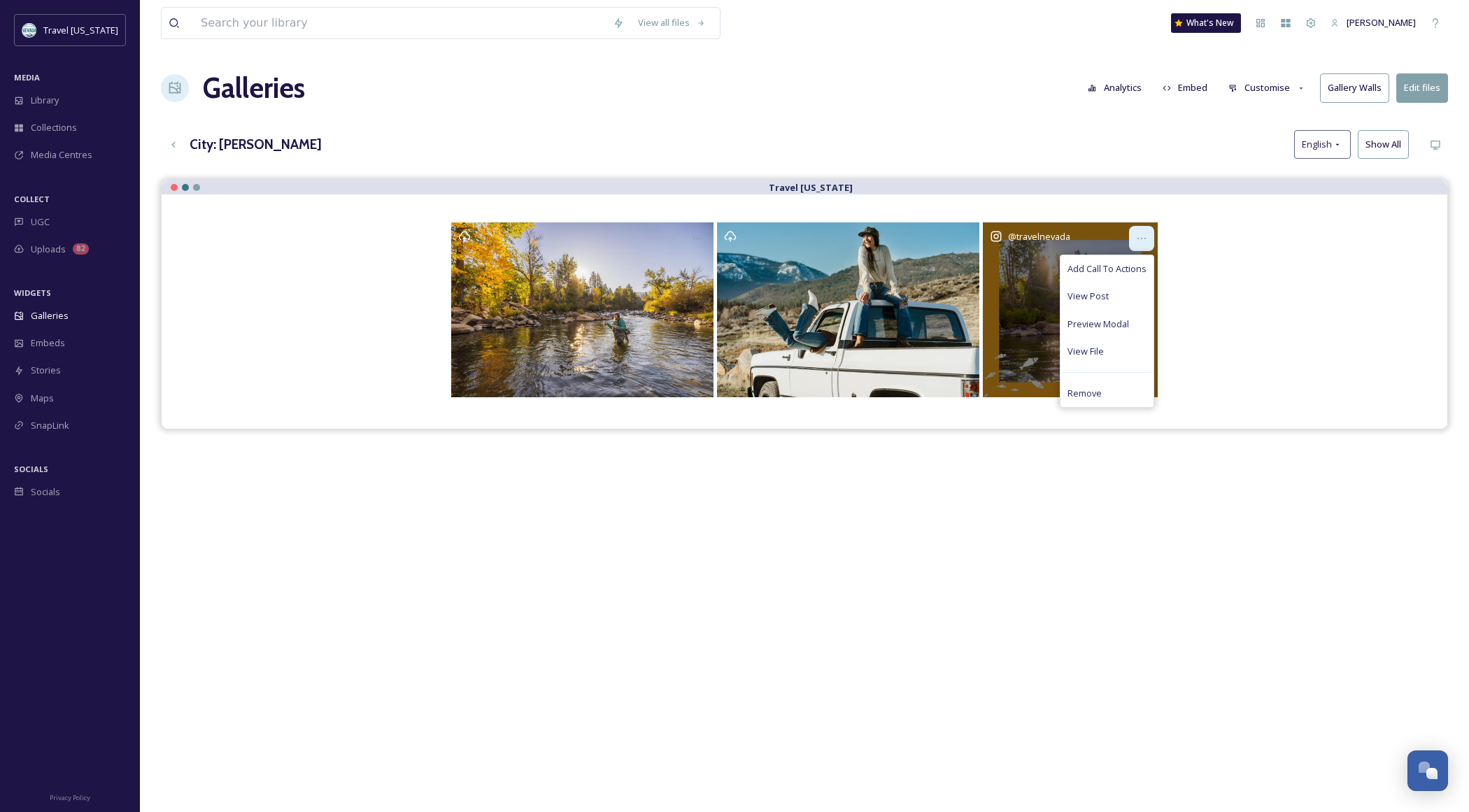
scroll to position [1, 0]
click at [1087, 399] on div "Remove" at bounding box center [1107, 393] width 93 height 27
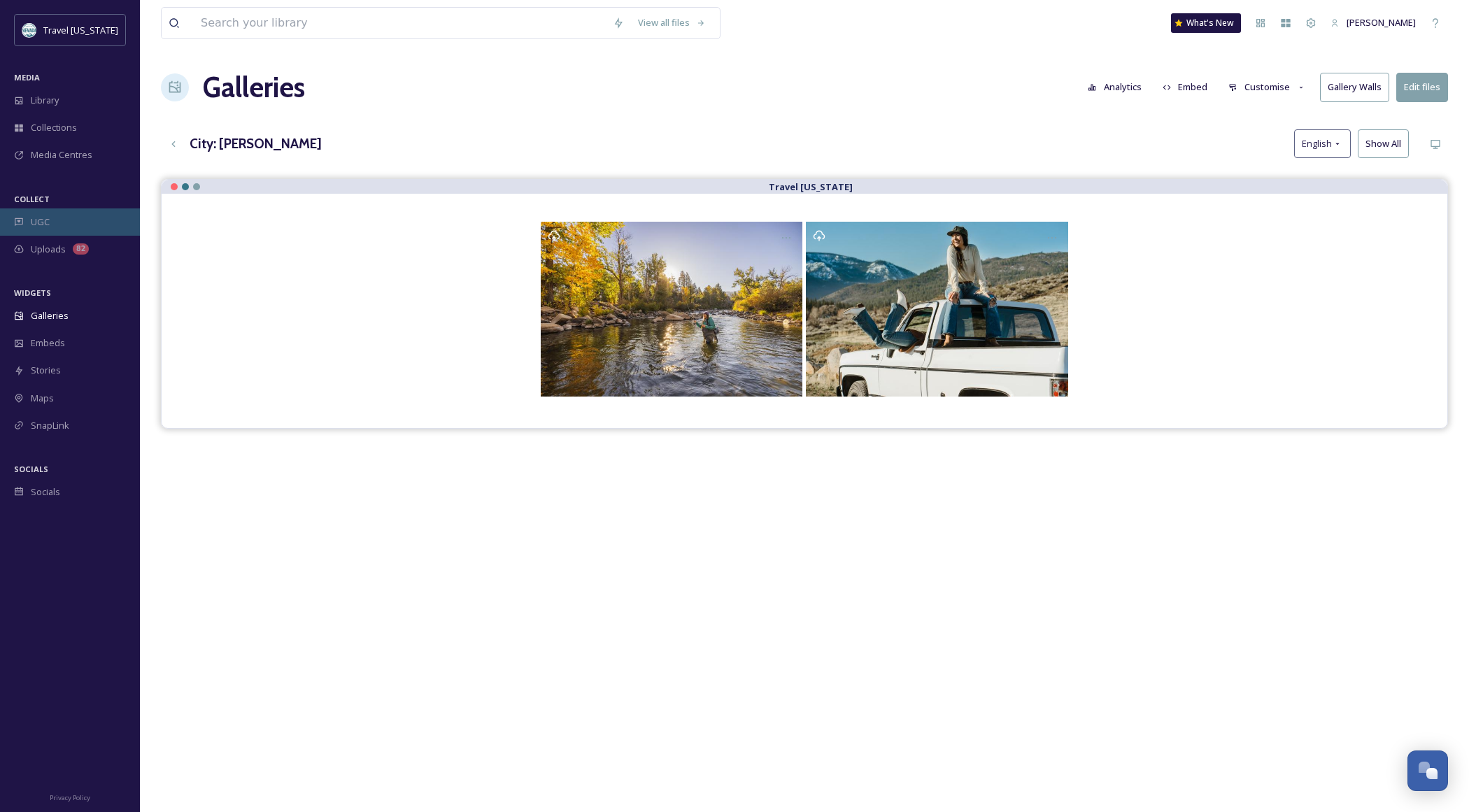
click at [35, 221] on span "UGC" at bounding box center [40, 222] width 19 height 13
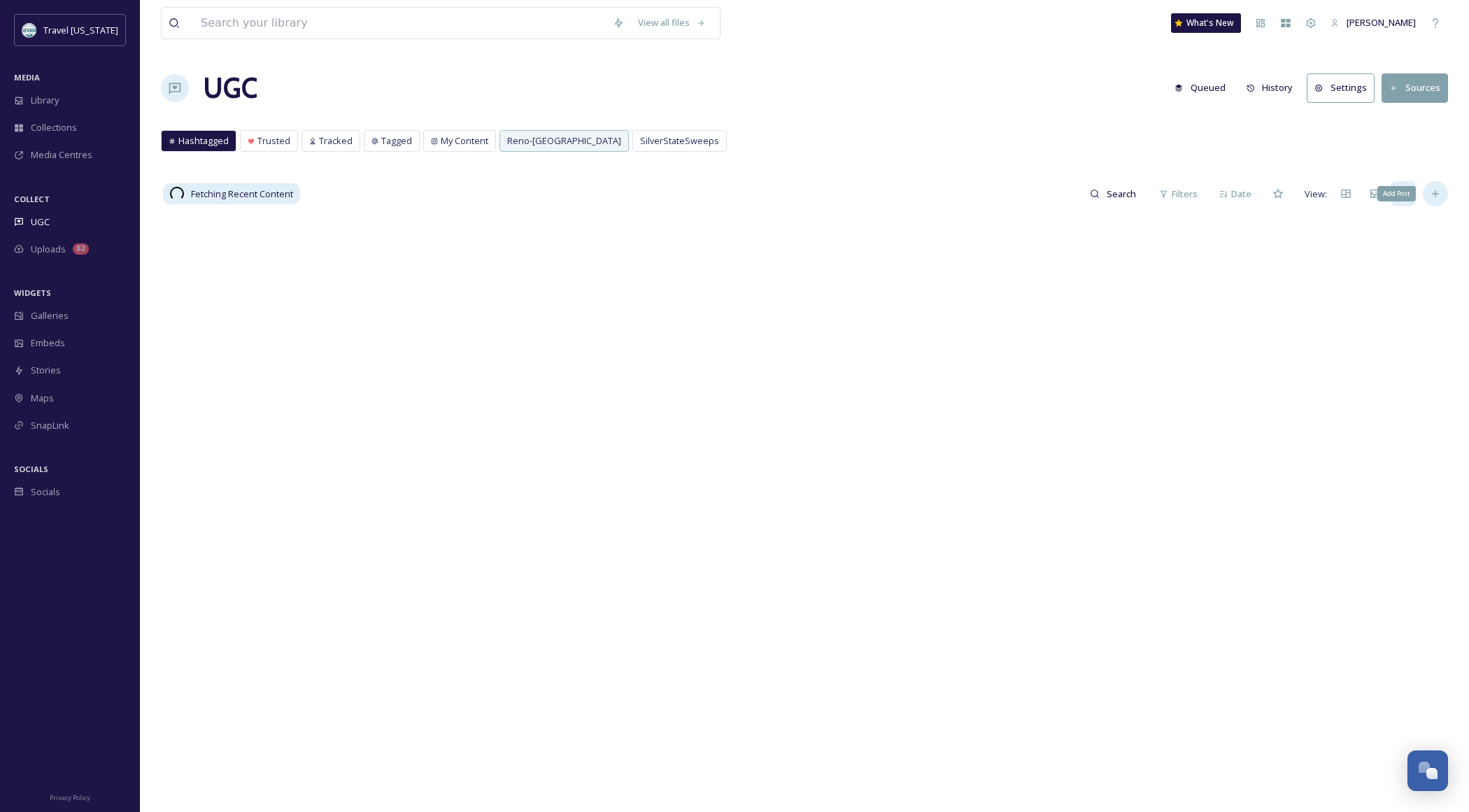
click at [1433, 194] on icon at bounding box center [1434, 194] width 6 height 6
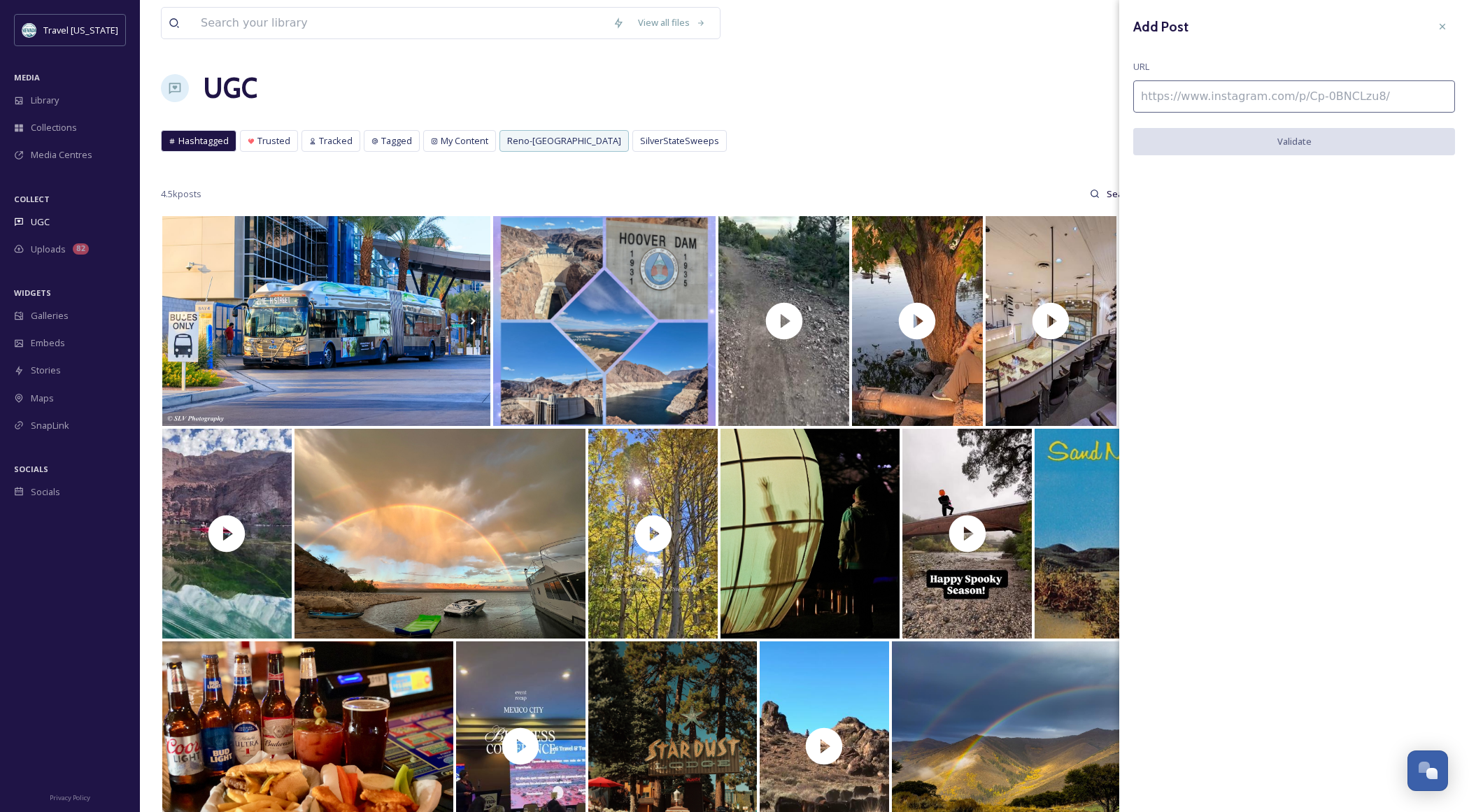
click at [1260, 97] on input at bounding box center [1294, 96] width 322 height 32
paste input "[URL][DOMAIN_NAME]"
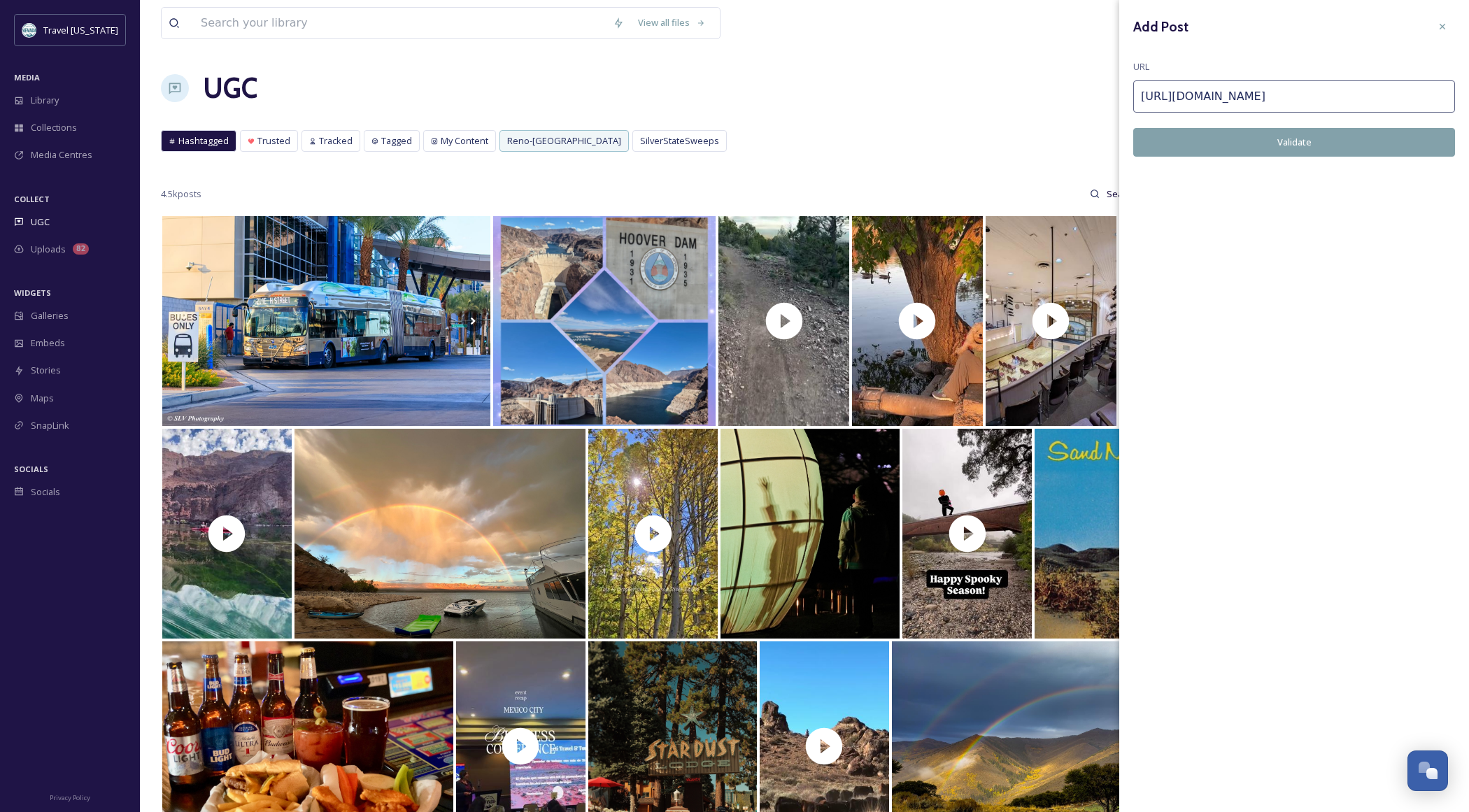
type input "[URL][DOMAIN_NAME]"
click at [1335, 146] on button "Validate" at bounding box center [1294, 142] width 322 height 29
click at [1333, 142] on button "Add Post" at bounding box center [1294, 142] width 322 height 29
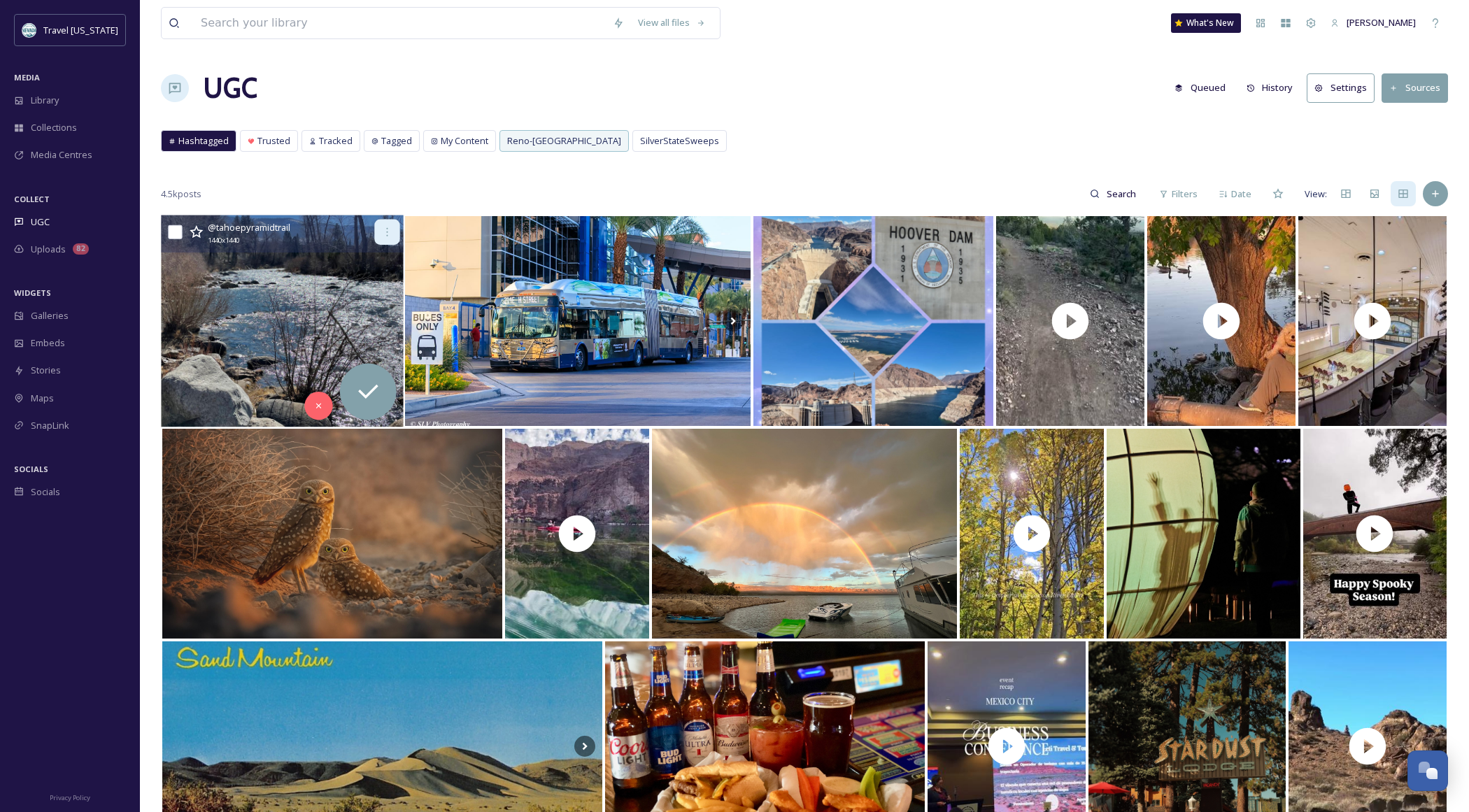
click at [387, 235] on icon at bounding box center [387, 232] width 2 height 8
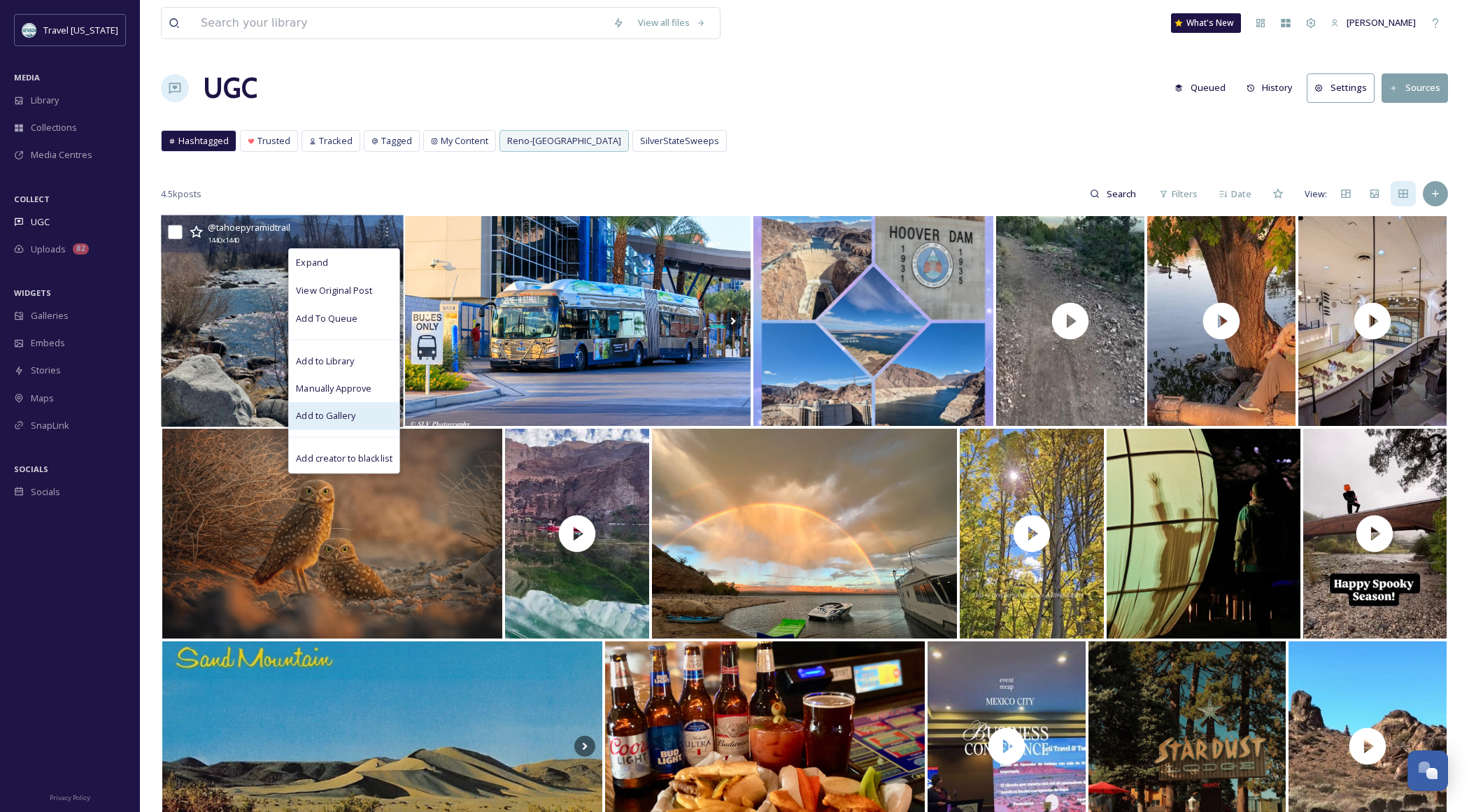
click at [337, 402] on div "Add to Gallery" at bounding box center [344, 415] width 110 height 28
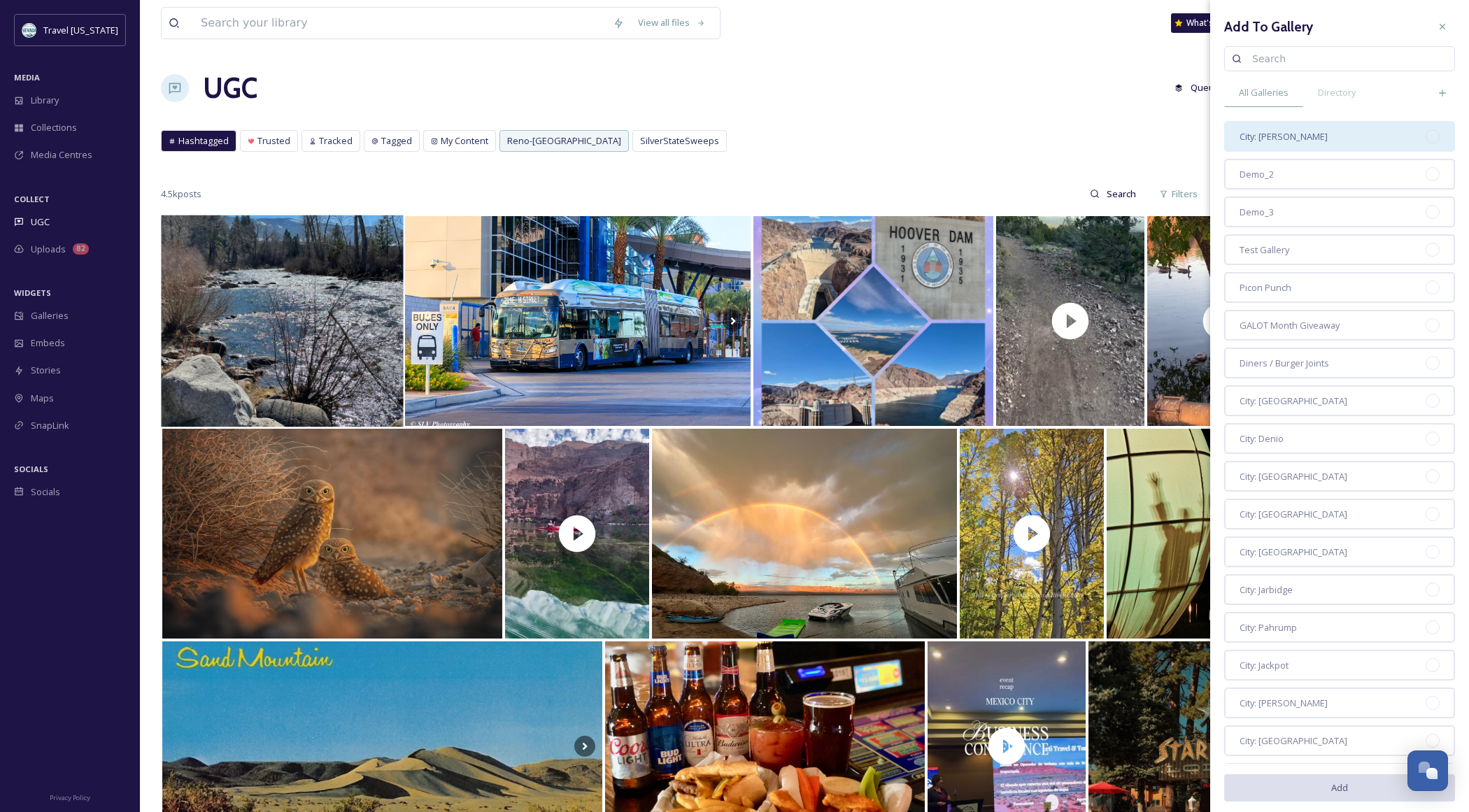
click at [1293, 138] on div "City: [PERSON_NAME]" at bounding box center [1339, 136] width 231 height 31
click at [1354, 790] on button "Add" at bounding box center [1339, 788] width 231 height 29
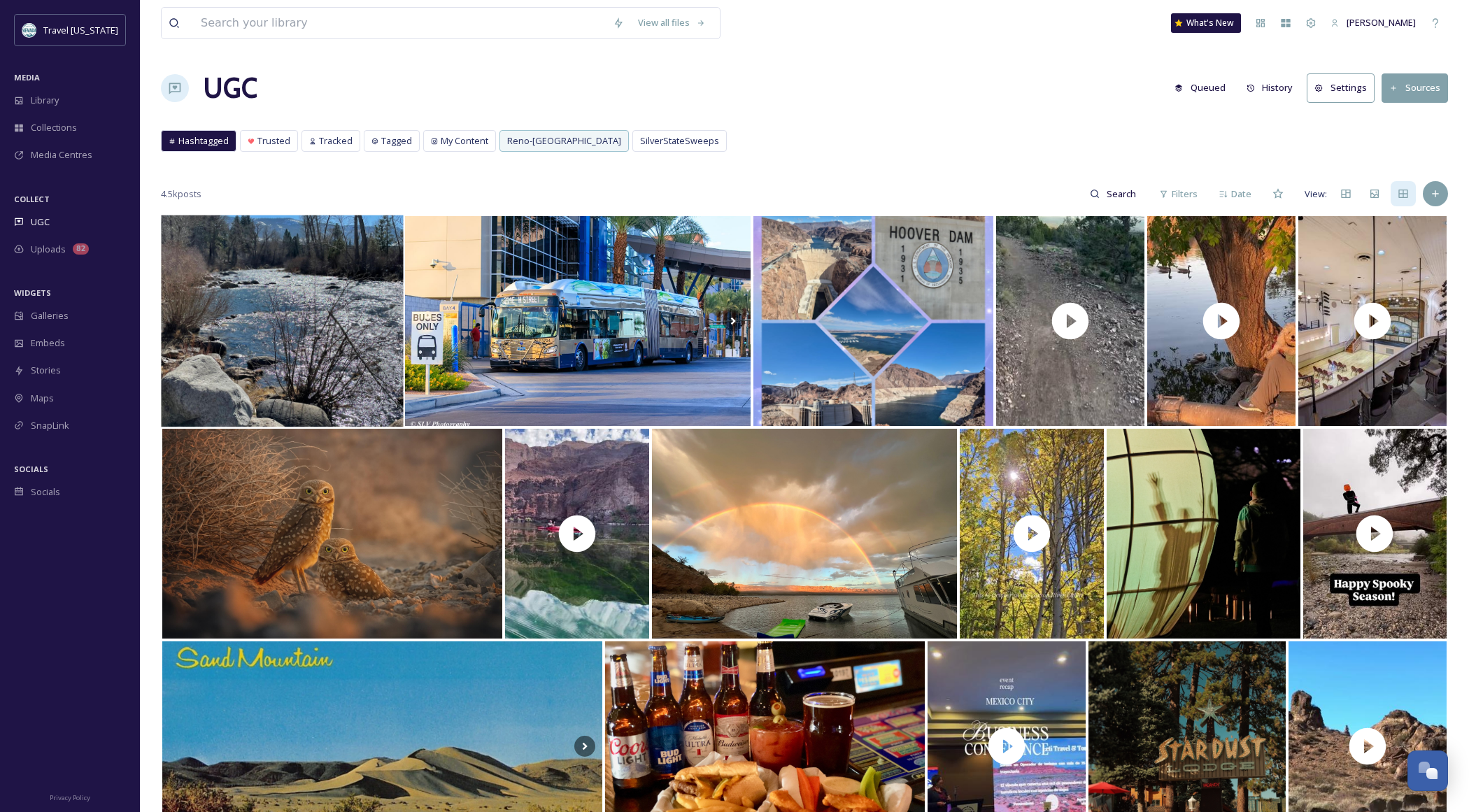
click at [1423, 88] on button "Sources" at bounding box center [1414, 88] width 67 height 29
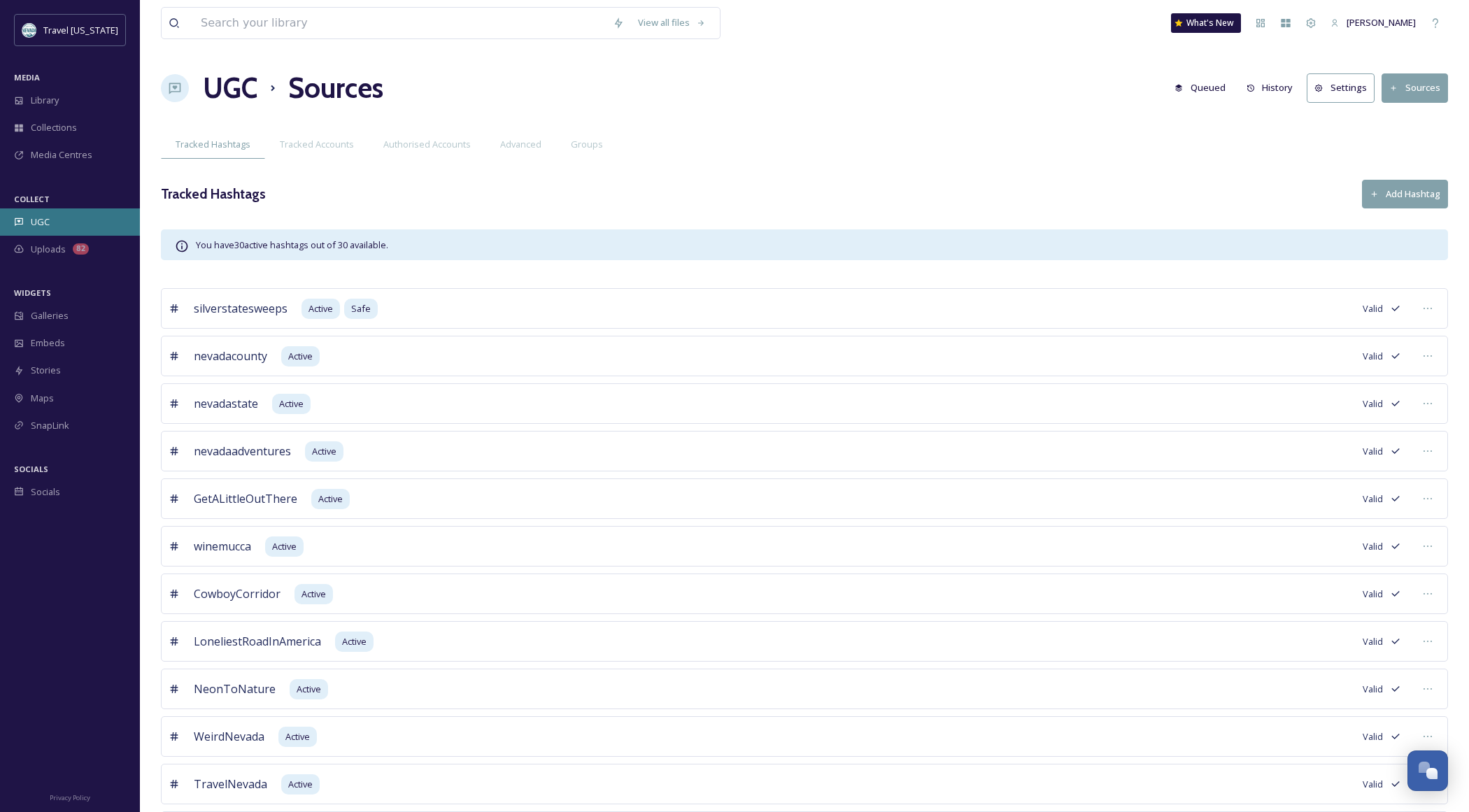
click at [61, 230] on div "UGC" at bounding box center [70, 222] width 140 height 27
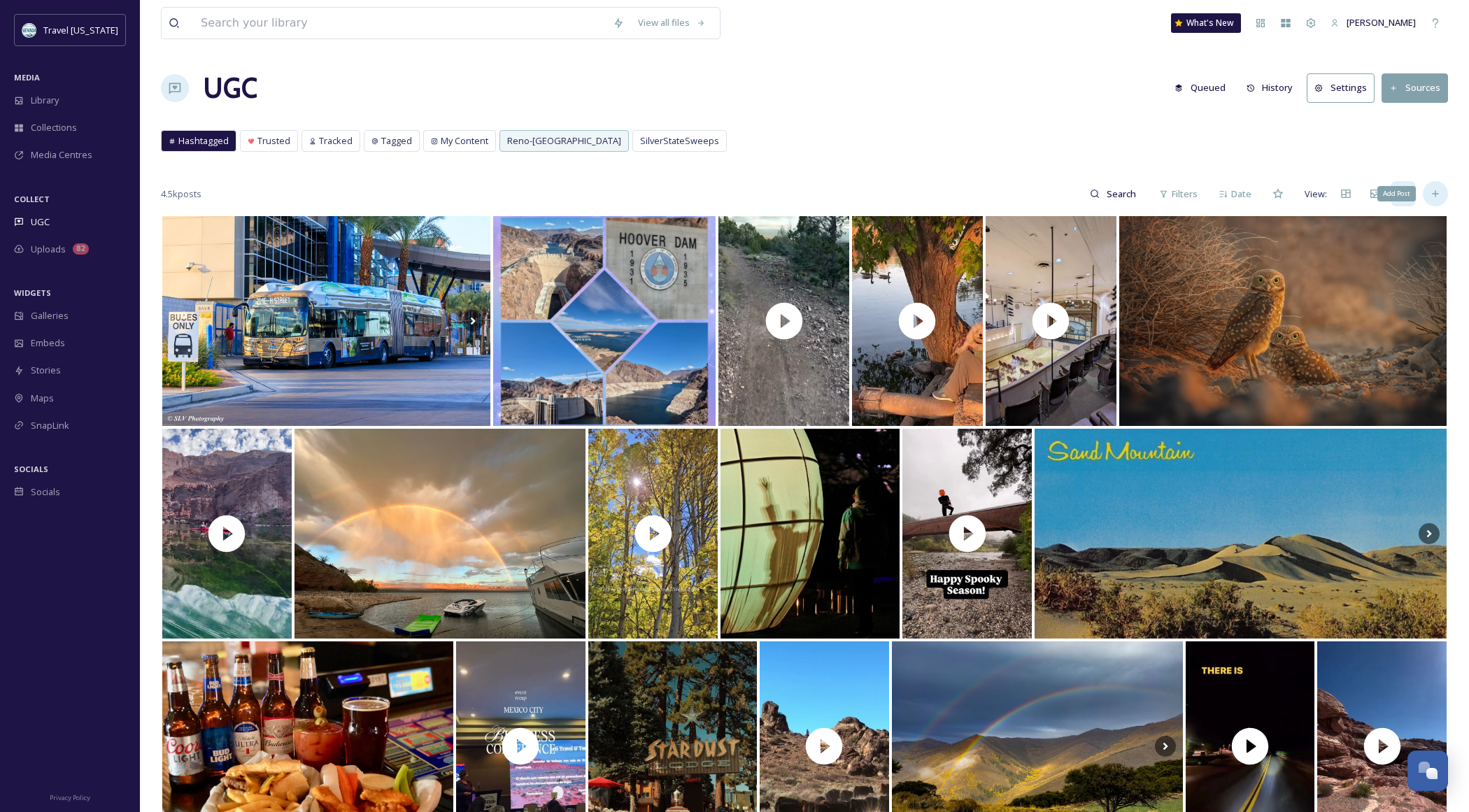
click at [1439, 197] on icon at bounding box center [1434, 193] width 11 height 11
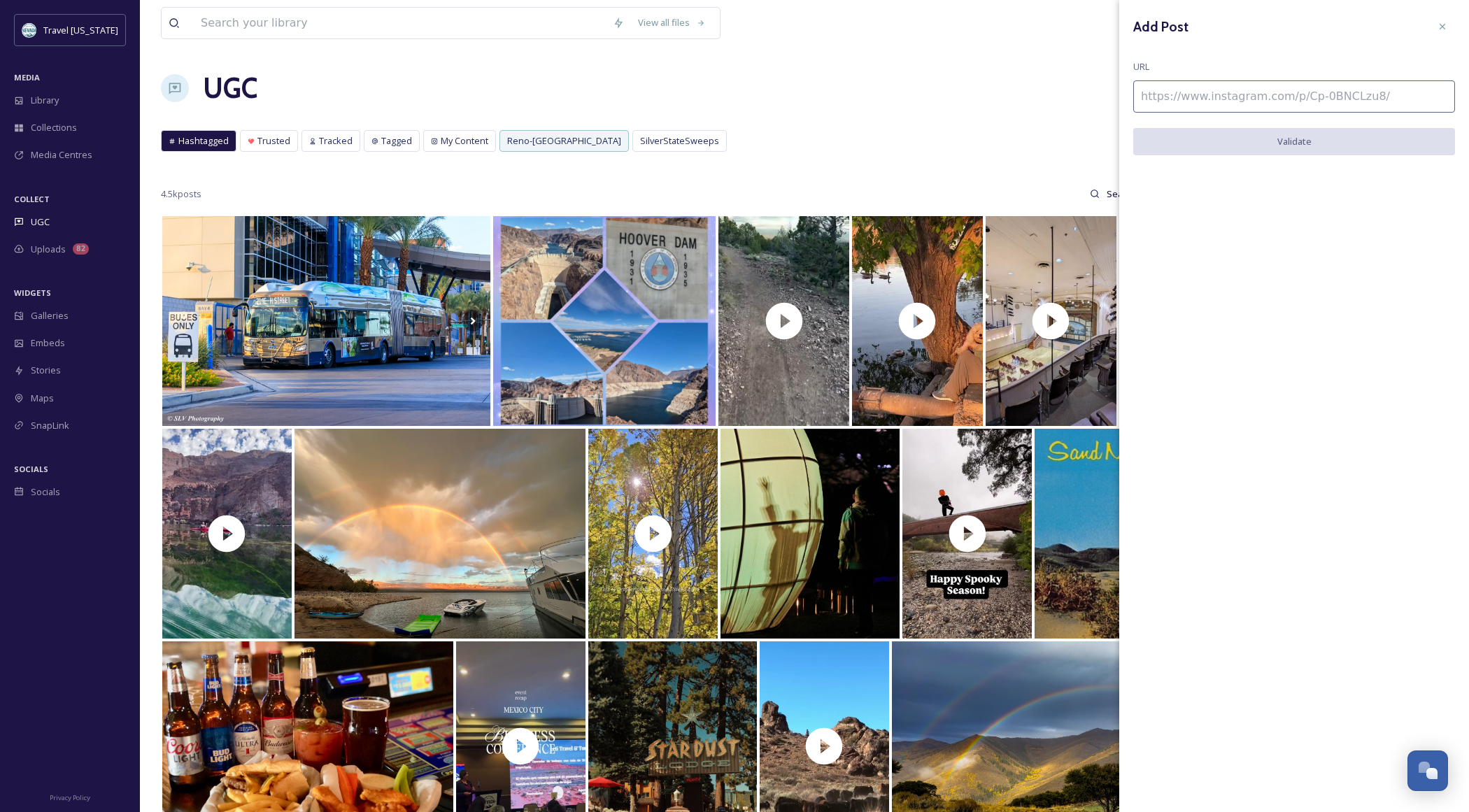
click at [1194, 96] on input at bounding box center [1294, 96] width 322 height 32
paste input "[URL][DOMAIN_NAME]"
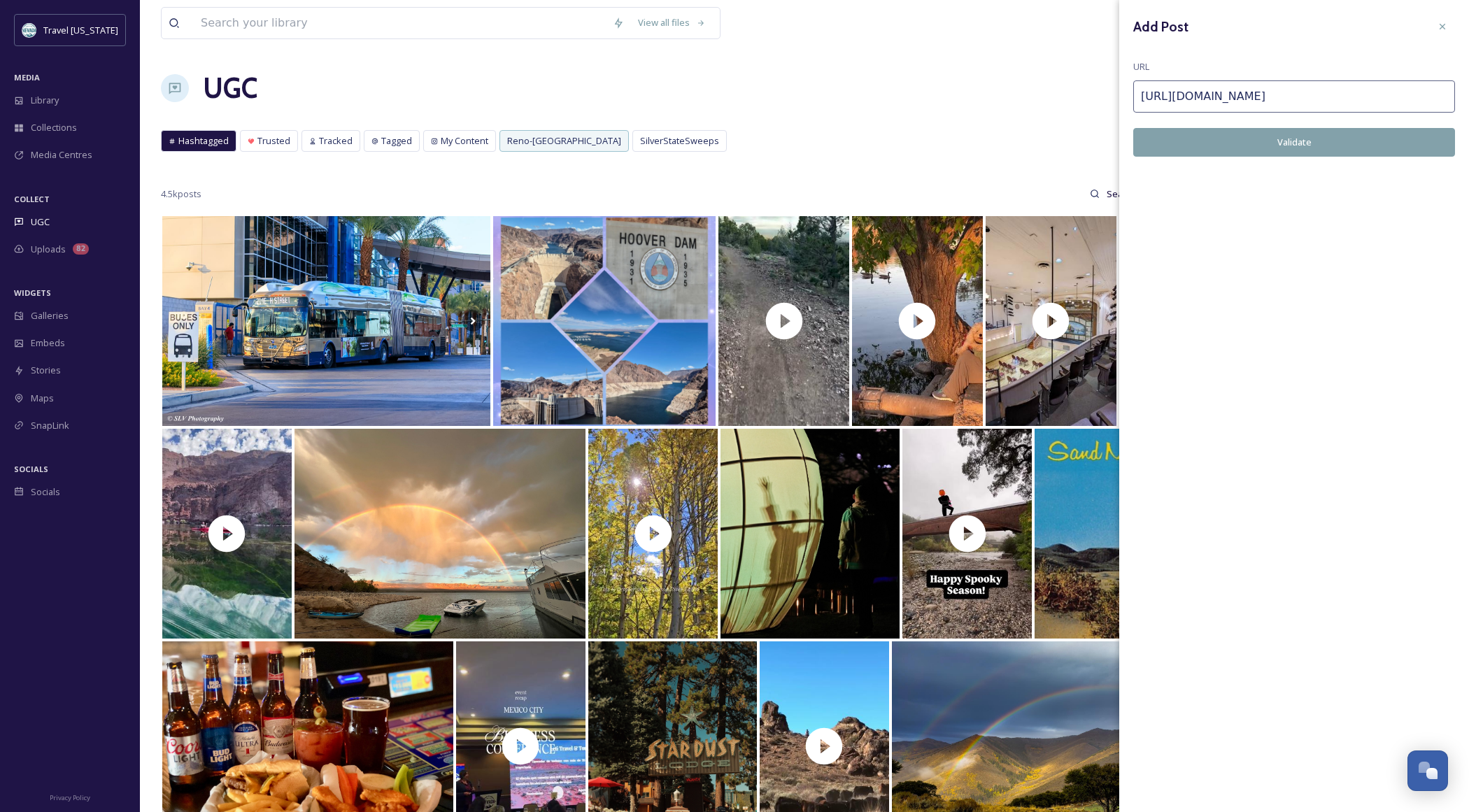
type input "[URL][DOMAIN_NAME]"
click at [1240, 138] on button "Validate" at bounding box center [1294, 142] width 322 height 29
click at [1335, 146] on button "Add Post" at bounding box center [1294, 142] width 322 height 29
click at [806, 80] on div "UGC Queued History Settings Sources" at bounding box center [804, 88] width 1287 height 42
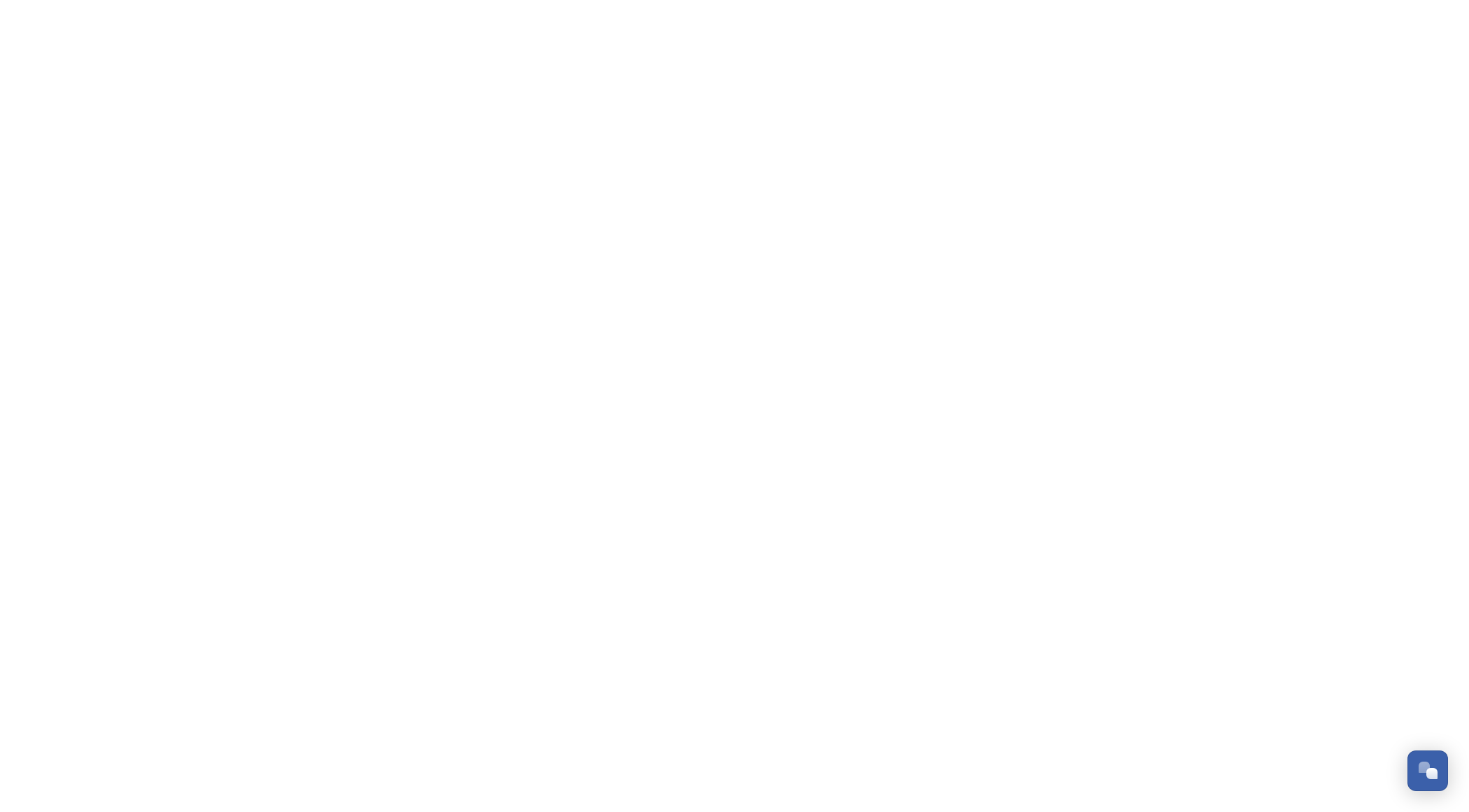
scroll to position [225, 0]
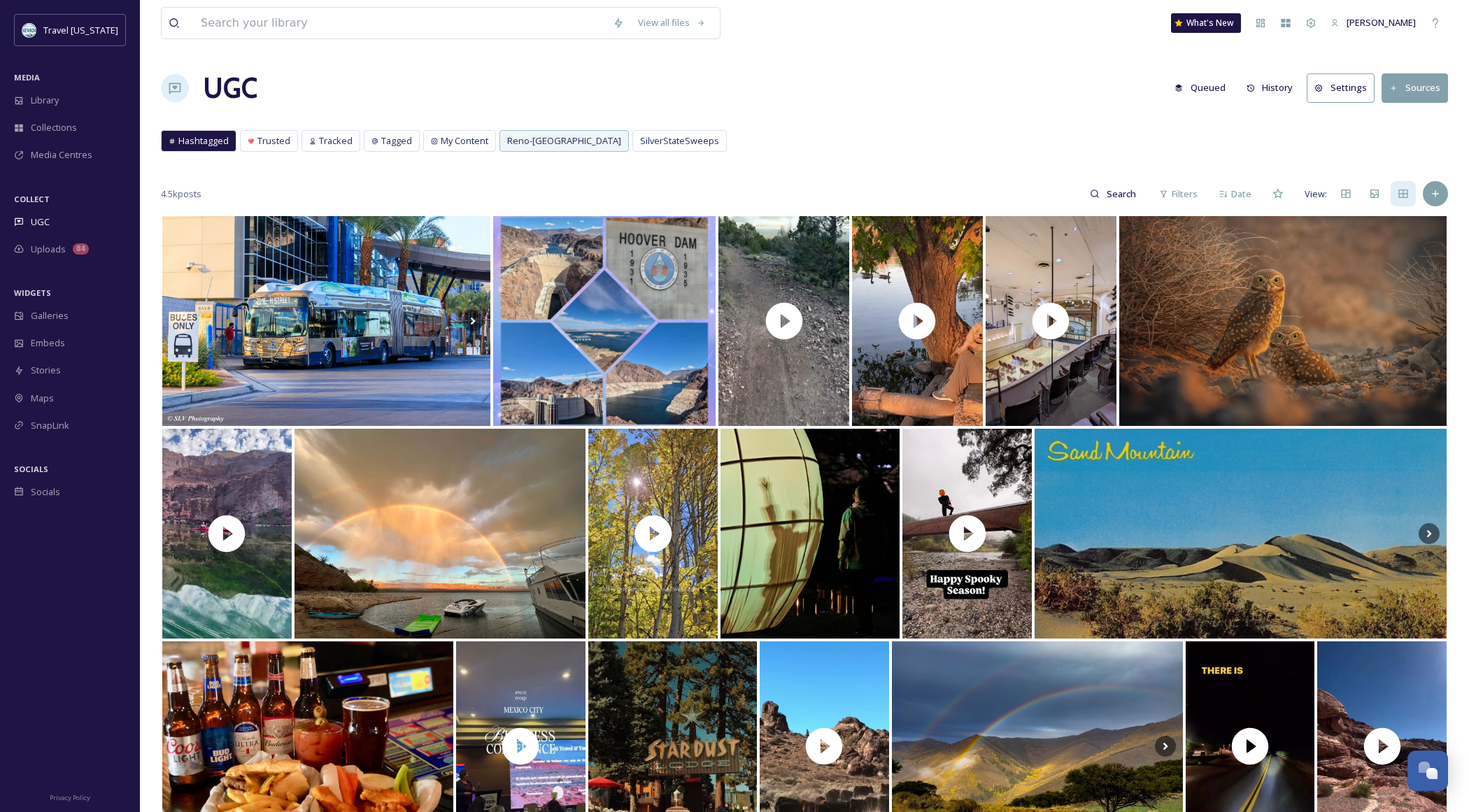
click at [1413, 93] on button "Sources" at bounding box center [1414, 88] width 67 height 29
click at [1442, 199] on div "Add Post" at bounding box center [1435, 194] width 25 height 25
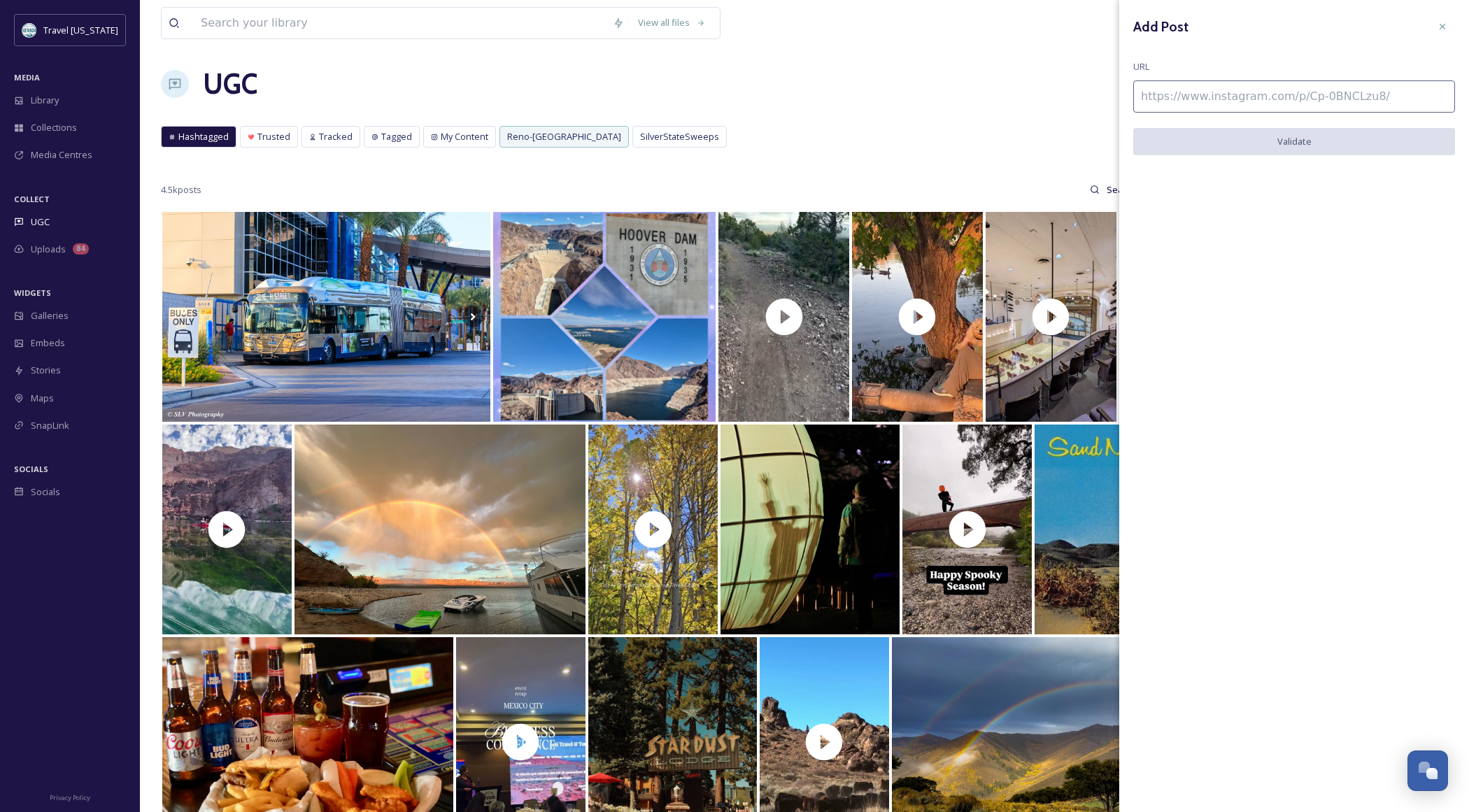
click at [1164, 93] on input at bounding box center [1294, 96] width 322 height 32
paste input "[URL][DOMAIN_NAME]"
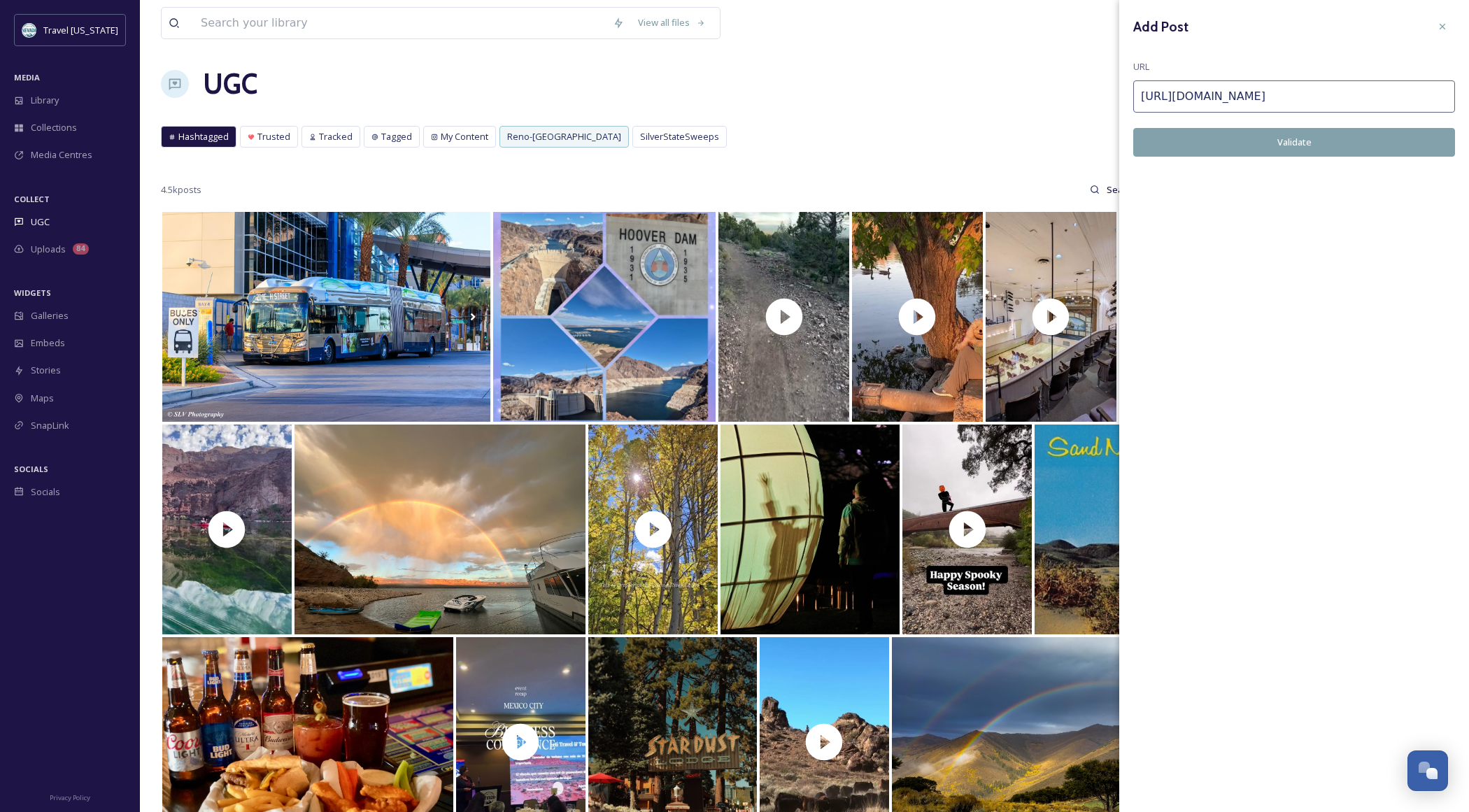
type input "[URL][DOMAIN_NAME]"
click at [1281, 142] on button "Validate" at bounding box center [1294, 142] width 322 height 29
click at [1258, 144] on button "Add Post" at bounding box center [1294, 142] width 322 height 29
